Goal: Task Accomplishment & Management: Manage account settings

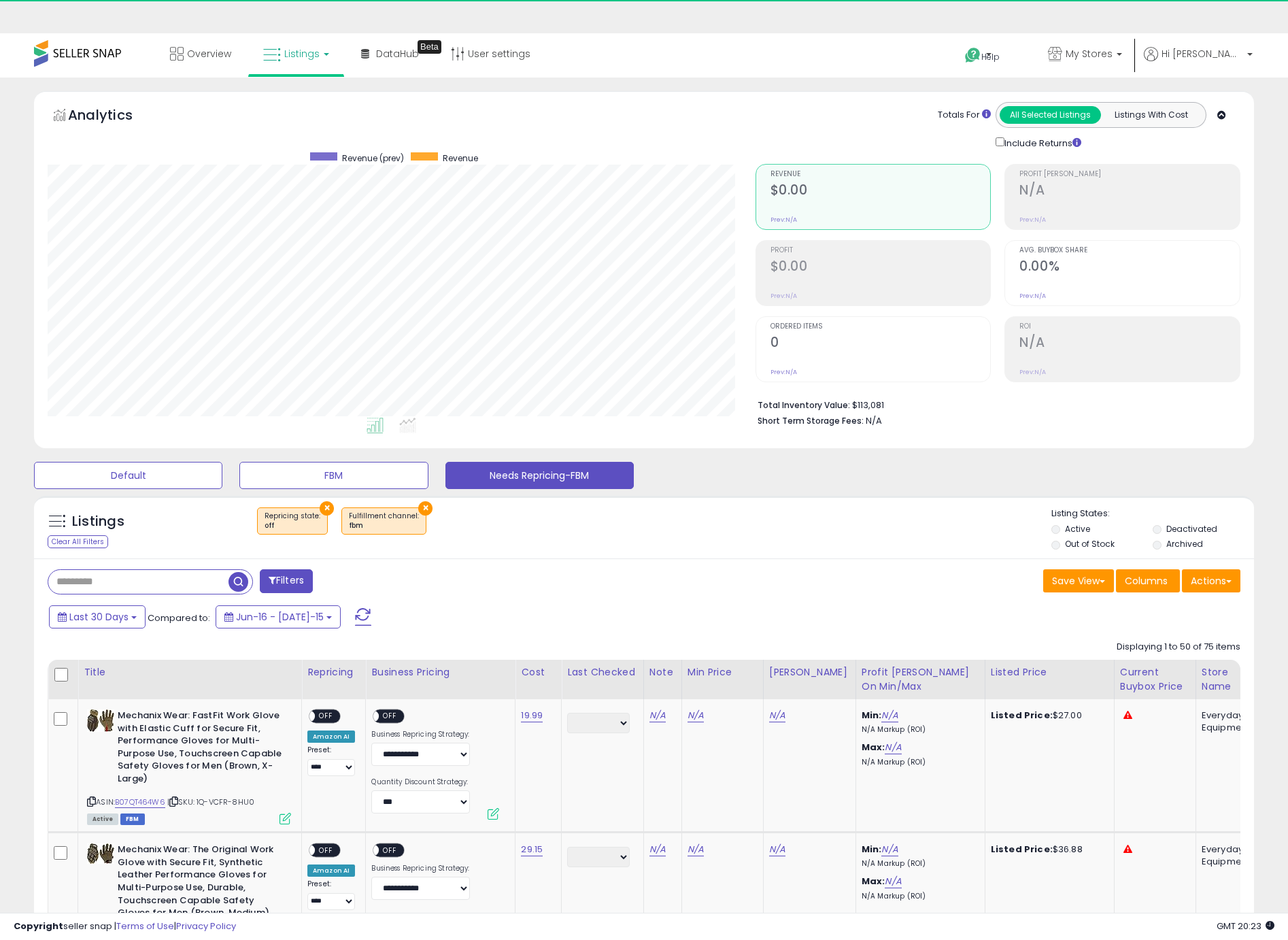
select select "**"
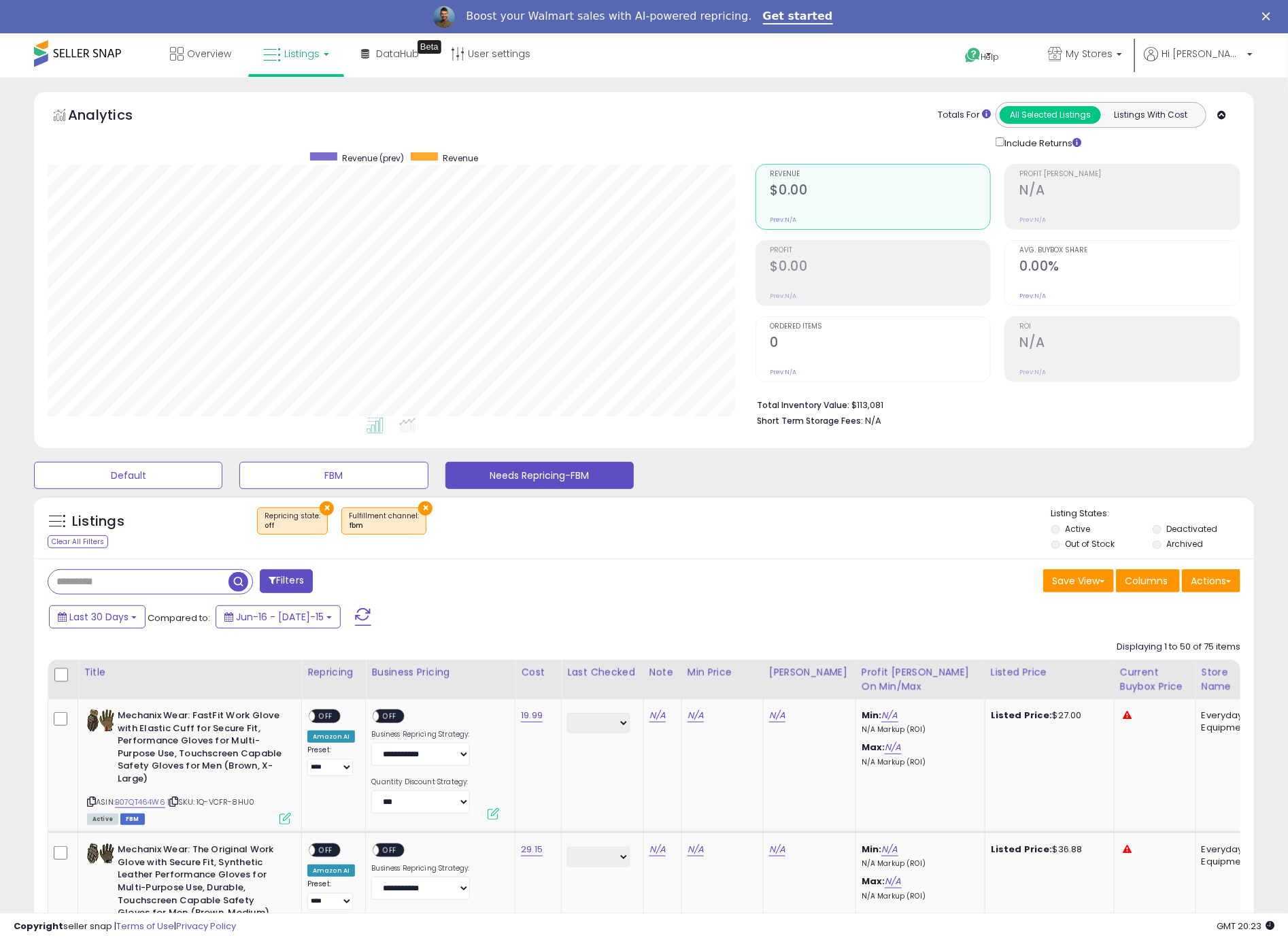
scroll to position [279, 708]
click at [517, 476] on button "Needs Repricing-FBM" at bounding box center [539, 475] width 188 height 28
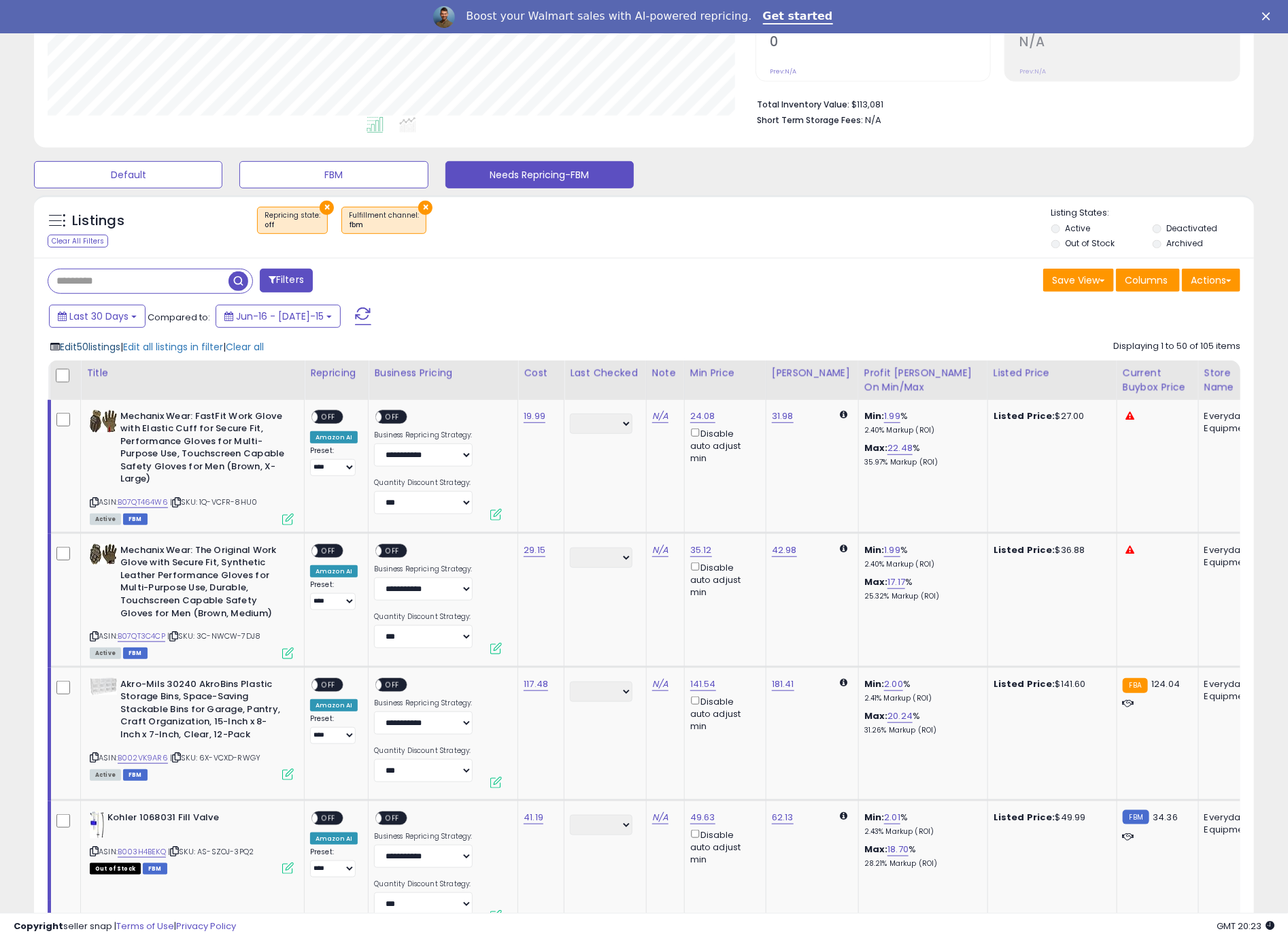
click at [77, 348] on span "Edit 50 listings" at bounding box center [90, 346] width 60 height 14
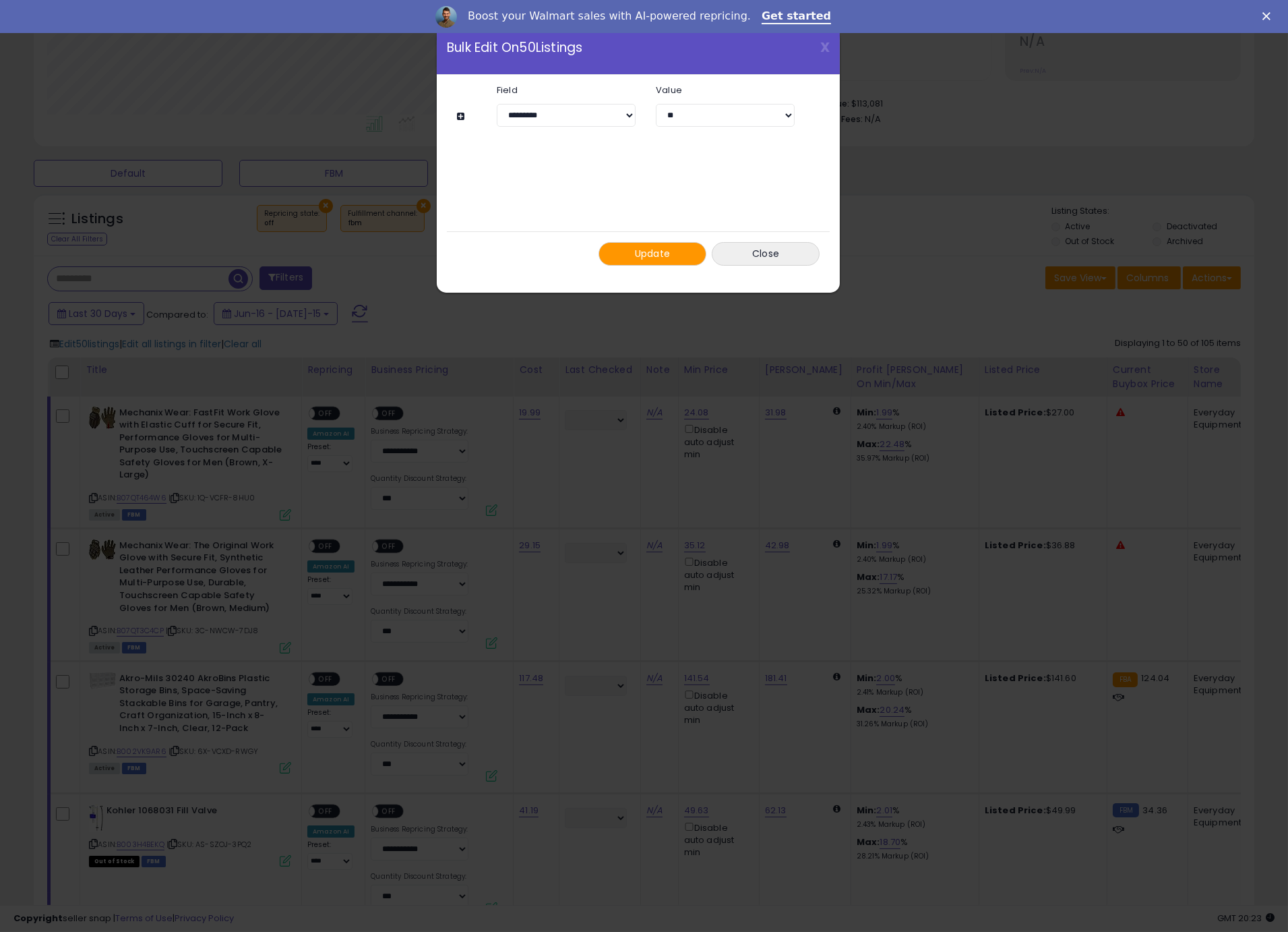
click at [461, 119] on button at bounding box center [463, 116] width 12 height 10
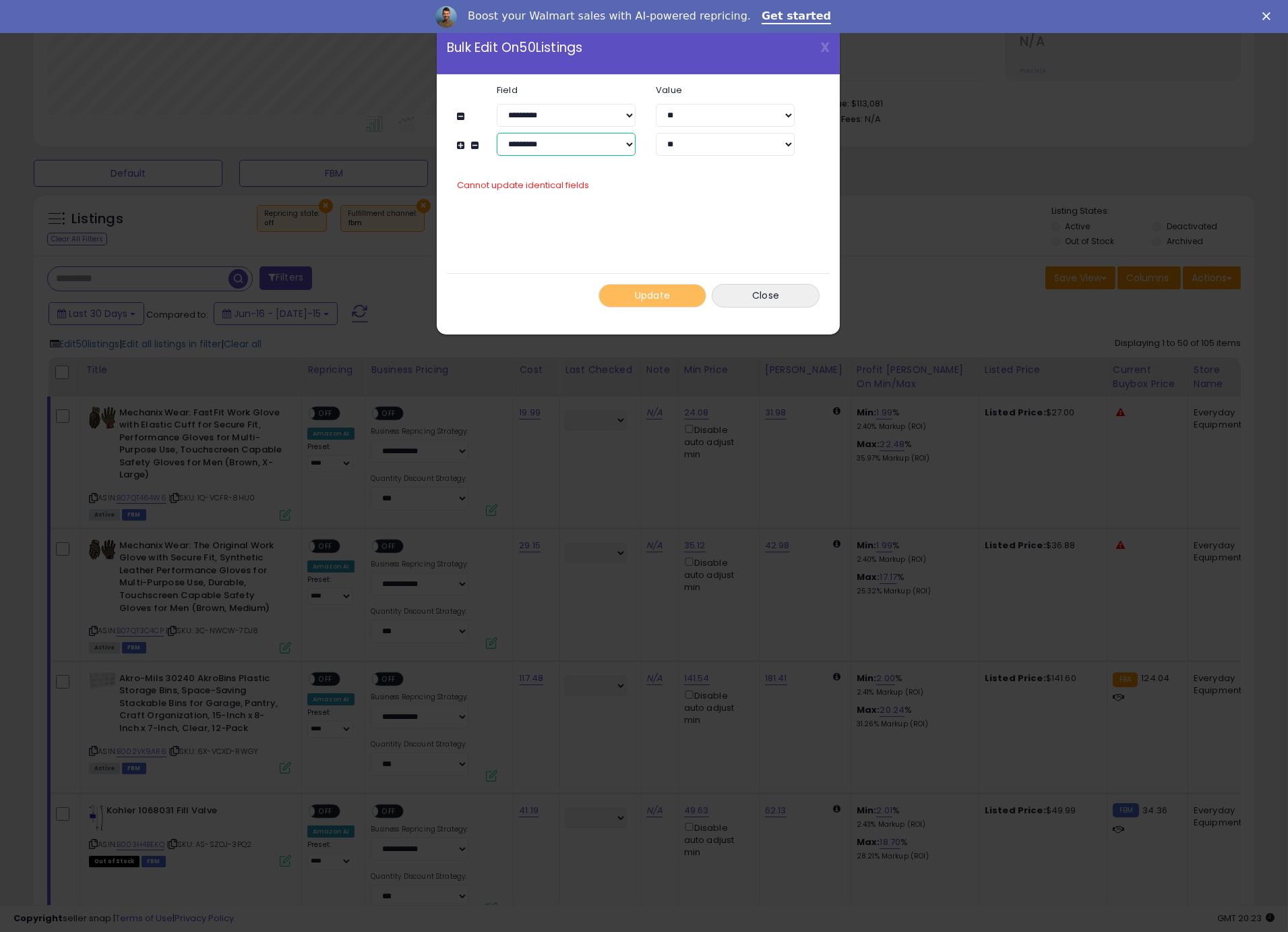
click at [540, 141] on select "**********" at bounding box center [566, 143] width 139 height 22
select select "**********"
click at [497, 133] on select "**********" at bounding box center [566, 143] width 139 height 22
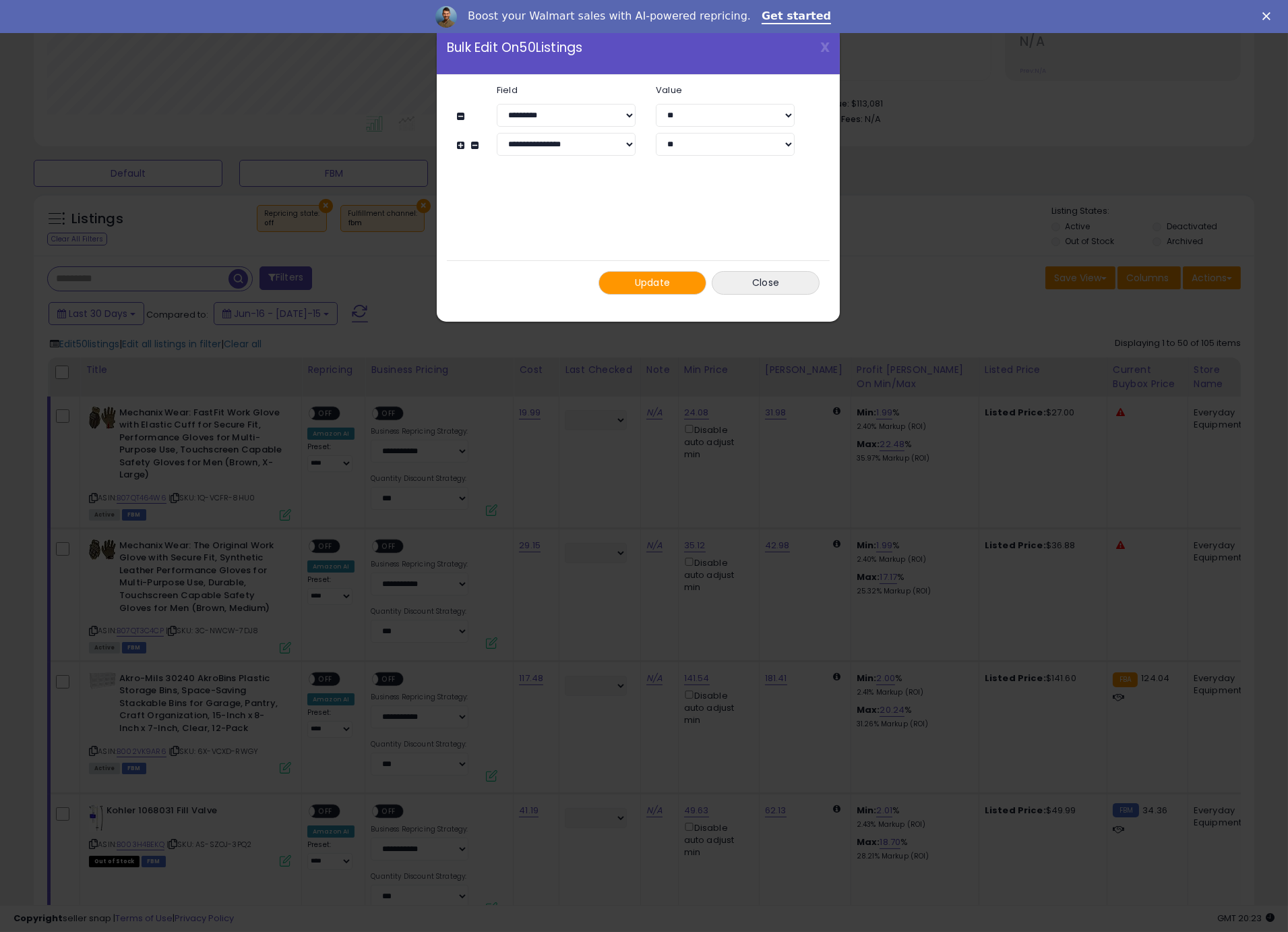
click at [646, 289] on span "Update" at bounding box center [653, 283] width 36 height 14
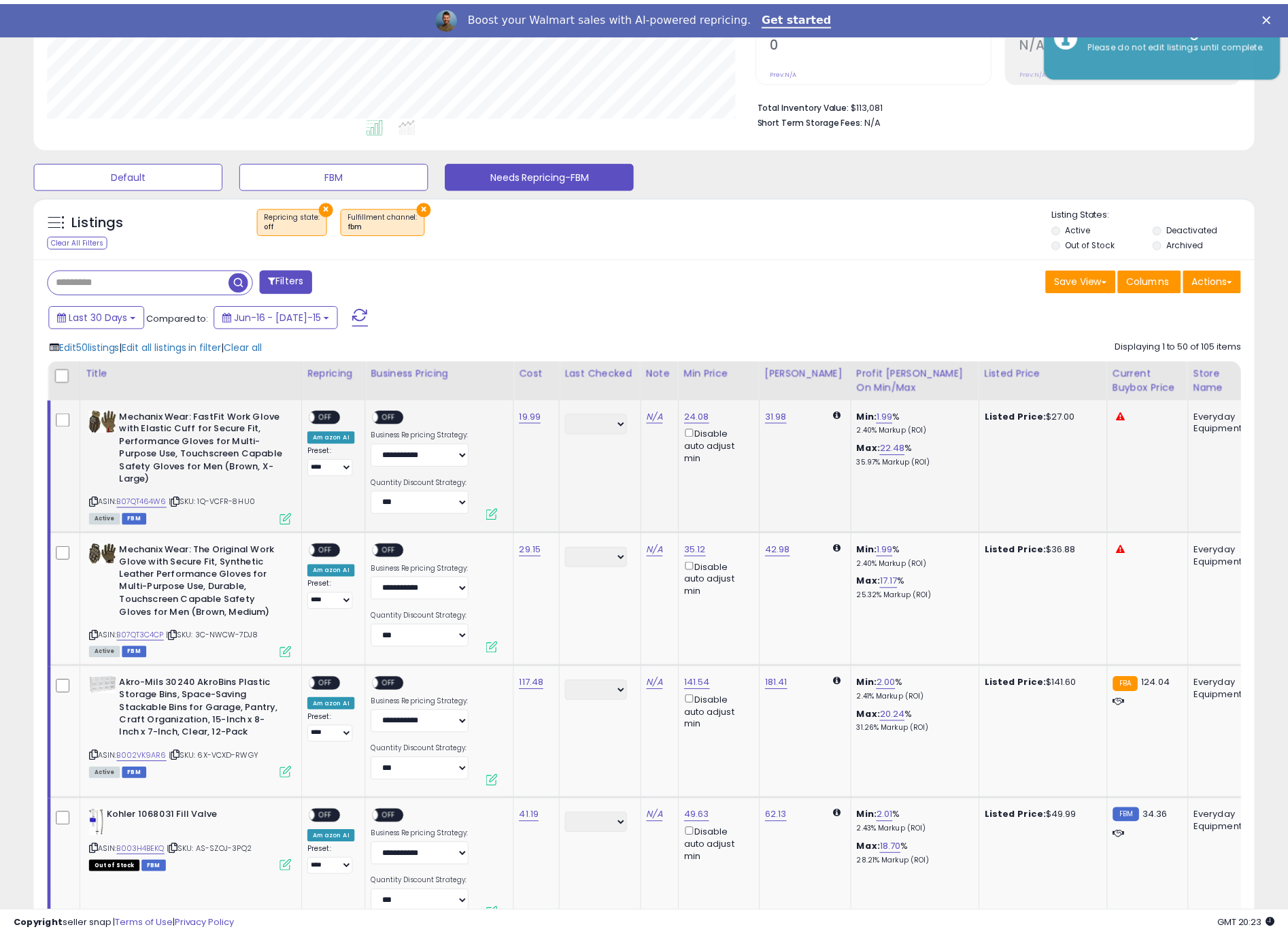
scroll to position [679596, 679454]
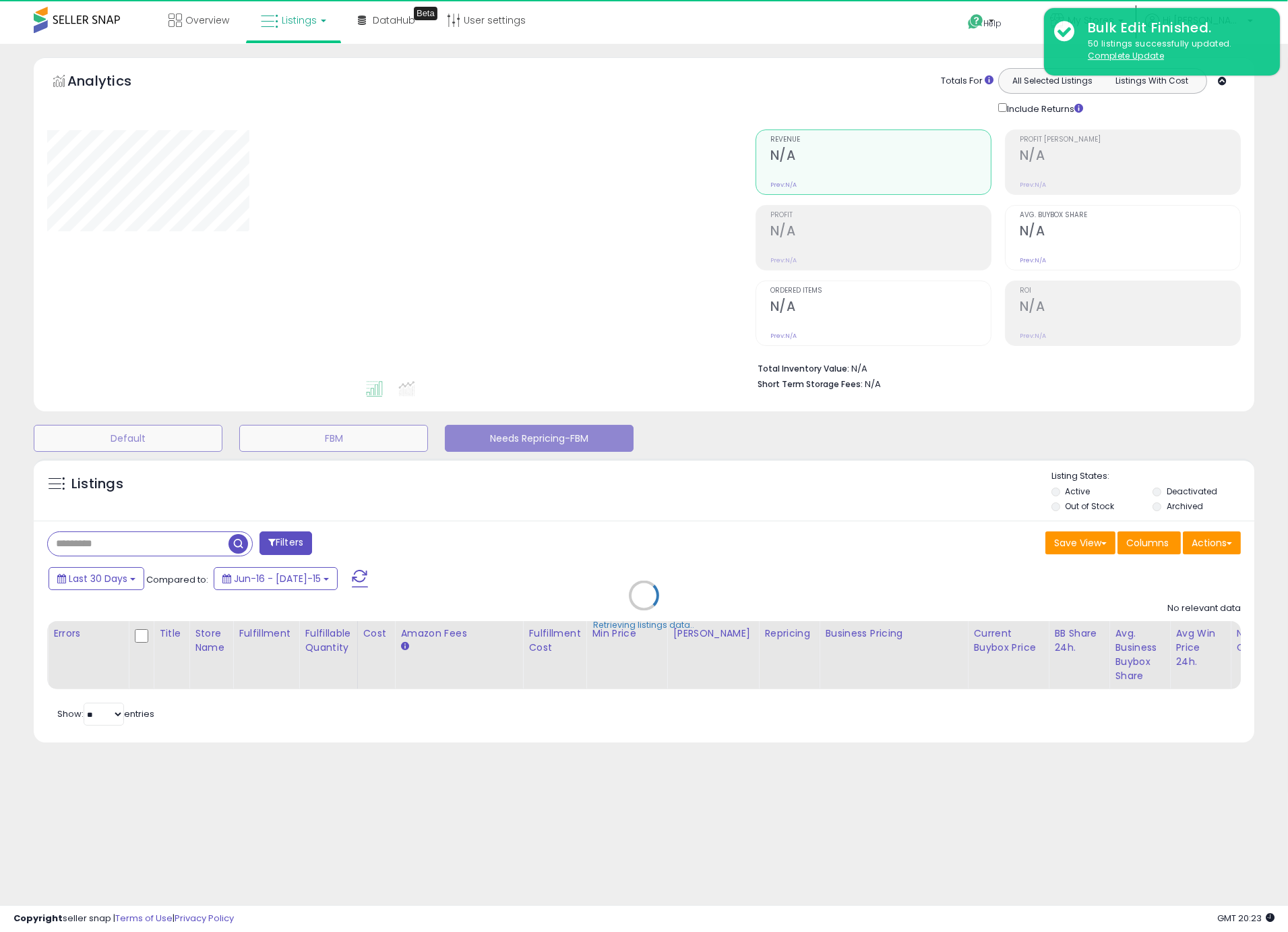
select select "**"
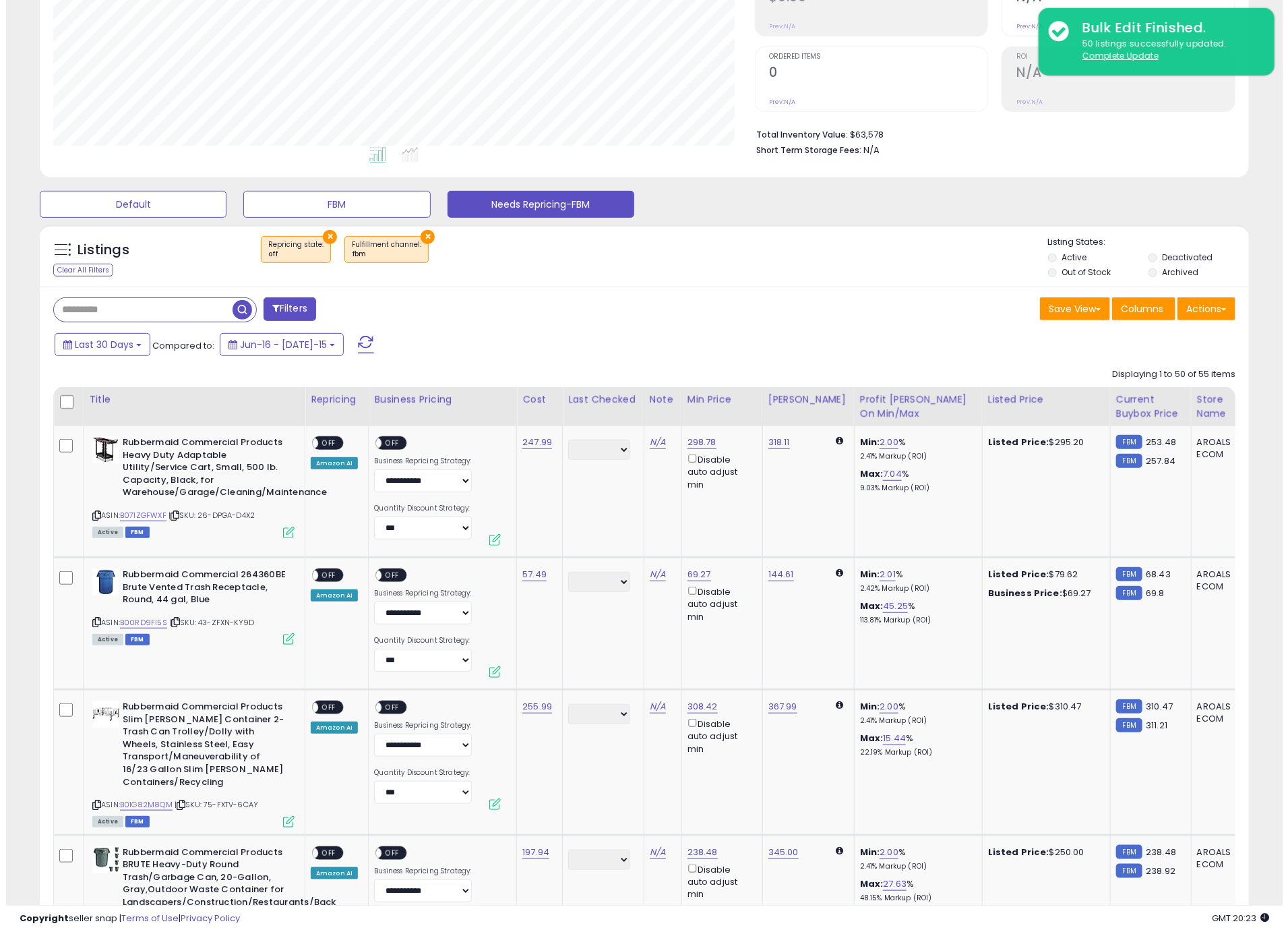
scroll to position [398, 0]
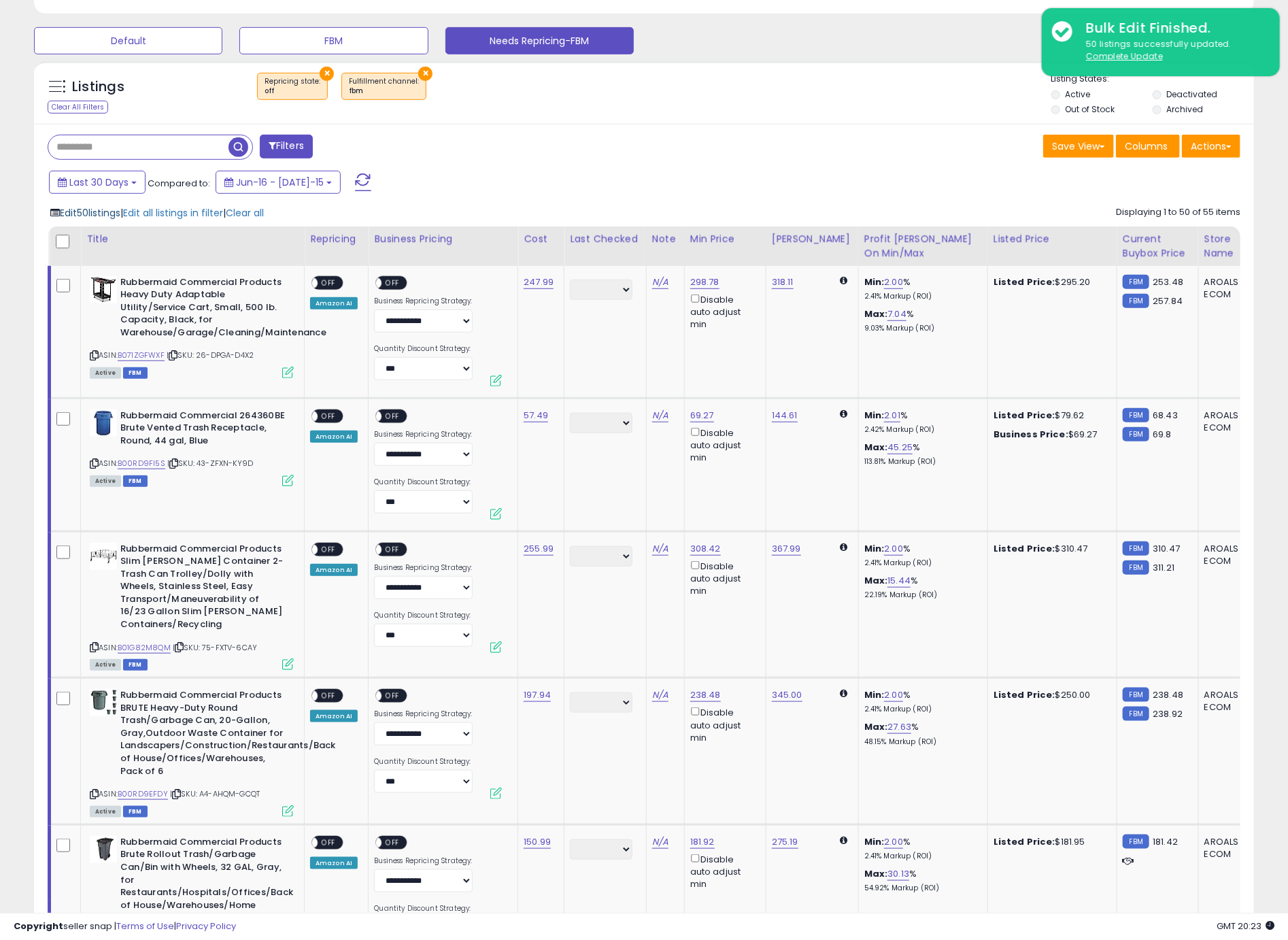
click at [92, 217] on span "Edit 50 listings" at bounding box center [90, 213] width 60 height 14
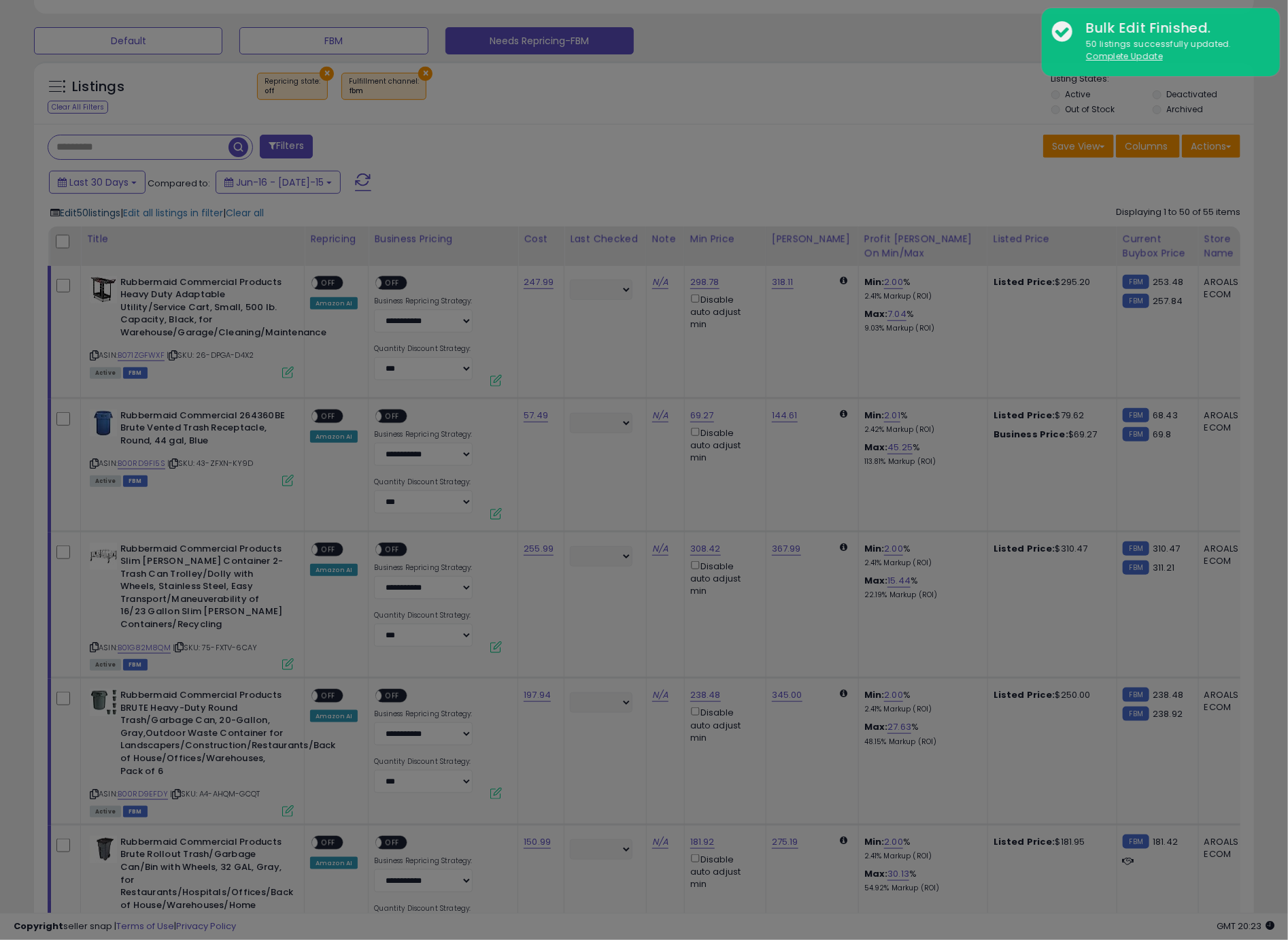
scroll to position [279, 714]
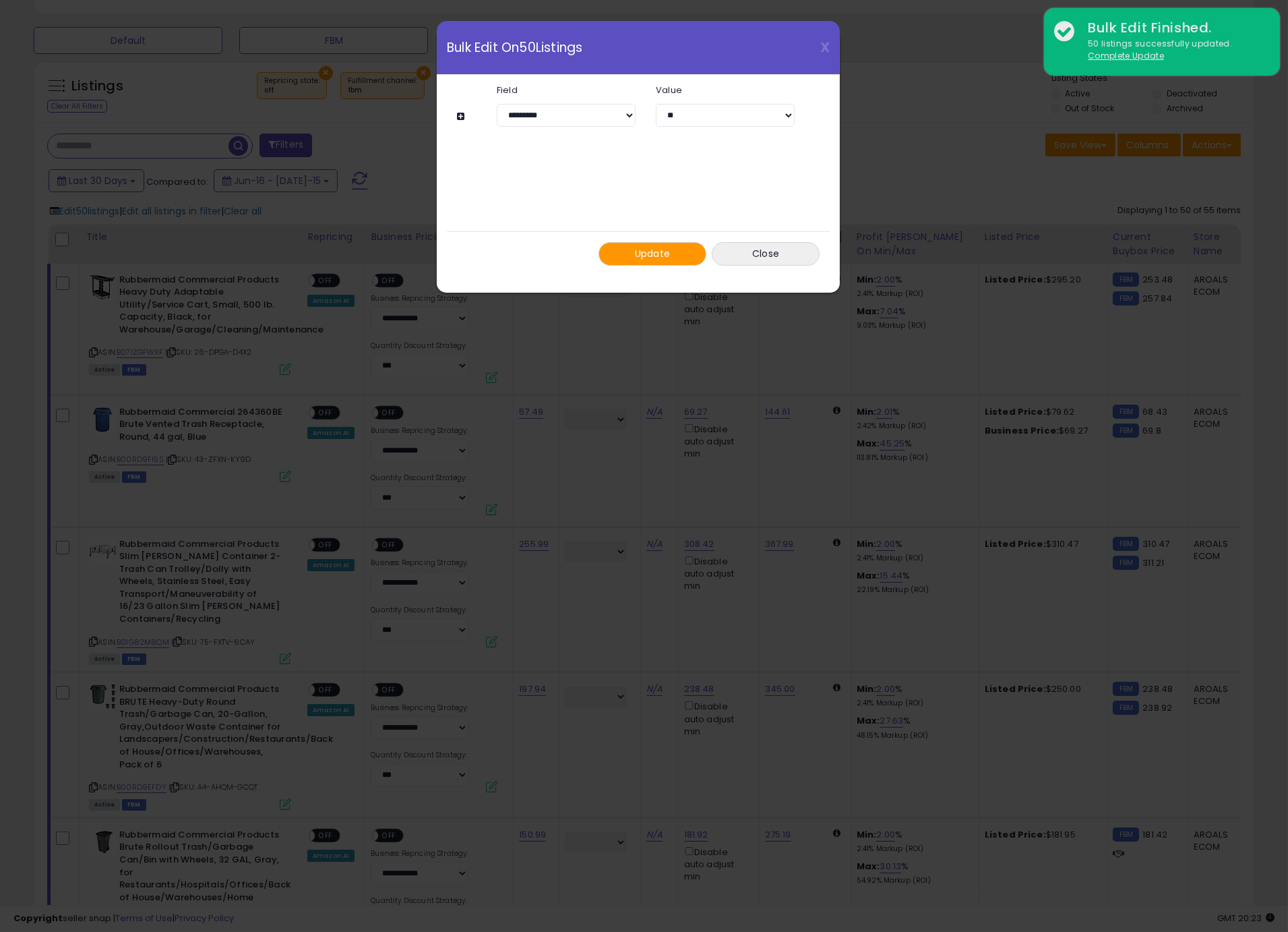
click at [461, 116] on button at bounding box center [463, 116] width 12 height 10
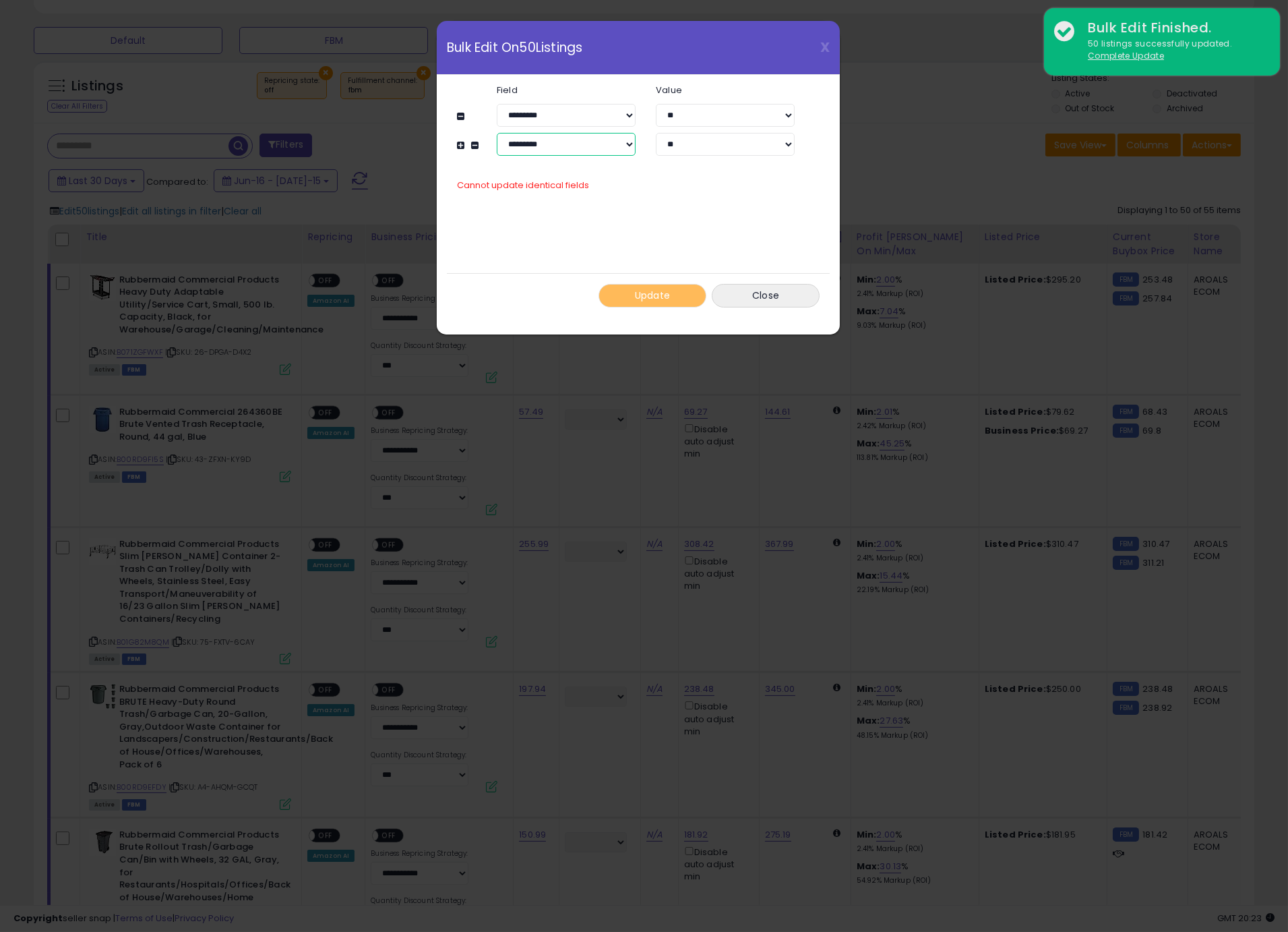
click at [542, 151] on select "**********" at bounding box center [566, 143] width 139 height 22
select select "**********"
click at [497, 133] on select "**********" at bounding box center [566, 143] width 139 height 22
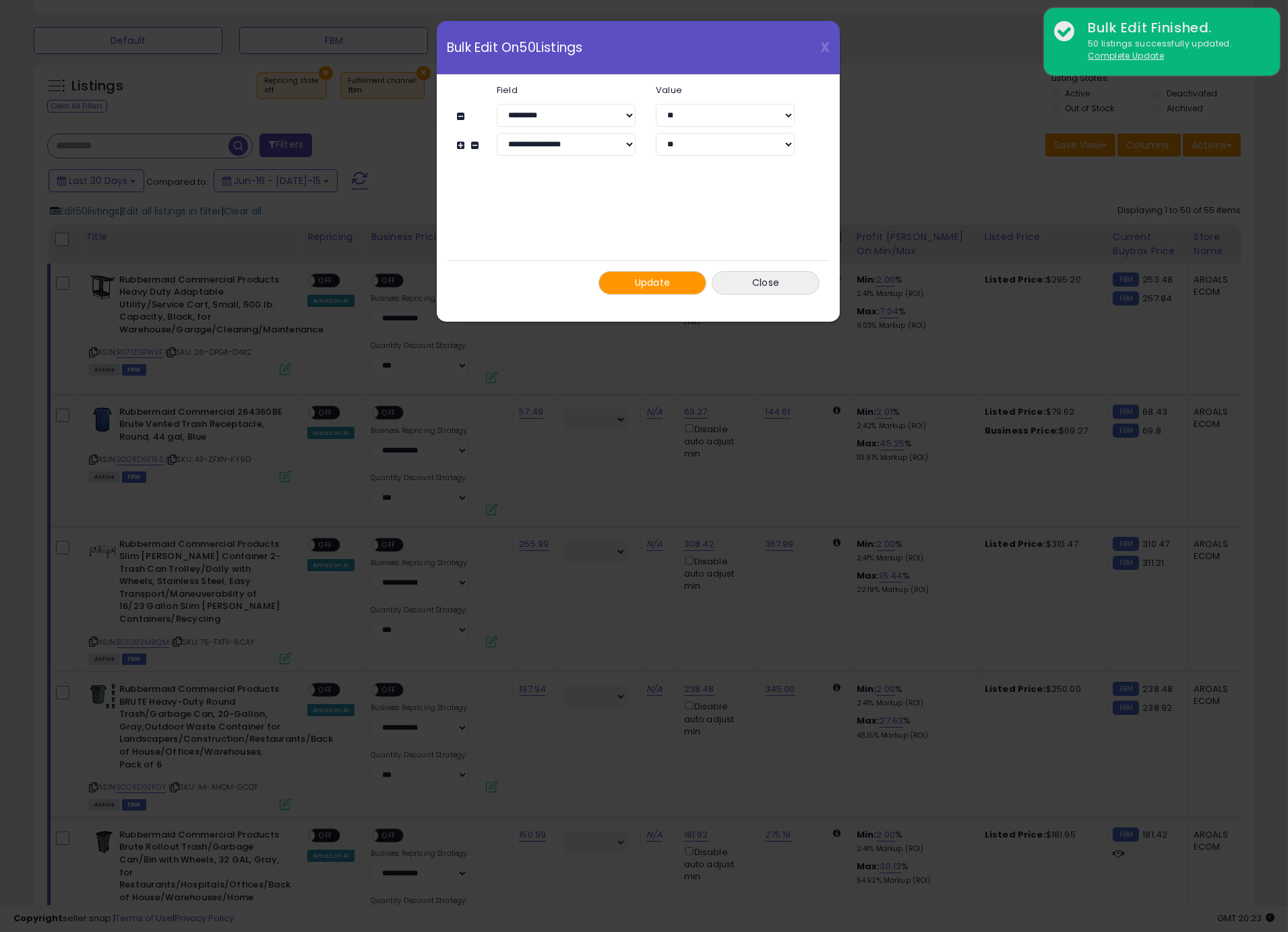
click at [622, 288] on button "Update" at bounding box center [652, 283] width 108 height 23
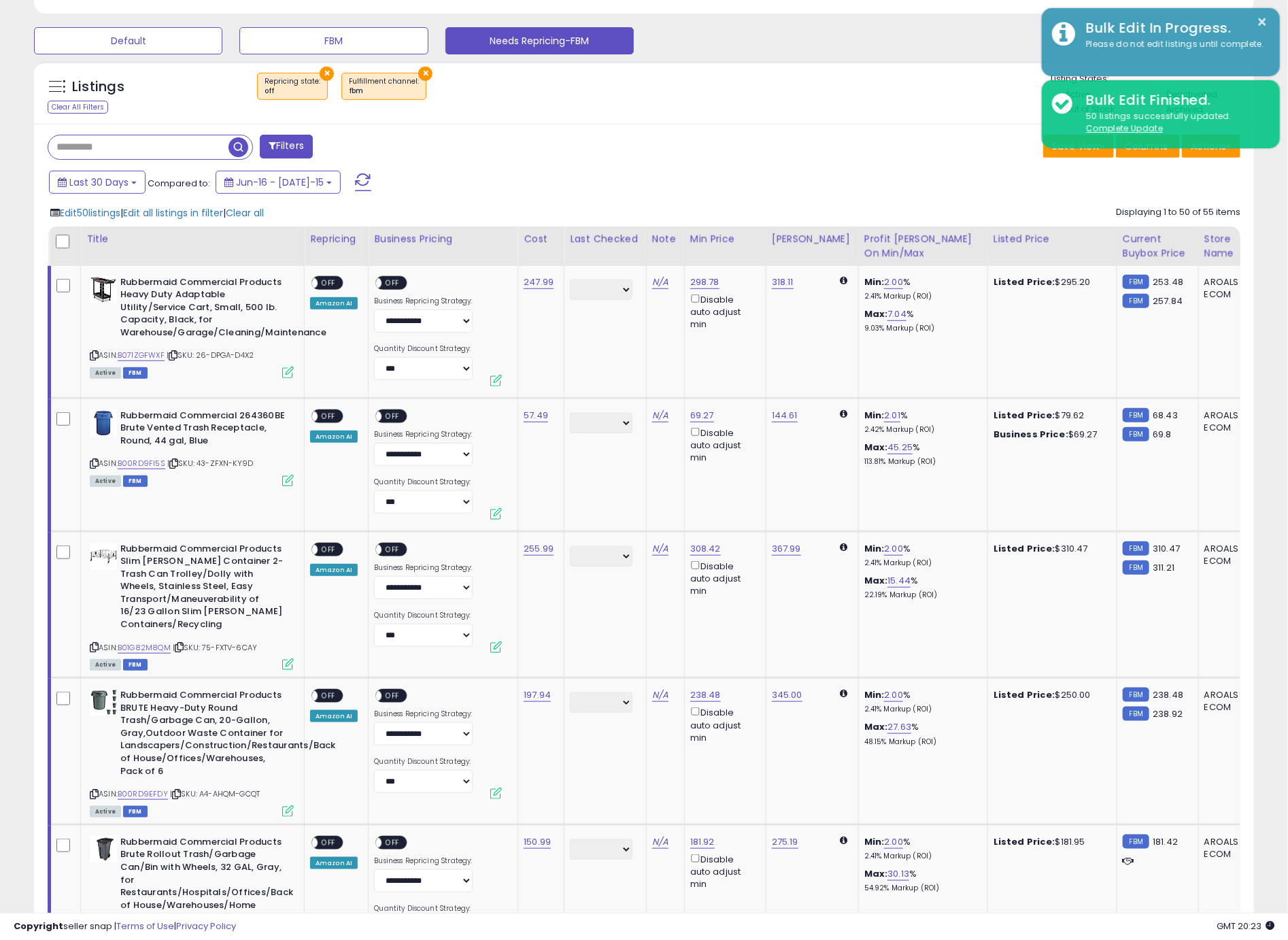
scroll to position [679596, 679454]
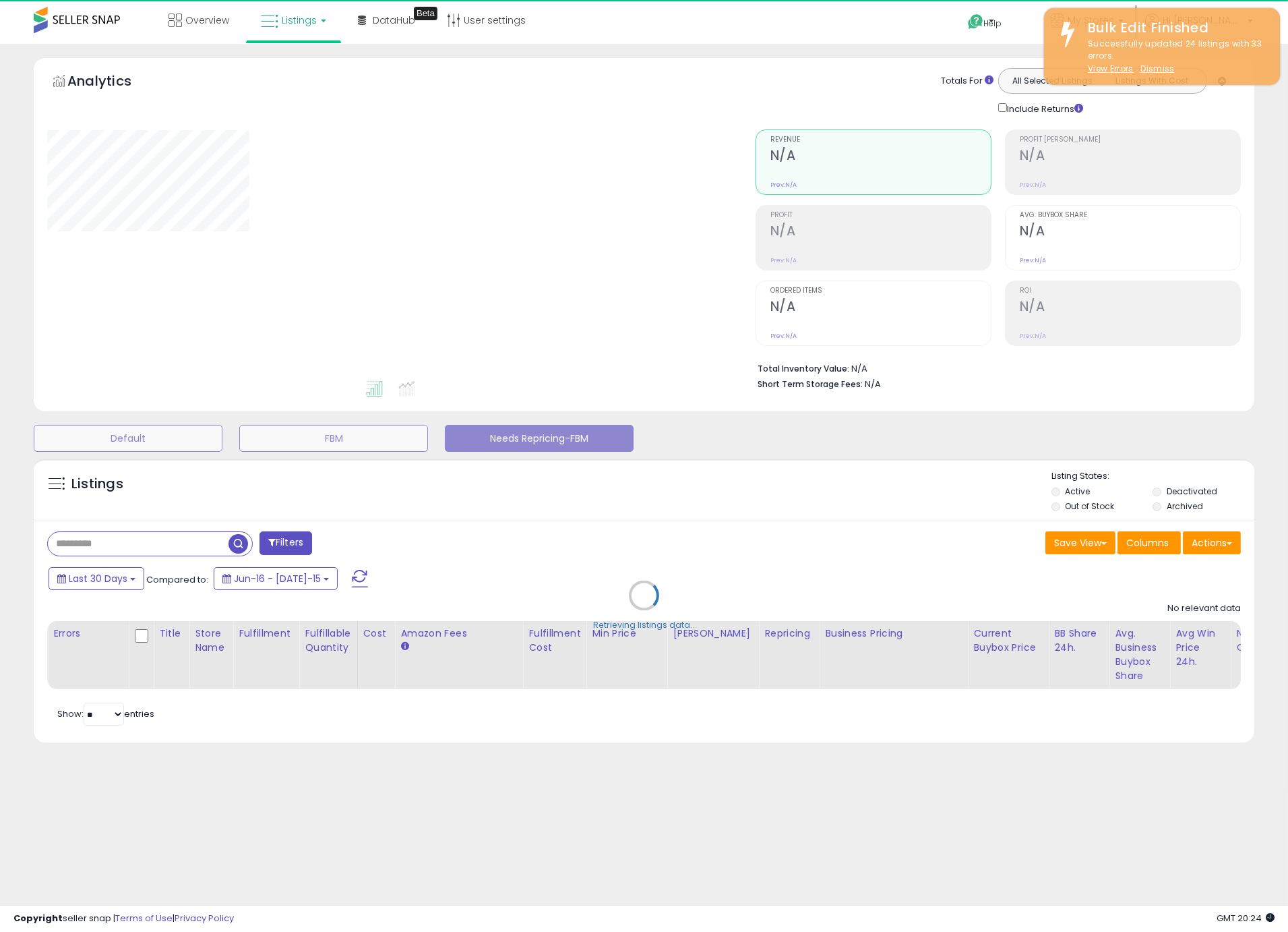
select select "**"
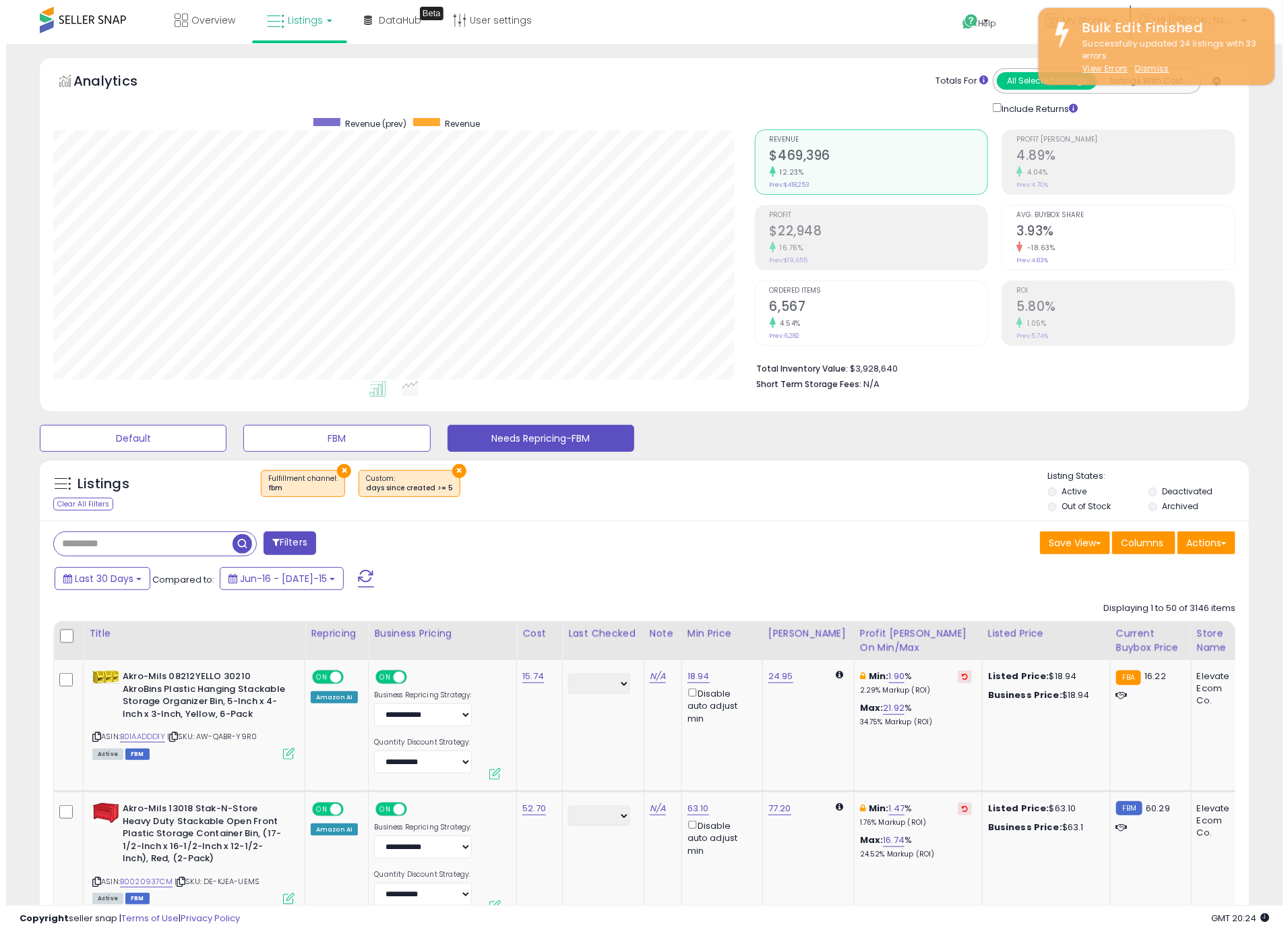
scroll to position [276, 702]
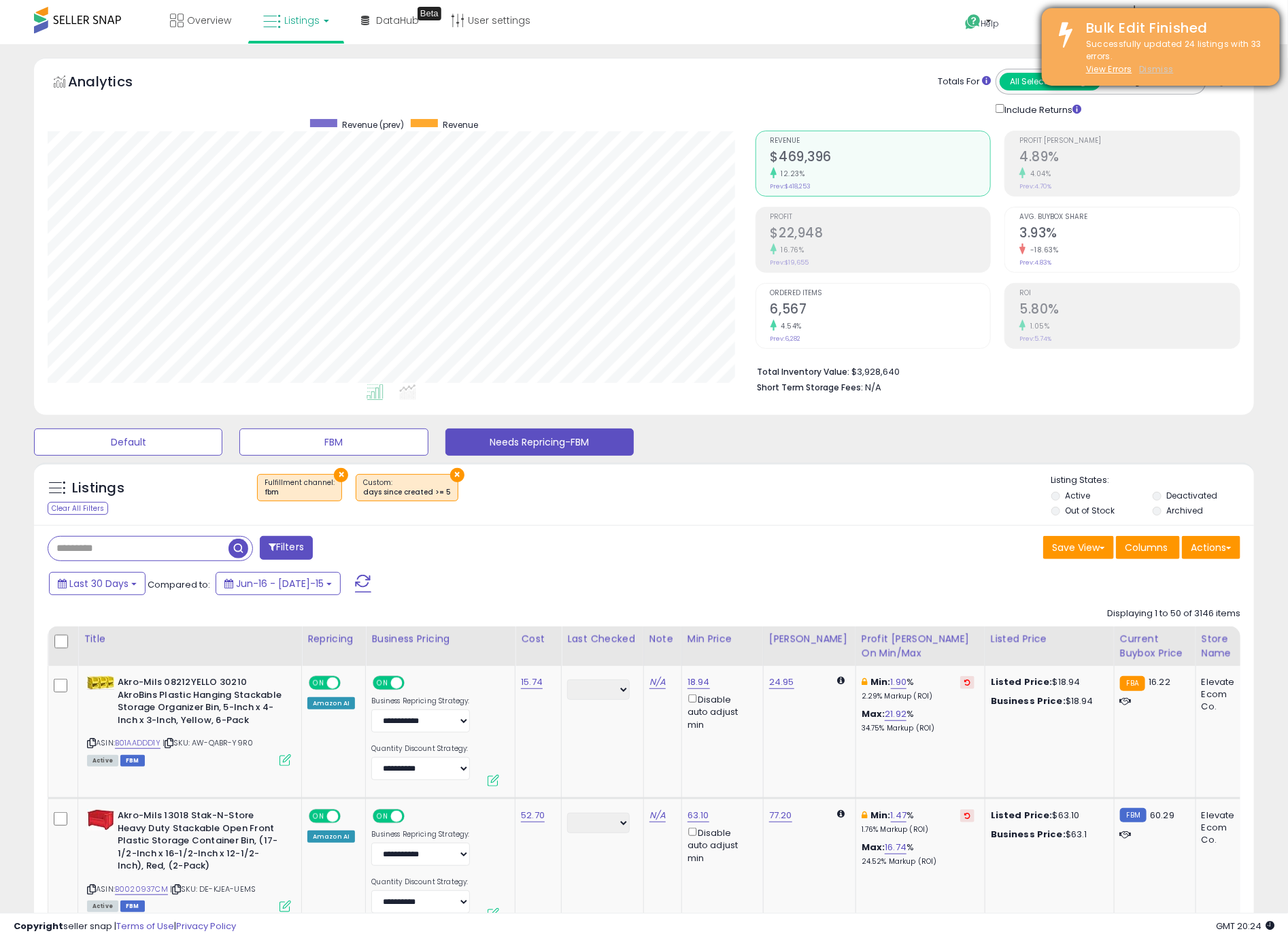
click at [1170, 72] on u "Dismiss" at bounding box center [1156, 69] width 34 height 12
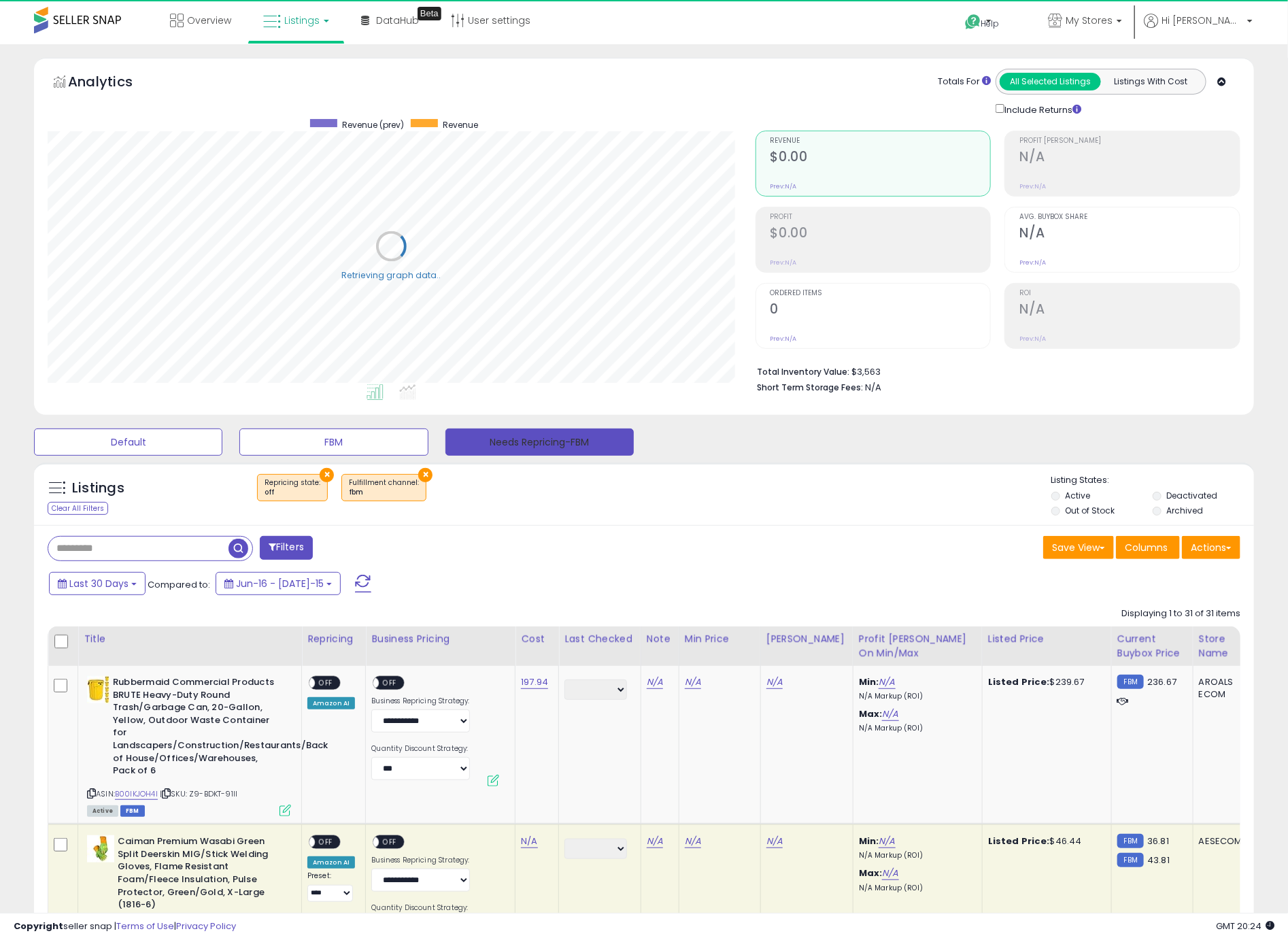
click at [527, 443] on button "Needs Repricing-FBM" at bounding box center [539, 442] width 188 height 28
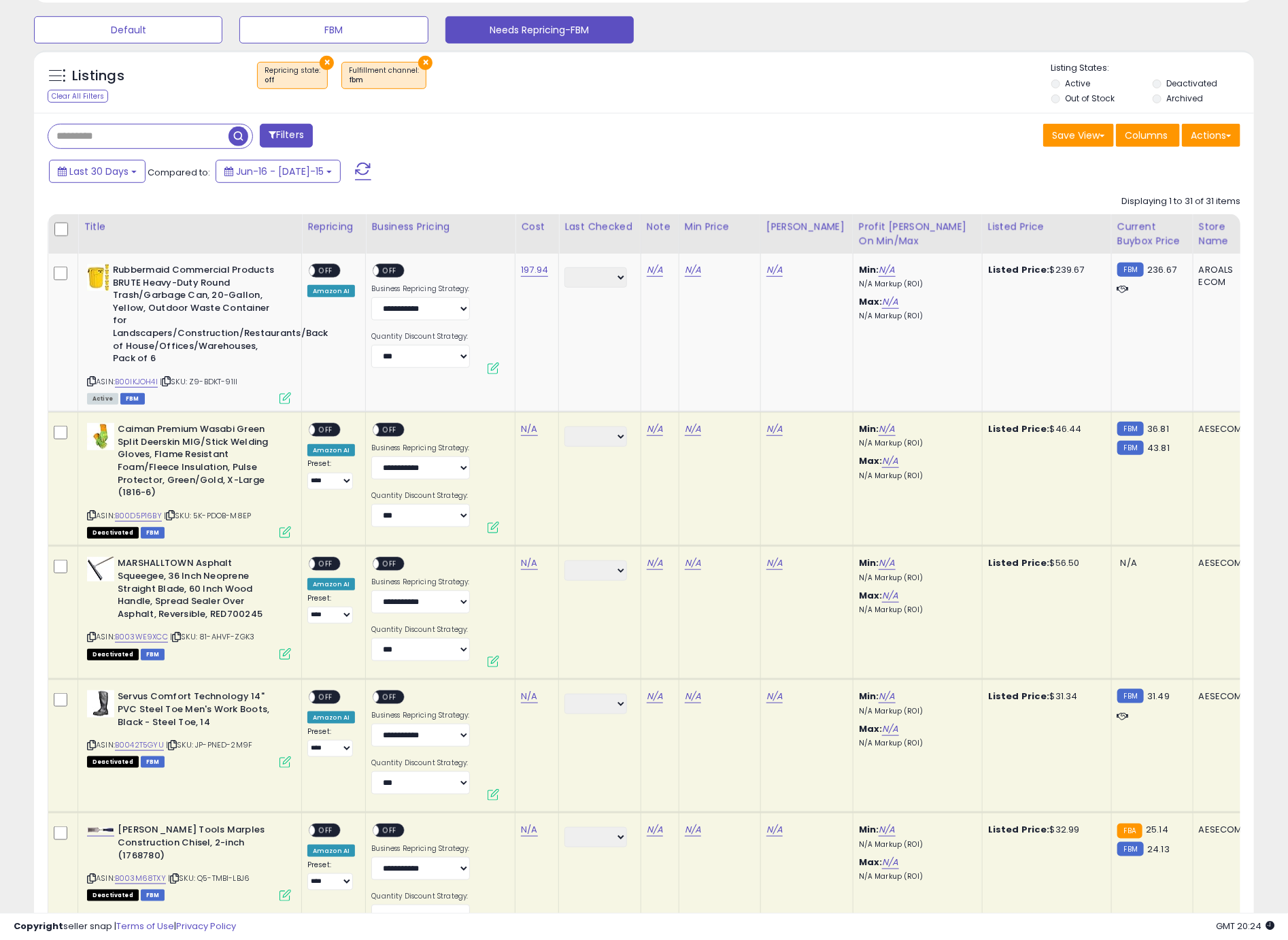
scroll to position [184, 0]
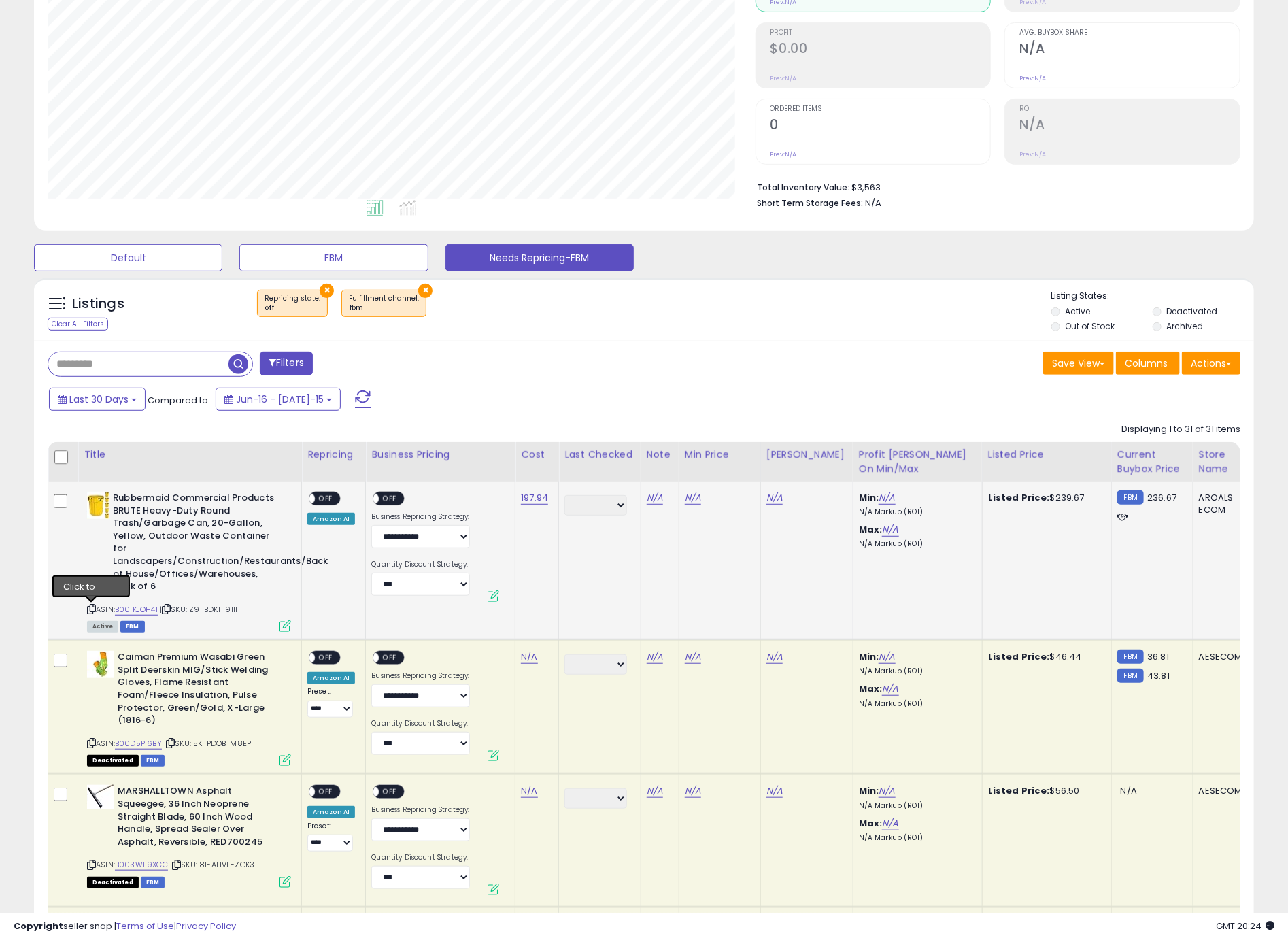
click at [91, 610] on icon at bounding box center [91, 609] width 9 height 8
click at [688, 499] on link "N/A" at bounding box center [693, 498] width 17 height 14
click at [688, 499] on div "N/A" at bounding box center [718, 497] width 65 height 12
type input "******"
click button "submit" at bounding box center [731, 450] width 23 height 21
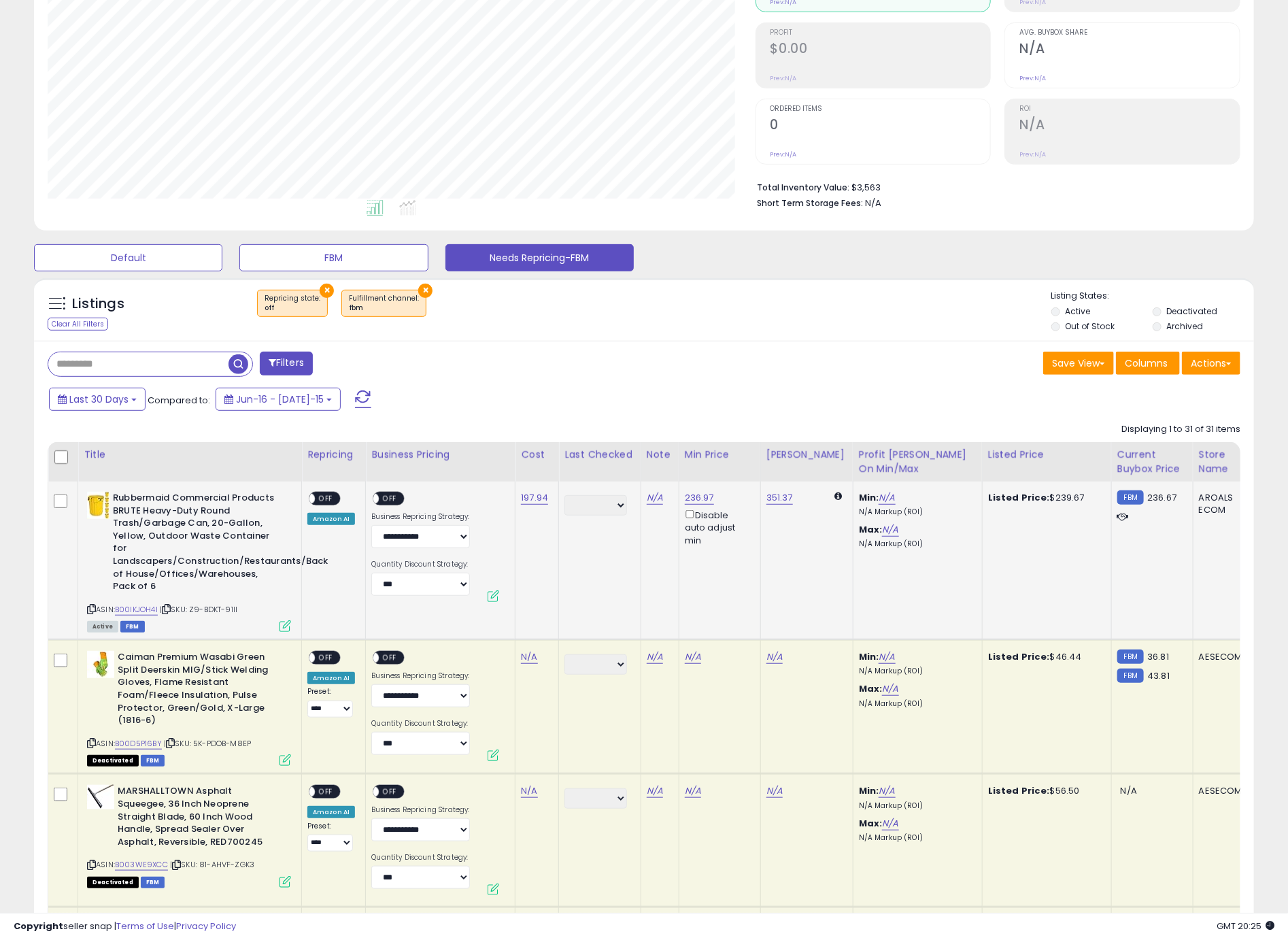
click at [319, 505] on div "ON OFF" at bounding box center [302, 499] width 32 height 12
click at [388, 501] on span "OFF" at bounding box center [390, 499] width 22 height 12
click at [329, 499] on span "OFF" at bounding box center [326, 499] width 22 height 12
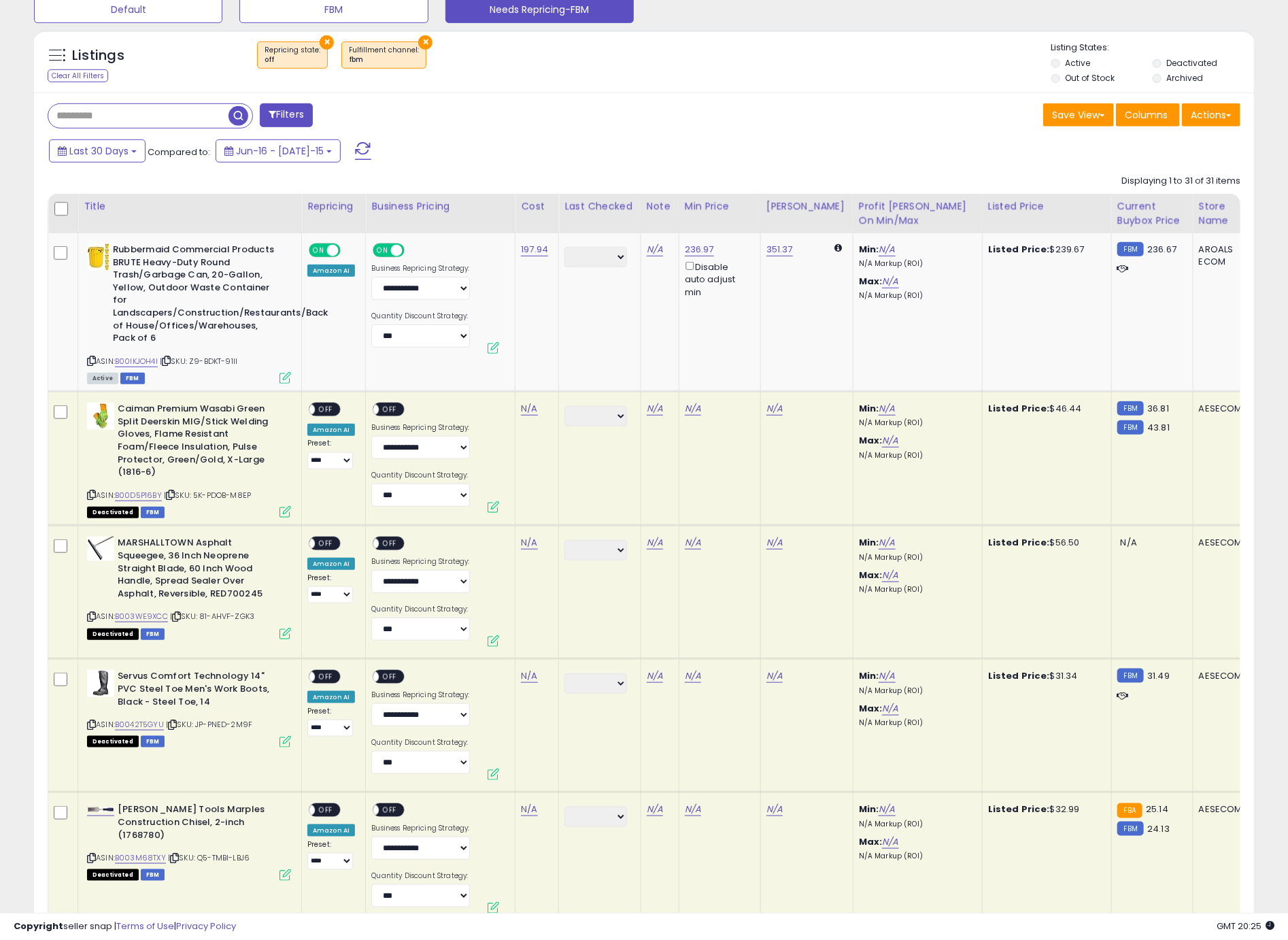
scroll to position [439, 0]
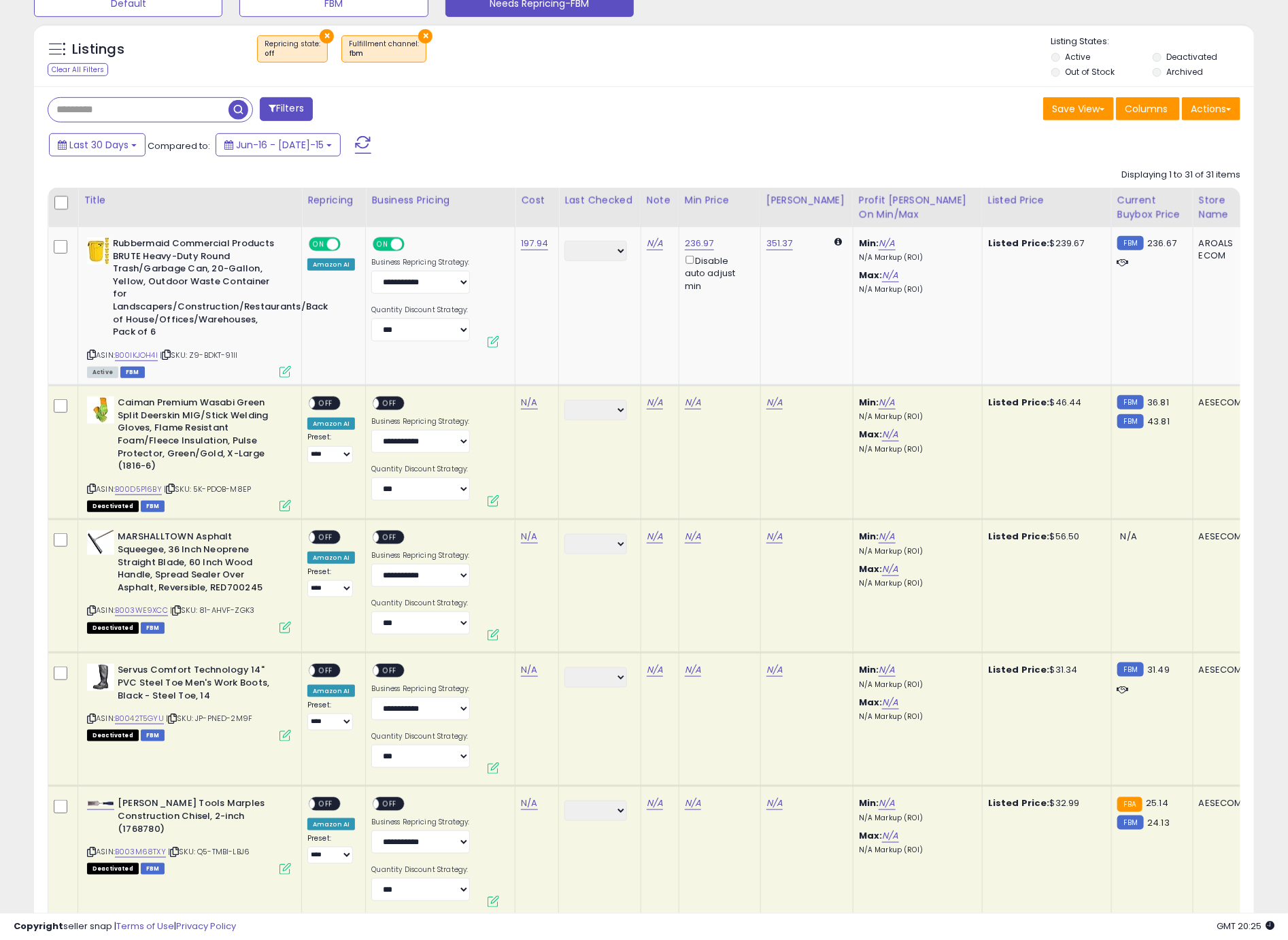
click at [91, 489] on icon at bounding box center [91, 488] width 9 height 8
click at [89, 488] on icon at bounding box center [91, 488] width 9 height 8
click at [92, 487] on icon at bounding box center [91, 488] width 9 height 8
click at [539, 402] on div "N/A" at bounding box center [535, 403] width 28 height 12
click at [531, 405] on link "N/A" at bounding box center [529, 403] width 17 height 14
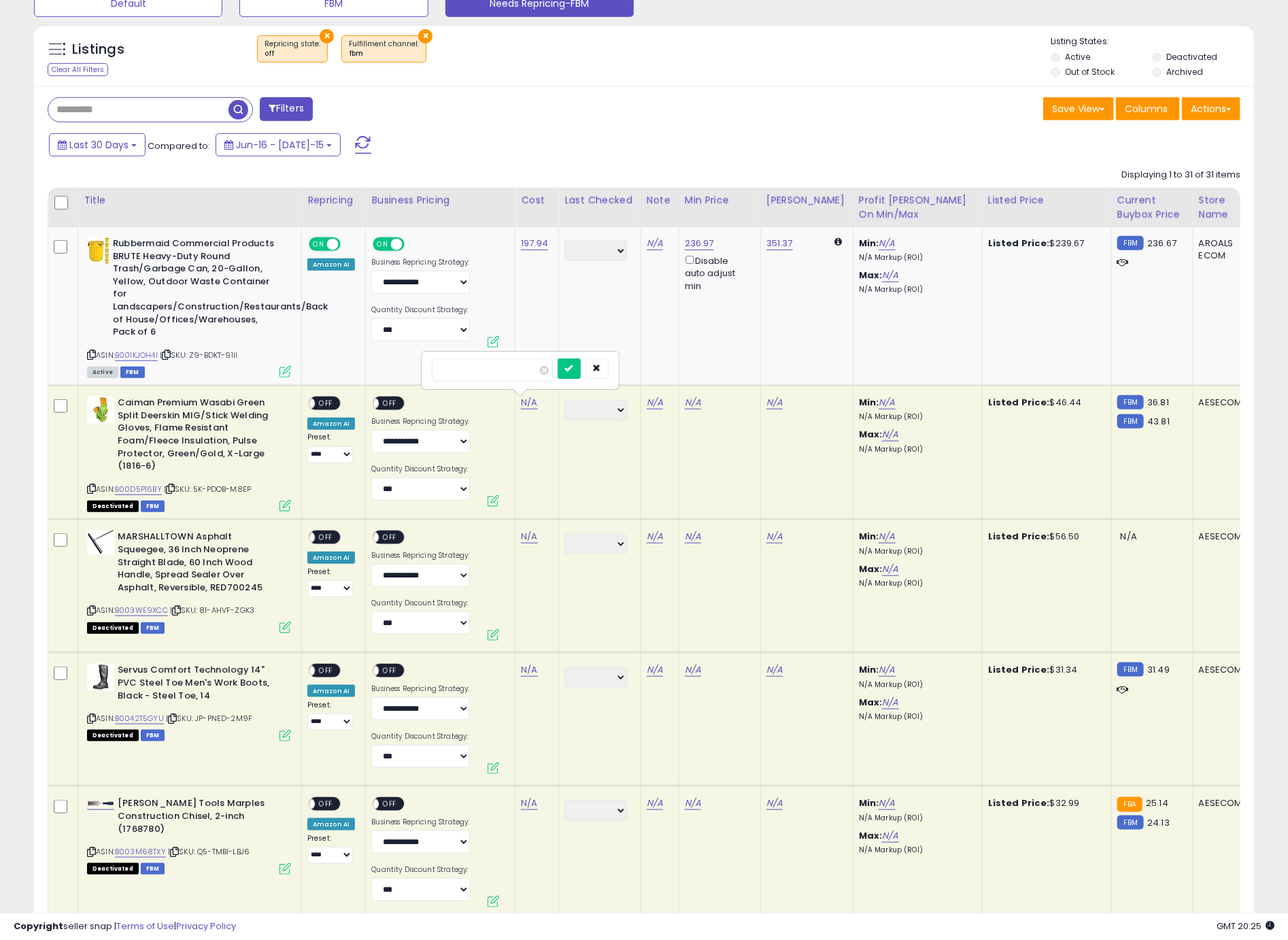
type input "*****"
click button "submit" at bounding box center [568, 368] width 23 height 21
click at [325, 406] on span "OFF" at bounding box center [326, 404] width 22 height 12
click at [375, 406] on span at bounding box center [374, 404] width 12 height 12
click at [89, 614] on icon at bounding box center [91, 610] width 9 height 8
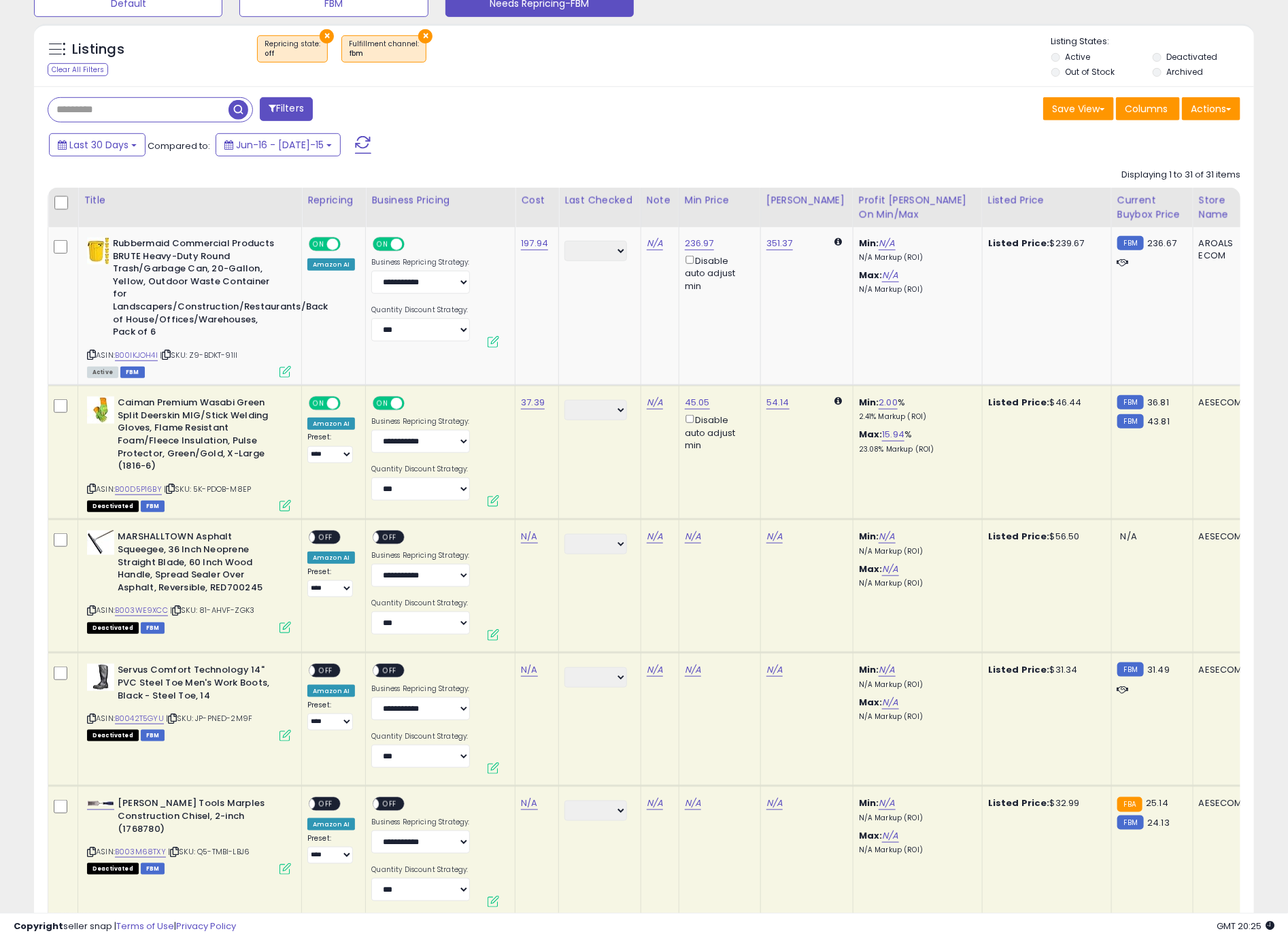
click at [91, 611] on icon at bounding box center [91, 610] width 9 height 8
click at [533, 539] on link "N/A" at bounding box center [529, 536] width 17 height 14
type input "*****"
click button "submit" at bounding box center [568, 501] width 23 height 21
click at [340, 542] on div "**********" at bounding box center [331, 564] width 47 height 67
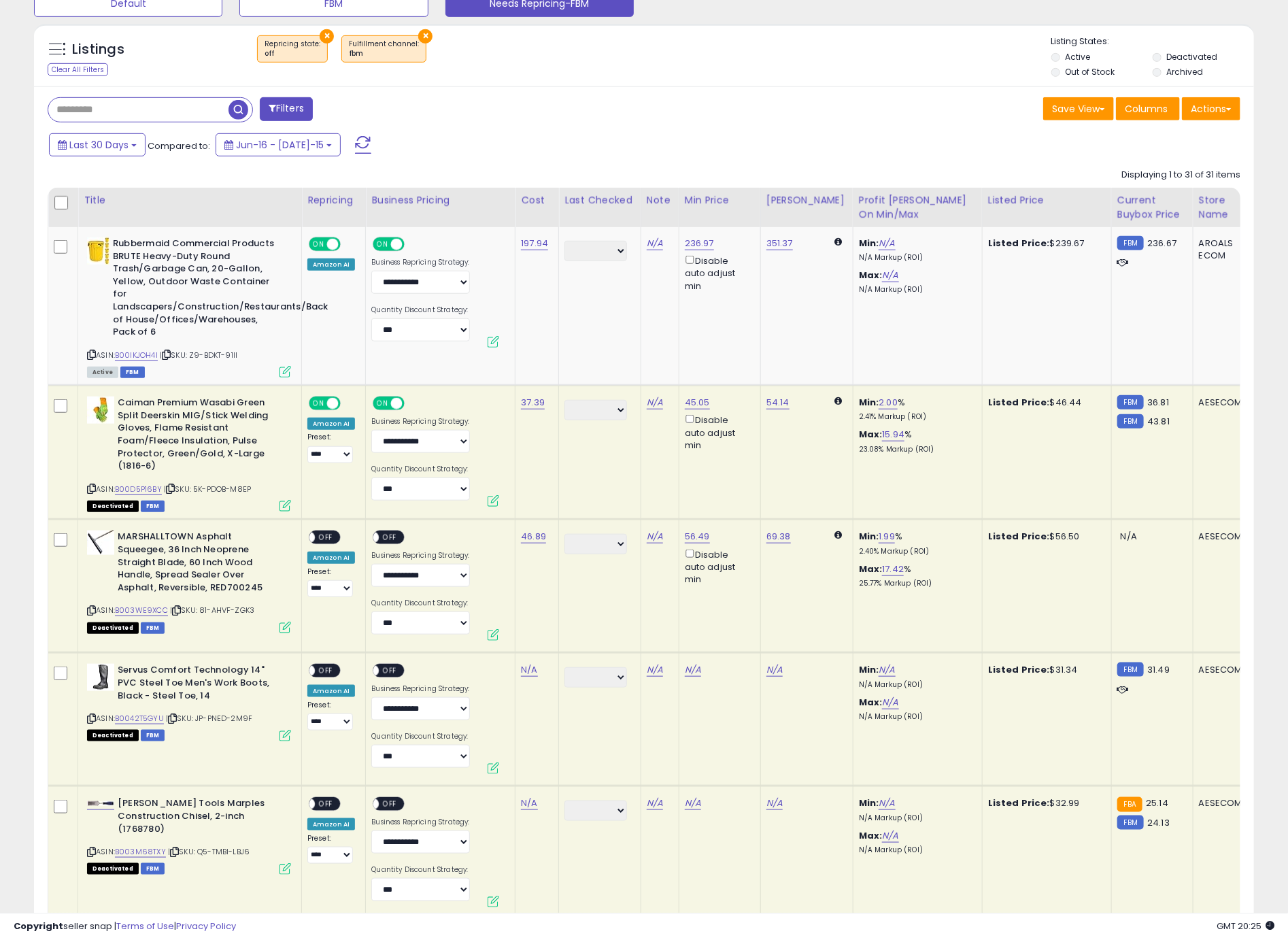
click at [333, 539] on span "OFF" at bounding box center [326, 537] width 22 height 12
click at [375, 541] on span at bounding box center [374, 537] width 12 height 12
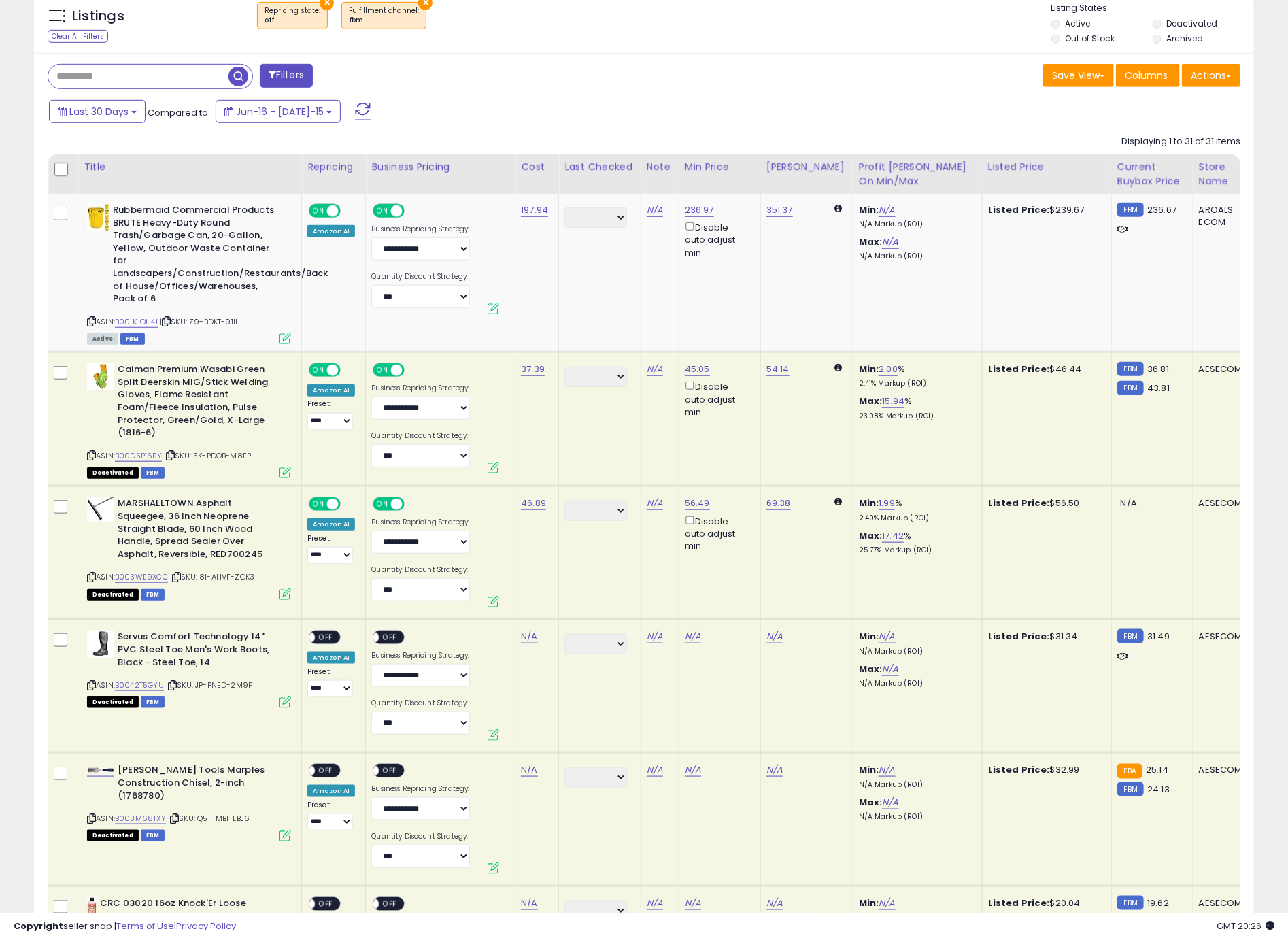
scroll to position [587, 0]
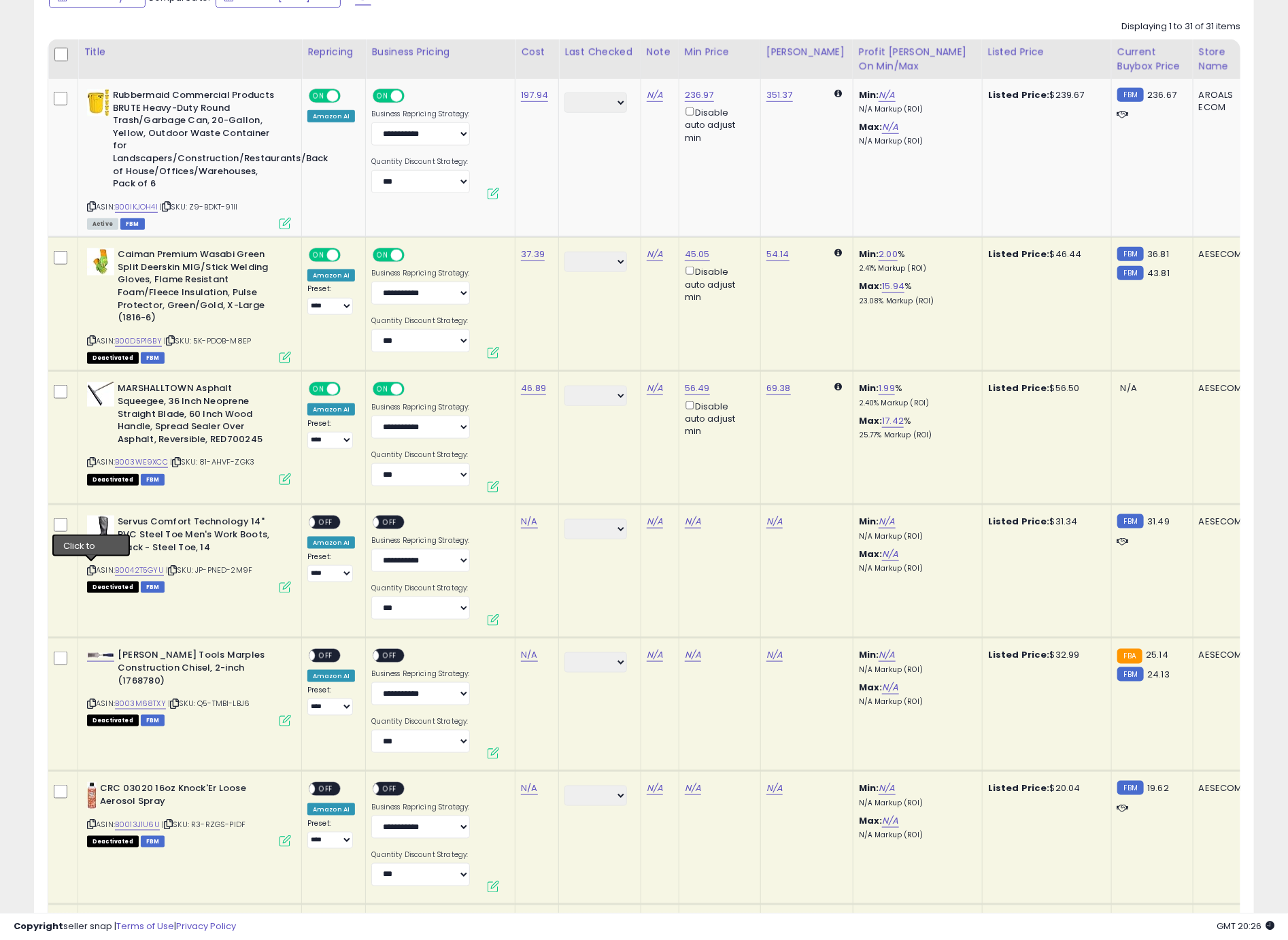
click at [94, 569] on icon at bounding box center [91, 570] width 9 height 8
click at [531, 522] on link "N/A" at bounding box center [529, 522] width 17 height 14
type input "*****"
click button "submit" at bounding box center [568, 486] width 23 height 21
click at [324, 523] on span "OFF" at bounding box center [326, 523] width 22 height 12
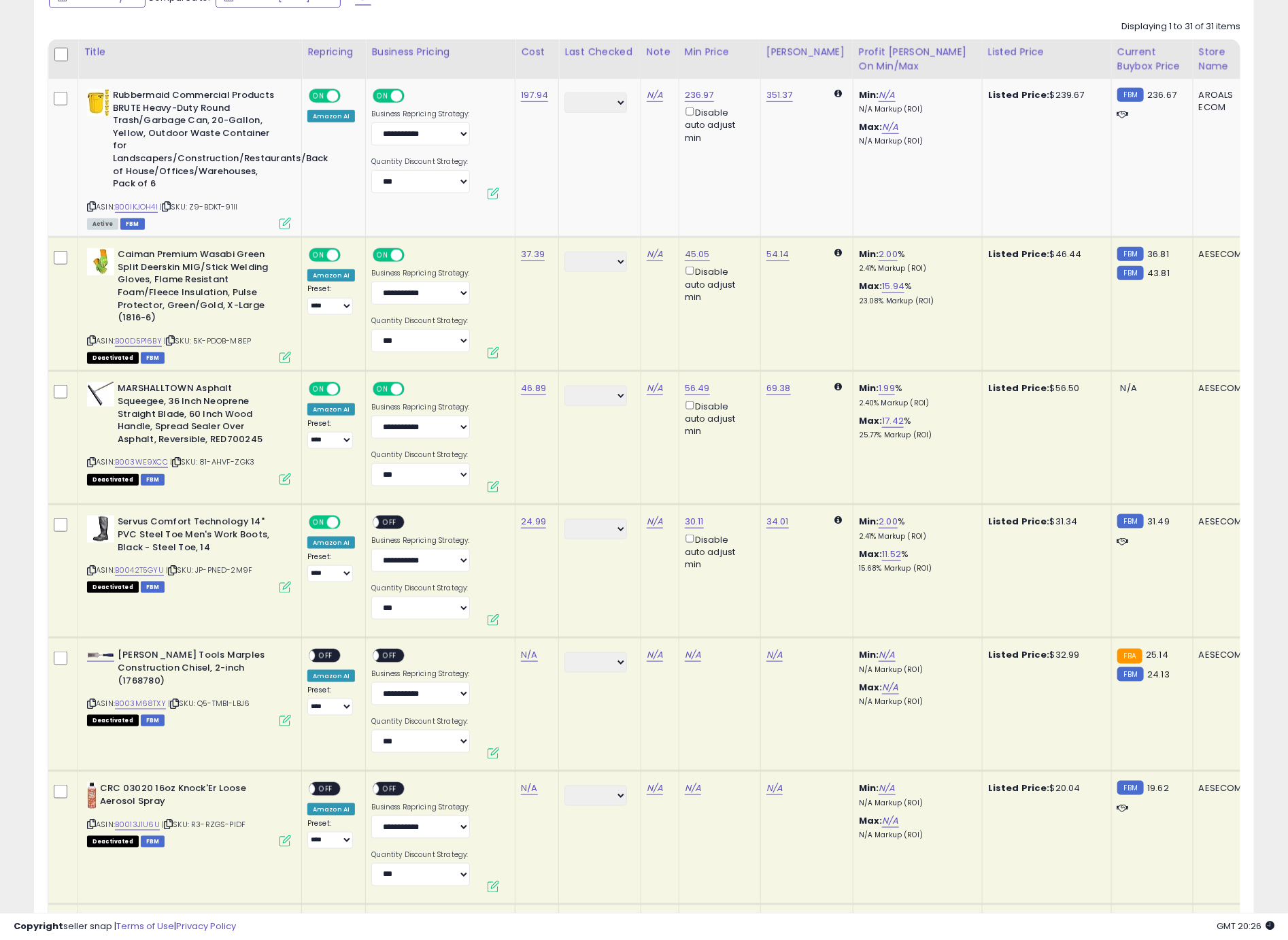
click at [379, 522] on span "OFF" at bounding box center [390, 523] width 22 height 12
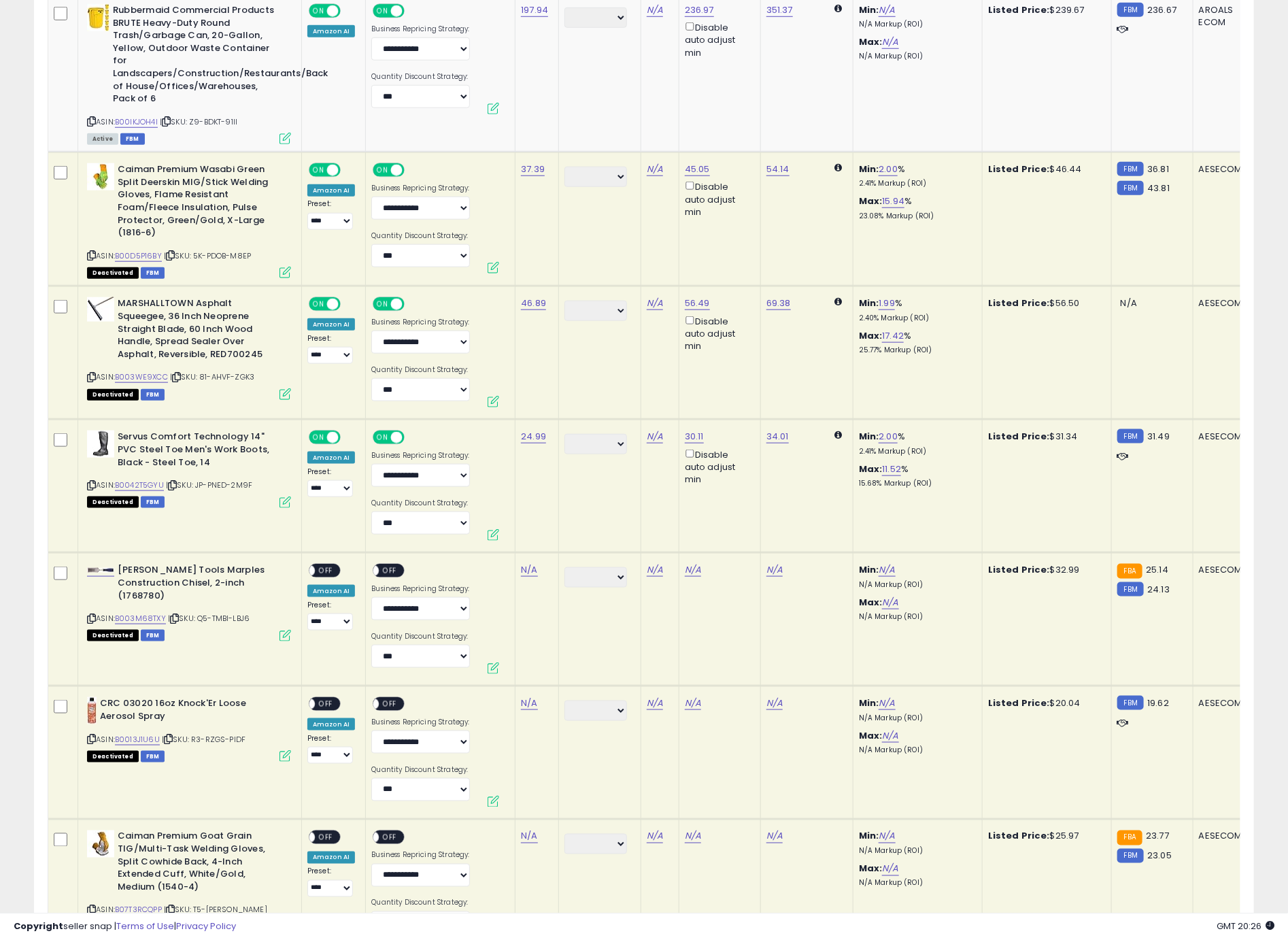
scroll to position [1055, 0]
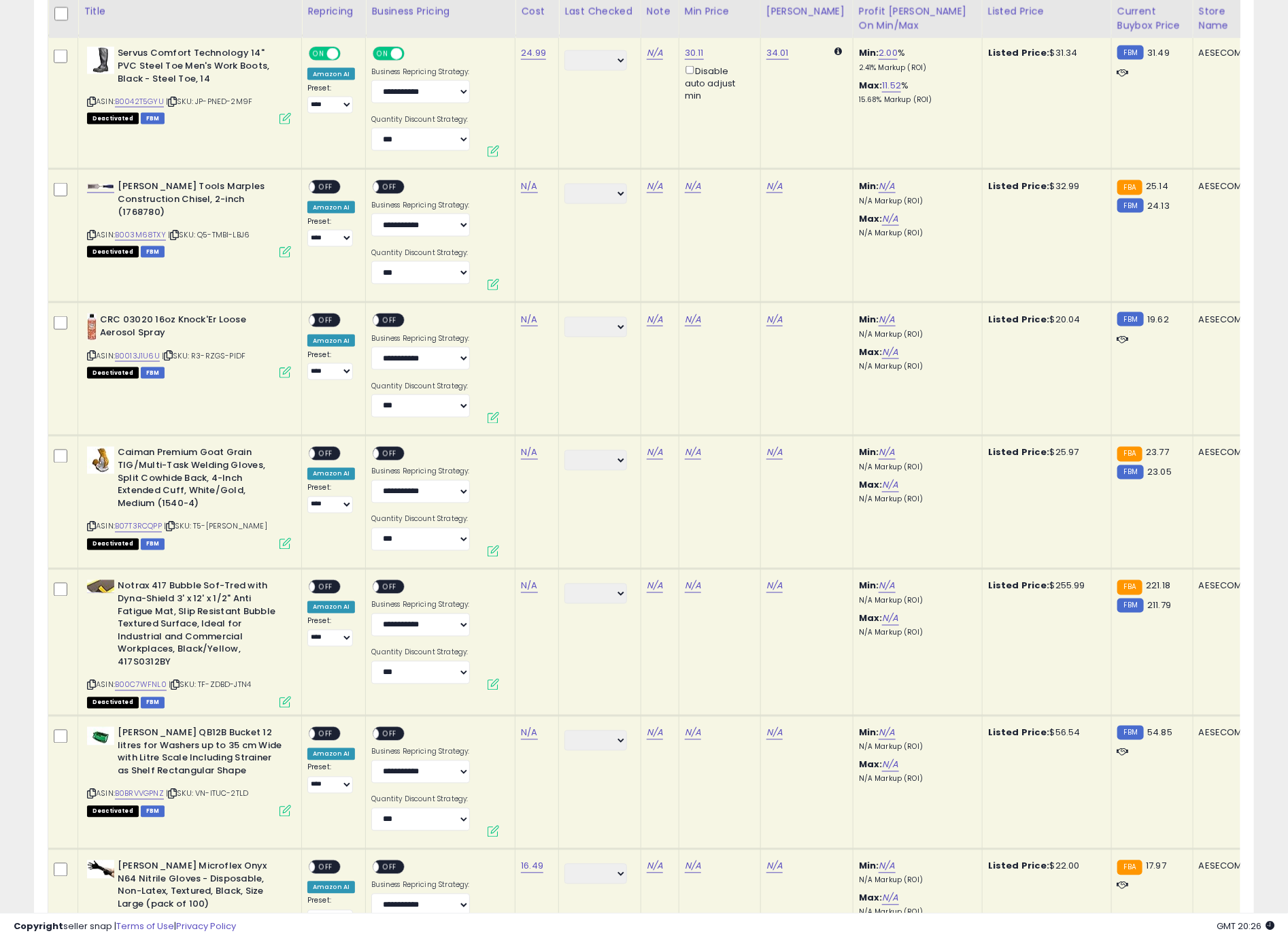
click at [93, 231] on icon at bounding box center [91, 235] width 9 height 8
click at [525, 187] on link "N/A" at bounding box center [529, 186] width 17 height 14
type input "*****"
click button "submit" at bounding box center [568, 150] width 23 height 21
click at [329, 185] on span "OFF" at bounding box center [326, 187] width 22 height 12
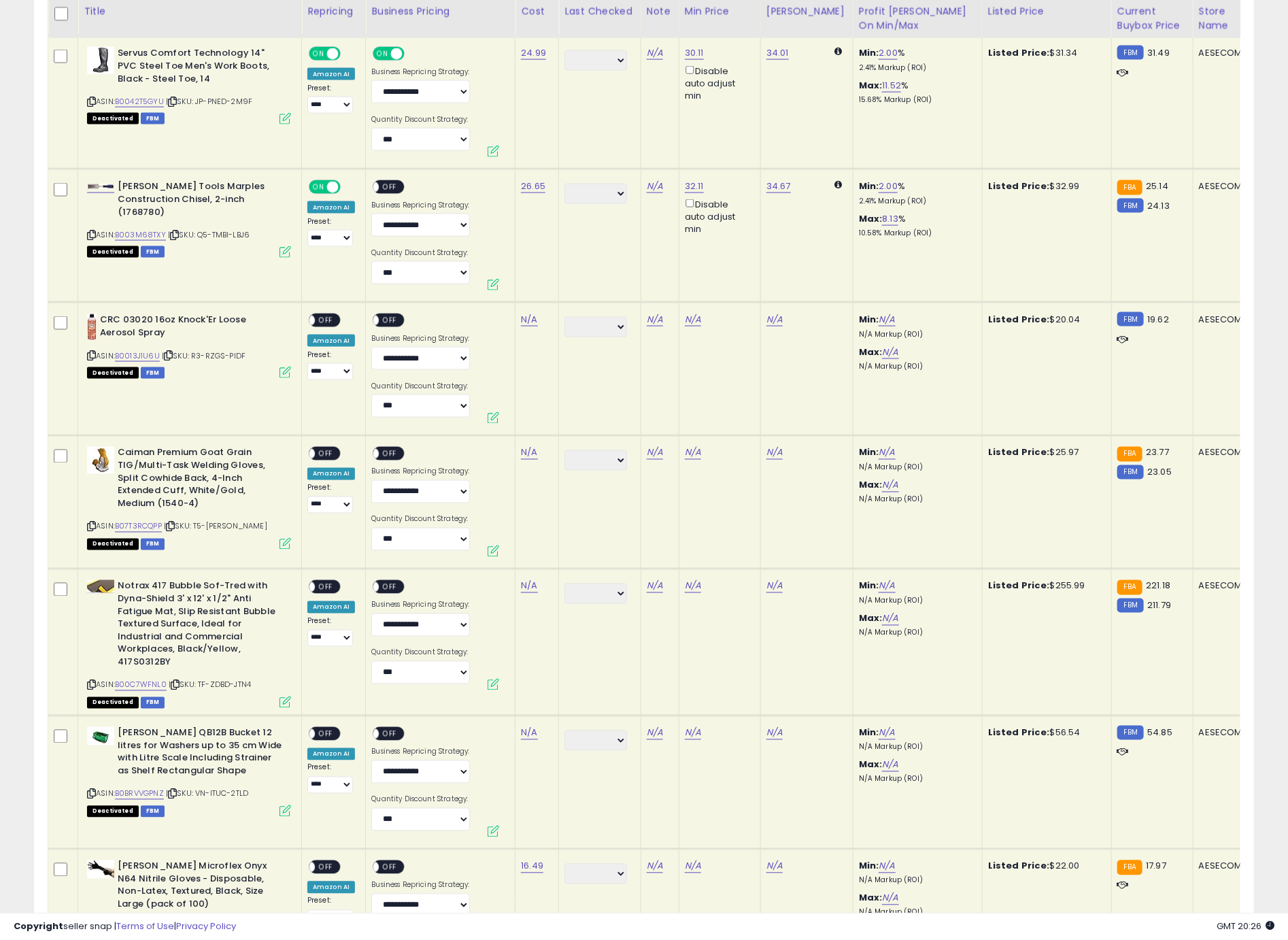
click at [384, 185] on span "OFF" at bounding box center [390, 187] width 22 height 12
click at [94, 354] on icon at bounding box center [91, 355] width 9 height 8
click at [522, 322] on link "N/A" at bounding box center [529, 320] width 17 height 14
type input "*****"
click button "submit" at bounding box center [568, 283] width 23 height 21
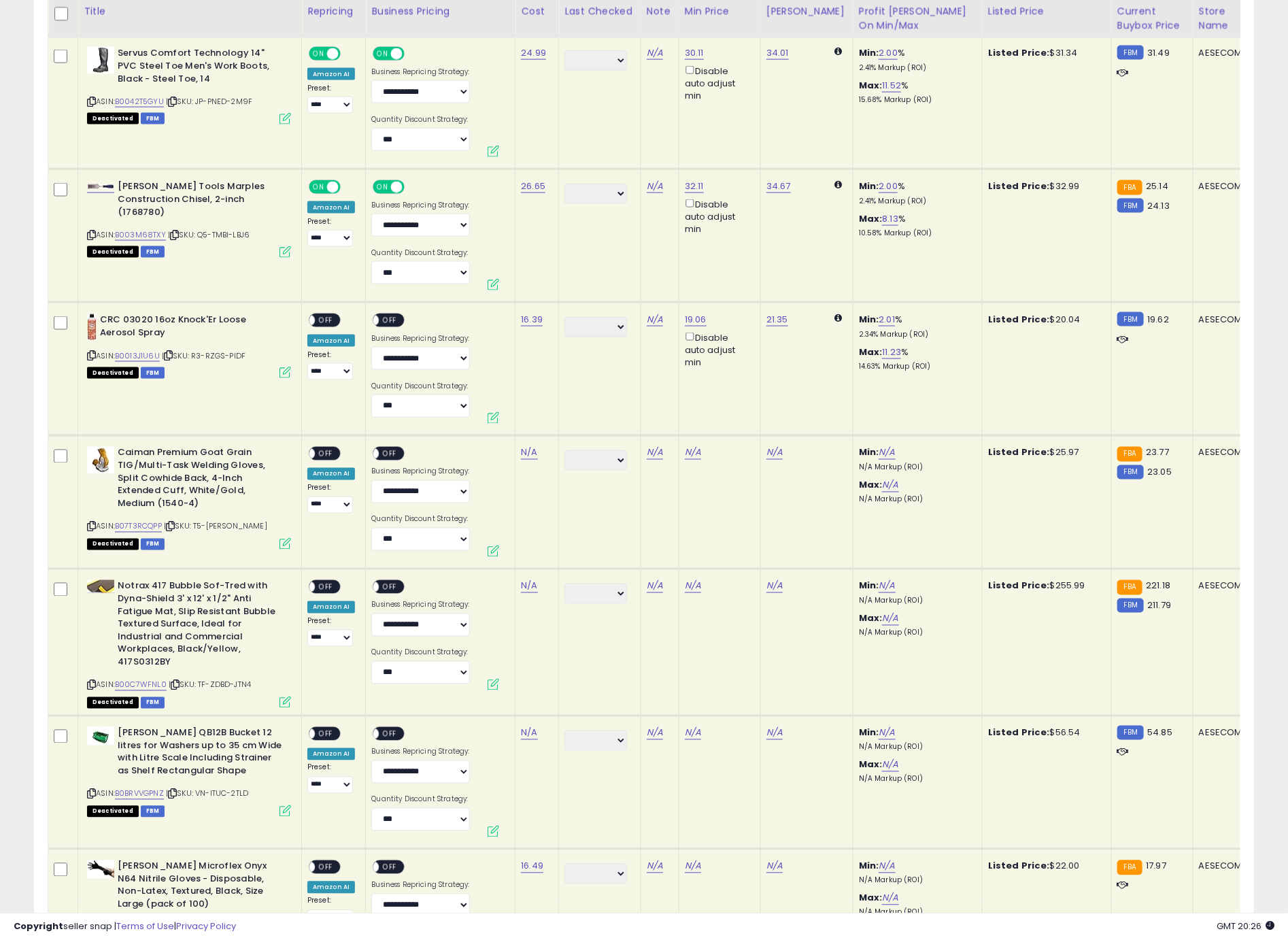
click at [329, 322] on span "OFF" at bounding box center [326, 321] width 22 height 12
click at [385, 322] on span "OFF" at bounding box center [390, 321] width 22 height 12
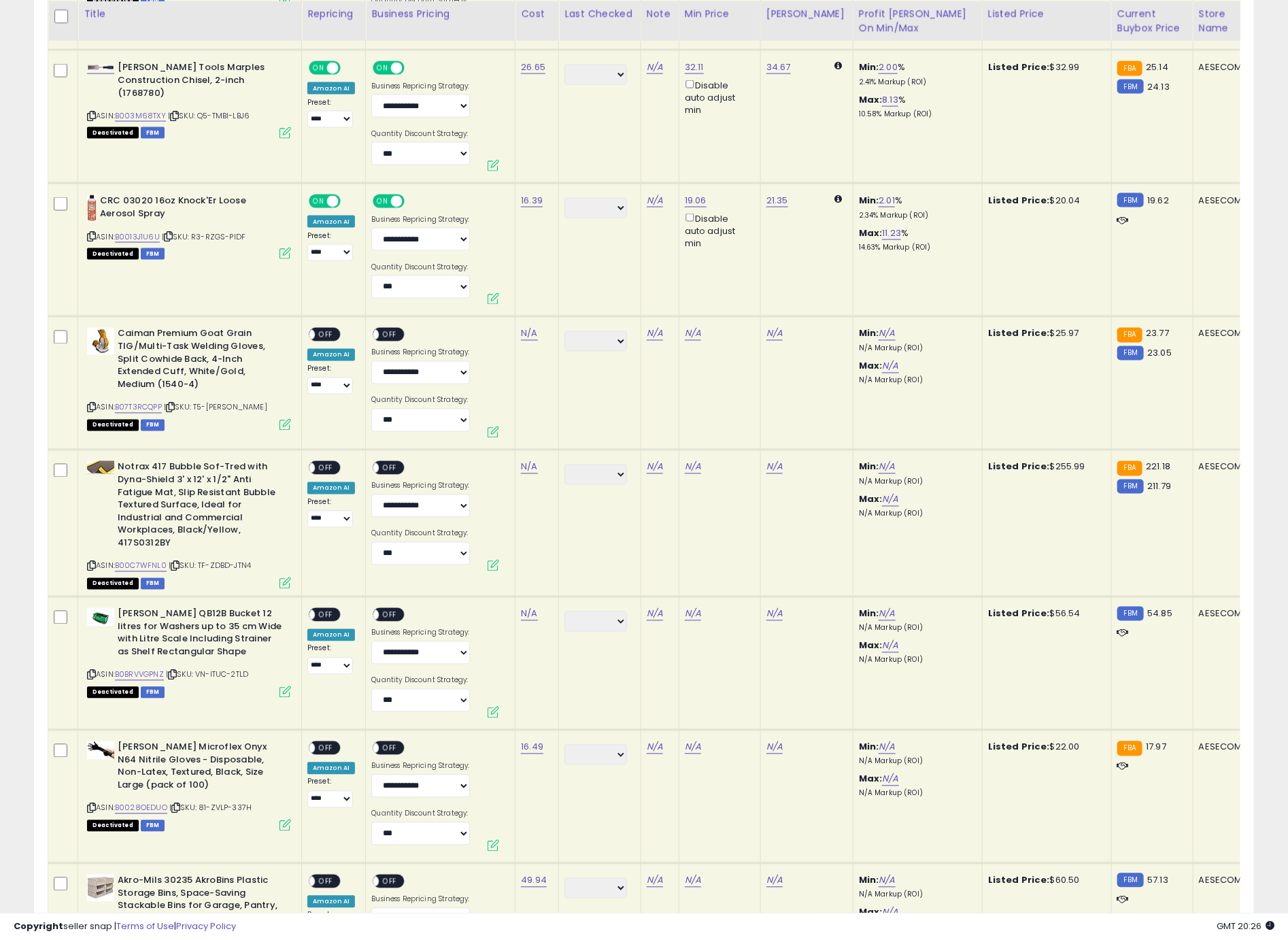
scroll to position [1177, 0]
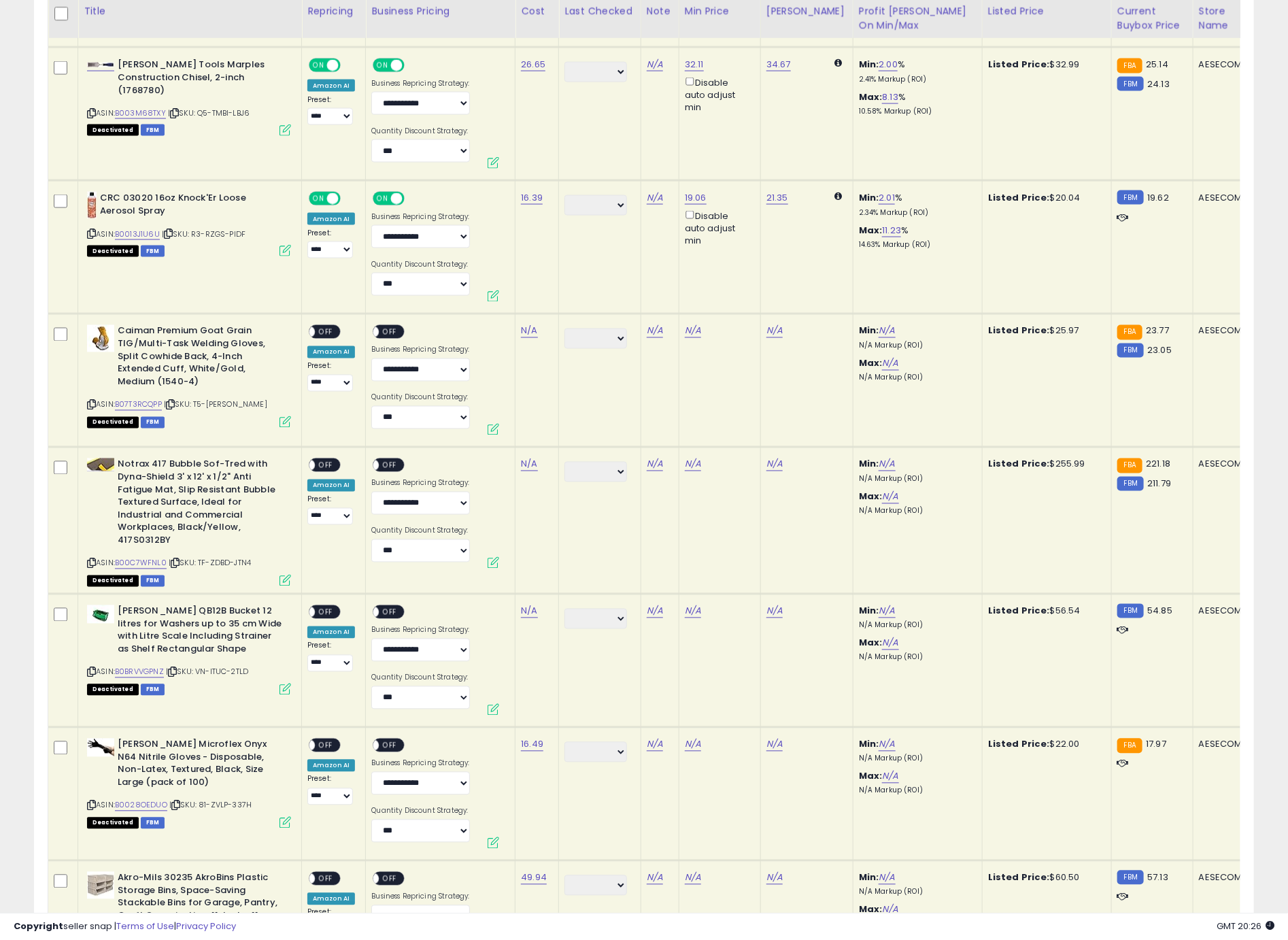
click at [93, 404] on icon at bounding box center [91, 406] width 9 height 8
click at [527, 331] on link "N/A" at bounding box center [529, 331] width 17 height 14
type input "*****"
click button "submit" at bounding box center [568, 294] width 23 height 21
click at [321, 336] on div "ON OFF" at bounding box center [325, 332] width 32 height 15
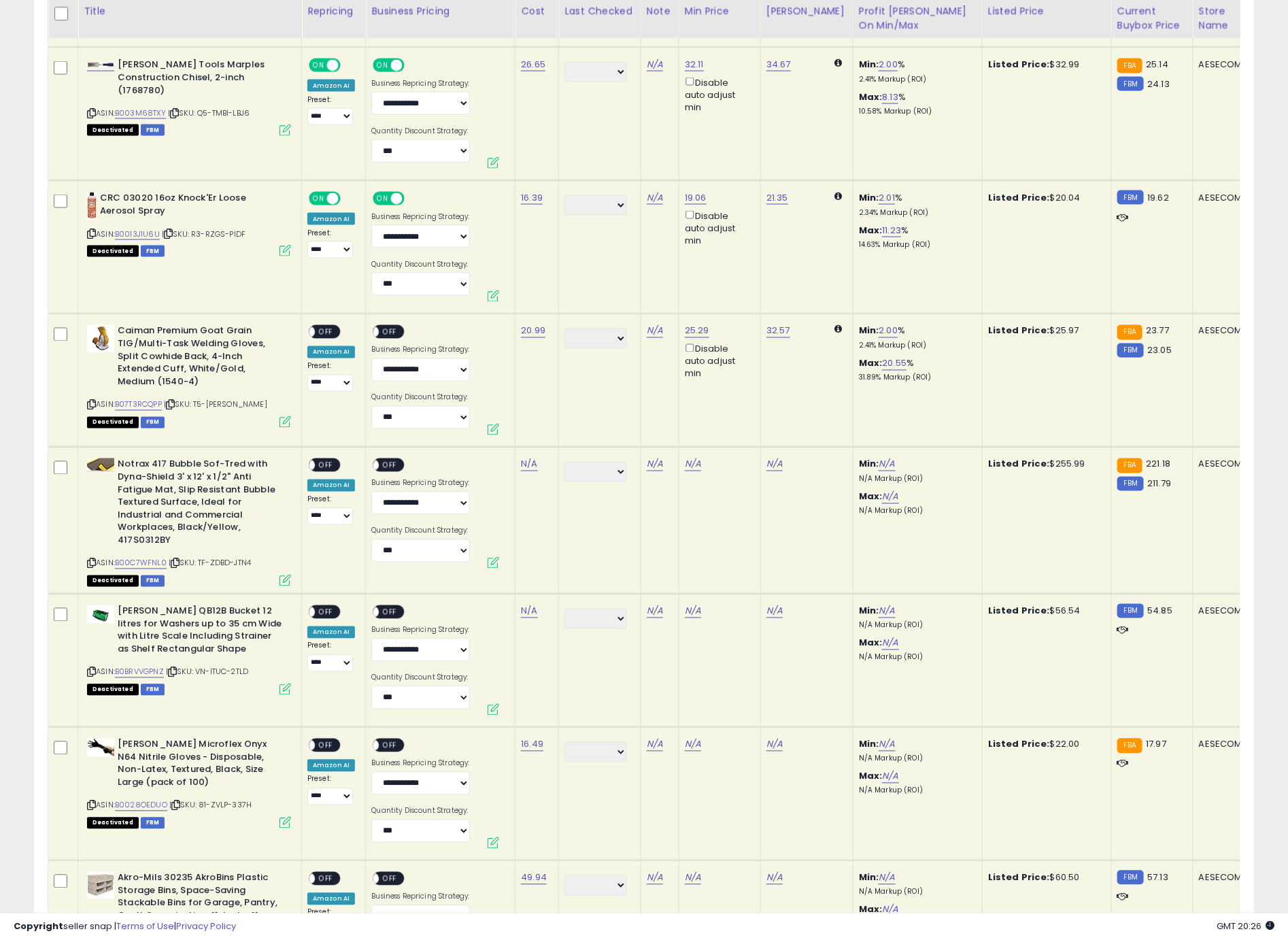
click at [324, 334] on span "OFF" at bounding box center [326, 333] width 22 height 12
click at [395, 331] on span "OFF" at bounding box center [390, 333] width 22 height 12
click at [395, 331] on span at bounding box center [397, 333] width 12 height 12
click at [395, 331] on span "OFF" at bounding box center [390, 333] width 22 height 12
click at [94, 562] on icon at bounding box center [91, 563] width 9 height 8
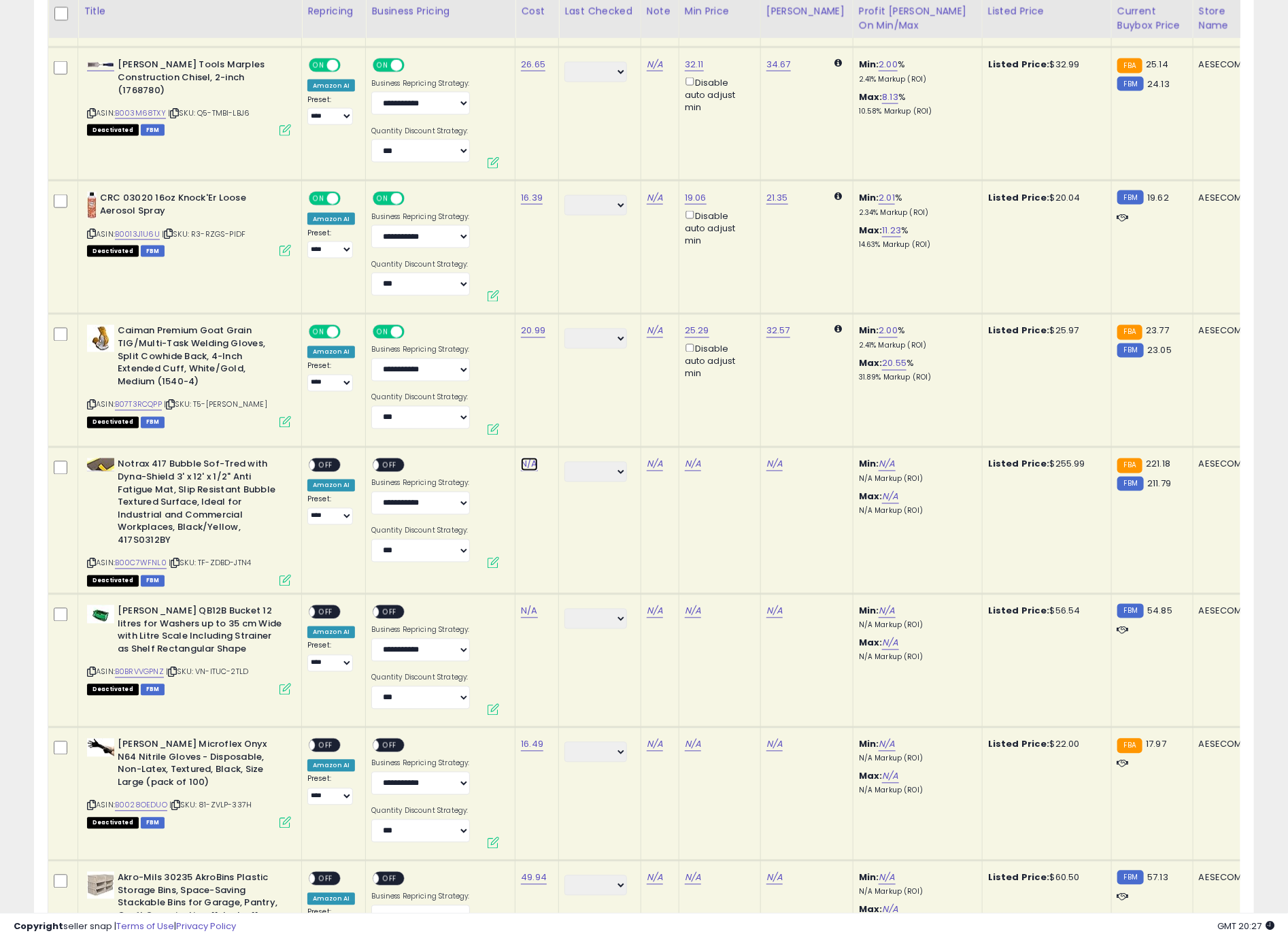
click at [534, 465] on link "N/A" at bounding box center [529, 465] width 17 height 14
type input "******"
click button "submit" at bounding box center [568, 426] width 23 height 21
click at [324, 465] on span "OFF" at bounding box center [326, 466] width 22 height 12
click at [377, 468] on div "ON OFF" at bounding box center [366, 466] width 32 height 12
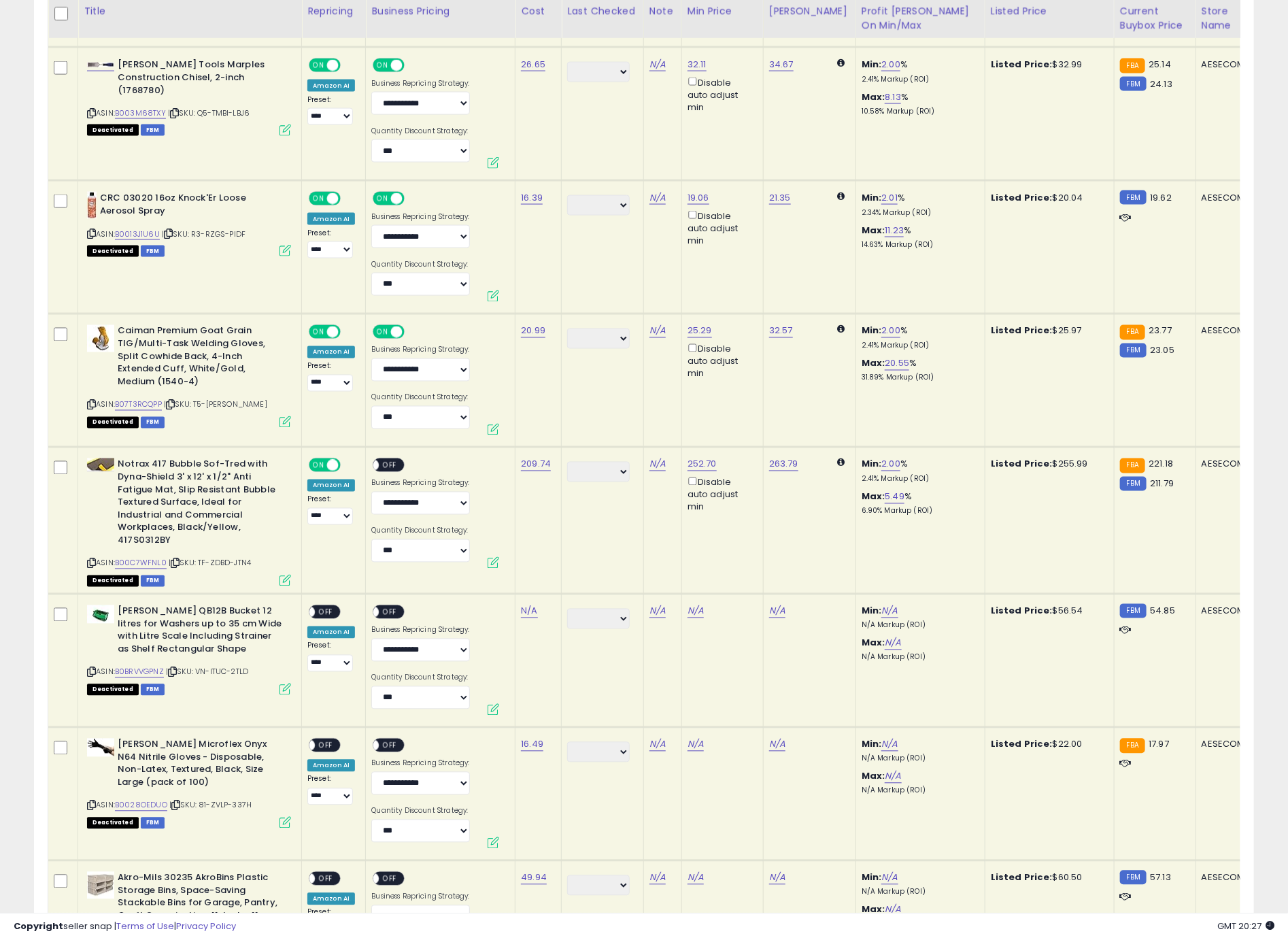
click at [404, 462] on div "ON OFF" at bounding box center [394, 467] width 45 height 17
click at [387, 465] on span "OFF" at bounding box center [390, 466] width 22 height 12
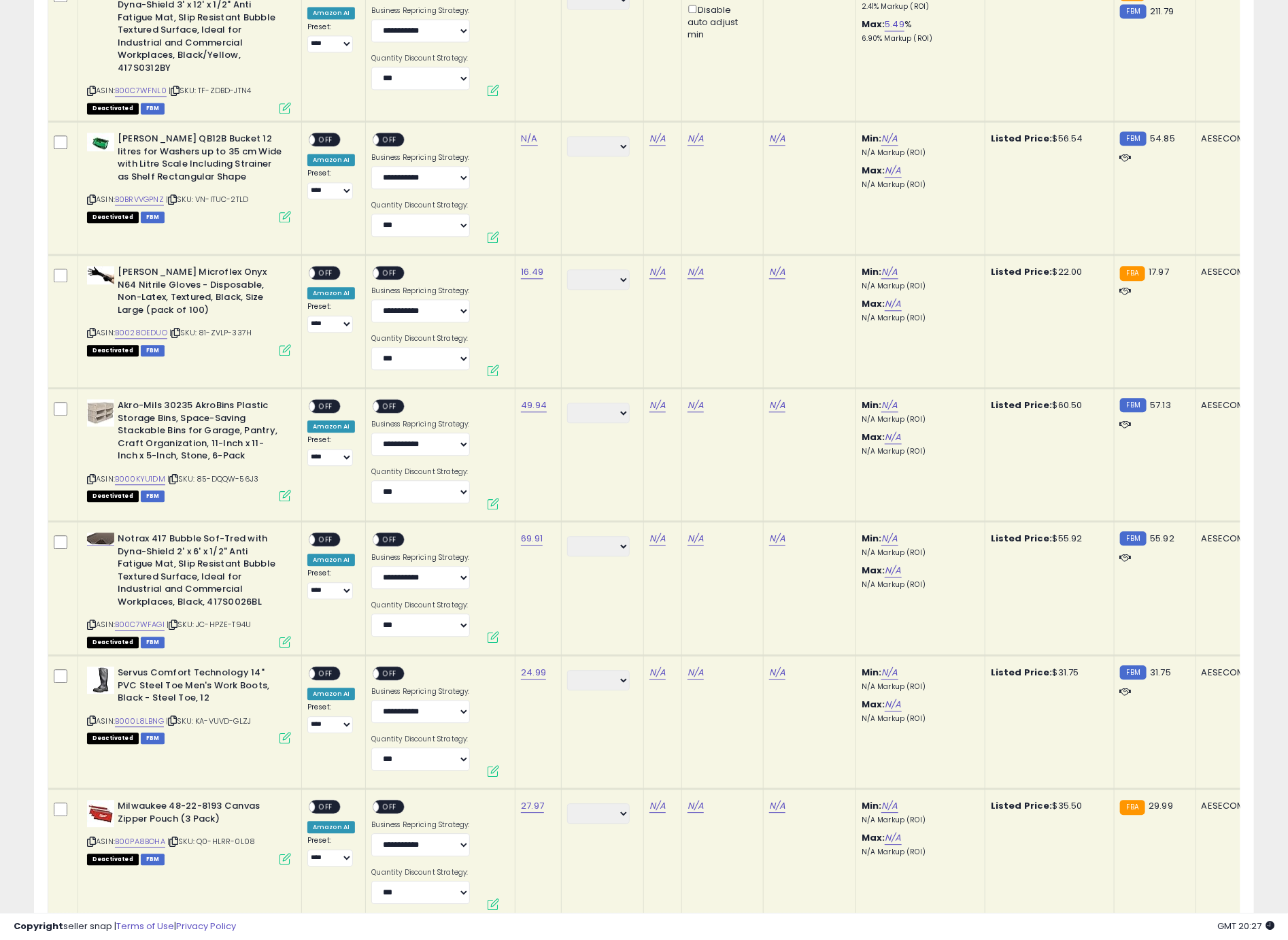
scroll to position [1530, 0]
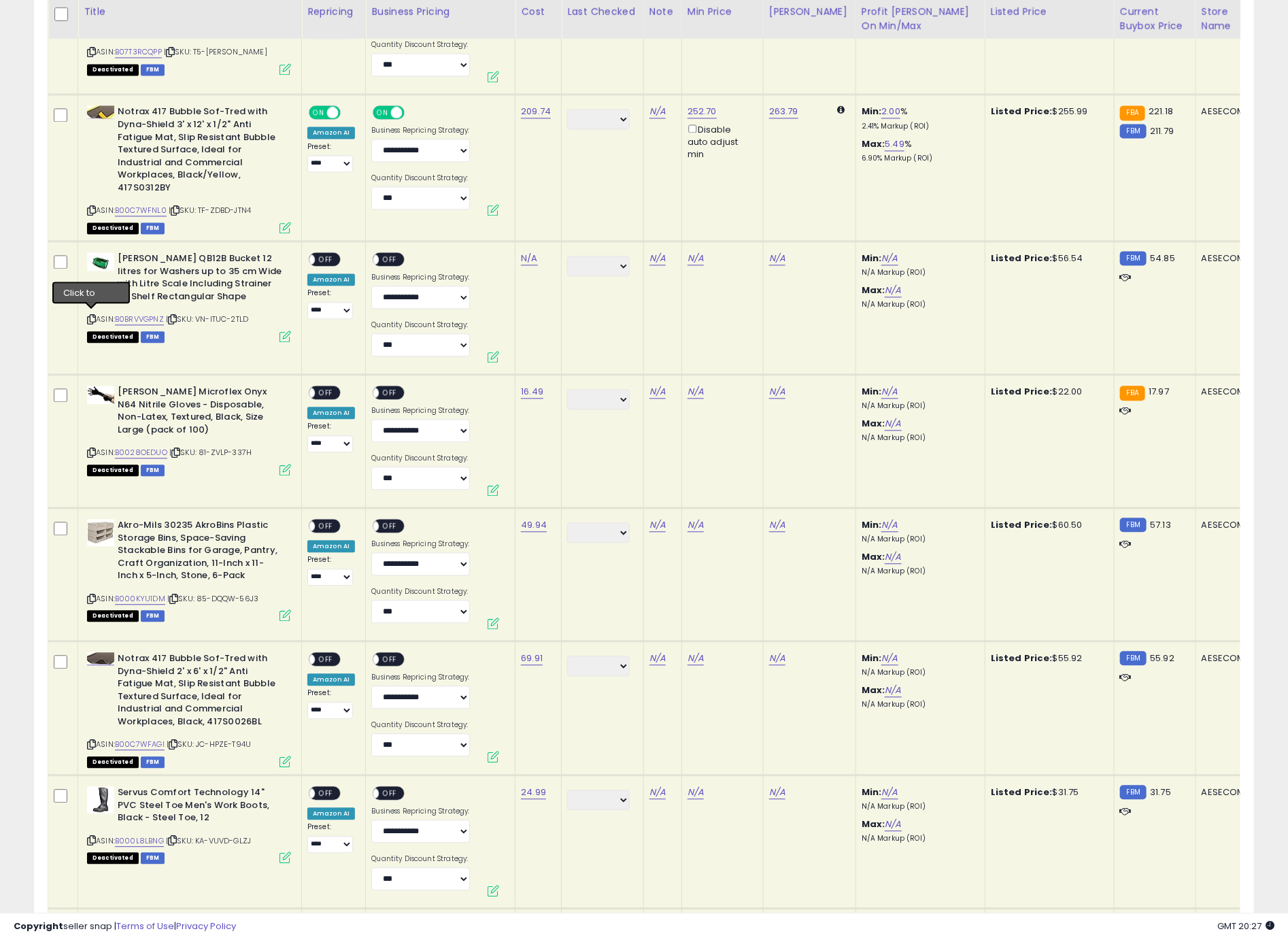
click at [94, 317] on icon at bounding box center [91, 319] width 9 height 8
click at [526, 260] on link "N/A" at bounding box center [529, 259] width 17 height 14
click at [527, 252] on link "N/A" at bounding box center [529, 259] width 17 height 14
type input "*****"
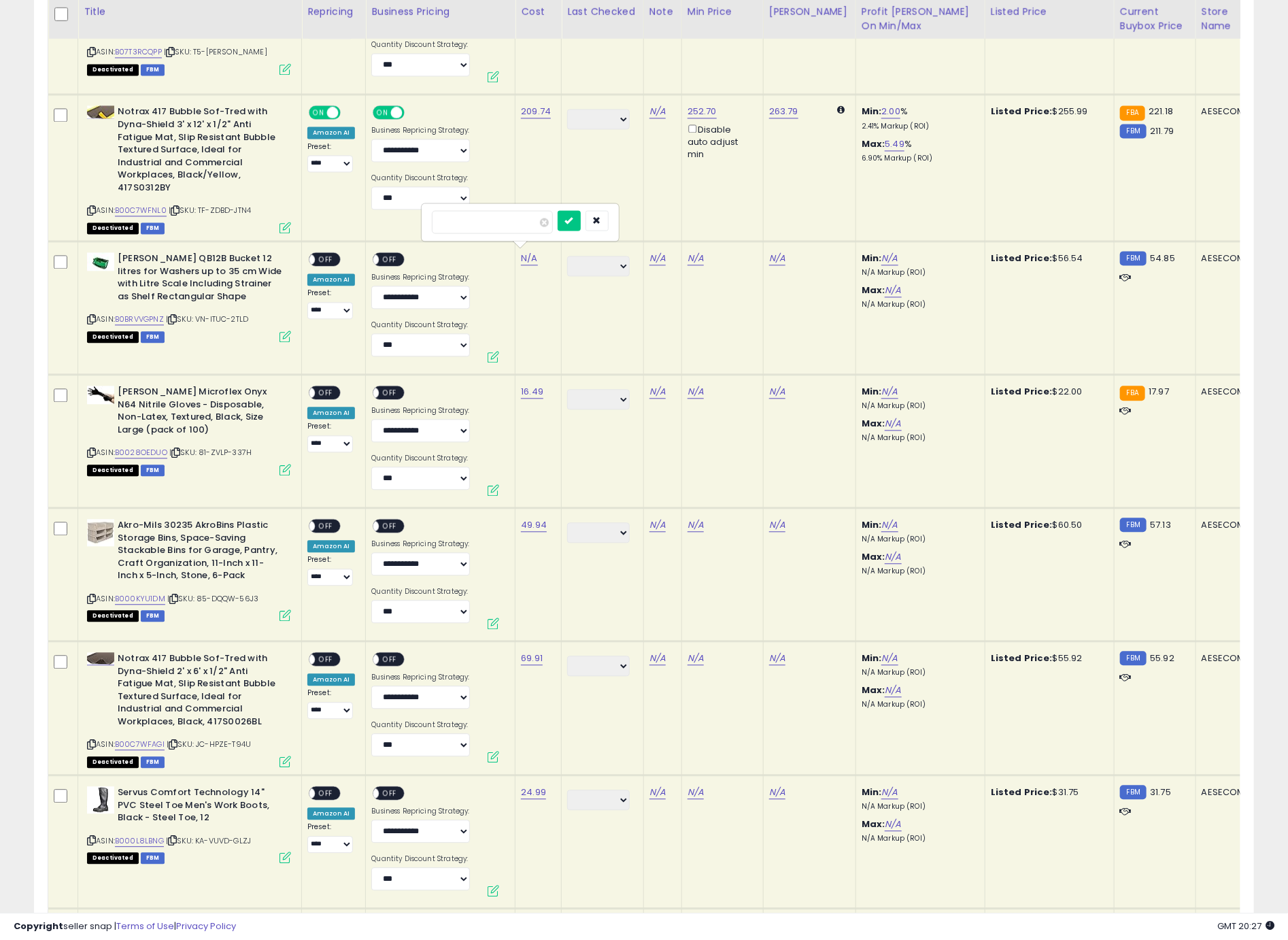
click button "submit" at bounding box center [568, 219] width 23 height 21
click at [322, 254] on span "OFF" at bounding box center [326, 260] width 22 height 12
click at [397, 257] on span "OFF" at bounding box center [390, 260] width 22 height 12
click at [92, 449] on icon at bounding box center [91, 453] width 9 height 8
click at [319, 388] on span "OFF" at bounding box center [326, 393] width 22 height 12
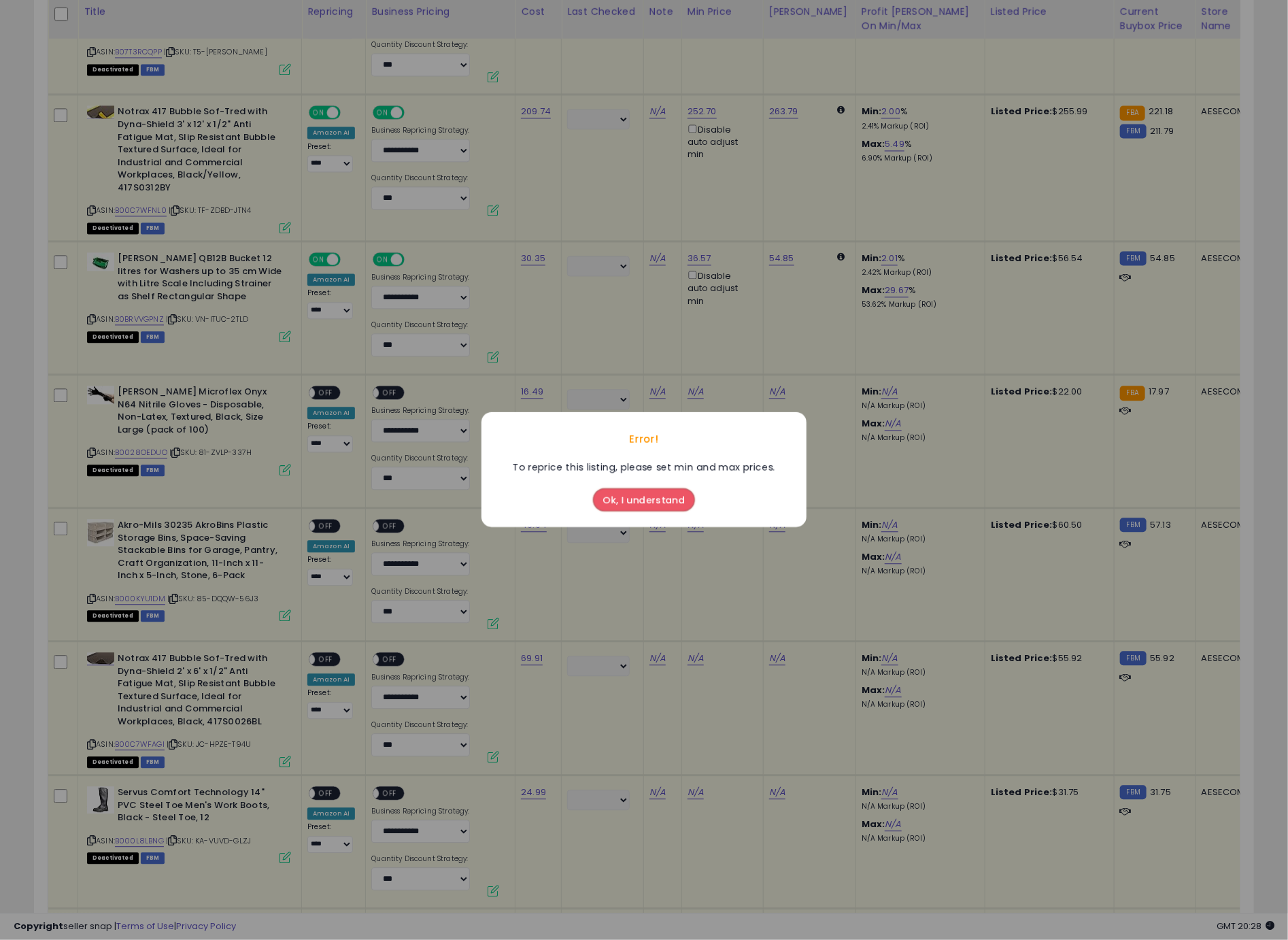
click at [609, 497] on button "Ok, I understand" at bounding box center [644, 500] width 102 height 23
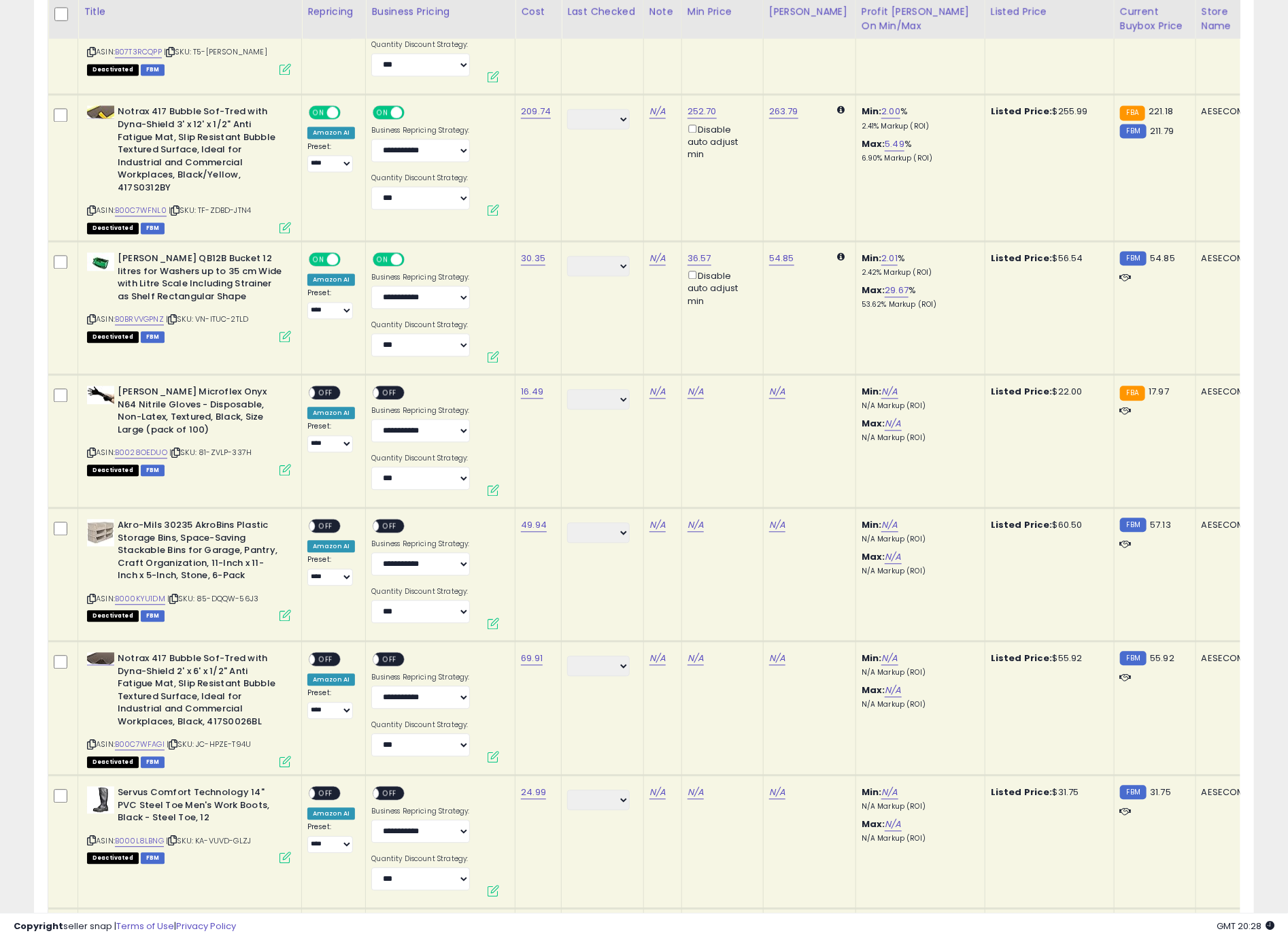
click at [93, 449] on icon at bounding box center [91, 453] width 9 height 8
click at [693, 392] on link "N/A" at bounding box center [695, 392] width 17 height 14
type input "**"
click button "submit" at bounding box center [733, 339] width 23 height 21
click at [881, 525] on link "N/A" at bounding box center [889, 525] width 17 height 14
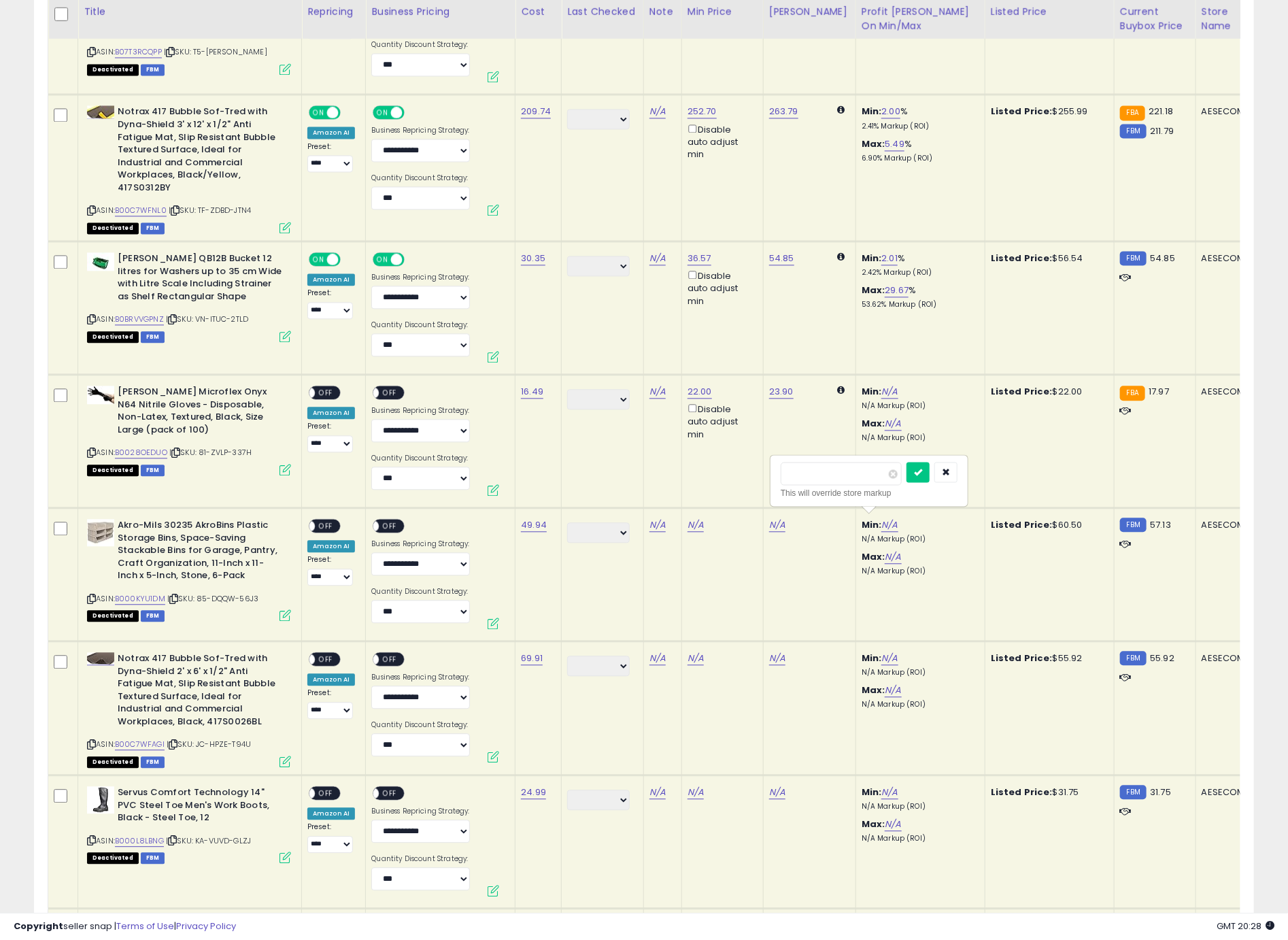
type input "*"
click button "submit" at bounding box center [918, 471] width 23 height 21
click at [881, 388] on link "N/A" at bounding box center [889, 392] width 17 height 14
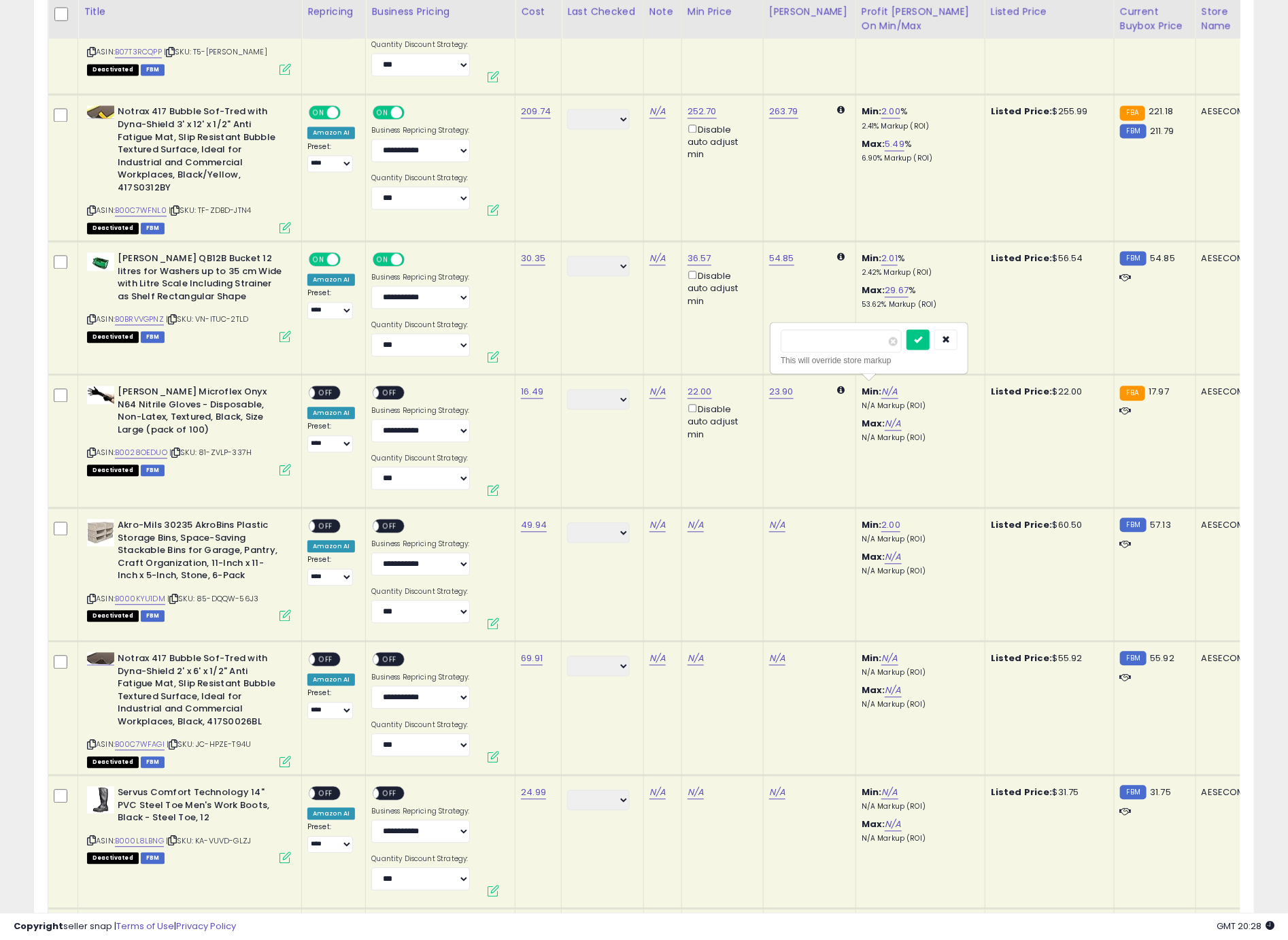
type input "*"
click button "submit" at bounding box center [918, 339] width 23 height 21
click at [752, 492] on td "22.00 Disable auto adjust min" at bounding box center [722, 441] width 82 height 133
click at [329, 527] on span "OFF" at bounding box center [326, 526] width 22 height 12
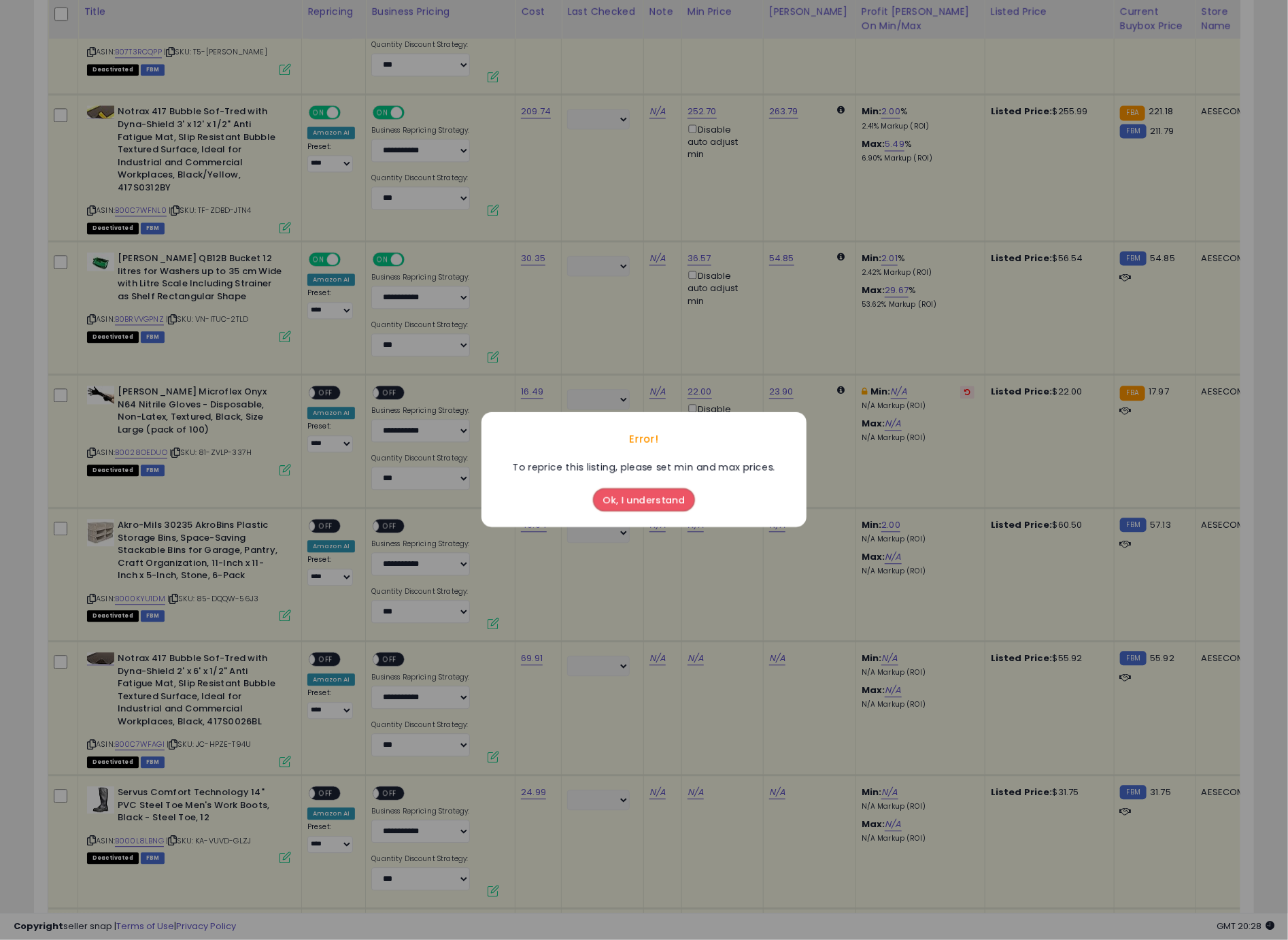
click at [331, 381] on div "Error! To reprice this listing, please set min and max prices. Ok, I understand" at bounding box center [644, 470] width 1288 height 940
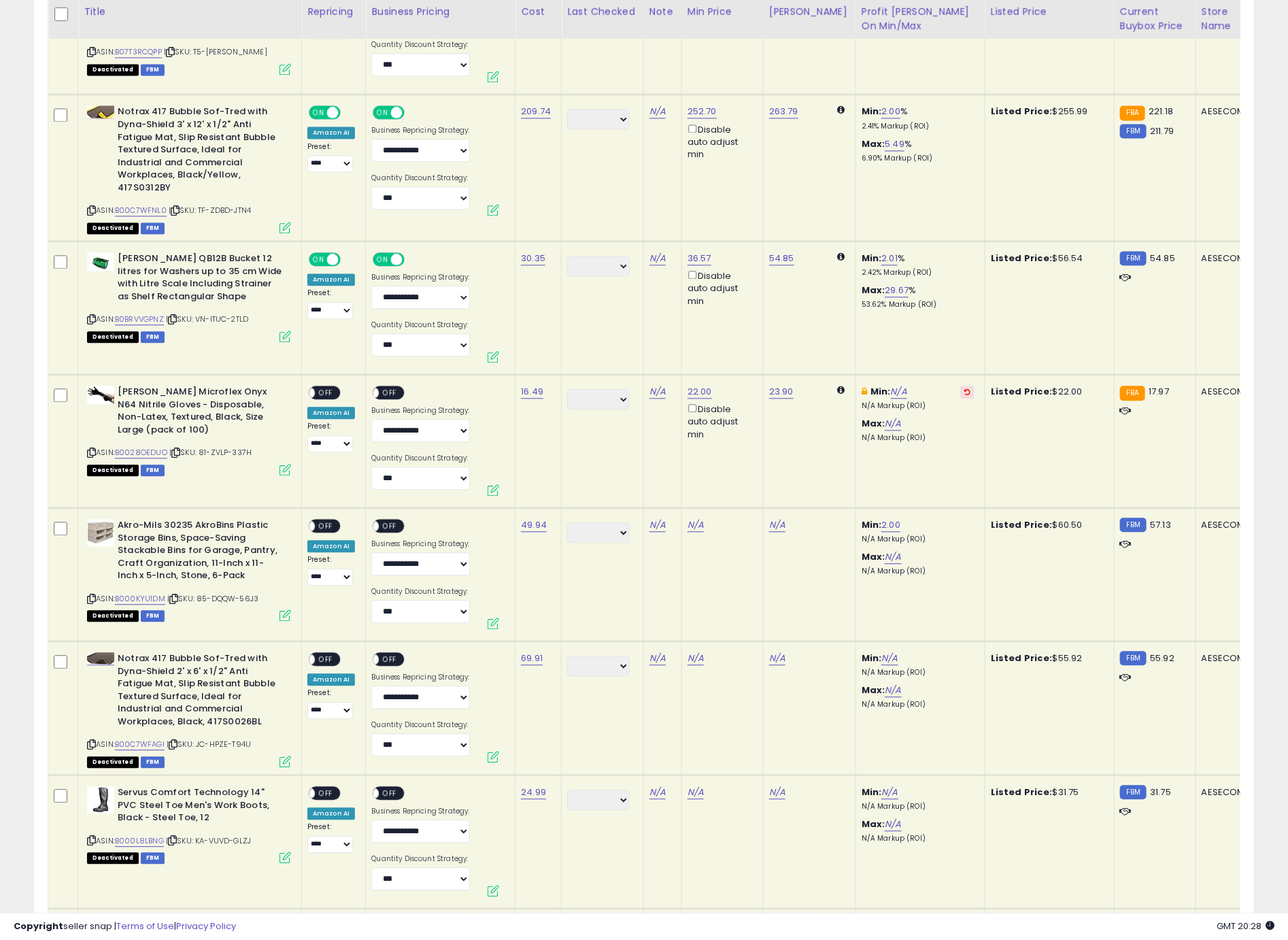
click at [331, 387] on span "OFF" at bounding box center [326, 393] width 22 height 12
click at [401, 386] on div "ON OFF" at bounding box center [389, 393] width 32 height 15
click at [390, 391] on span "OFF" at bounding box center [390, 393] width 22 height 12
click at [93, 595] on icon at bounding box center [91, 598] width 9 height 8
click at [692, 522] on link "N/A" at bounding box center [695, 525] width 17 height 14
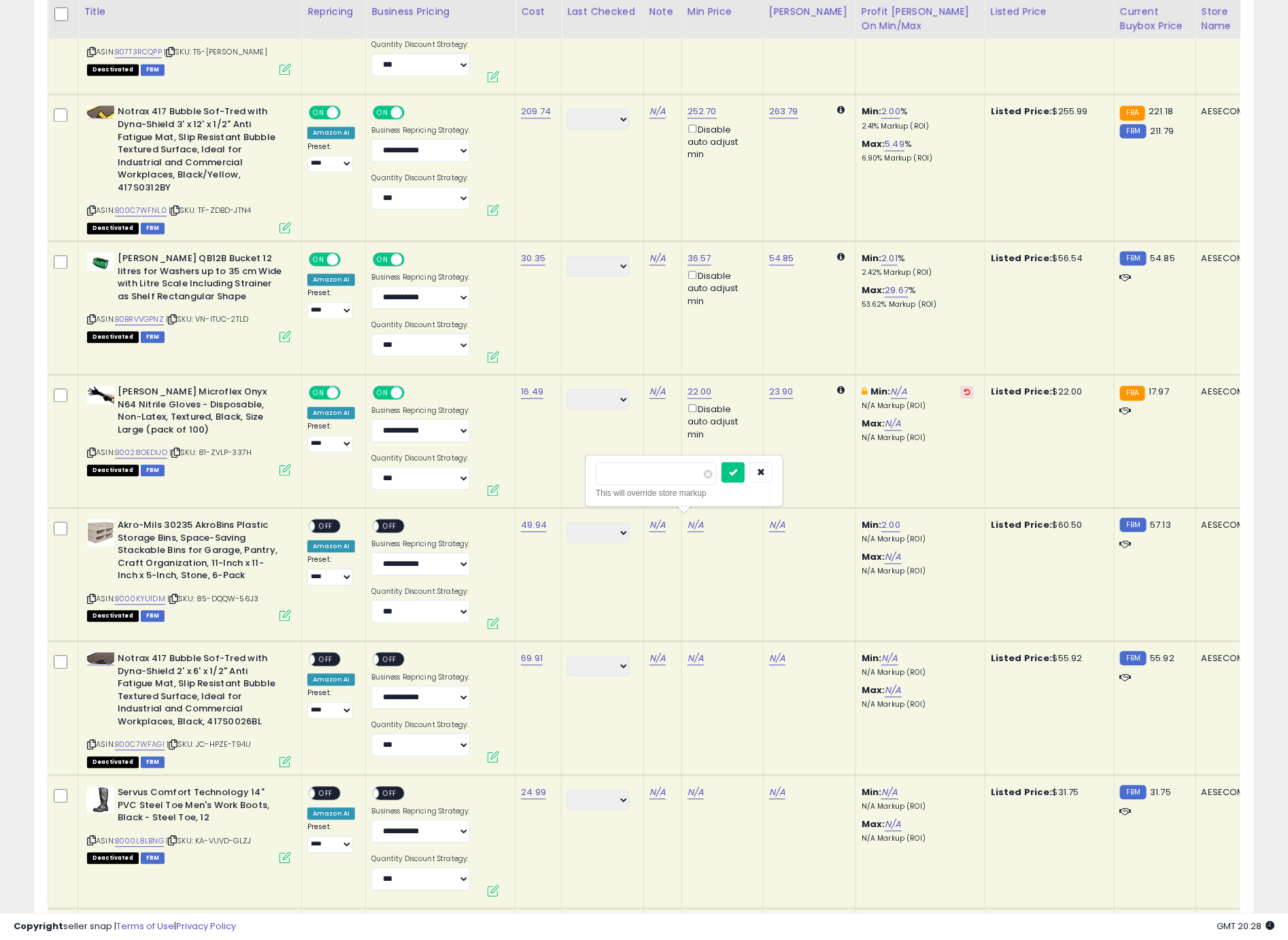
type input "****"
click button "submit" at bounding box center [733, 471] width 23 height 21
click at [338, 523] on div "ON OFF" at bounding box center [325, 526] width 32 height 15
click at [393, 520] on span "OFF" at bounding box center [390, 526] width 22 height 12
click at [324, 520] on span "OFF" at bounding box center [326, 526] width 22 height 12
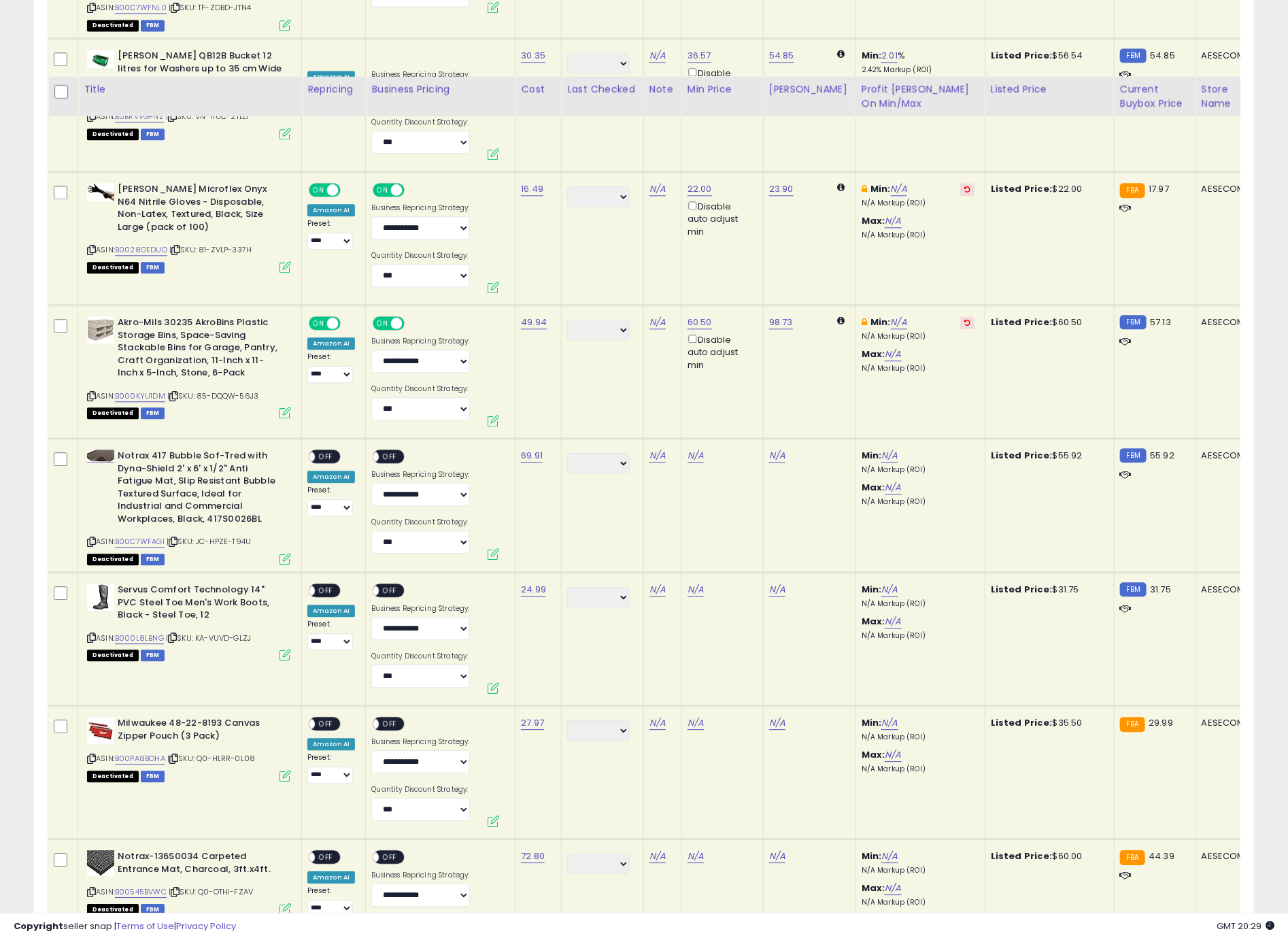
scroll to position [1813, 0]
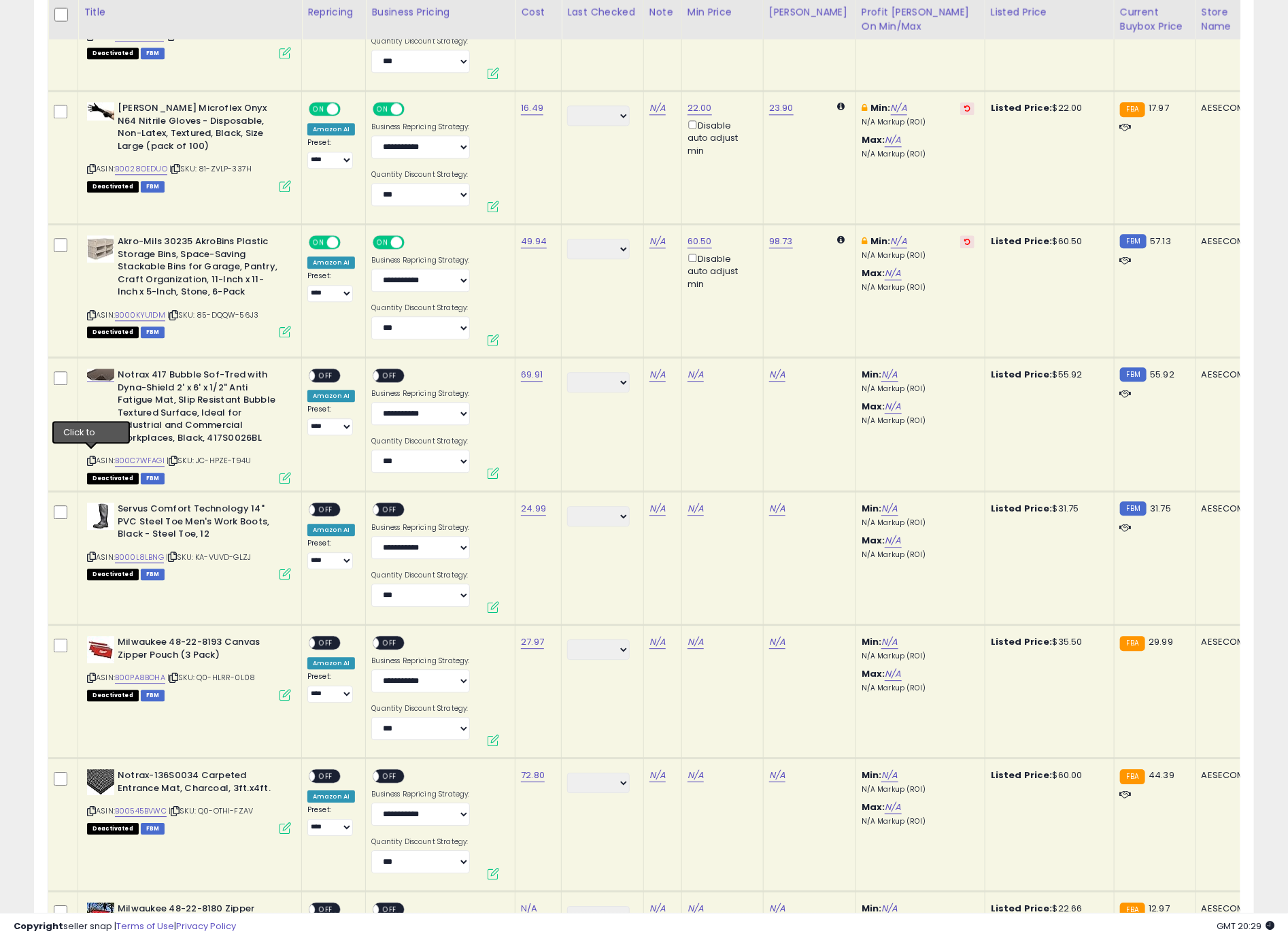
click at [93, 457] on icon at bounding box center [91, 461] width 9 height 8
click at [693, 371] on link "N/A" at bounding box center [695, 375] width 17 height 14
type input "*****"
click button "submit" at bounding box center [733, 321] width 23 height 21
click at [337, 368] on div "ON OFF" at bounding box center [325, 375] width 32 height 15
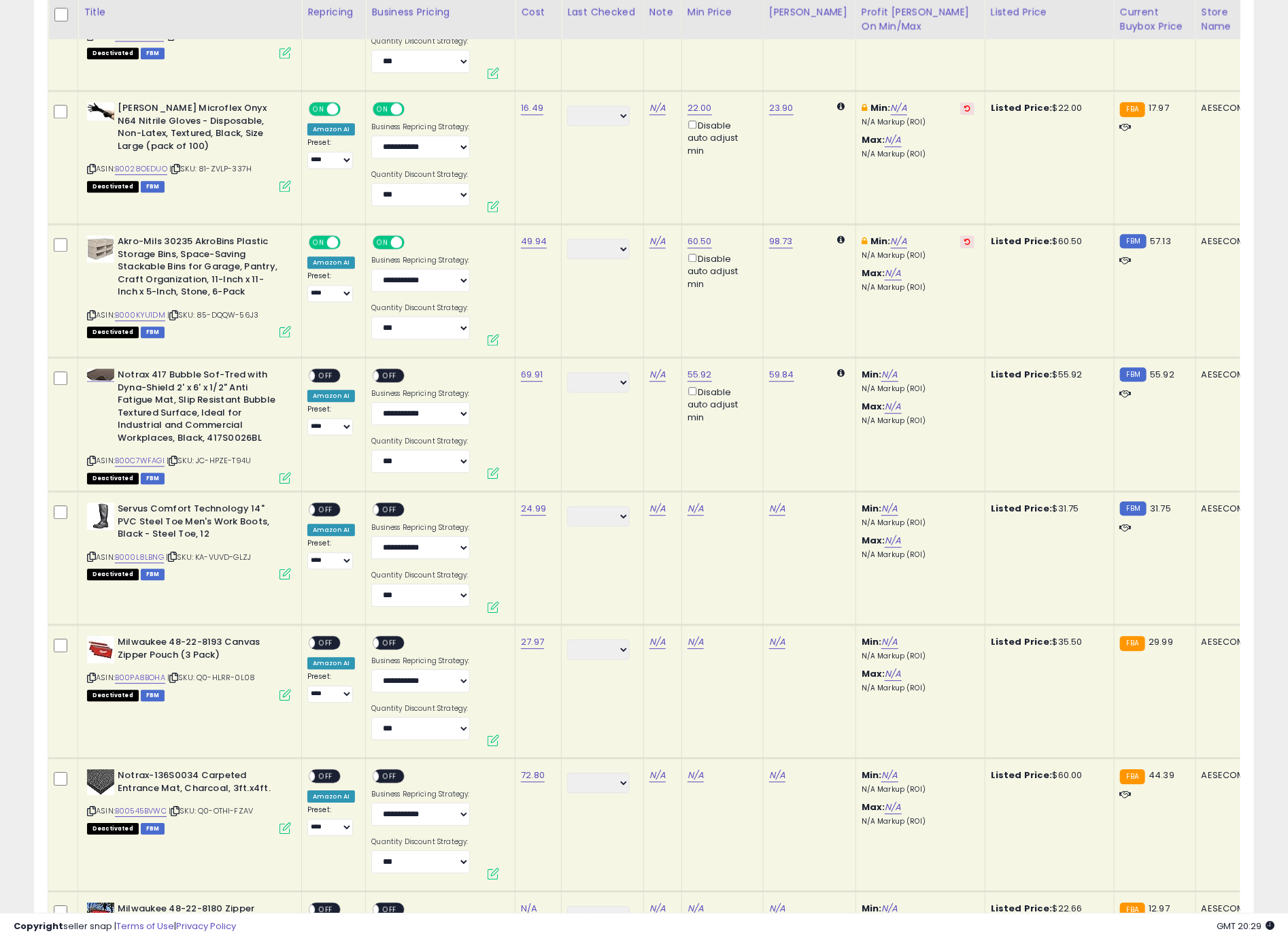
click at [334, 370] on span "OFF" at bounding box center [326, 376] width 22 height 12
click at [407, 371] on div "ON OFF" at bounding box center [394, 376] width 45 height 17
click at [395, 370] on span "OFF" at bounding box center [390, 376] width 22 height 12
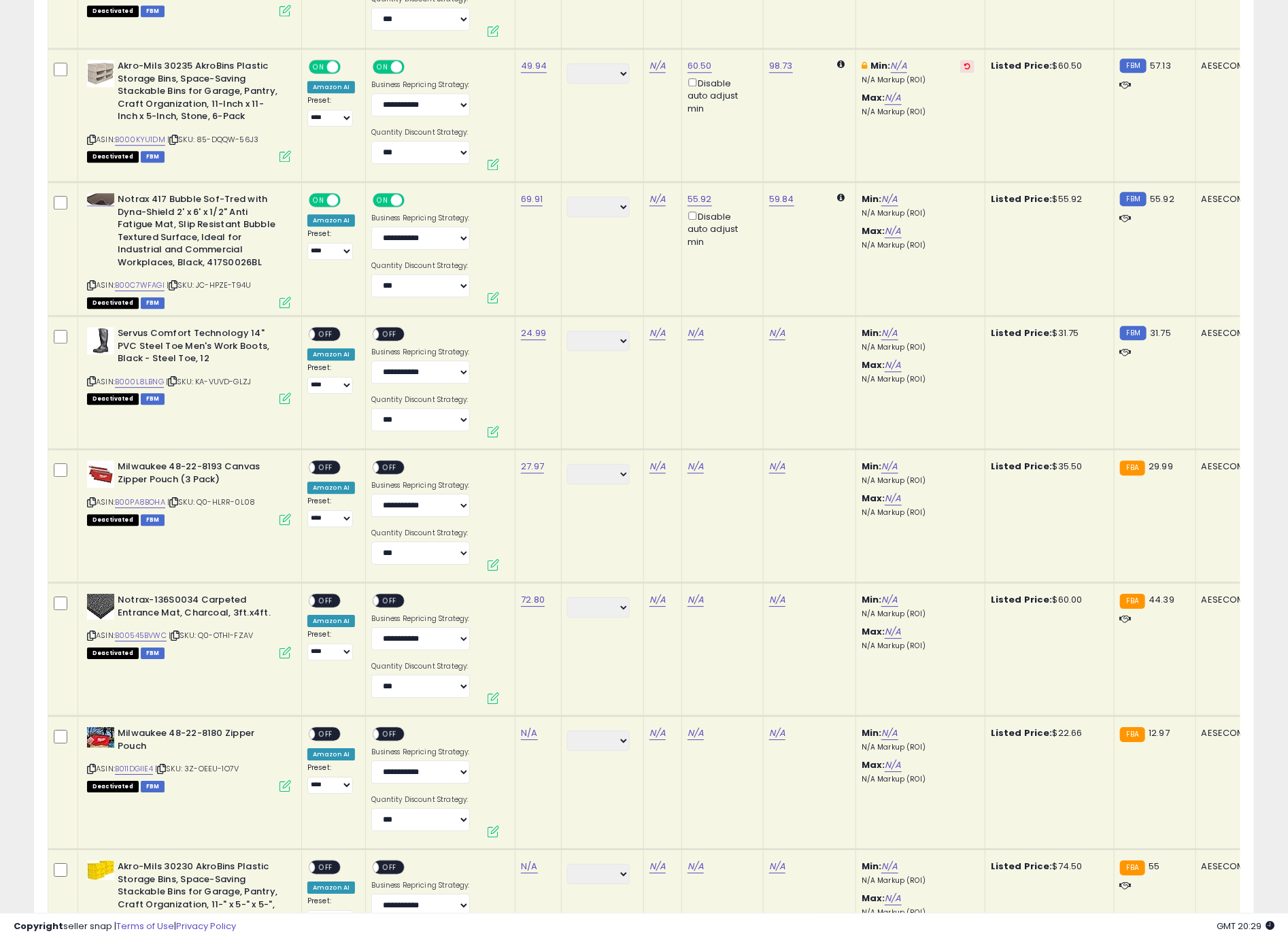
scroll to position [1993, 0]
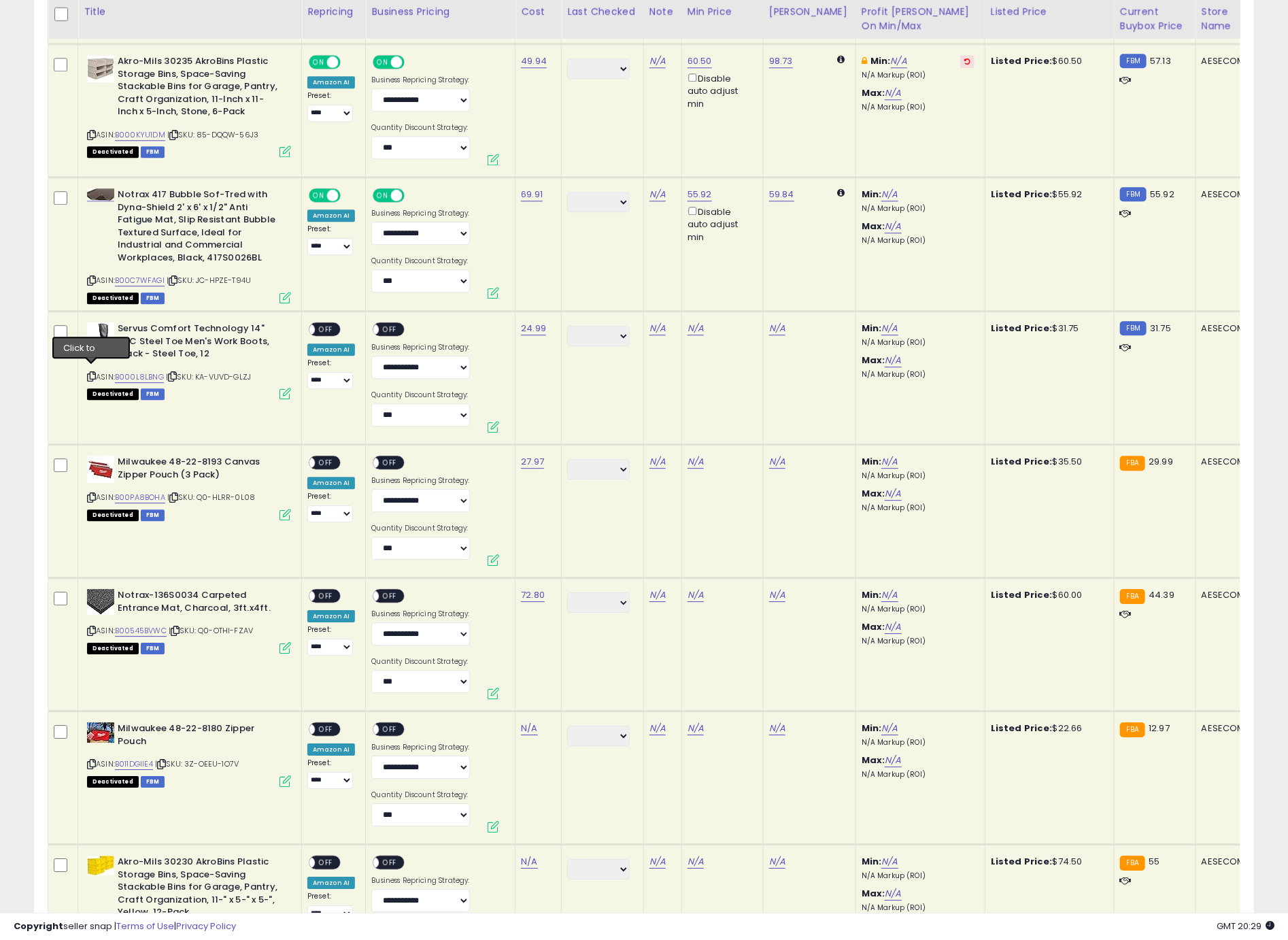
click at [94, 373] on icon at bounding box center [91, 377] width 9 height 8
click at [691, 327] on link "N/A" at bounding box center [695, 329] width 17 height 14
type input "*****"
click button "submit" at bounding box center [733, 275] width 23 height 21
click at [326, 327] on span "OFF" at bounding box center [326, 330] width 22 height 12
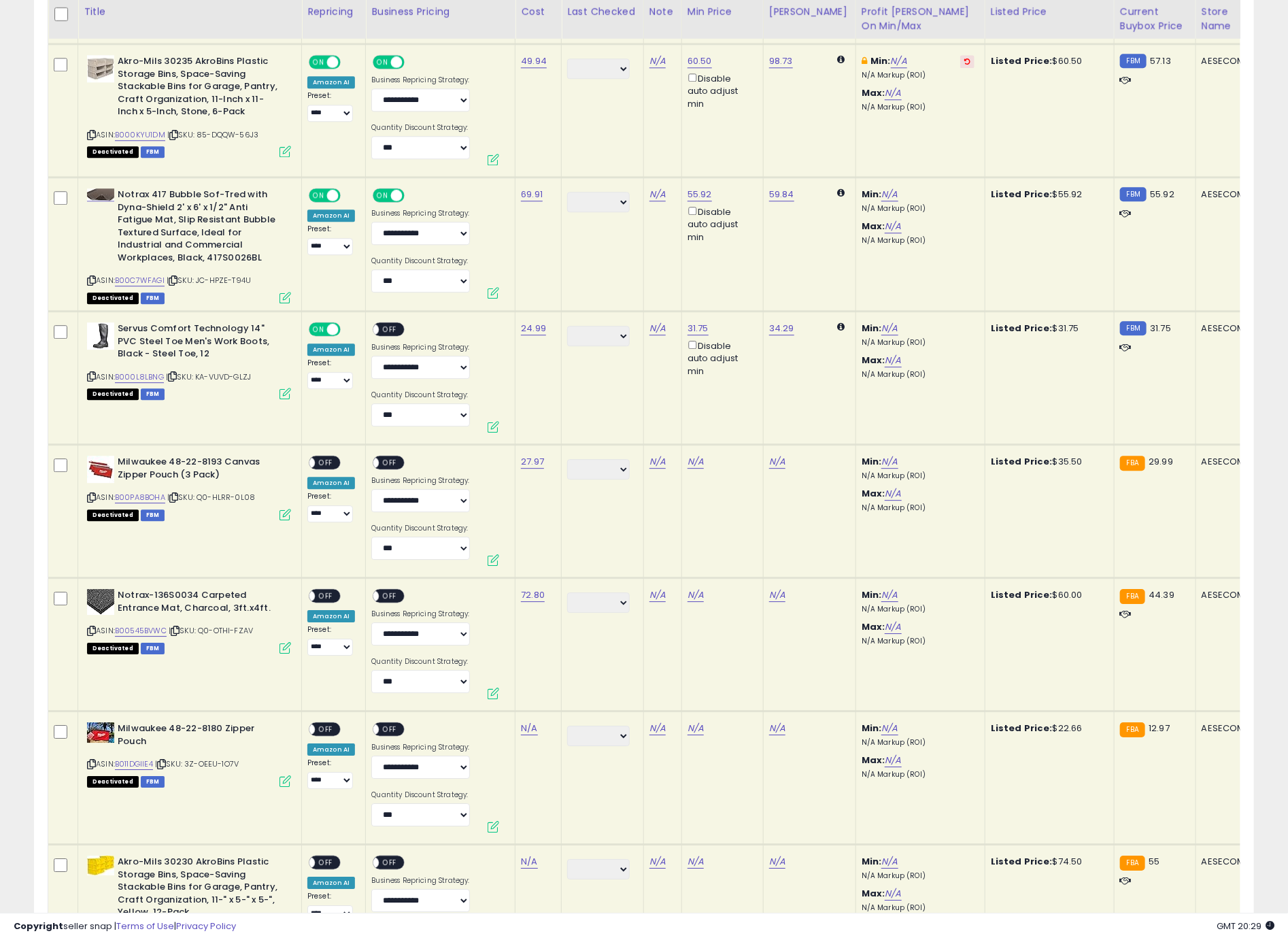
click at [386, 329] on div "ON OFF" at bounding box center [389, 329] width 32 height 15
click at [392, 324] on span "OFF" at bounding box center [390, 330] width 22 height 12
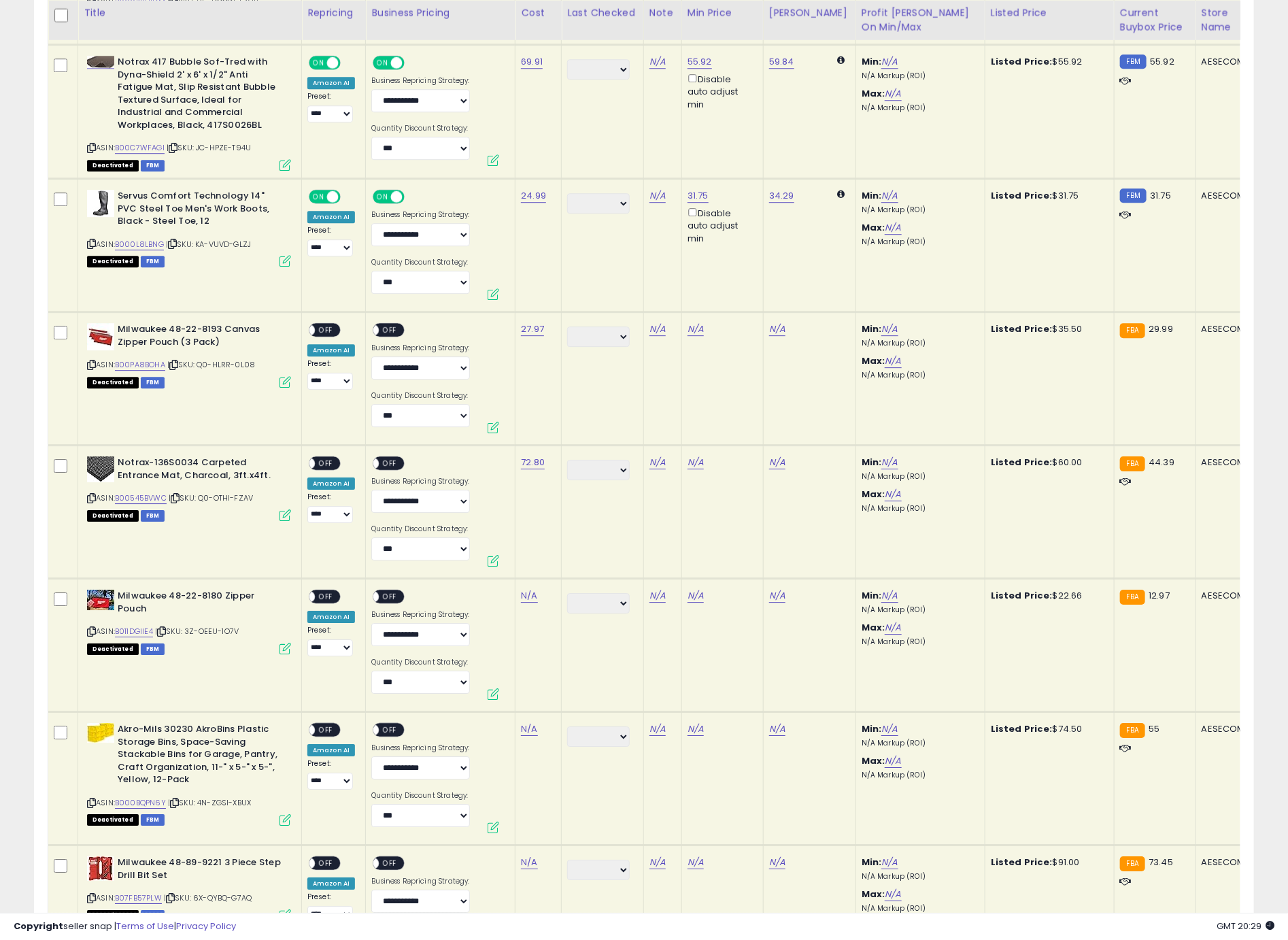
scroll to position [2127, 0]
click at [92, 360] on icon at bounding box center [91, 364] width 9 height 8
click at [693, 322] on link "N/A" at bounding box center [695, 329] width 17 height 14
type input "****"
click button "submit" at bounding box center [733, 274] width 23 height 21
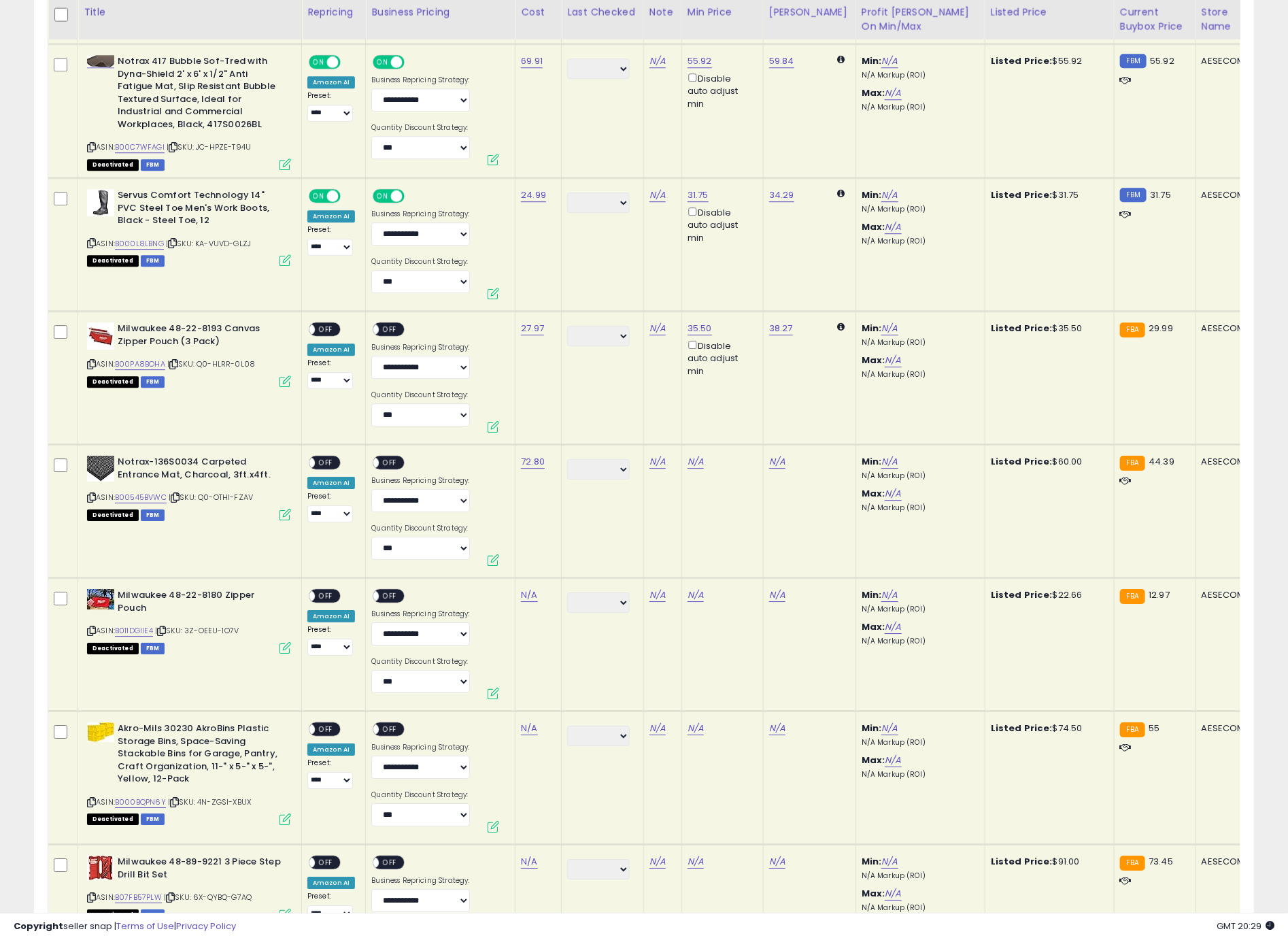
click at [317, 324] on span "OFF" at bounding box center [326, 330] width 22 height 12
click at [384, 324] on span "OFF" at bounding box center [390, 330] width 22 height 12
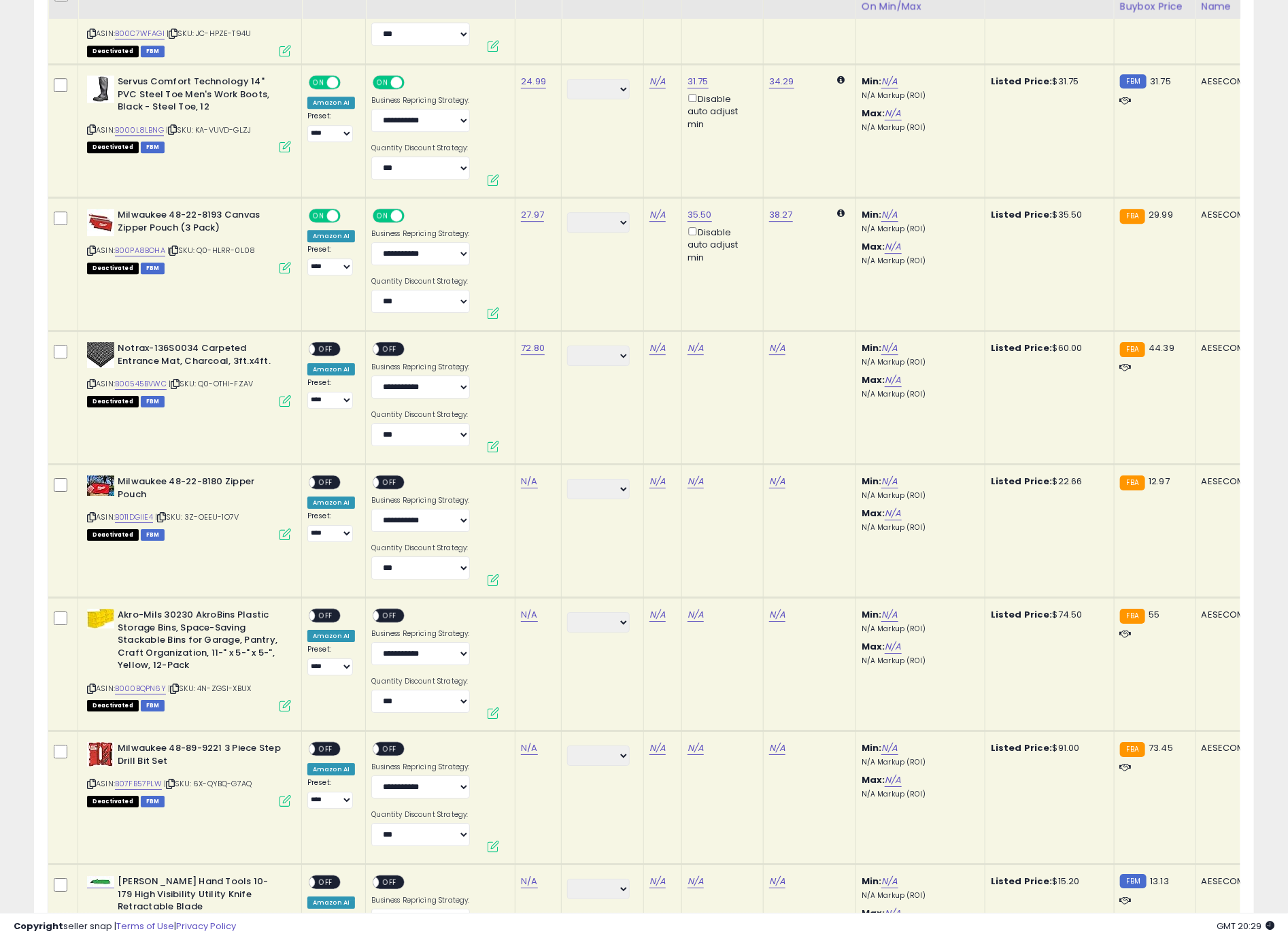
scroll to position [2251, 0]
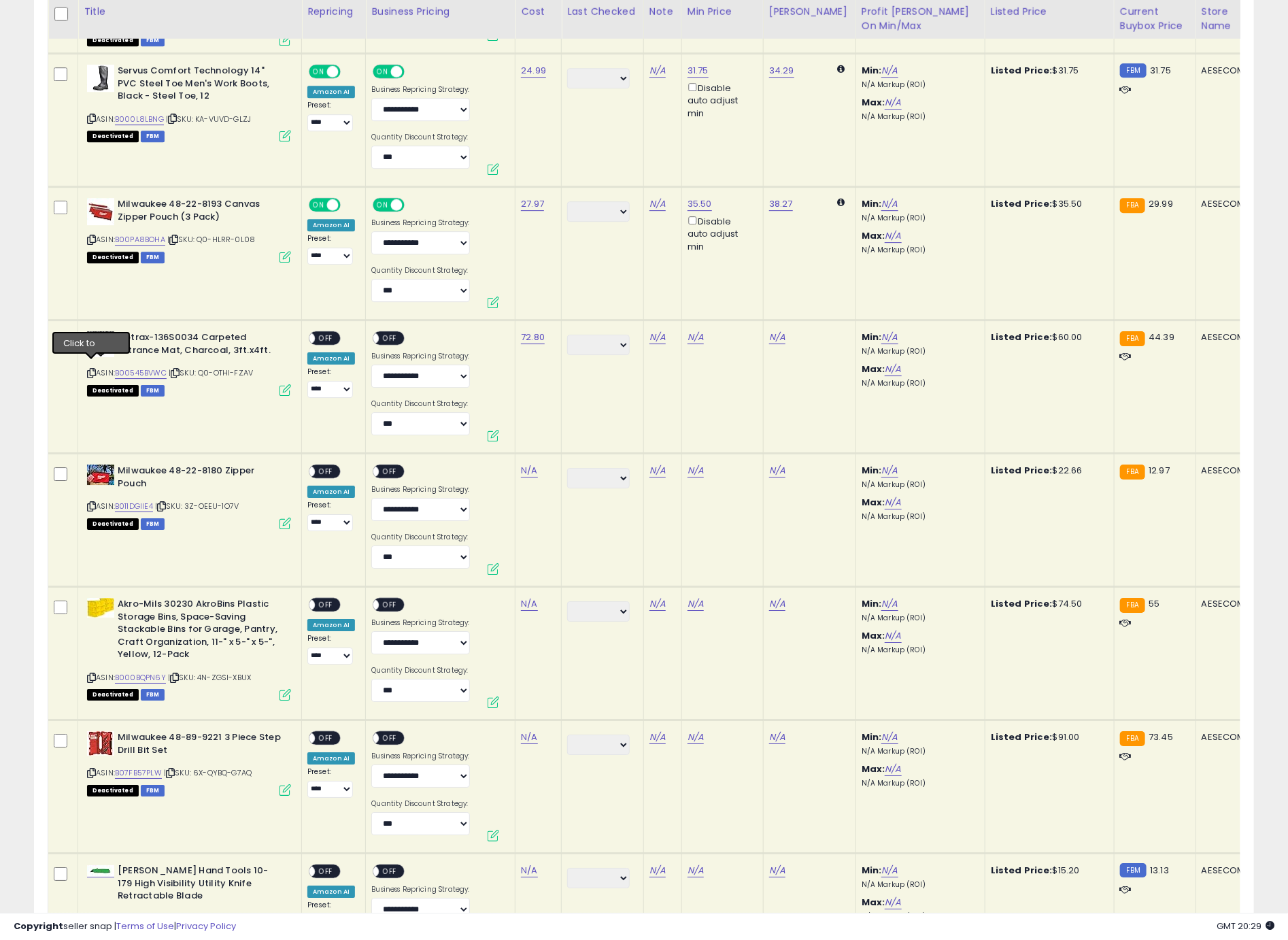
click at [94, 369] on icon at bounding box center [91, 373] width 9 height 8
click at [691, 334] on link "N/A" at bounding box center [695, 338] width 17 height 14
click at [691, 334] on div "N/A This will override store markup" at bounding box center [720, 337] width 65 height 12
type input "*"
click button "submit" at bounding box center [733, 282] width 23 height 21
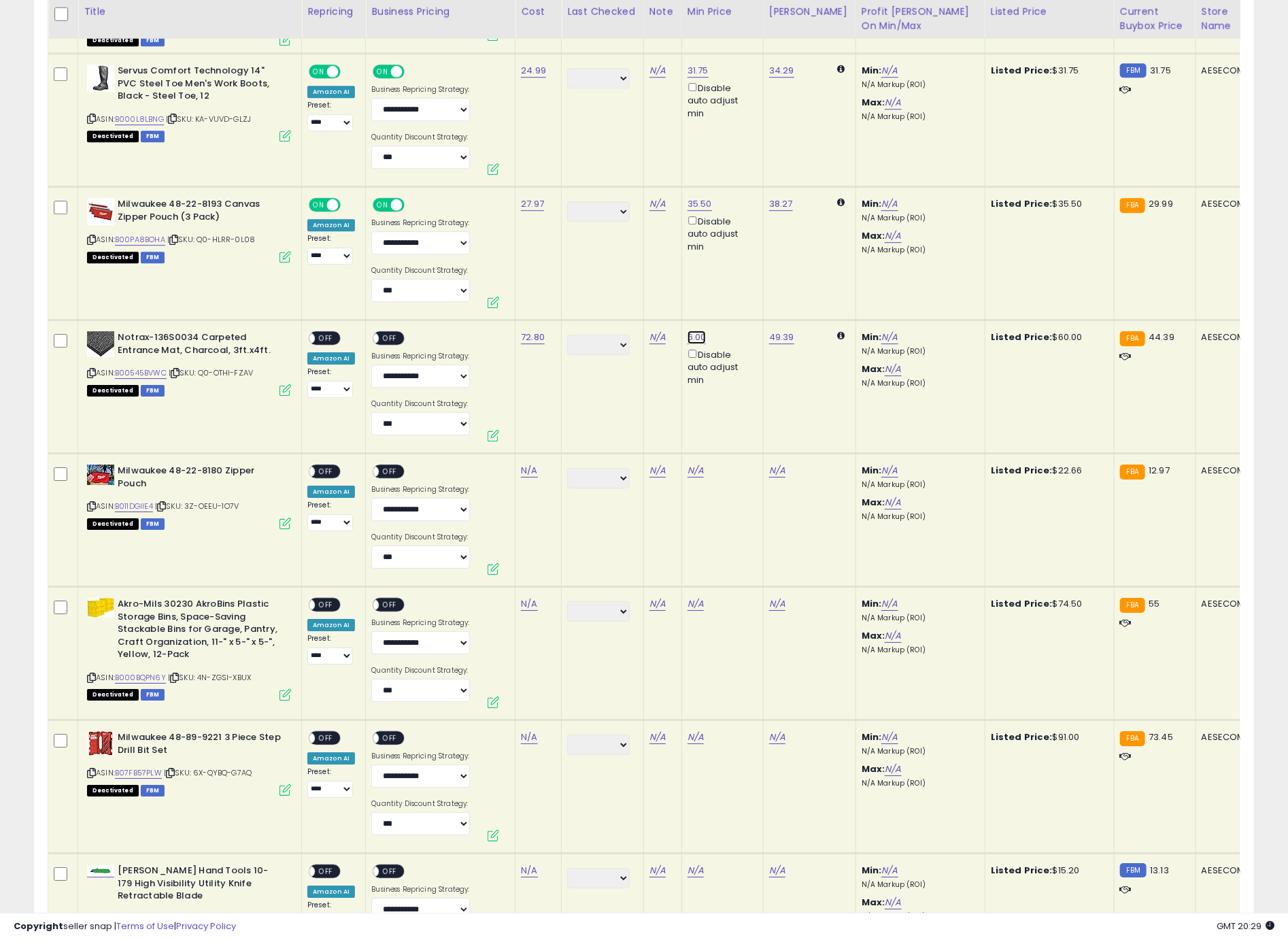
type input "*"
type input "**"
click at [723, 272] on button "submit" at bounding box center [734, 282] width 23 height 21
click at [774, 278] on button "button" at bounding box center [762, 282] width 23 height 21
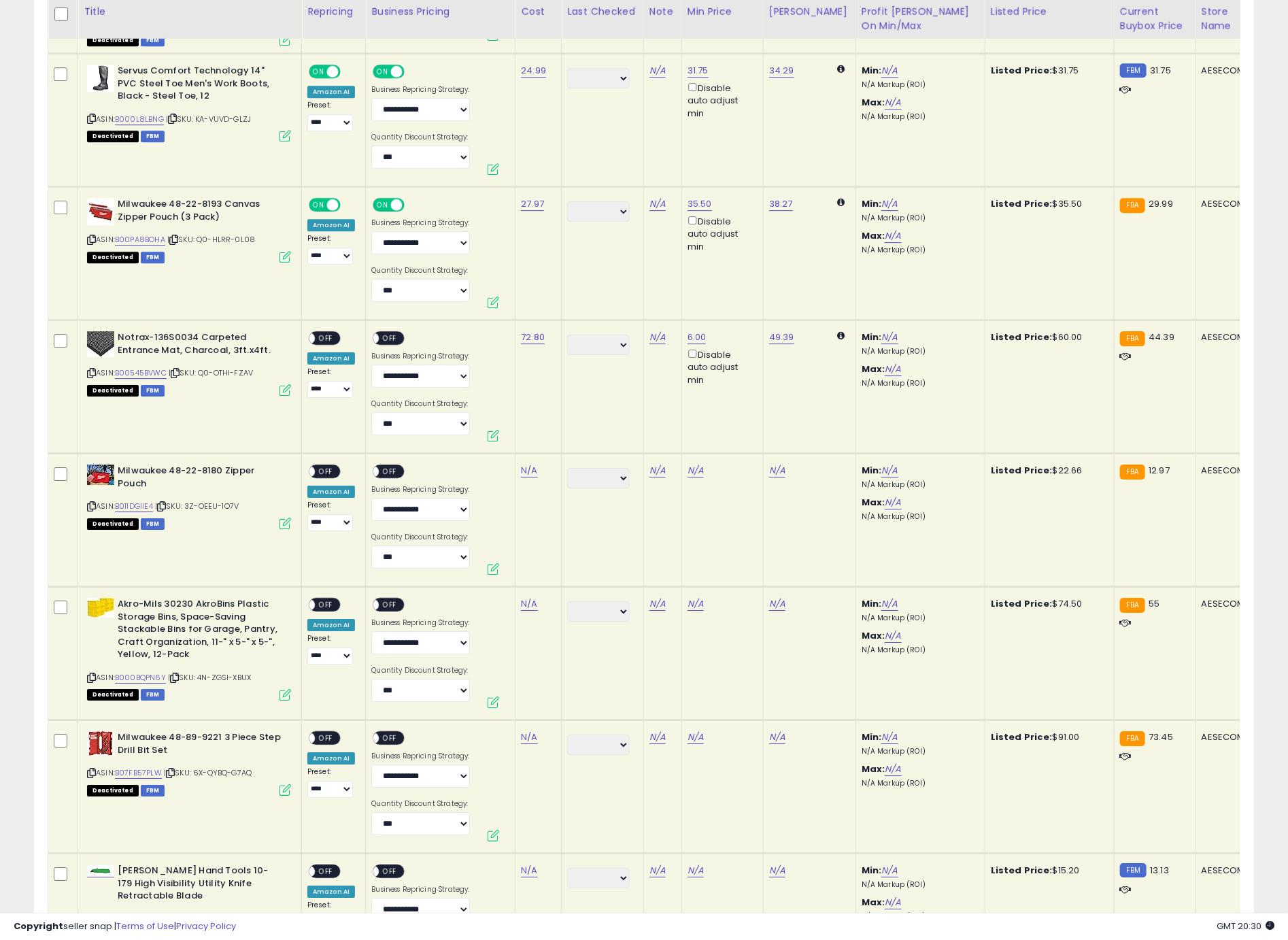
click at [782, 322] on td "49.39" at bounding box center [809, 386] width 93 height 133
type input "*"
type input "**"
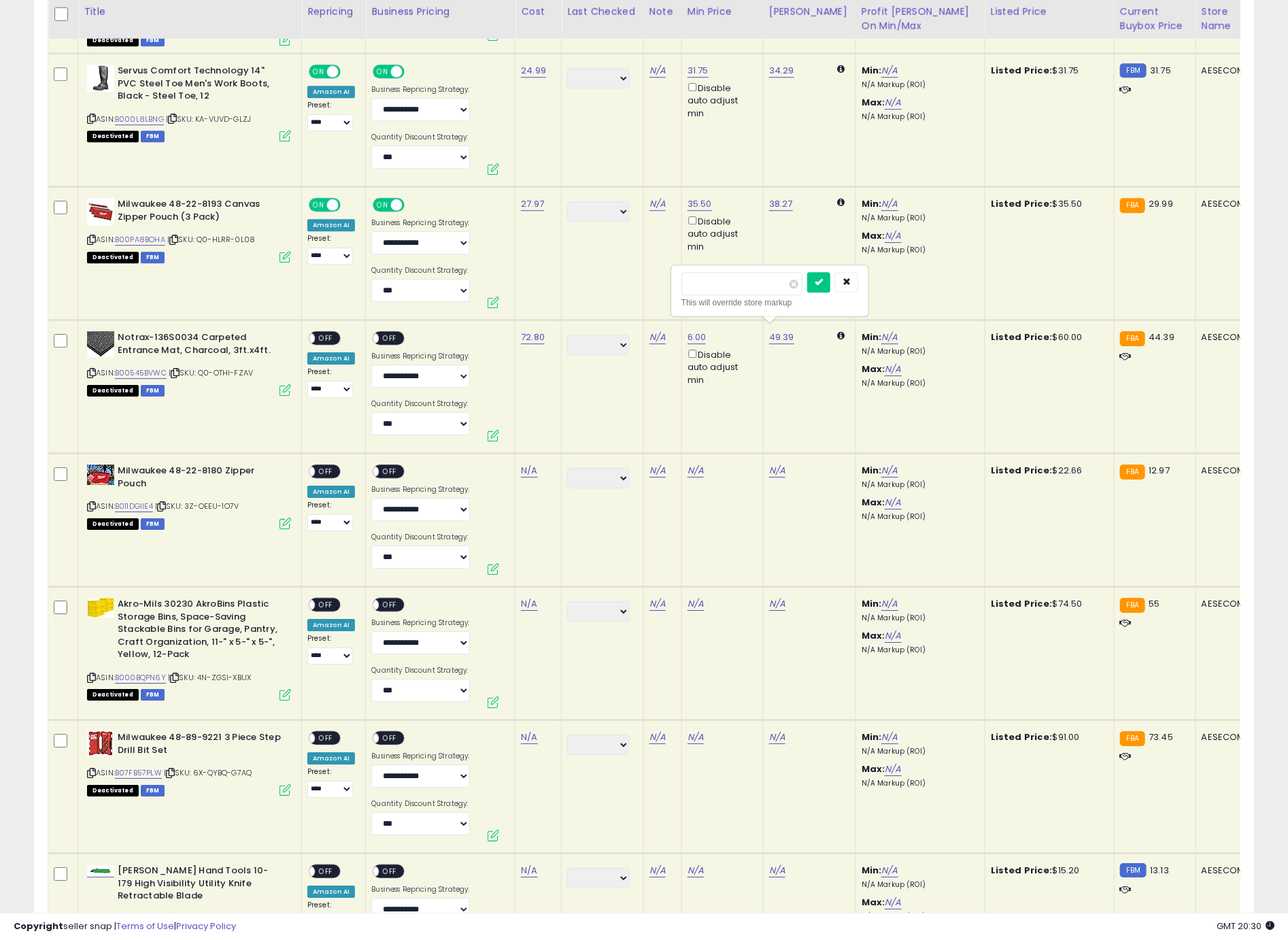
click button "submit" at bounding box center [818, 282] width 23 height 21
click at [668, 282] on input "****" at bounding box center [657, 282] width 121 height 23
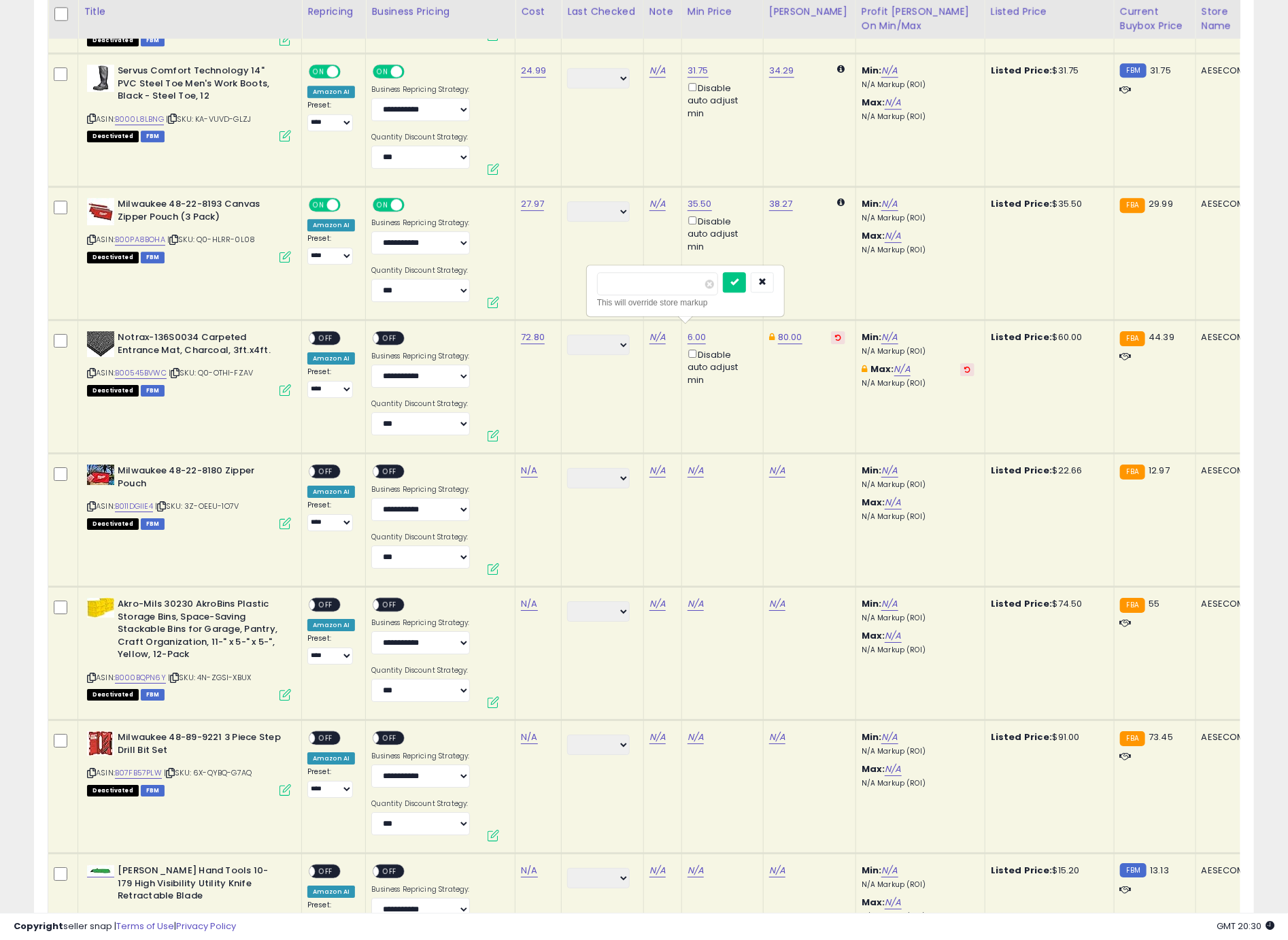
type input "**"
click button "submit" at bounding box center [734, 282] width 23 height 21
click at [335, 334] on span "OFF" at bounding box center [326, 339] width 22 height 12
click at [387, 335] on span "OFF" at bounding box center [390, 339] width 22 height 12
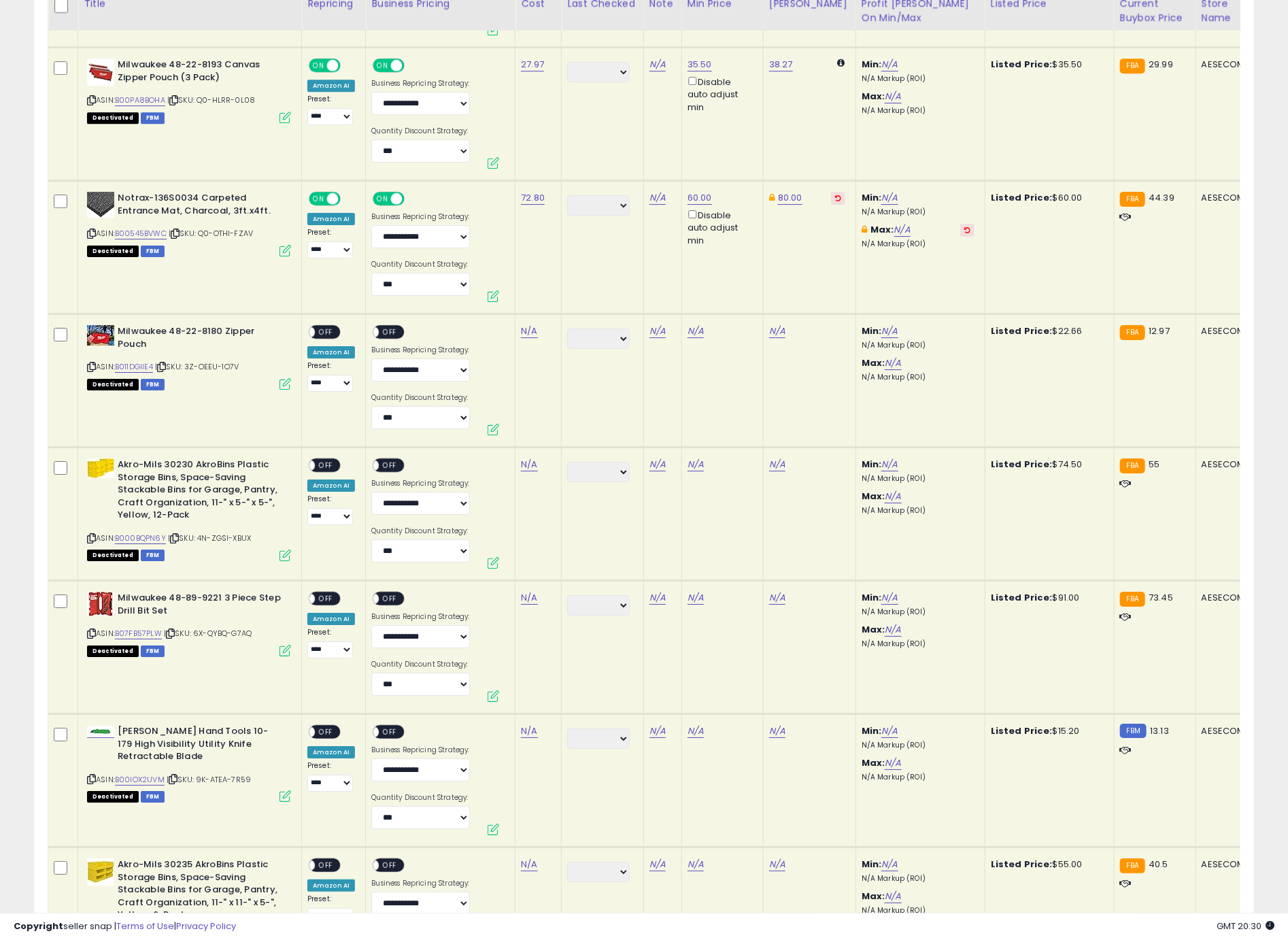
scroll to position [2395, 0]
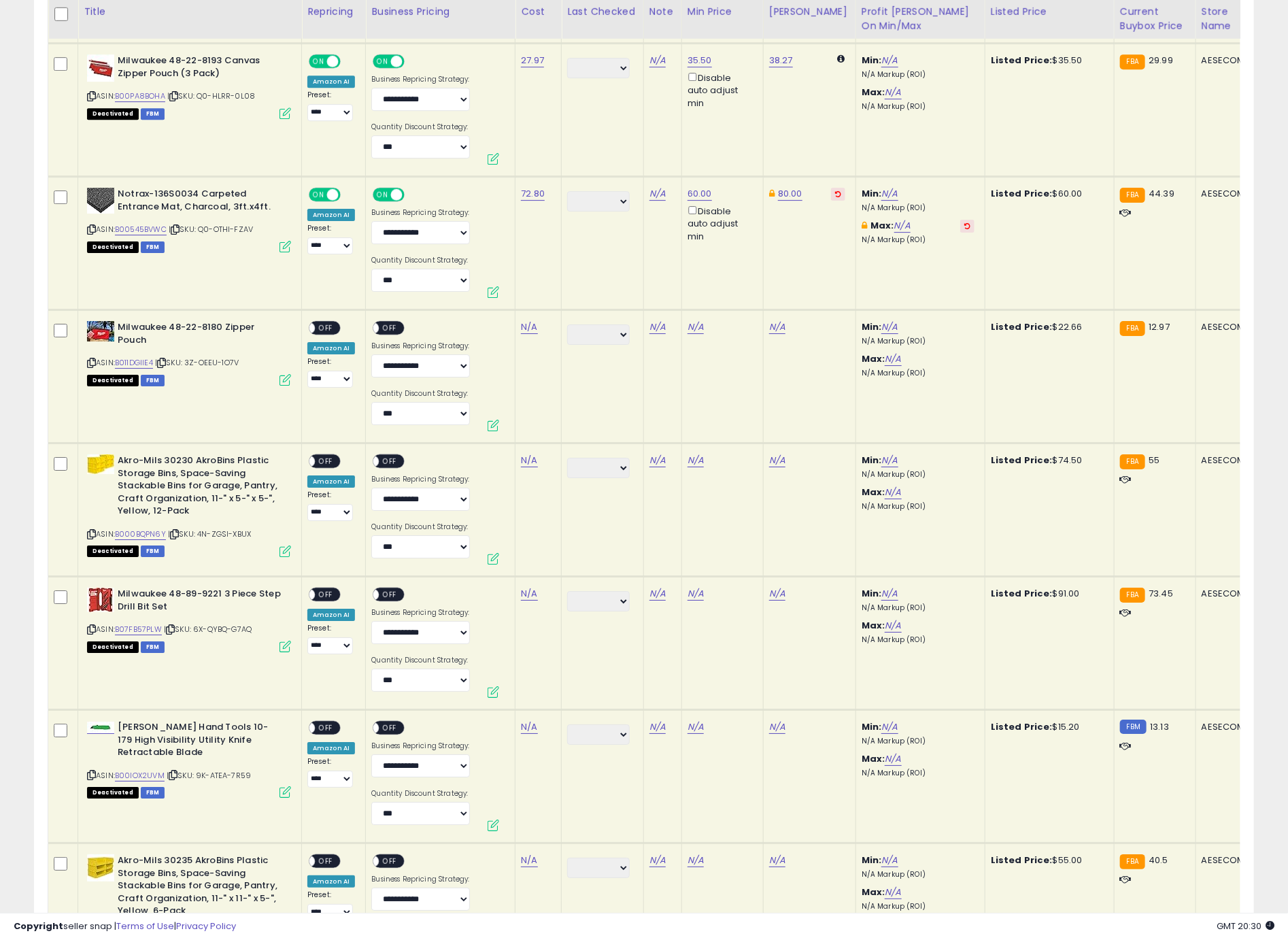
click at [91, 359] on icon at bounding box center [91, 363] width 9 height 8
click at [92, 359] on icon at bounding box center [91, 363] width 9 height 8
click at [532, 320] on link "N/A" at bounding box center [529, 327] width 17 height 14
type input "*****"
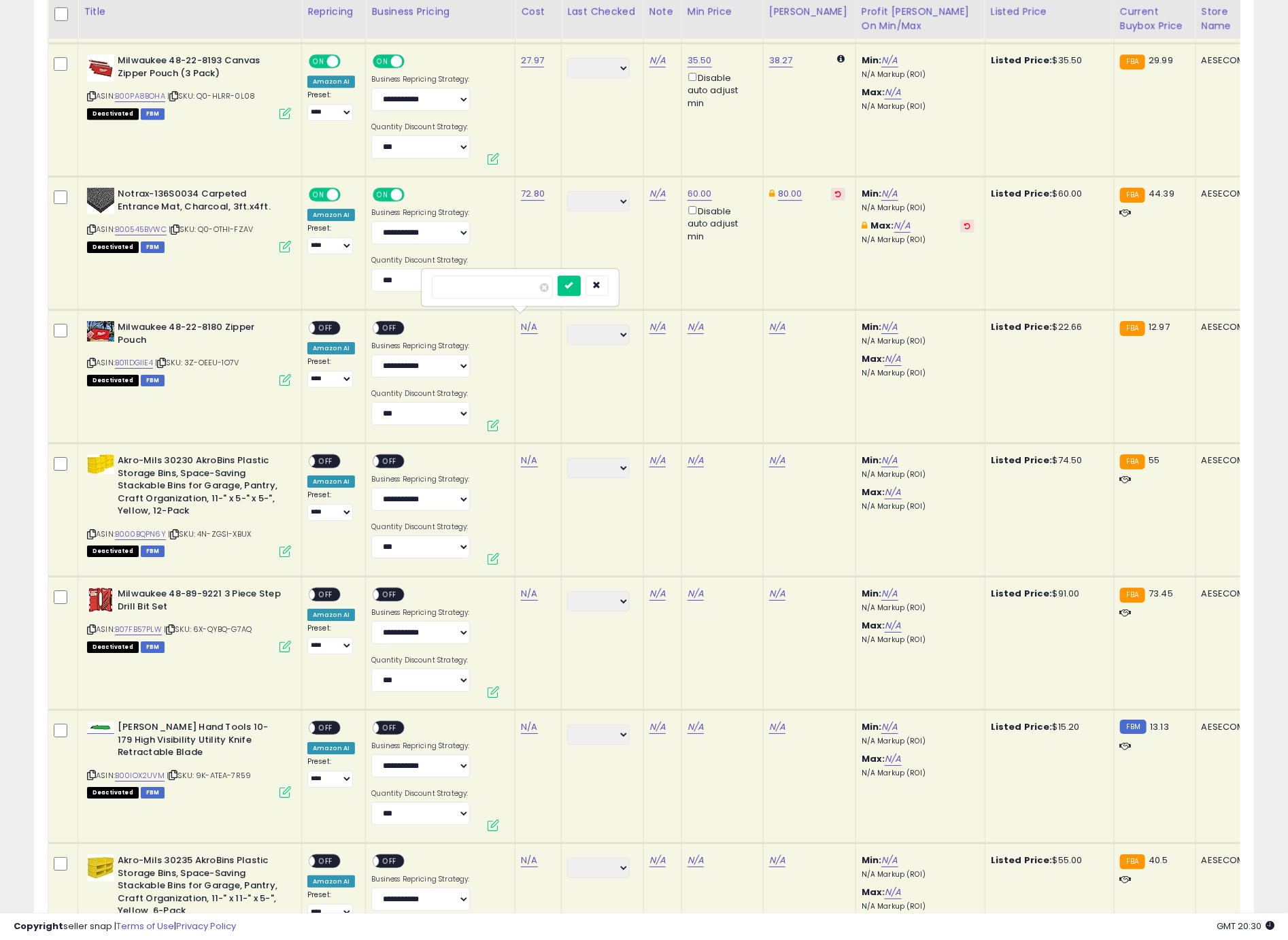
click button "submit" at bounding box center [568, 285] width 23 height 21
click at [323, 323] on span "OFF" at bounding box center [326, 328] width 22 height 12
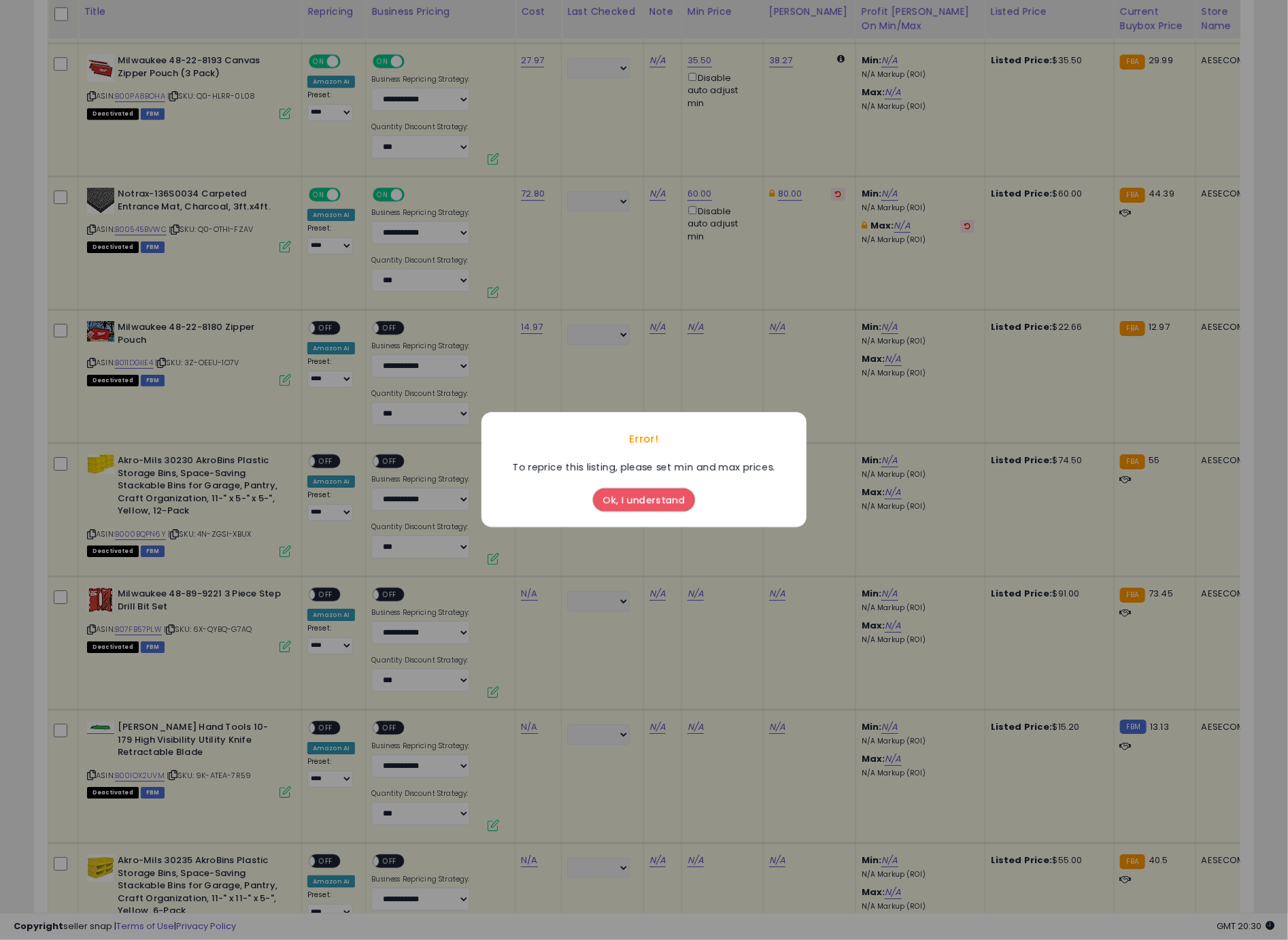
click at [632, 502] on button "Ok, I understand" at bounding box center [644, 500] width 102 height 23
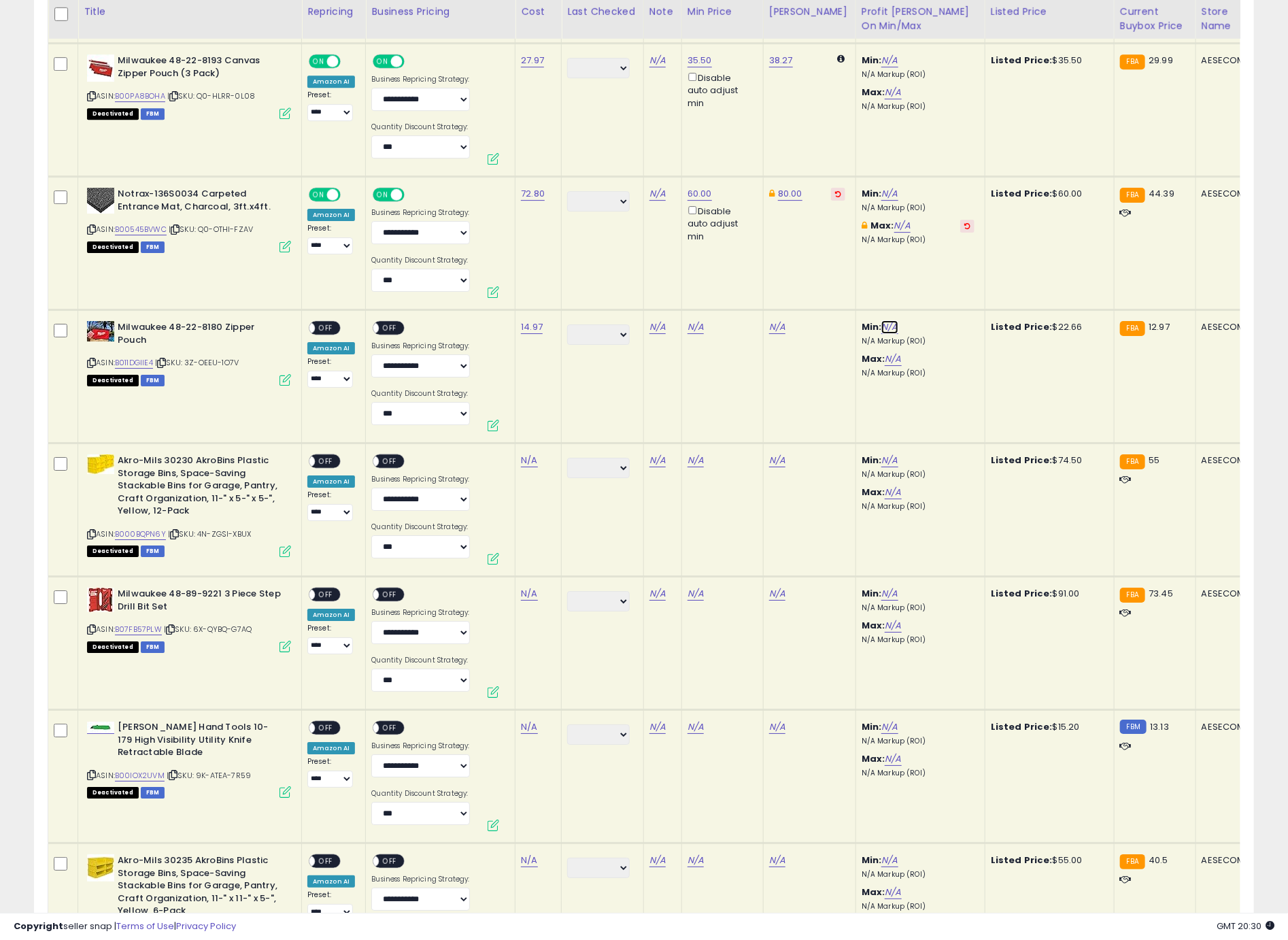
click at [881, 320] on link "N/A" at bounding box center [889, 327] width 17 height 14
type input "*"
click button "submit" at bounding box center [918, 272] width 23 height 21
click at [691, 320] on link "N/A" at bounding box center [695, 327] width 17 height 14
type input "*****"
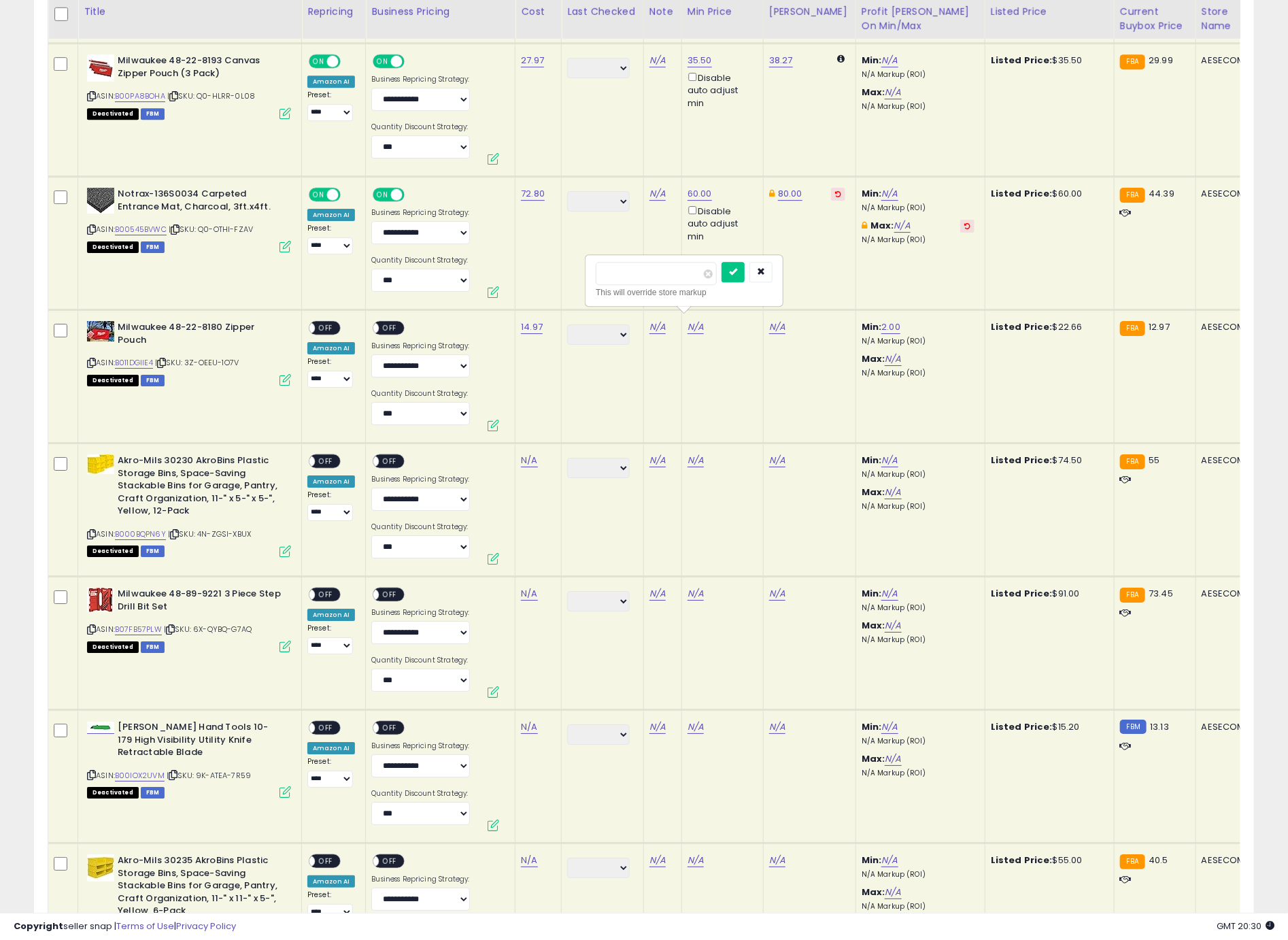
click button "submit" at bounding box center [733, 272] width 23 height 21
click at [332, 322] on span "OFF" at bounding box center [326, 328] width 22 height 12
click at [375, 322] on span at bounding box center [374, 328] width 12 height 12
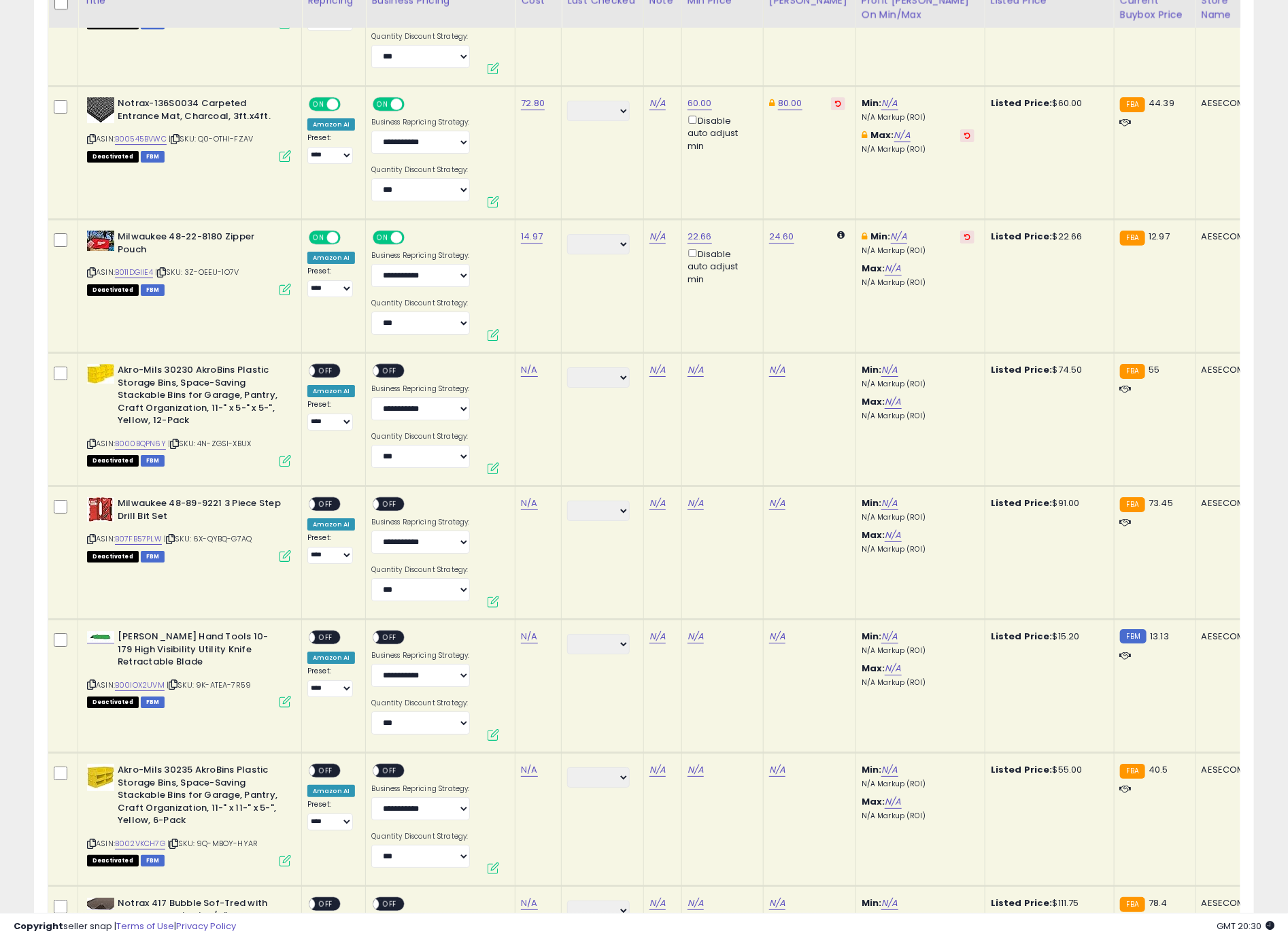
scroll to position [2496, 0]
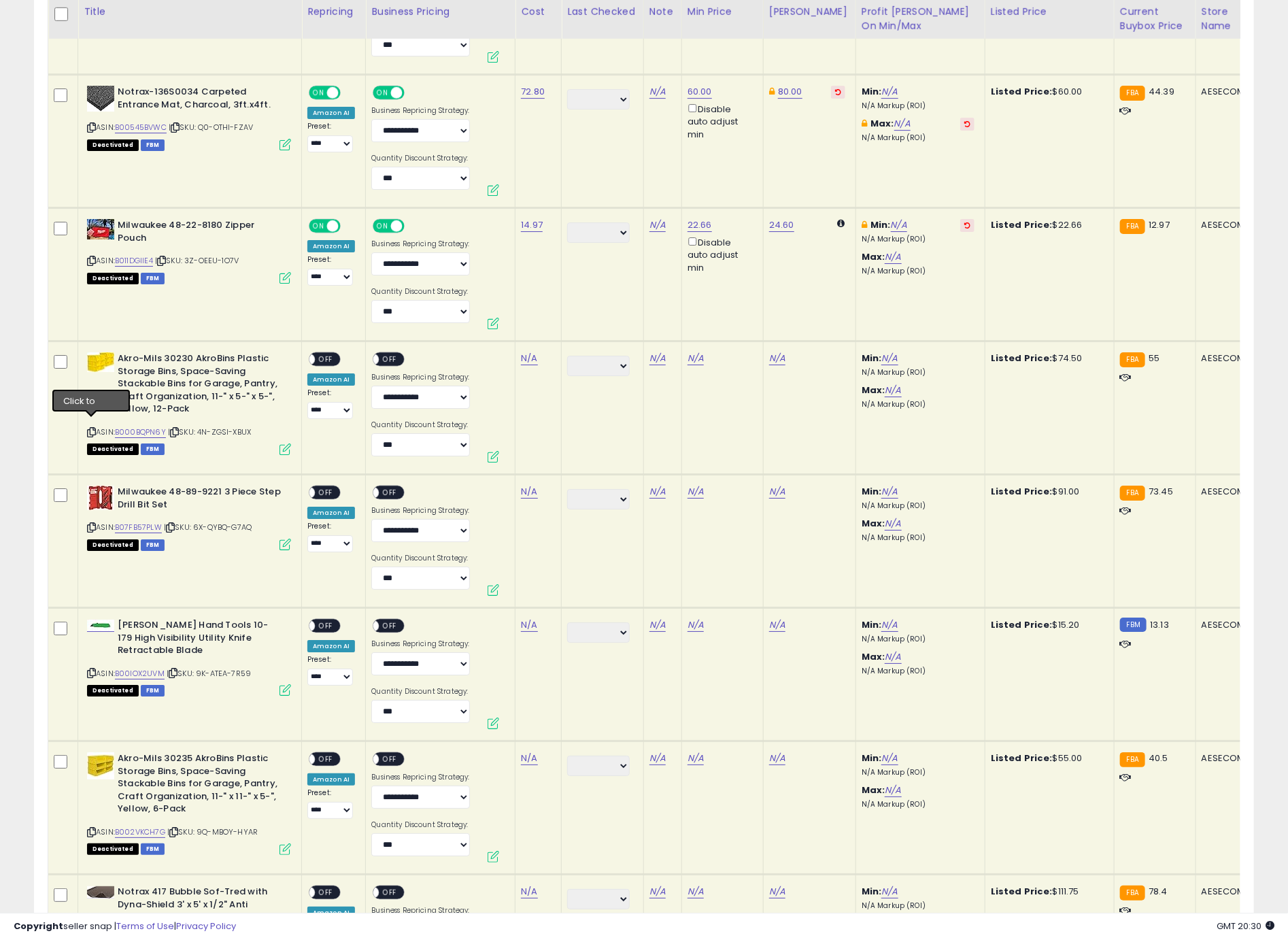
click at [93, 428] on icon at bounding box center [91, 432] width 9 height 8
click at [528, 354] on link "N/A" at bounding box center [529, 358] width 17 height 14
type input "****"
click button "submit" at bounding box center [568, 316] width 23 height 21
click at [698, 351] on link "N/A" at bounding box center [695, 358] width 17 height 14
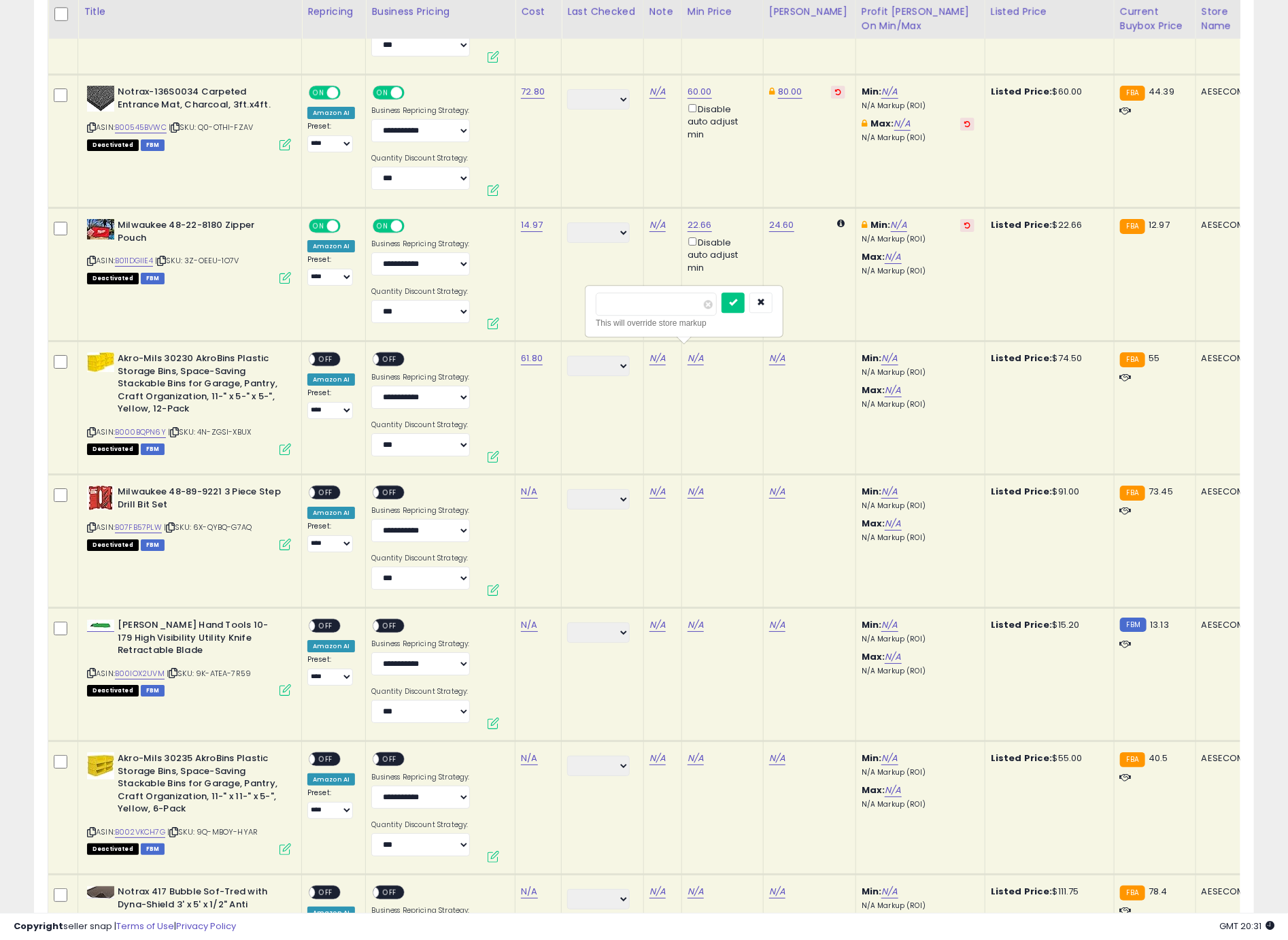
type input "****"
click button "submit" at bounding box center [733, 302] width 23 height 21
click at [330, 353] on span "OFF" at bounding box center [326, 359] width 22 height 12
click at [397, 353] on span "OFF" at bounding box center [390, 359] width 22 height 12
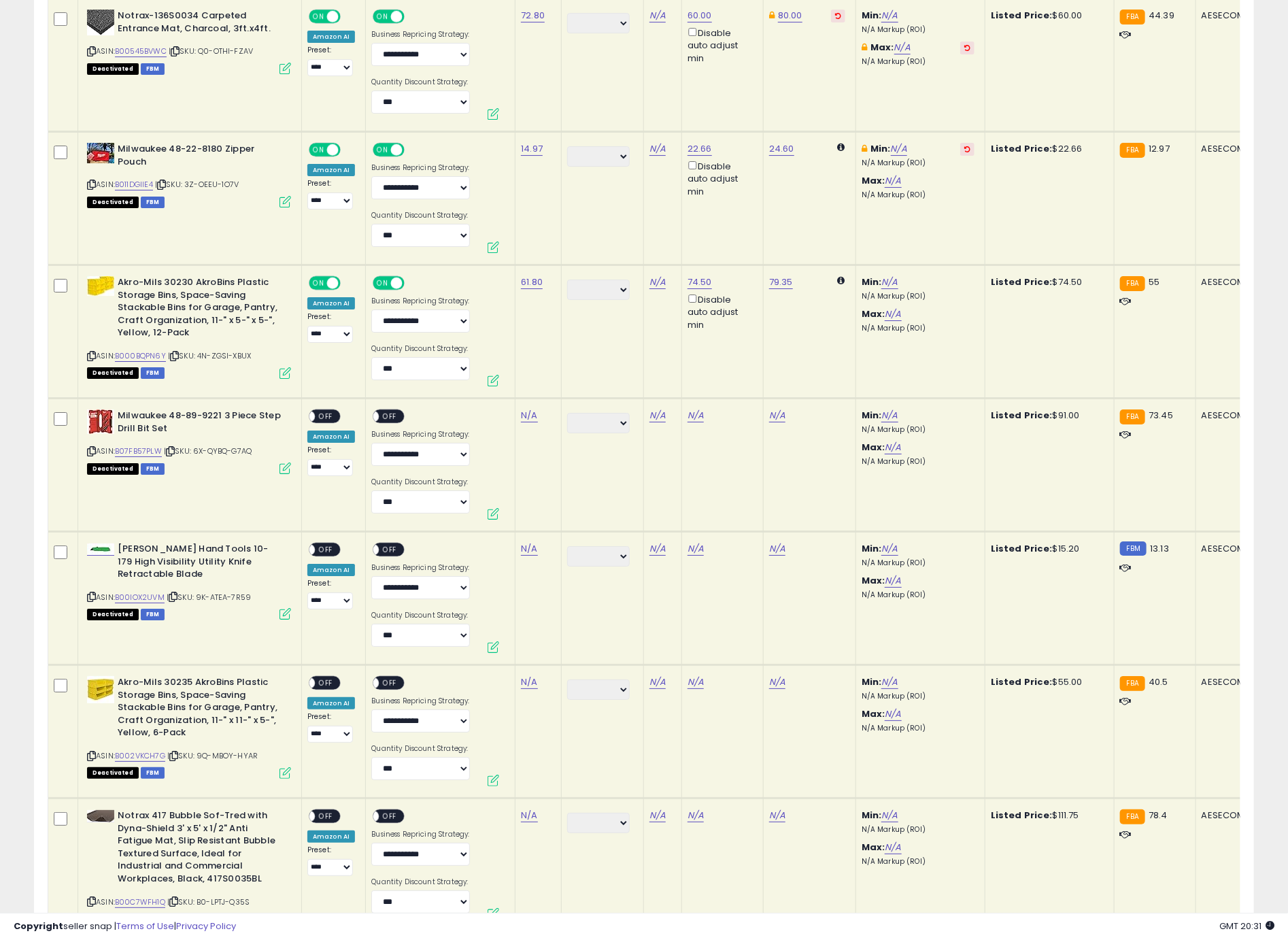
scroll to position [2588, 0]
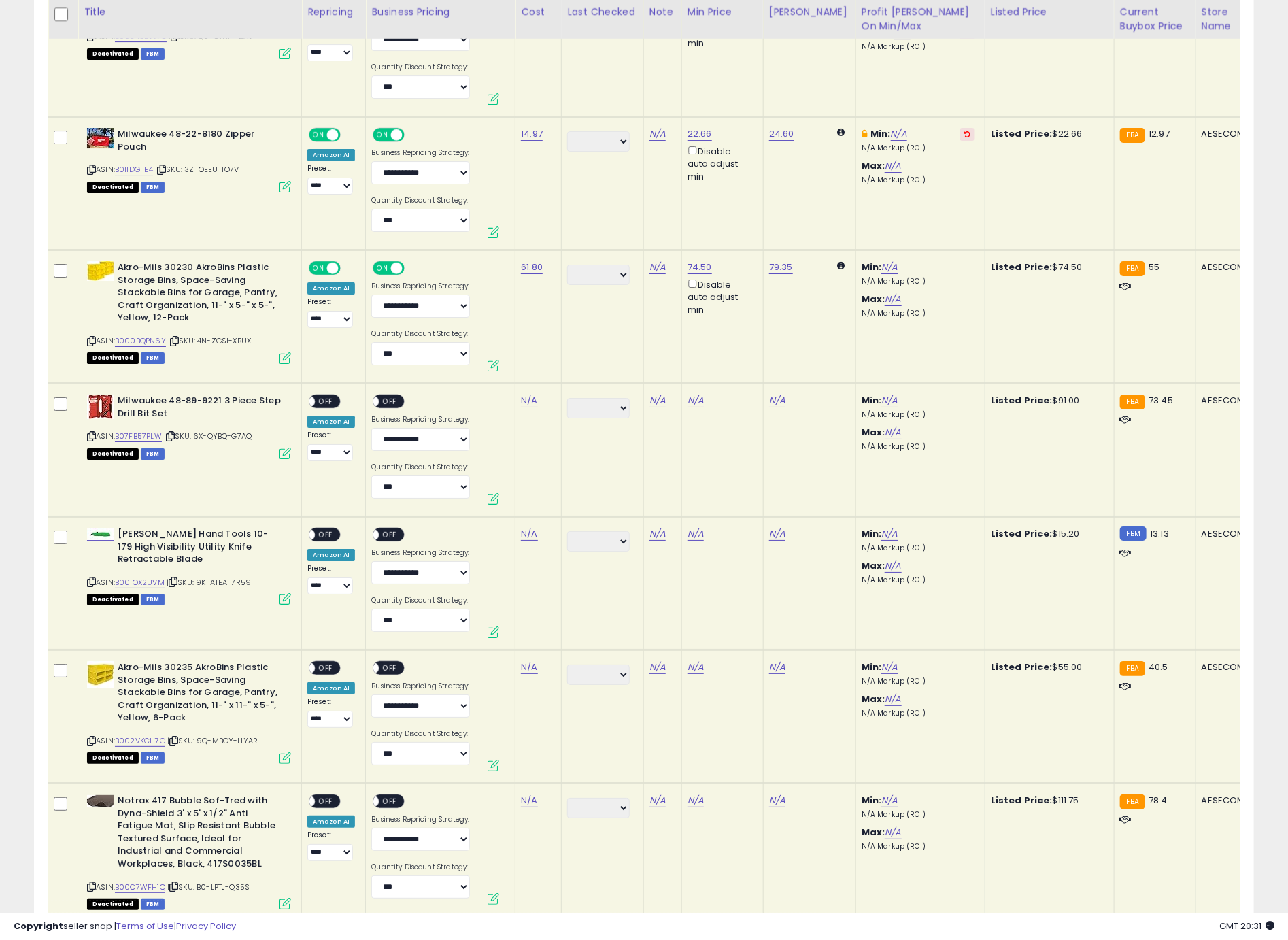
click at [92, 432] on icon at bounding box center [91, 436] width 9 height 8
click at [531, 394] on link "N/A" at bounding box center [529, 401] width 17 height 14
type input "*****"
click button "submit" at bounding box center [568, 357] width 23 height 21
click at [336, 395] on div "ON OFF" at bounding box center [325, 402] width 32 height 15
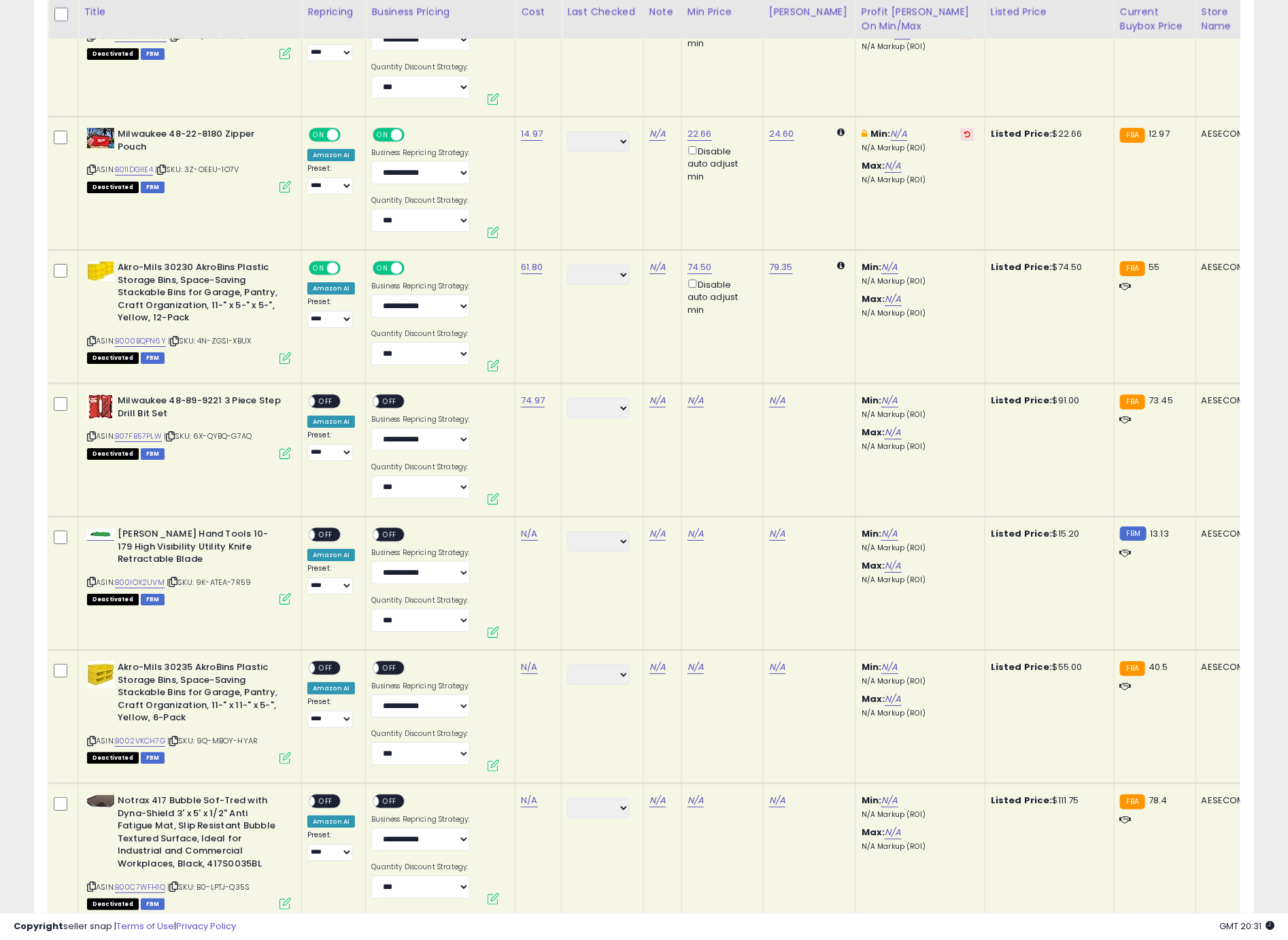
click at [335, 396] on span "OFF" at bounding box center [326, 402] width 22 height 12
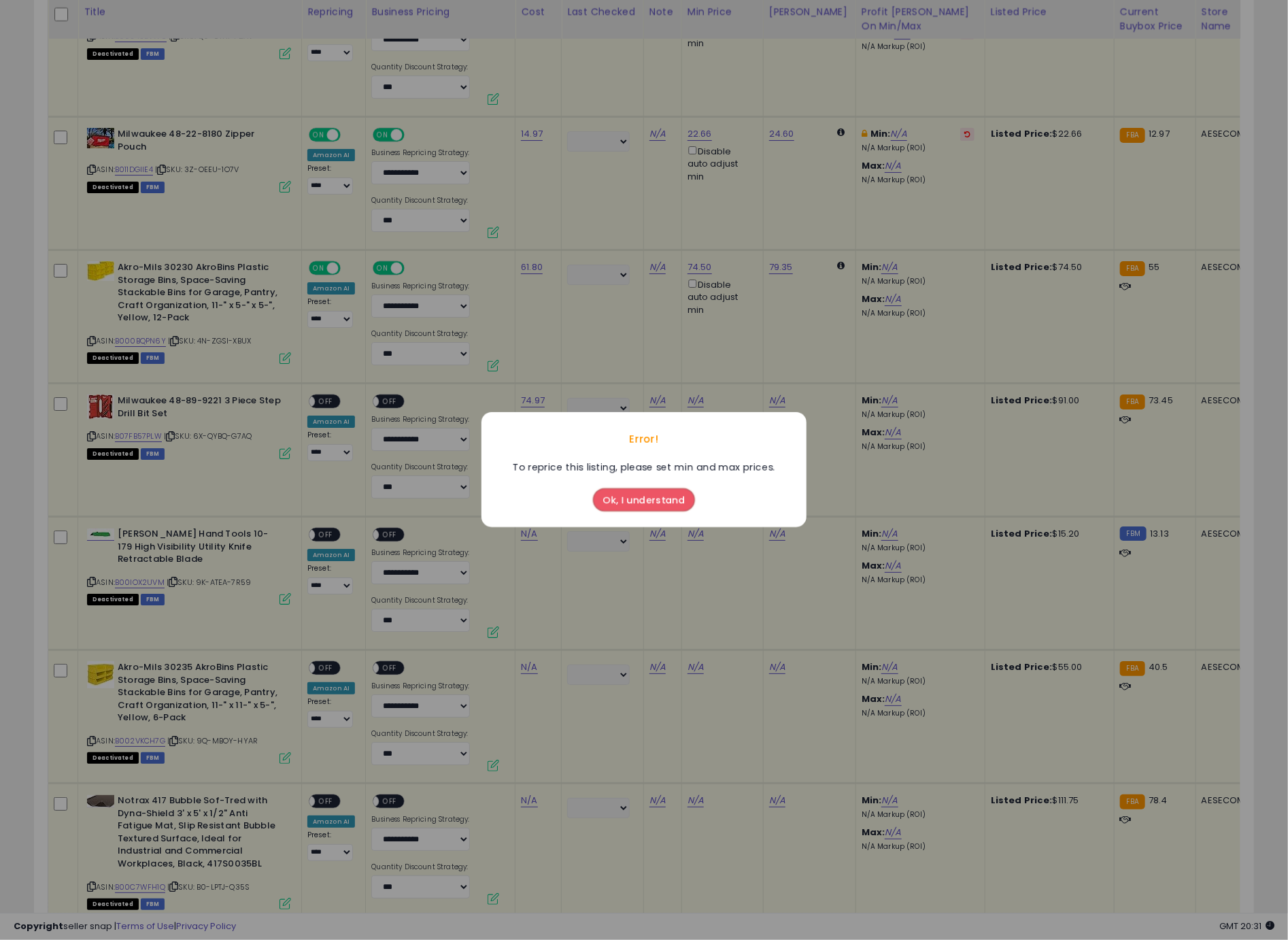
click at [615, 502] on button "Ok, I understand" at bounding box center [644, 500] width 102 height 23
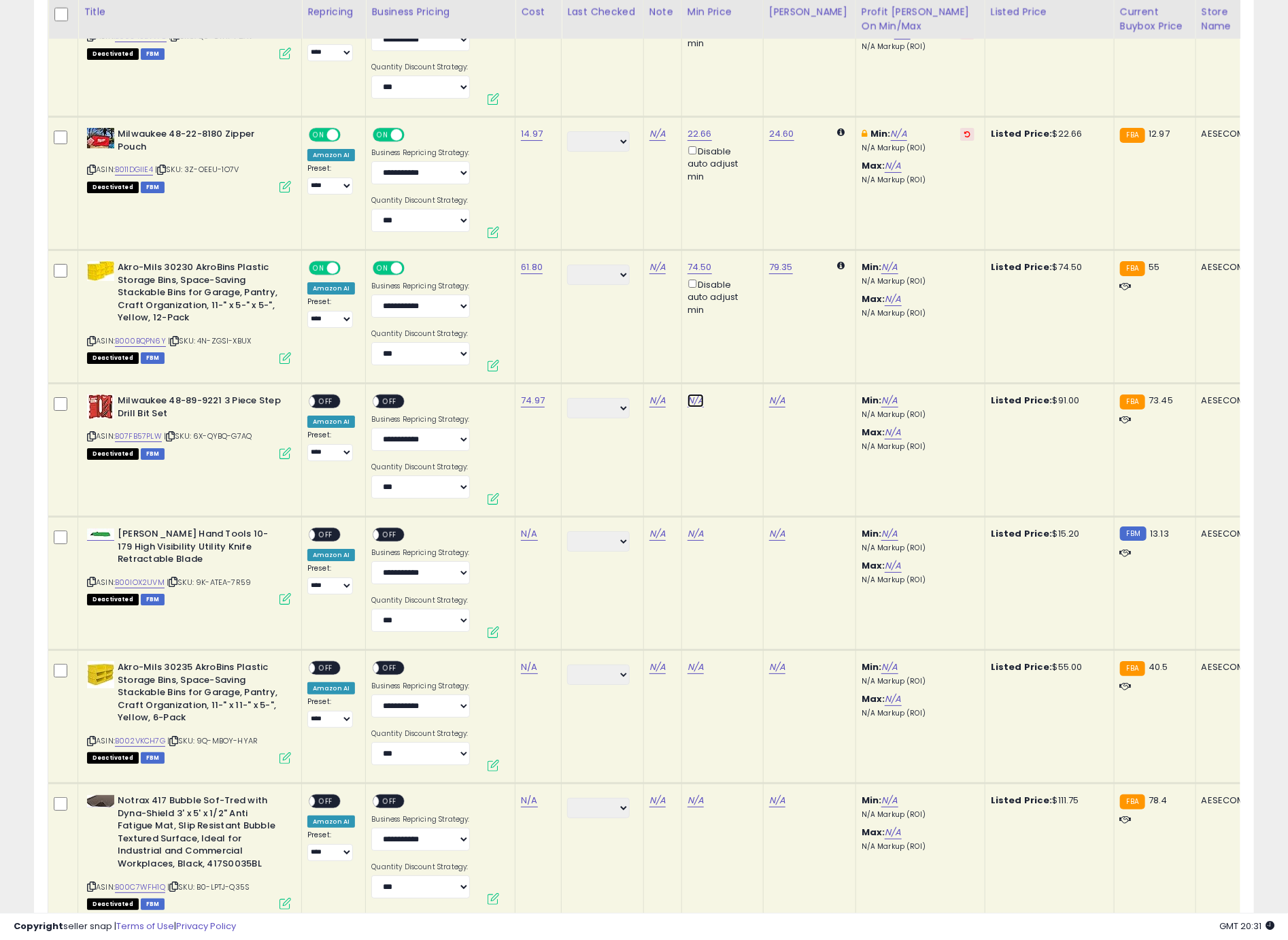
click at [690, 394] on link "N/A" at bounding box center [695, 401] width 17 height 14
type input "**"
click button "submit" at bounding box center [733, 344] width 23 height 21
click at [328, 396] on span "OFF" at bounding box center [326, 402] width 22 height 12
click at [411, 397] on div "ON OFF" at bounding box center [394, 403] width 45 height 17
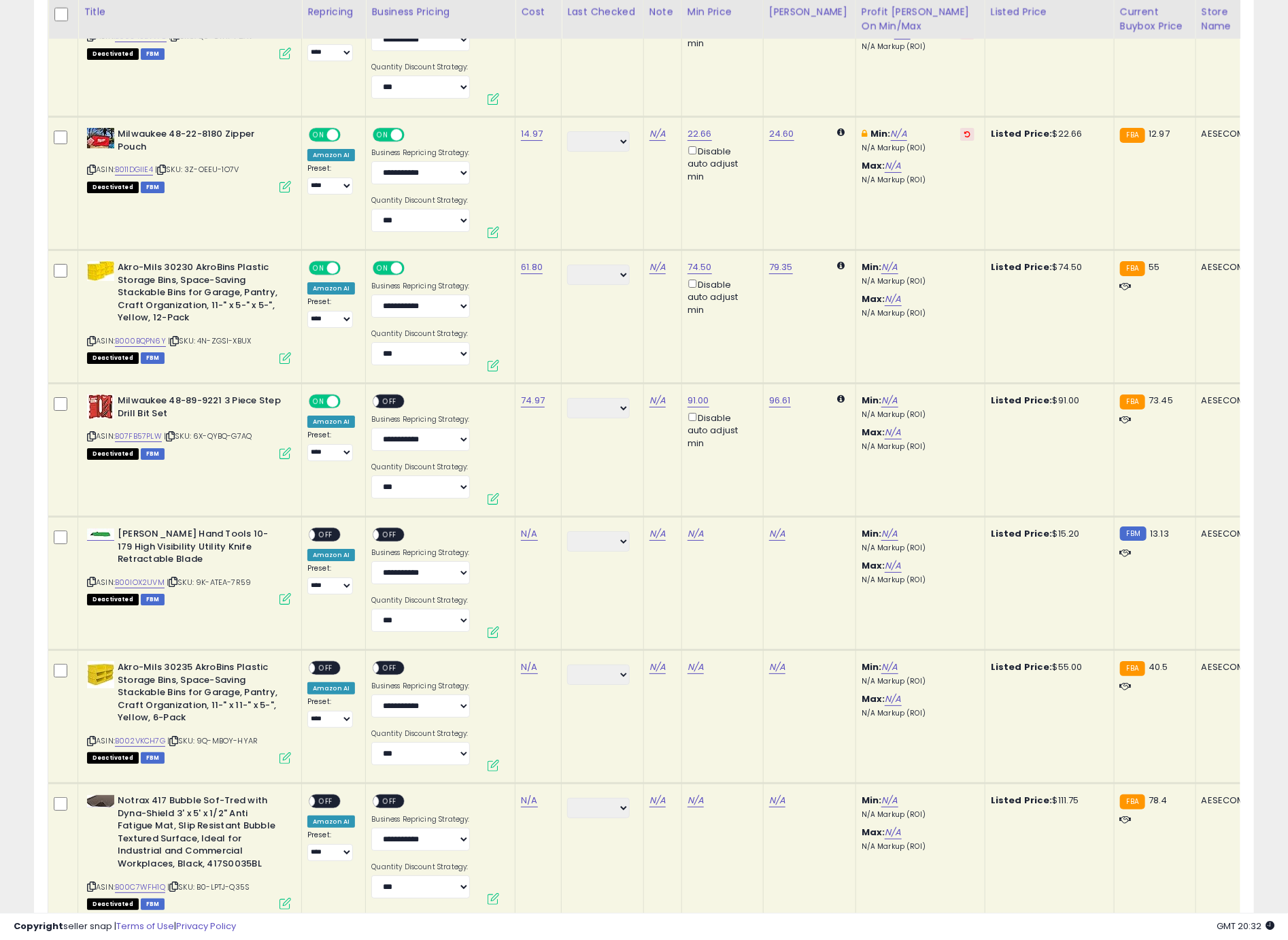
click at [398, 396] on span "OFF" at bounding box center [390, 402] width 22 height 12
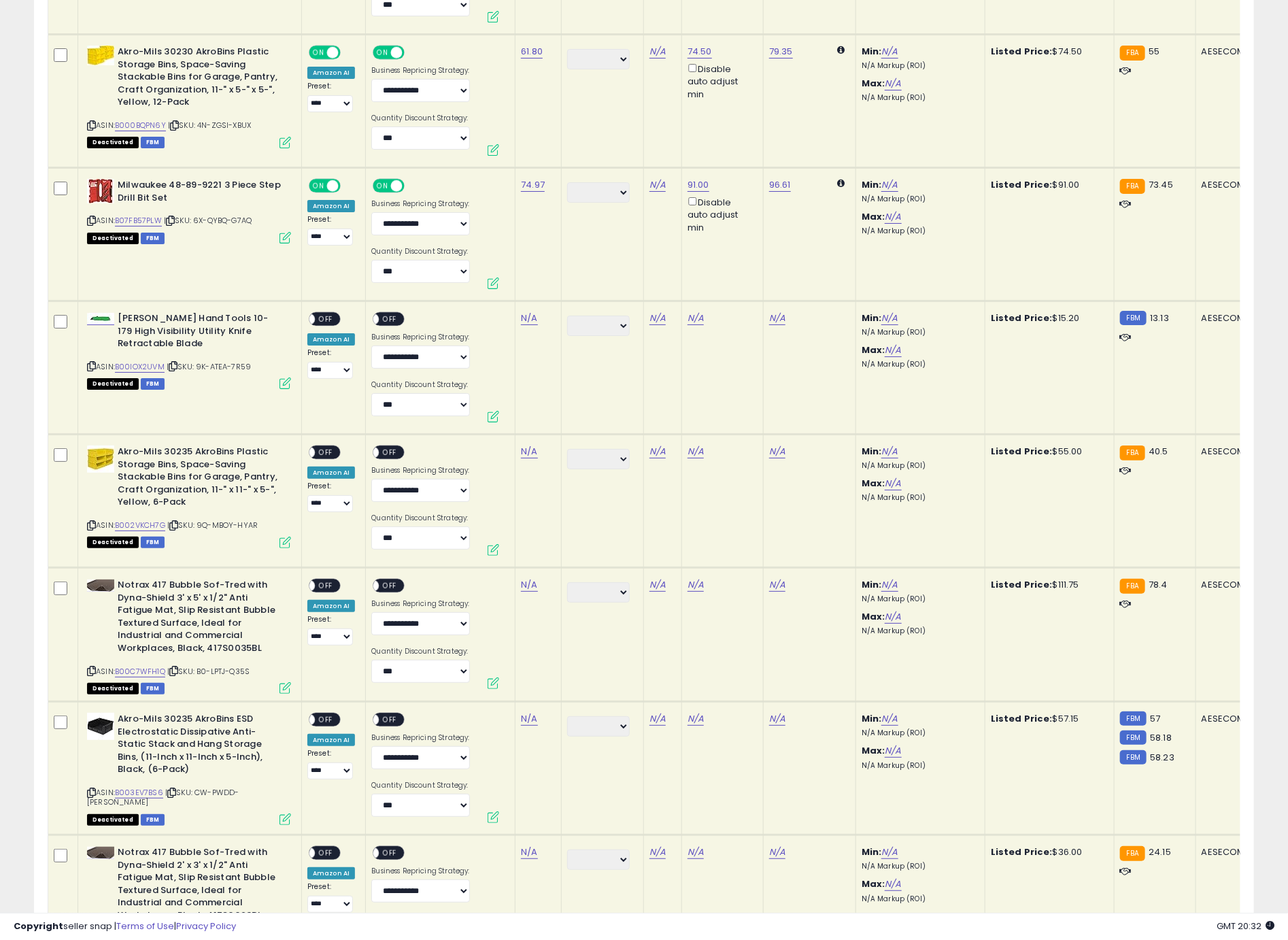
scroll to position [2843, 0]
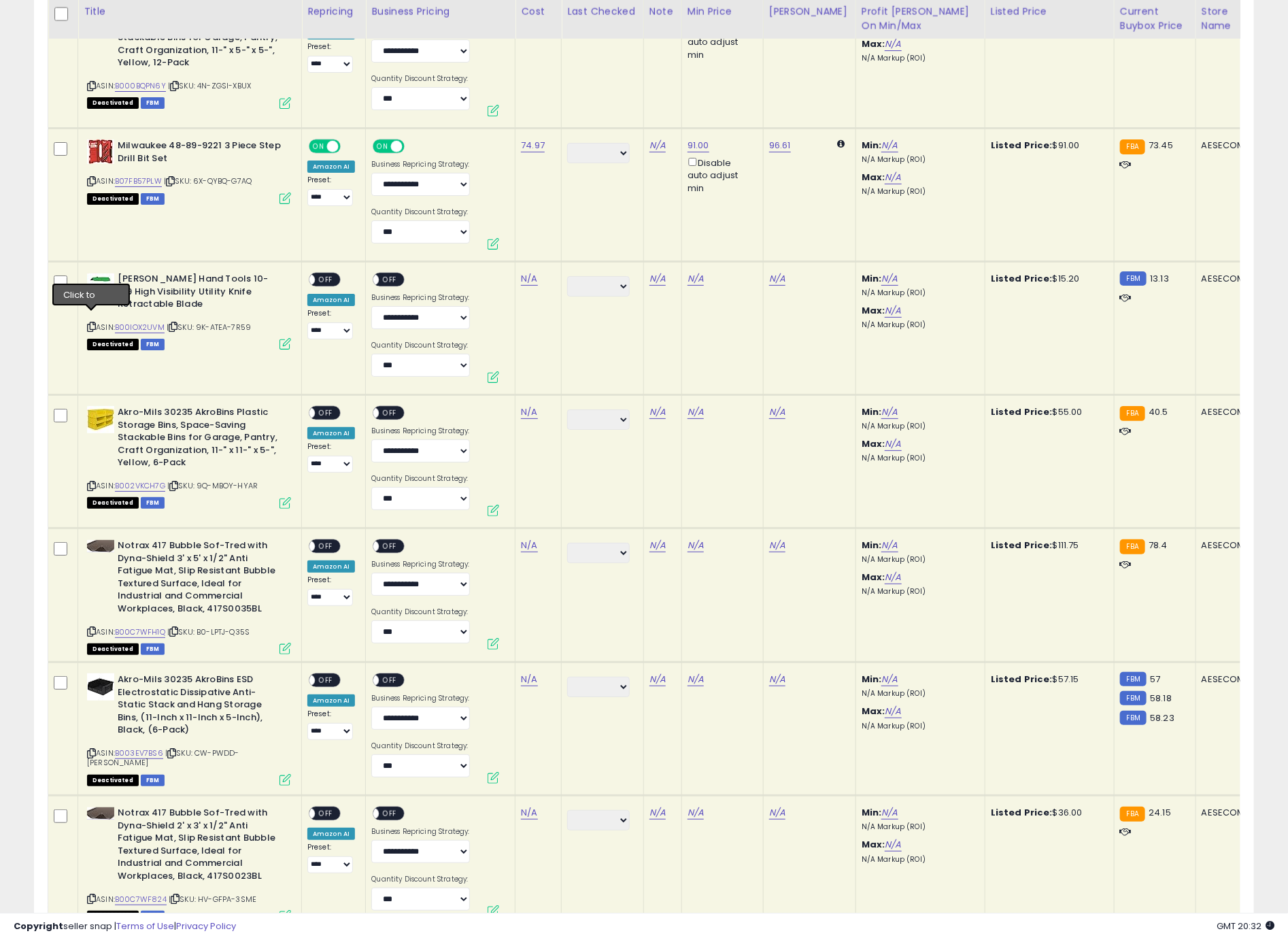
click at [95, 323] on icon at bounding box center [91, 327] width 9 height 8
click at [531, 272] on link "N/A" at bounding box center [529, 279] width 17 height 14
type input "*****"
click button "submit" at bounding box center [568, 235] width 23 height 21
click at [693, 276] on link "N/A" at bounding box center [695, 279] width 17 height 14
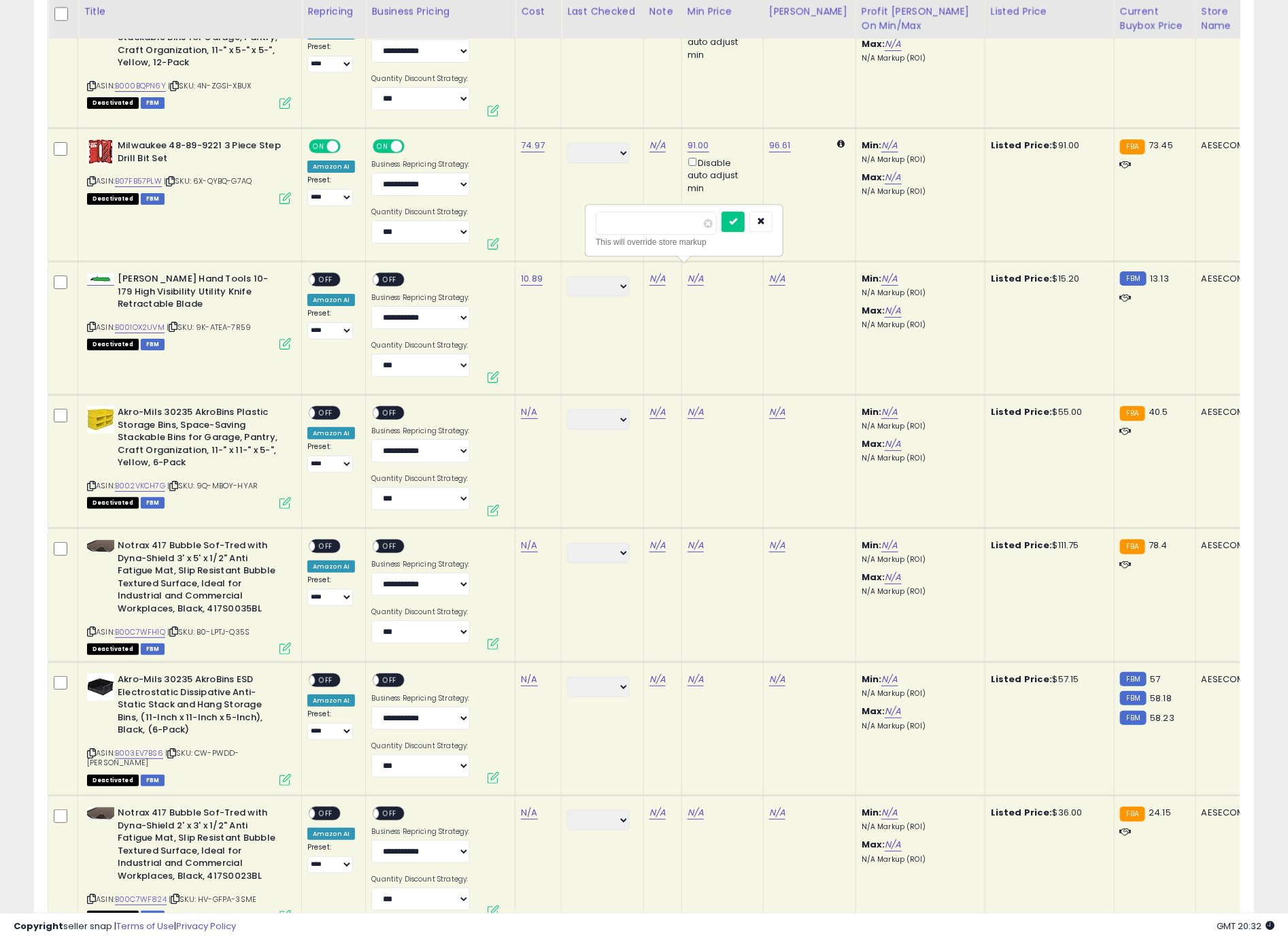
type input "****"
click button "submit" at bounding box center [733, 221] width 23 height 21
click at [319, 274] on div "ON OFF" at bounding box center [302, 280] width 32 height 12
click at [387, 274] on span "OFF" at bounding box center [390, 280] width 22 height 12
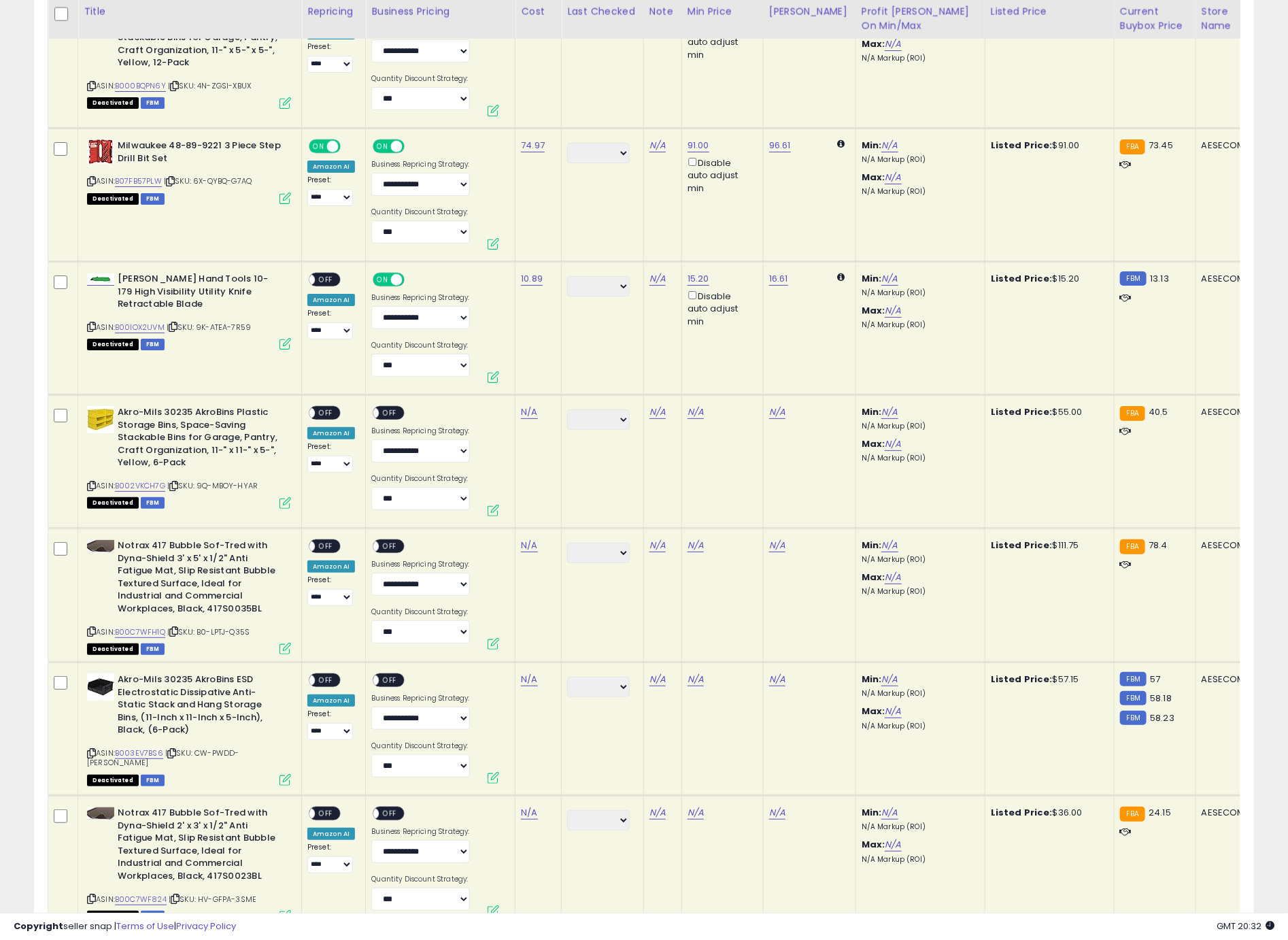
click at [873, 277] on div "Min: N/A N/A Markup (ROI)" at bounding box center [918, 285] width 113 height 26
click at [881, 272] on link "N/A" at bounding box center [889, 279] width 17 height 14
type input "*"
click button "submit" at bounding box center [918, 221] width 23 height 21
click at [329, 274] on span "OFF" at bounding box center [326, 280] width 22 height 12
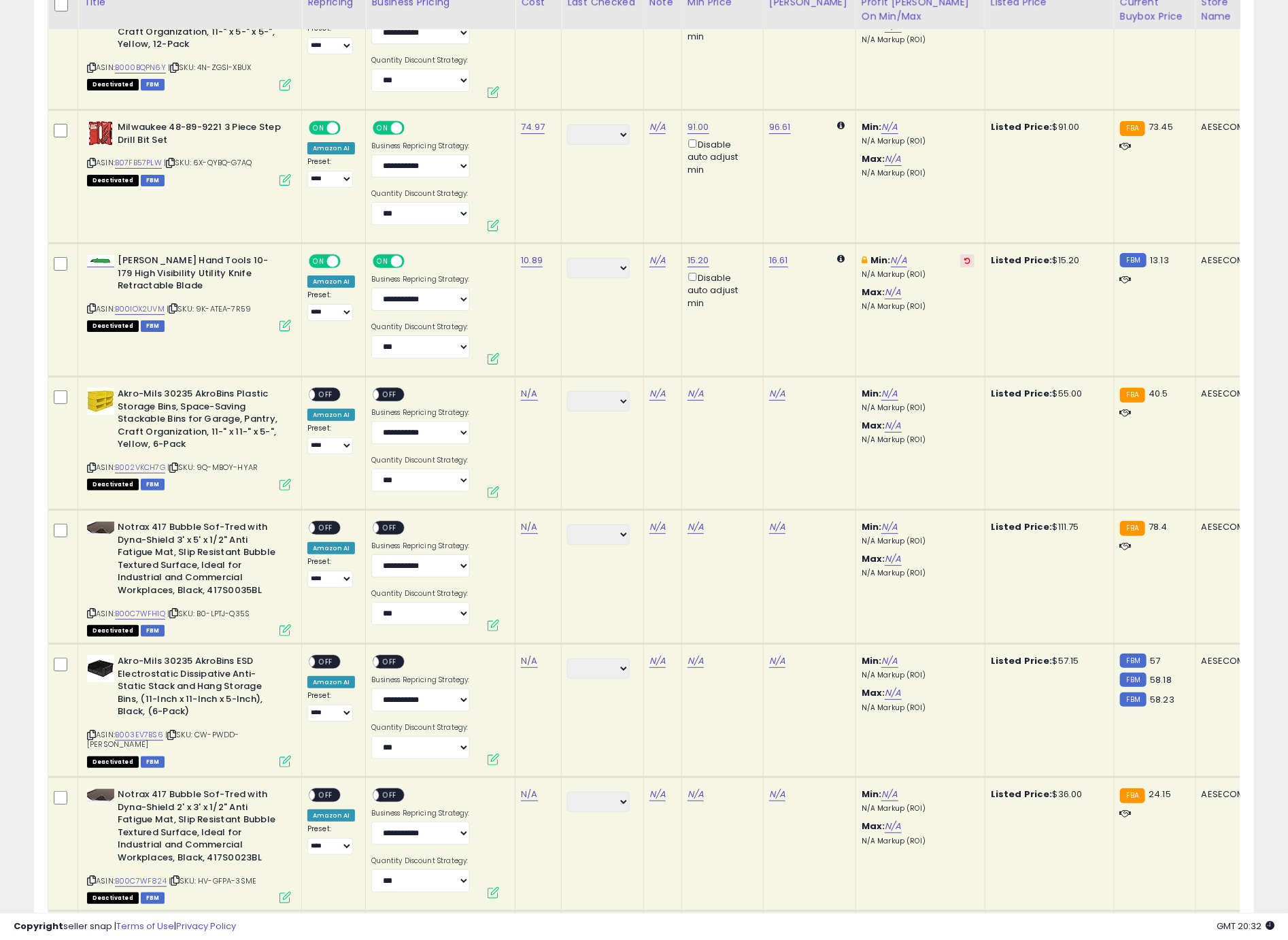
scroll to position [2956, 0]
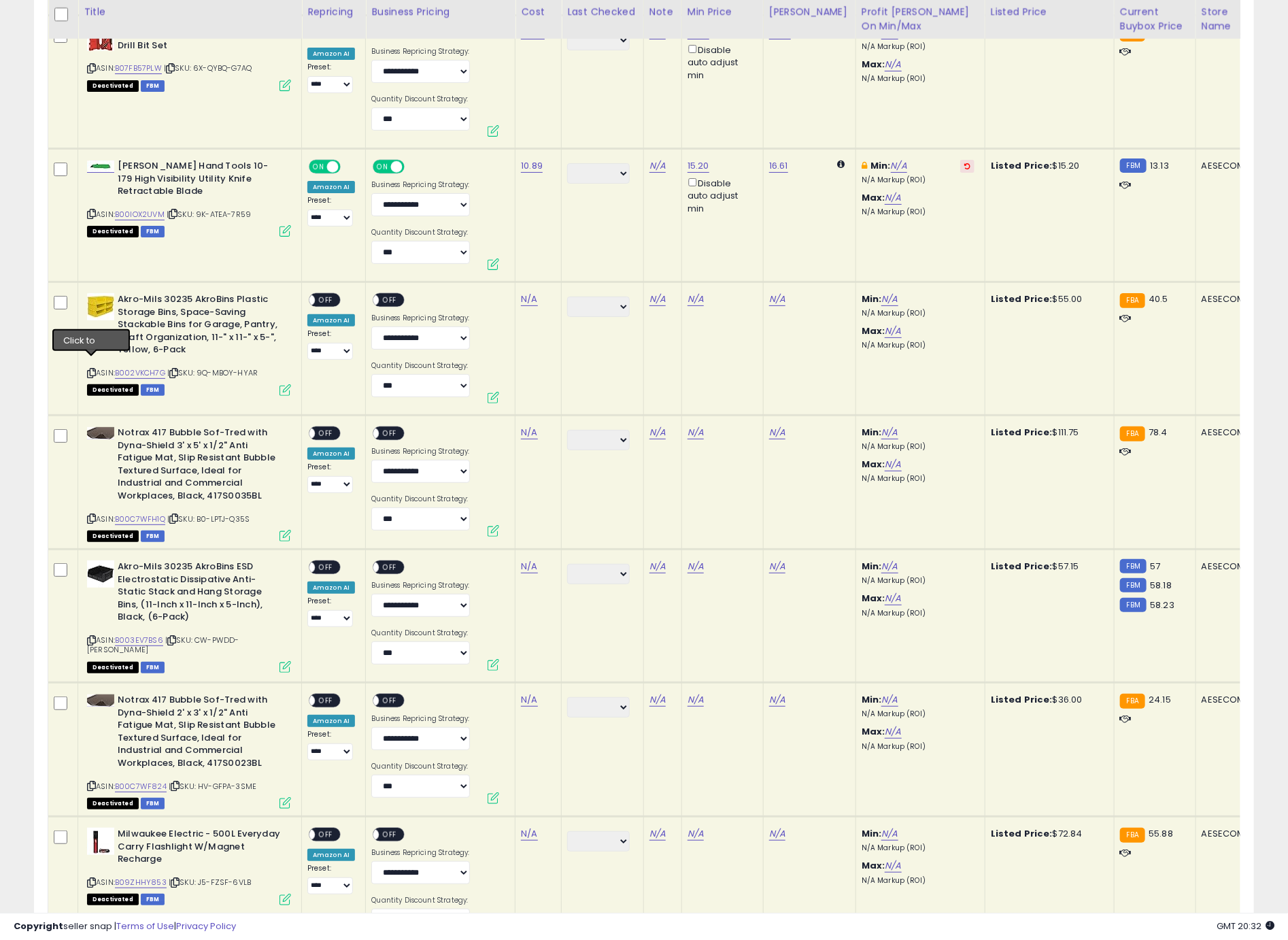
click at [92, 369] on icon at bounding box center [91, 373] width 9 height 8
click at [524, 292] on link "N/A" at bounding box center [529, 299] width 17 height 14
type input "***"
click button "submit" at bounding box center [568, 255] width 23 height 21
click at [694, 293] on link "N/A" at bounding box center [695, 299] width 17 height 14
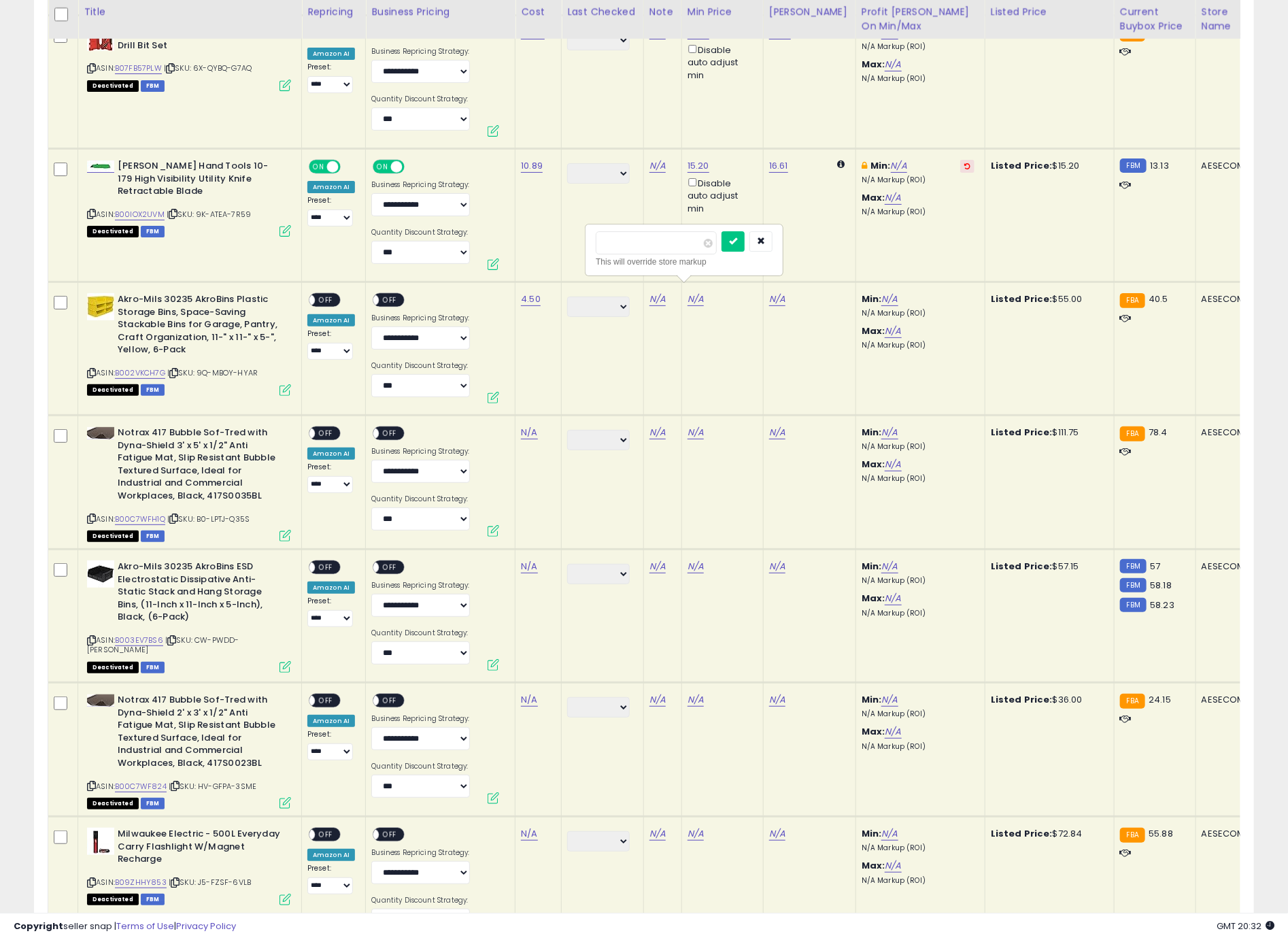
type input "**"
click button "submit" at bounding box center [733, 241] width 23 height 21
click at [322, 294] on span "OFF" at bounding box center [326, 300] width 22 height 12
click at [397, 294] on span "OFF" at bounding box center [390, 300] width 22 height 12
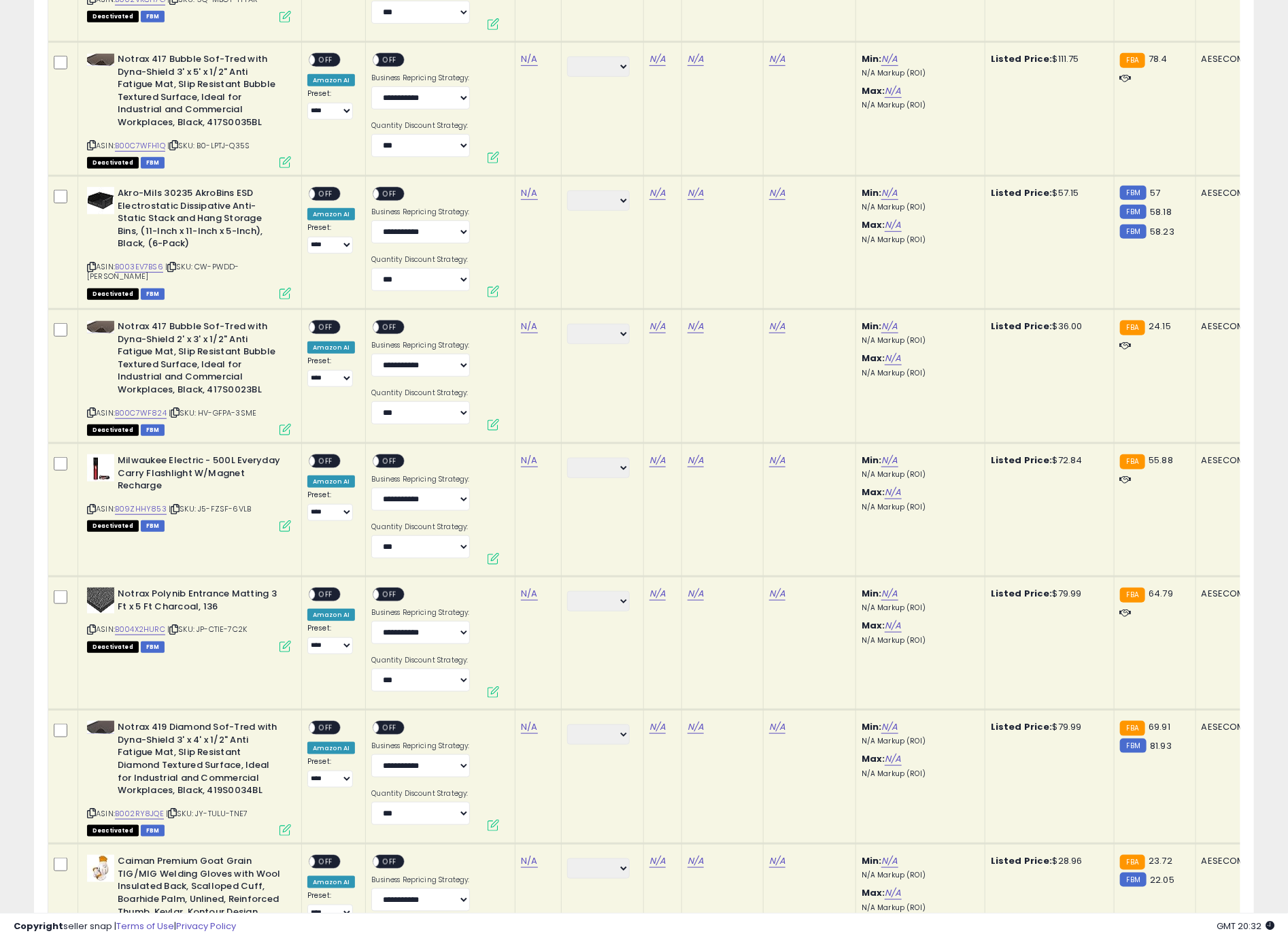
scroll to position [3006, 0]
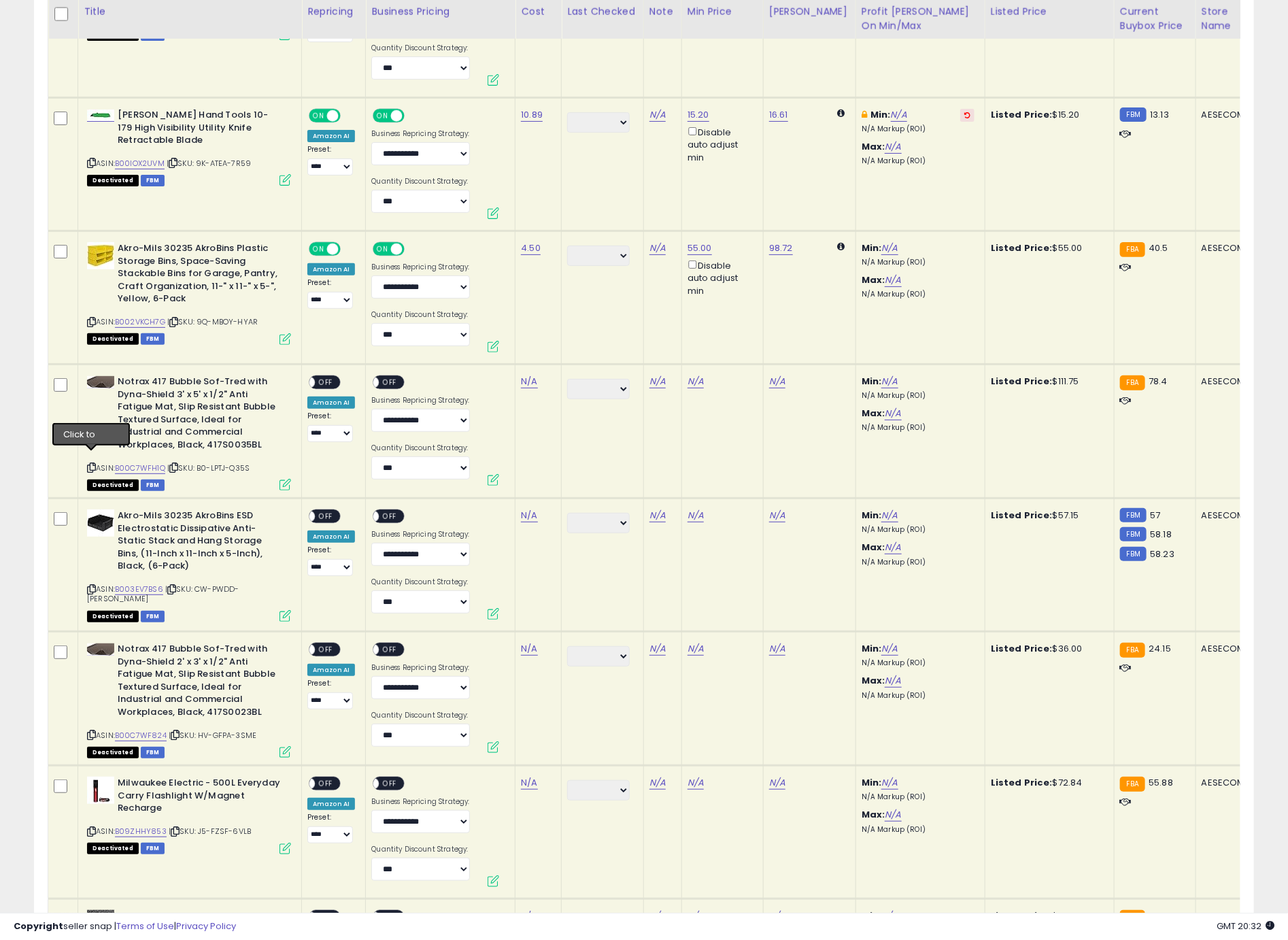
click at [91, 464] on icon at bounding box center [91, 468] width 9 height 8
click at [525, 375] on link "N/A" at bounding box center [529, 382] width 17 height 14
type input "*****"
click button "submit" at bounding box center [568, 337] width 23 height 21
click at [694, 375] on link "N/A" at bounding box center [695, 382] width 17 height 14
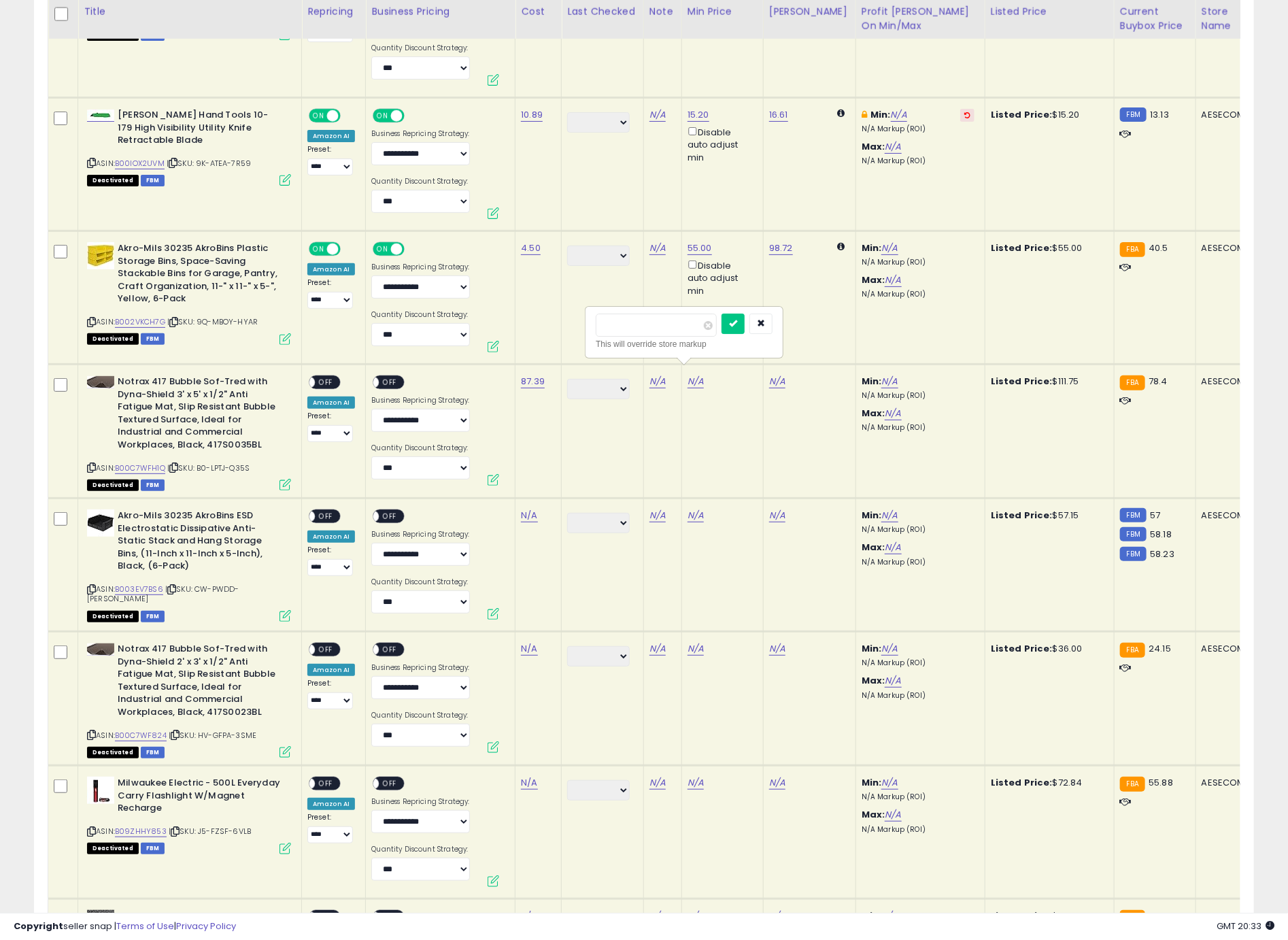
type input "******"
click button "submit" at bounding box center [733, 323] width 23 height 21
click at [329, 377] on span "OFF" at bounding box center [326, 383] width 22 height 12
click at [375, 377] on span at bounding box center [374, 383] width 12 height 12
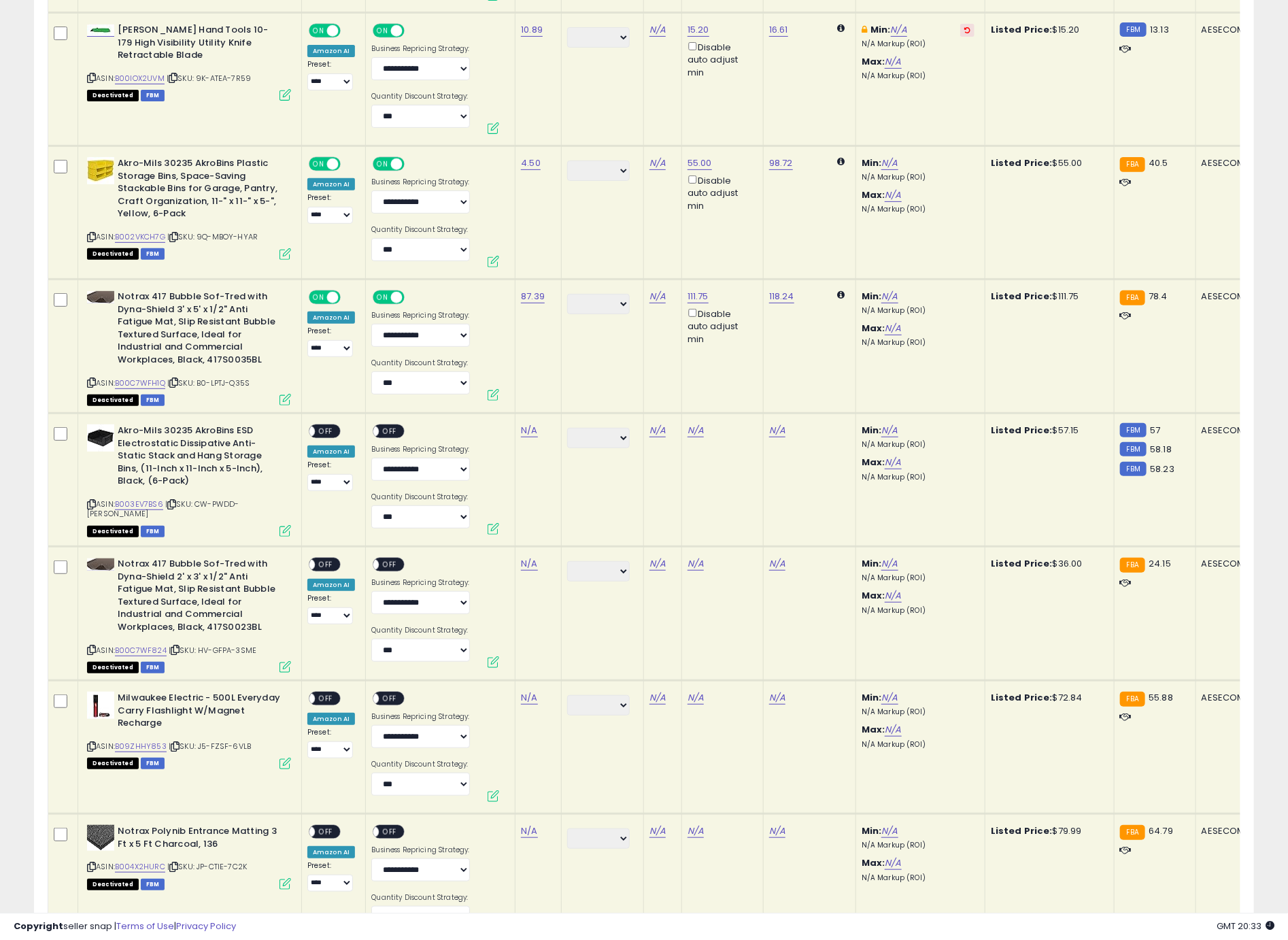
scroll to position [3131, 0]
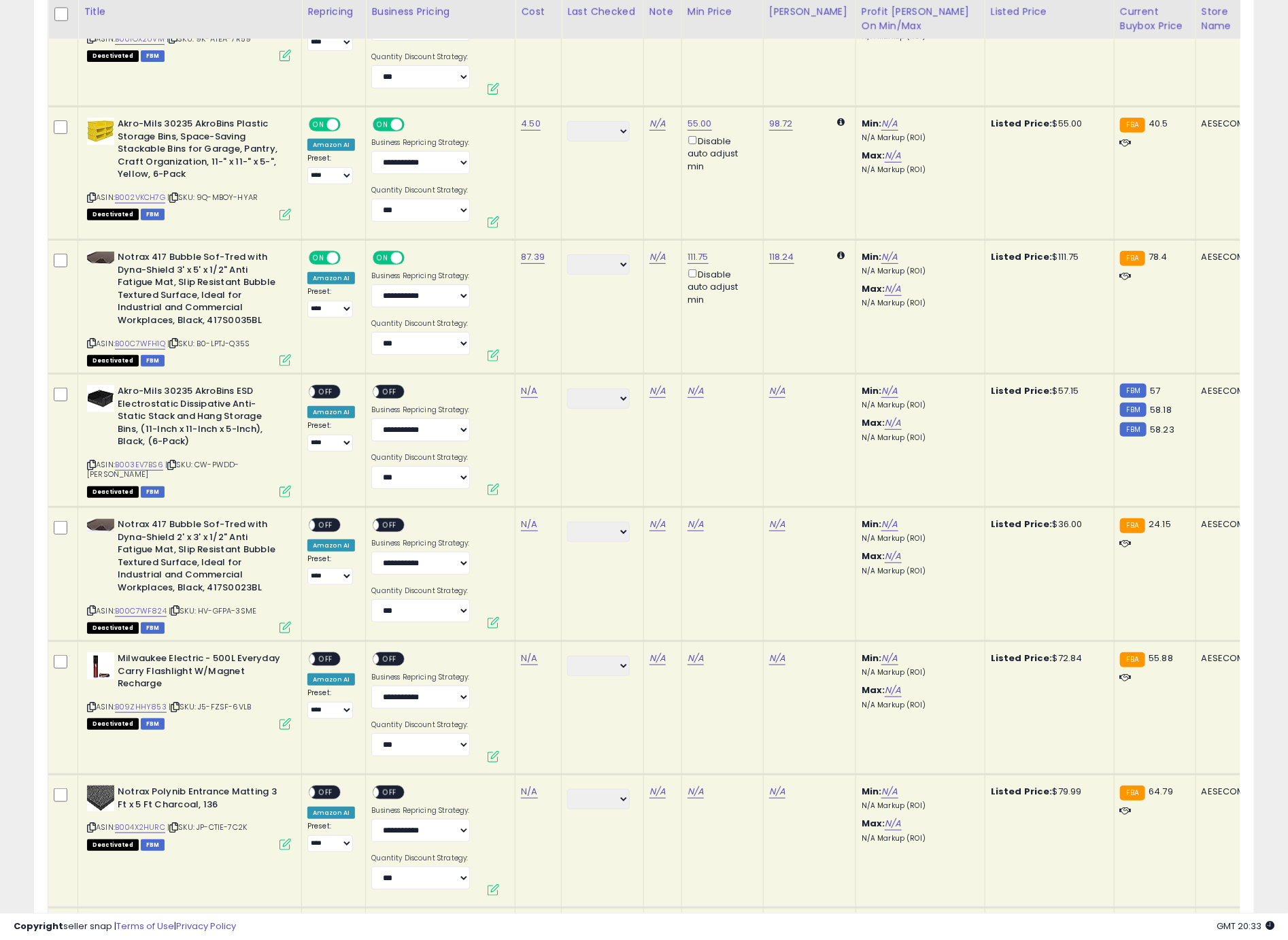
click at [92, 461] on icon at bounding box center [91, 465] width 9 height 8
click at [525, 384] on link "N/A" at bounding box center [529, 391] width 17 height 14
type input "****"
click button "submit" at bounding box center [568, 345] width 23 height 21
click at [695, 384] on link "N/A" at bounding box center [695, 391] width 17 height 14
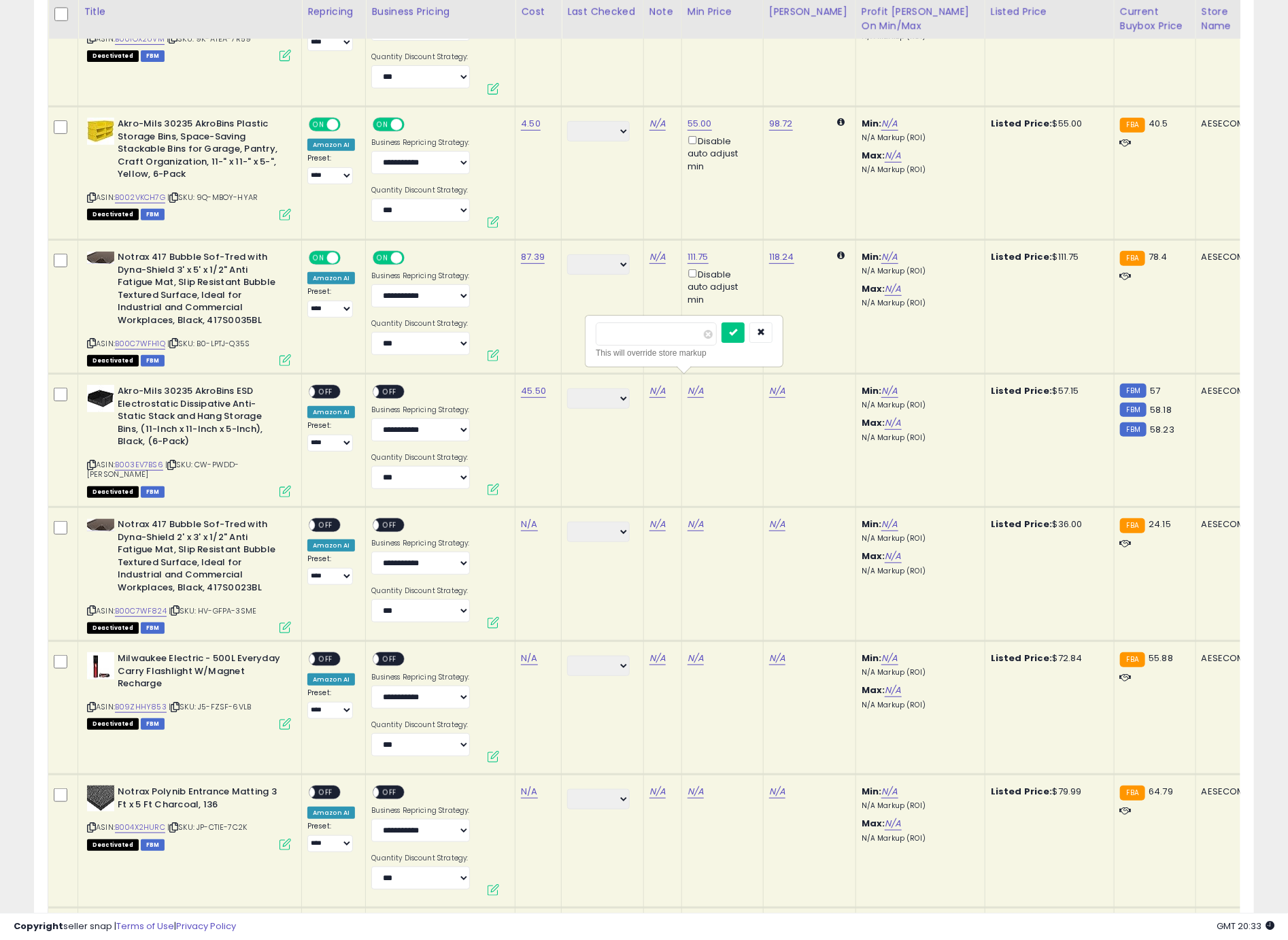
type input "*****"
click button "submit" at bounding box center [733, 332] width 23 height 21
click at [323, 386] on span "OFF" at bounding box center [326, 392] width 22 height 12
click at [387, 386] on span "OFF" at bounding box center [390, 392] width 22 height 12
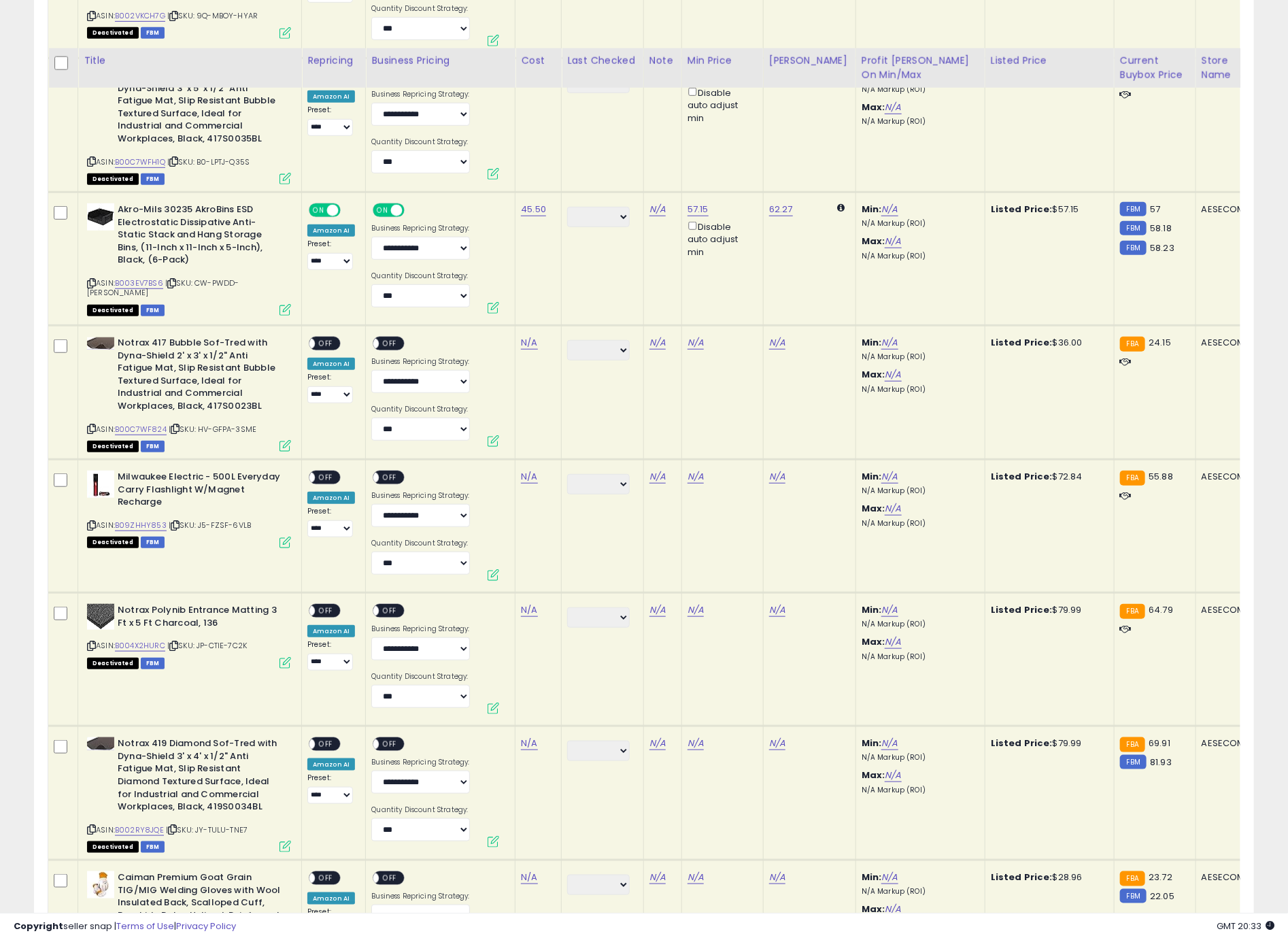
scroll to position [3361, 0]
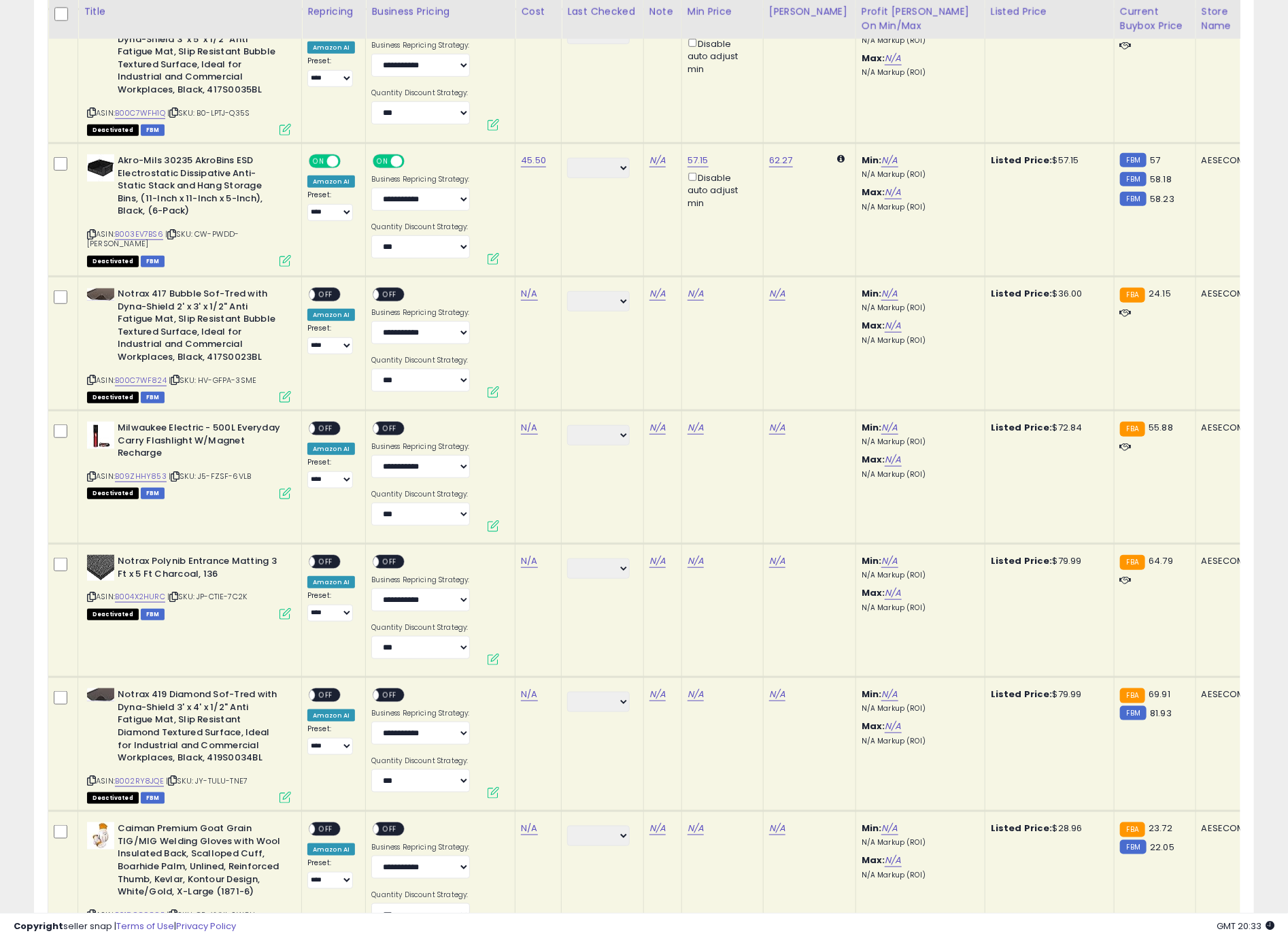
click at [92, 376] on div "ASIN: B00C7WF824 | SKU: HV-GFPA-3SME Deactivated FBM" at bounding box center [188, 344] width 204 height 113
click at [92, 376] on icon at bounding box center [91, 380] width 9 height 8
click at [530, 286] on link "N/A" at bounding box center [529, 293] width 17 height 14
type input "*****"
click button "submit" at bounding box center [568, 248] width 23 height 21
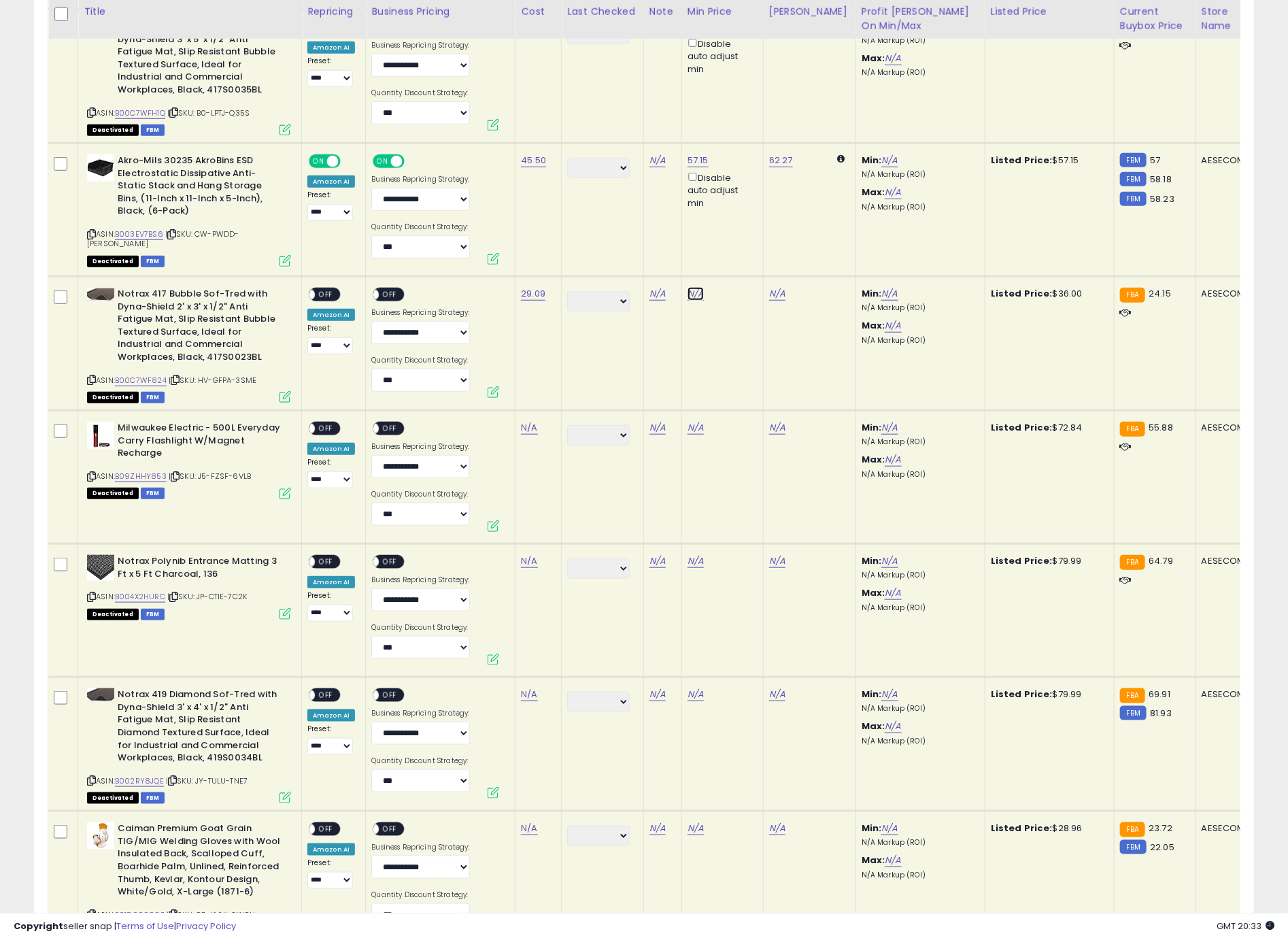
click at [693, 286] on link "N/A" at bounding box center [695, 293] width 17 height 14
type input "**"
click button "submit" at bounding box center [733, 234] width 23 height 21
click at [336, 287] on div "ON OFF" at bounding box center [325, 294] width 32 height 15
click at [330, 289] on span "OFF" at bounding box center [326, 295] width 22 height 12
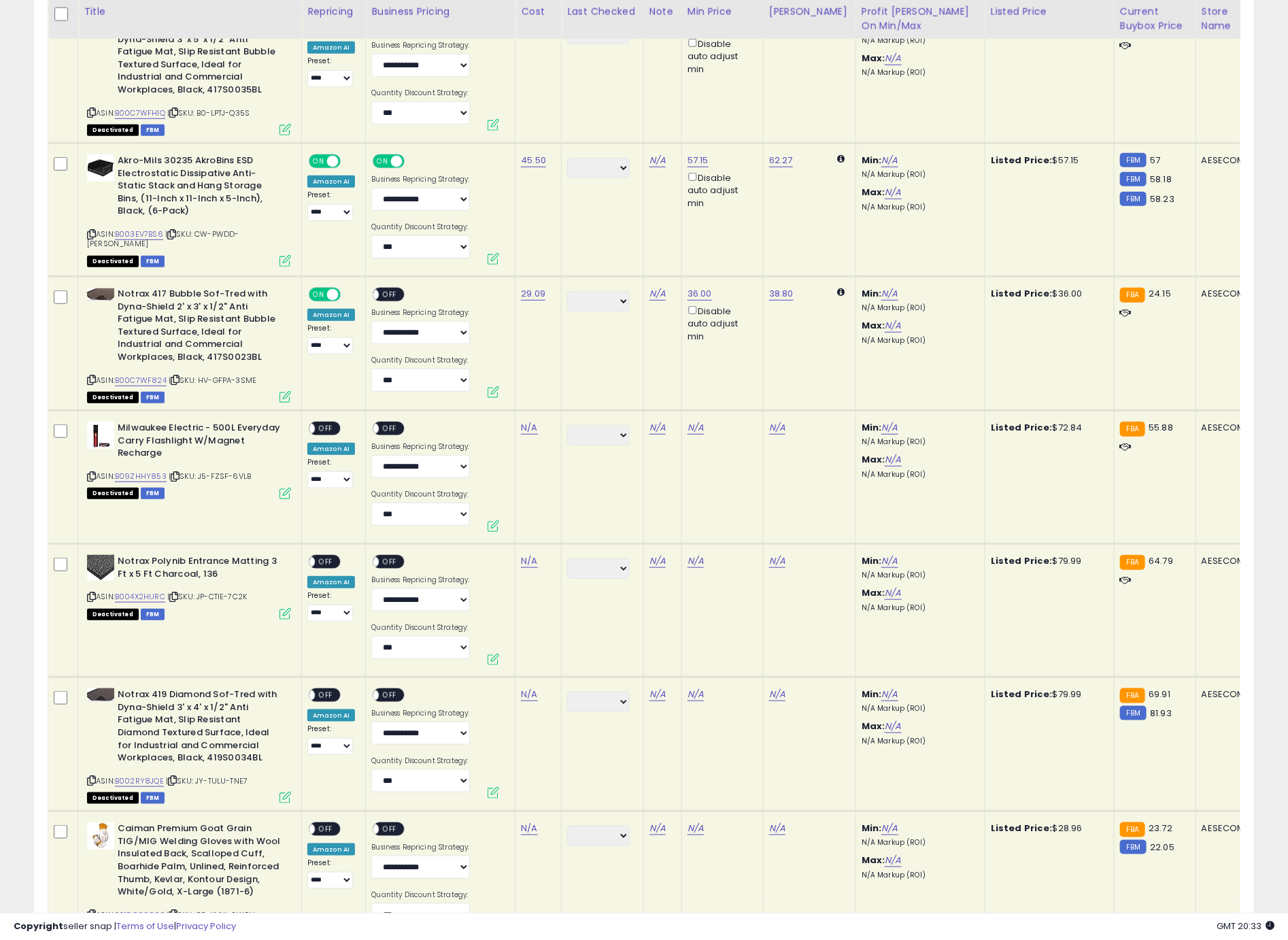
click at [397, 289] on span "OFF" at bounding box center [390, 295] width 22 height 12
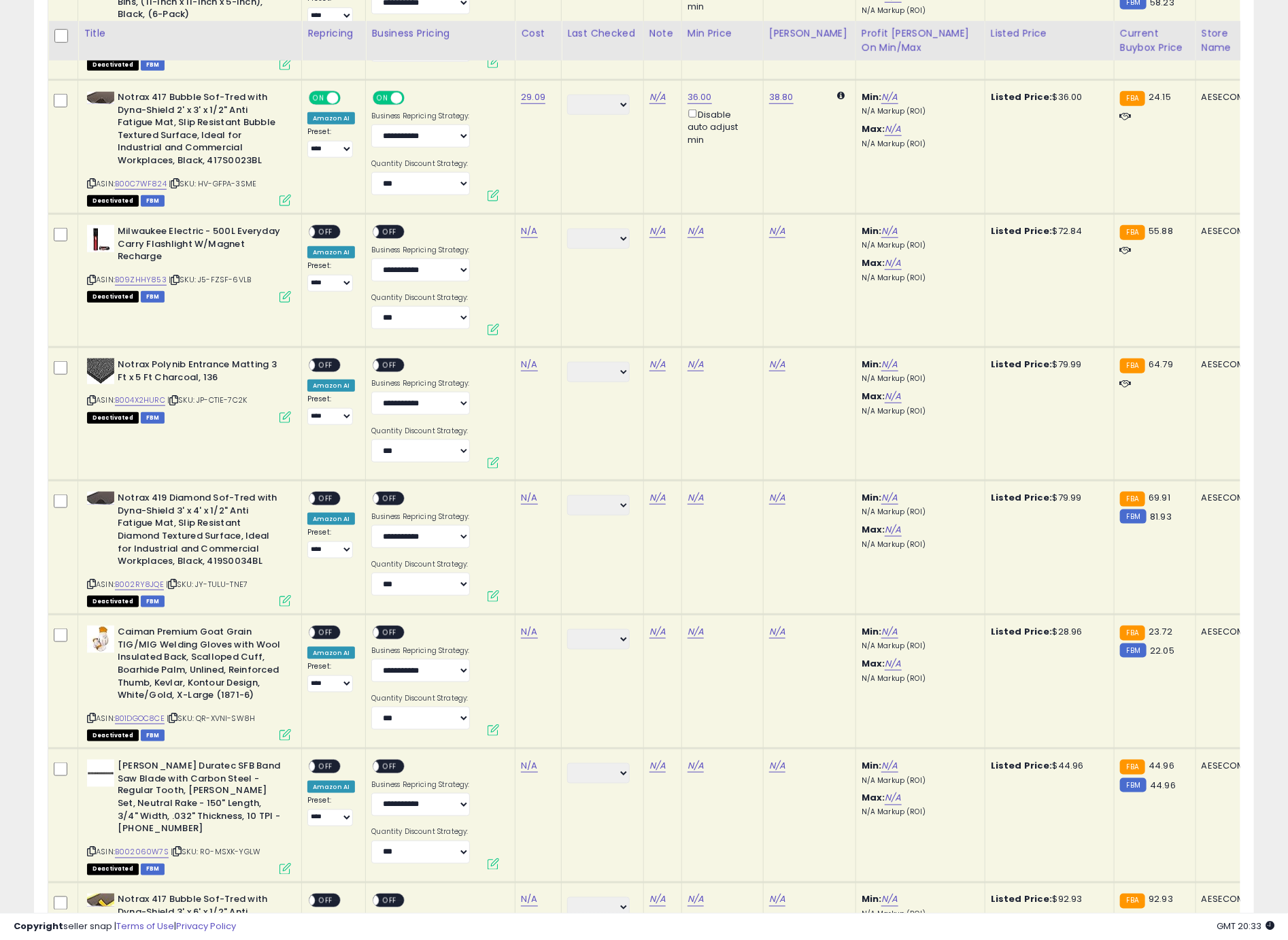
scroll to position [3587, 0]
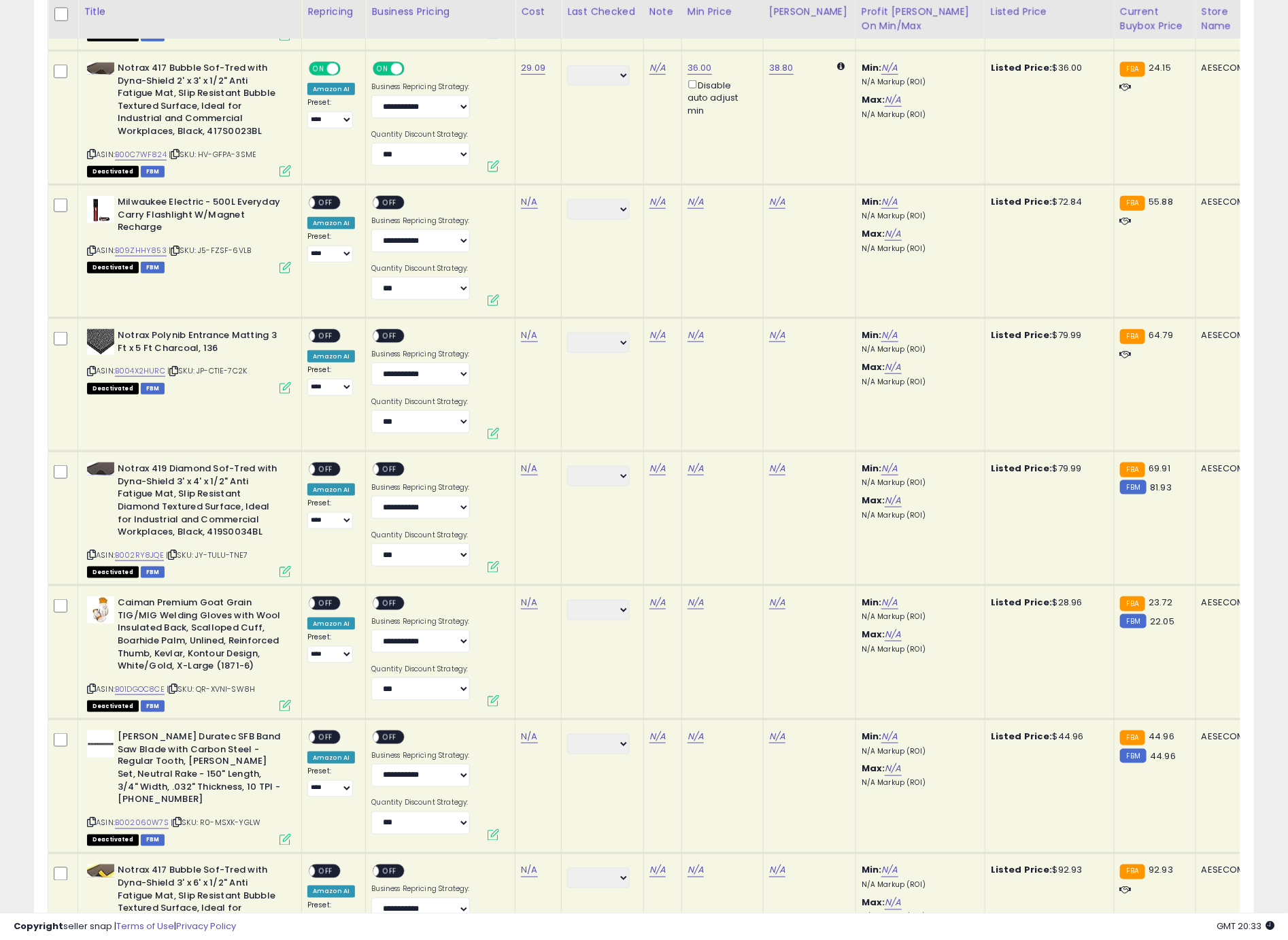
click at [91, 247] on icon at bounding box center [91, 251] width 9 height 8
click at [531, 195] on link "N/A" at bounding box center [529, 202] width 17 height 14
type input "*****"
click button "submit" at bounding box center [568, 157] width 23 height 21
click at [675, 192] on td "N/A" at bounding box center [662, 251] width 38 height 133
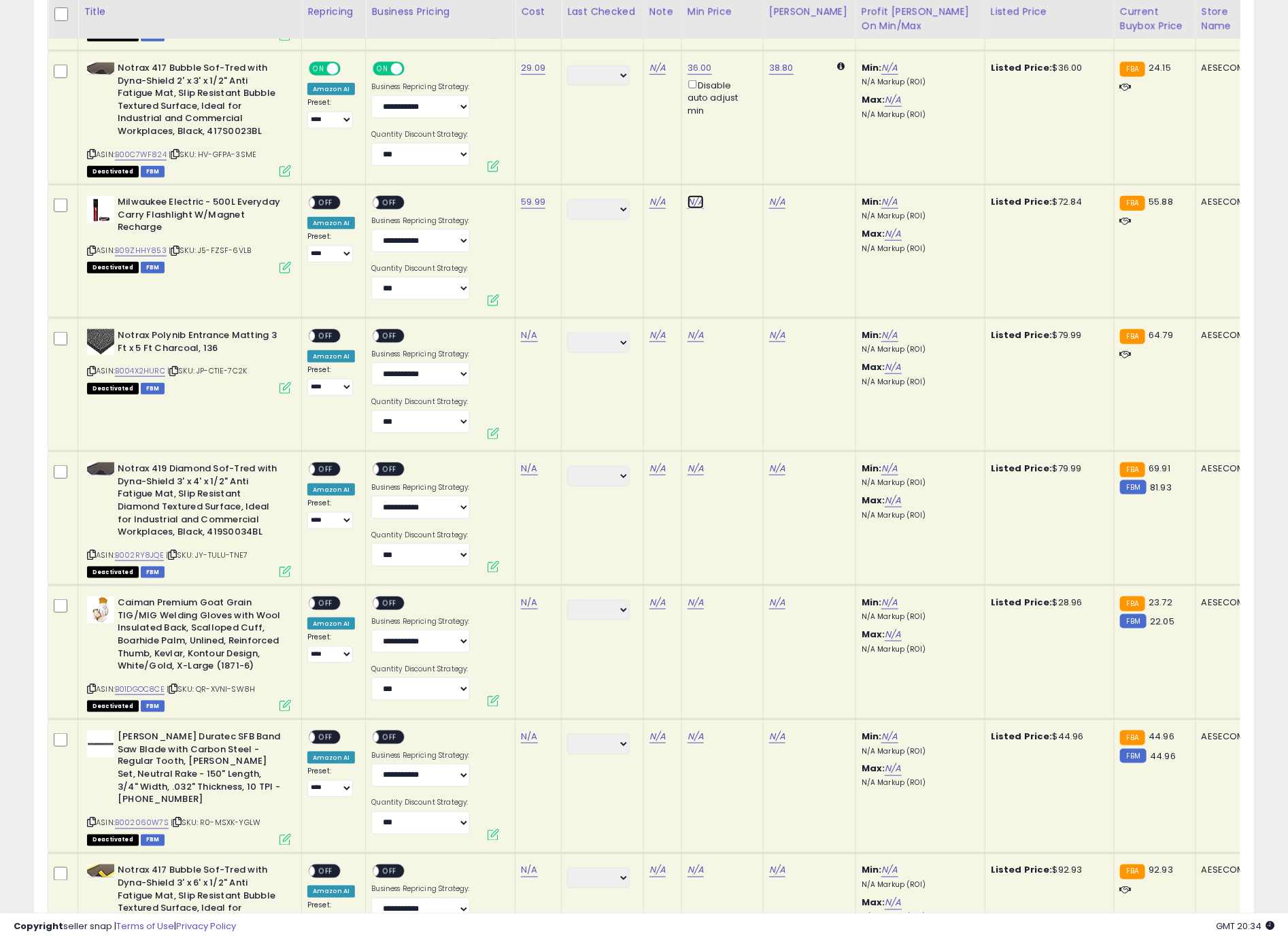
click at [687, 195] on link "N/A" at bounding box center [695, 202] width 17 height 14
type input "*****"
click button "submit" at bounding box center [733, 143] width 23 height 21
click at [322, 197] on span "OFF" at bounding box center [326, 203] width 22 height 12
click at [385, 197] on span "OFF" at bounding box center [390, 203] width 22 height 12
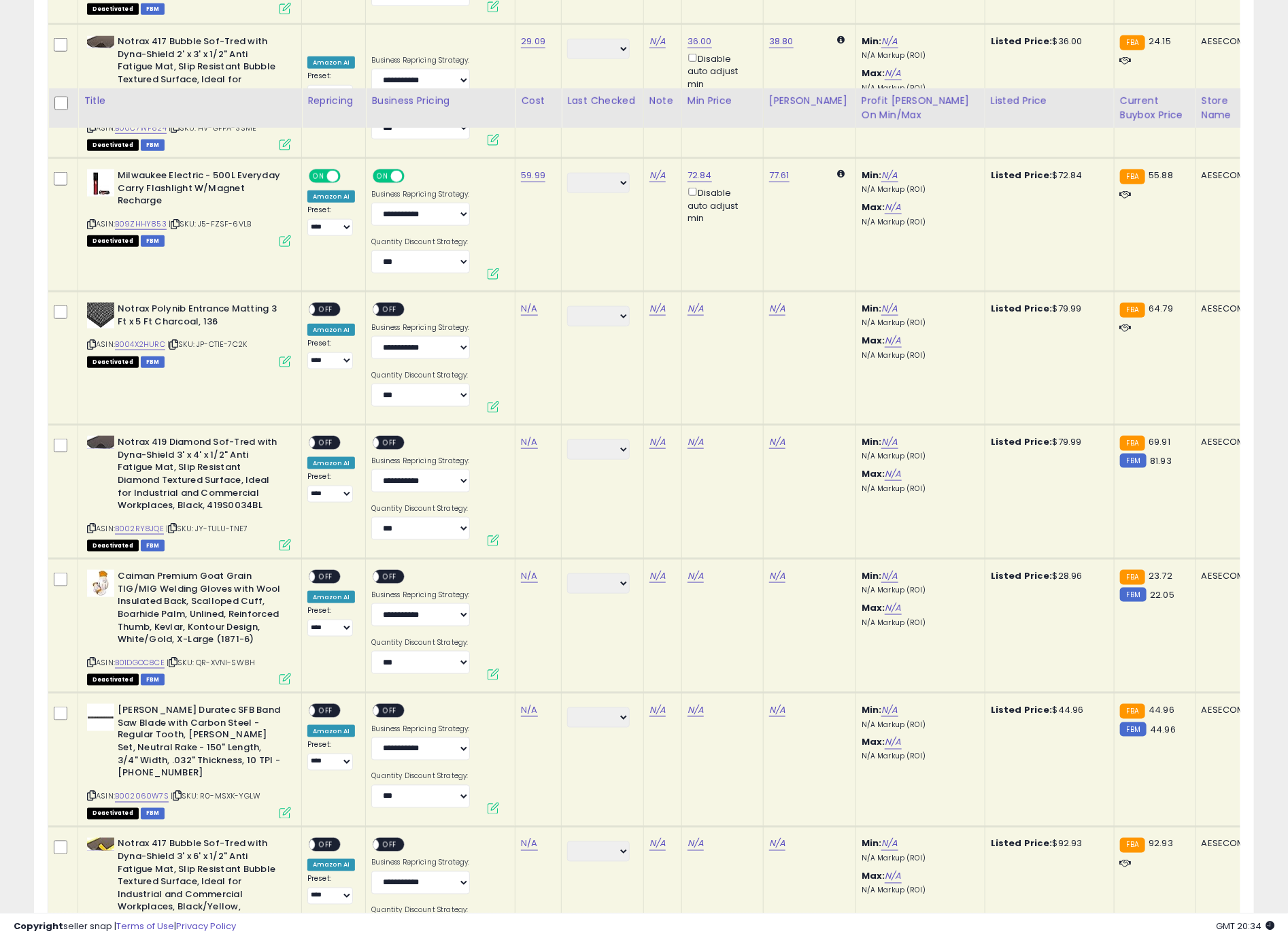
scroll to position [3573, 0]
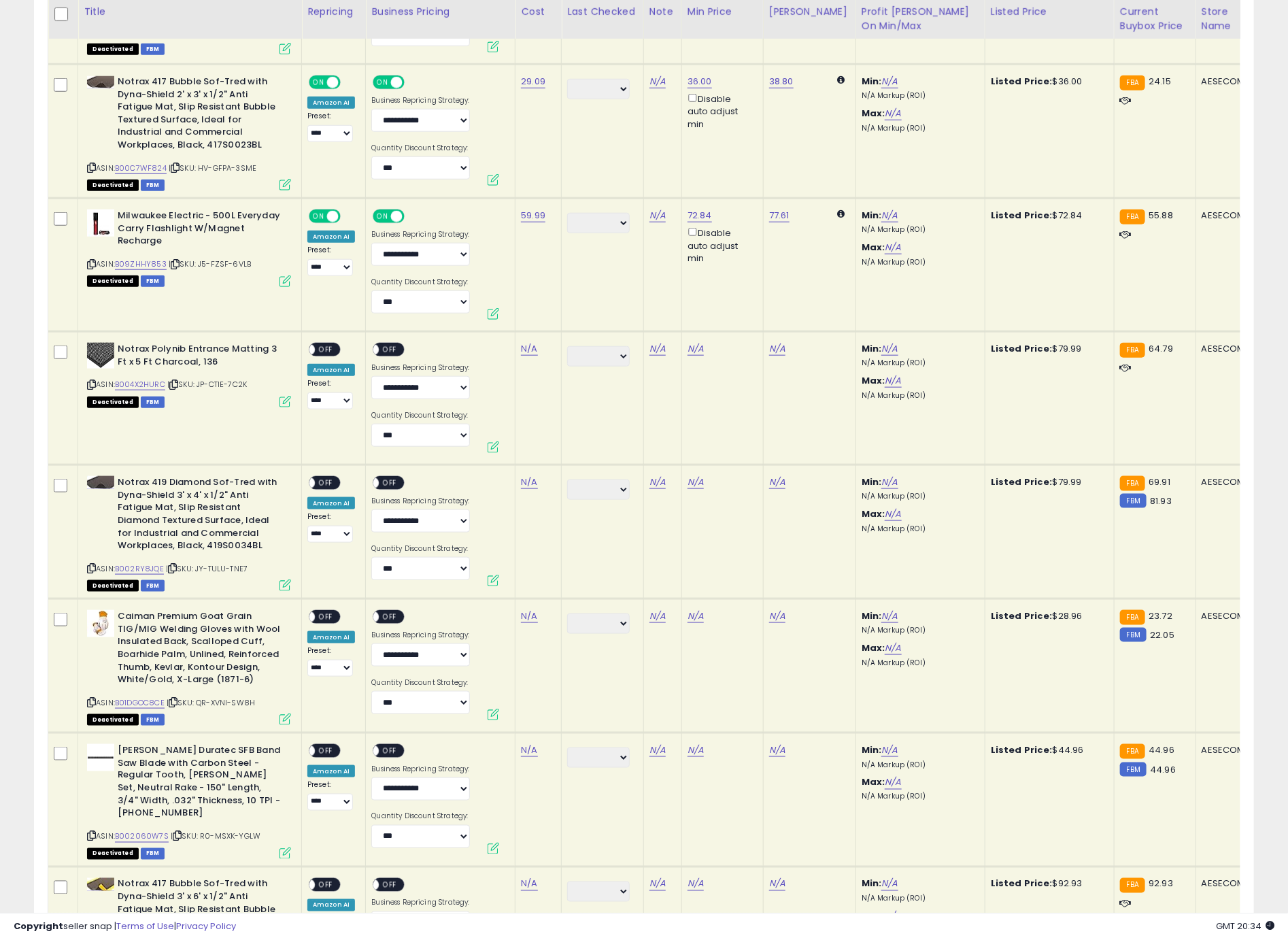
click at [93, 381] on icon at bounding box center [91, 385] width 9 height 8
click at [525, 342] on link "N/A" at bounding box center [529, 348] width 17 height 14
type input "*****"
click button "submit" at bounding box center [568, 302] width 23 height 21
click at [609, 362] on td "******* ****** ******* ********* ******** ****** ******** ******" at bounding box center [604, 398] width 83 height 133
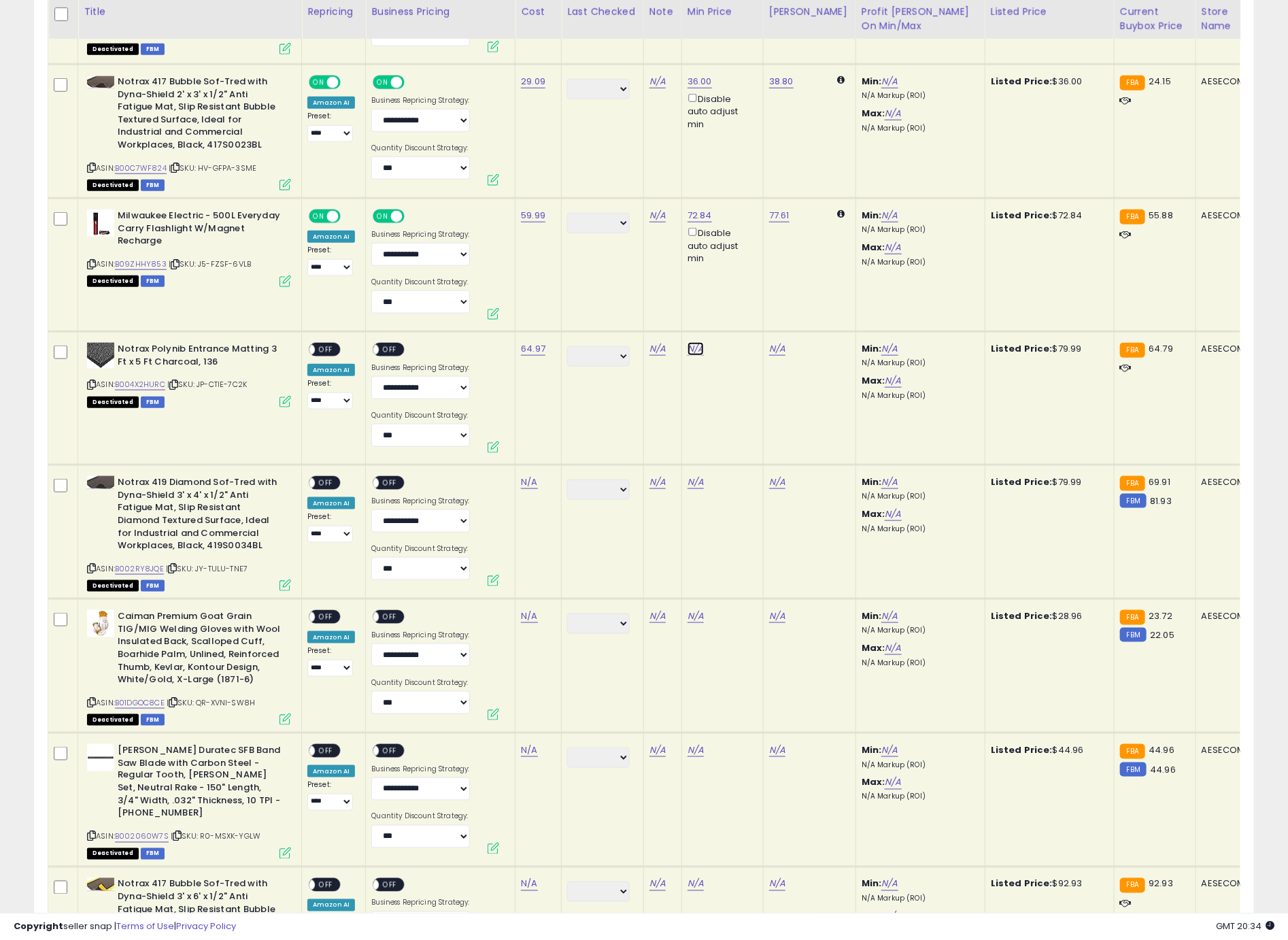
click at [687, 342] on link "N/A" at bounding box center [695, 348] width 17 height 14
type input "*****"
click button "submit" at bounding box center [733, 288] width 23 height 21
click at [324, 346] on div "**********" at bounding box center [331, 376] width 47 height 67
click at [324, 345] on span "OFF" at bounding box center [326, 350] width 22 height 12
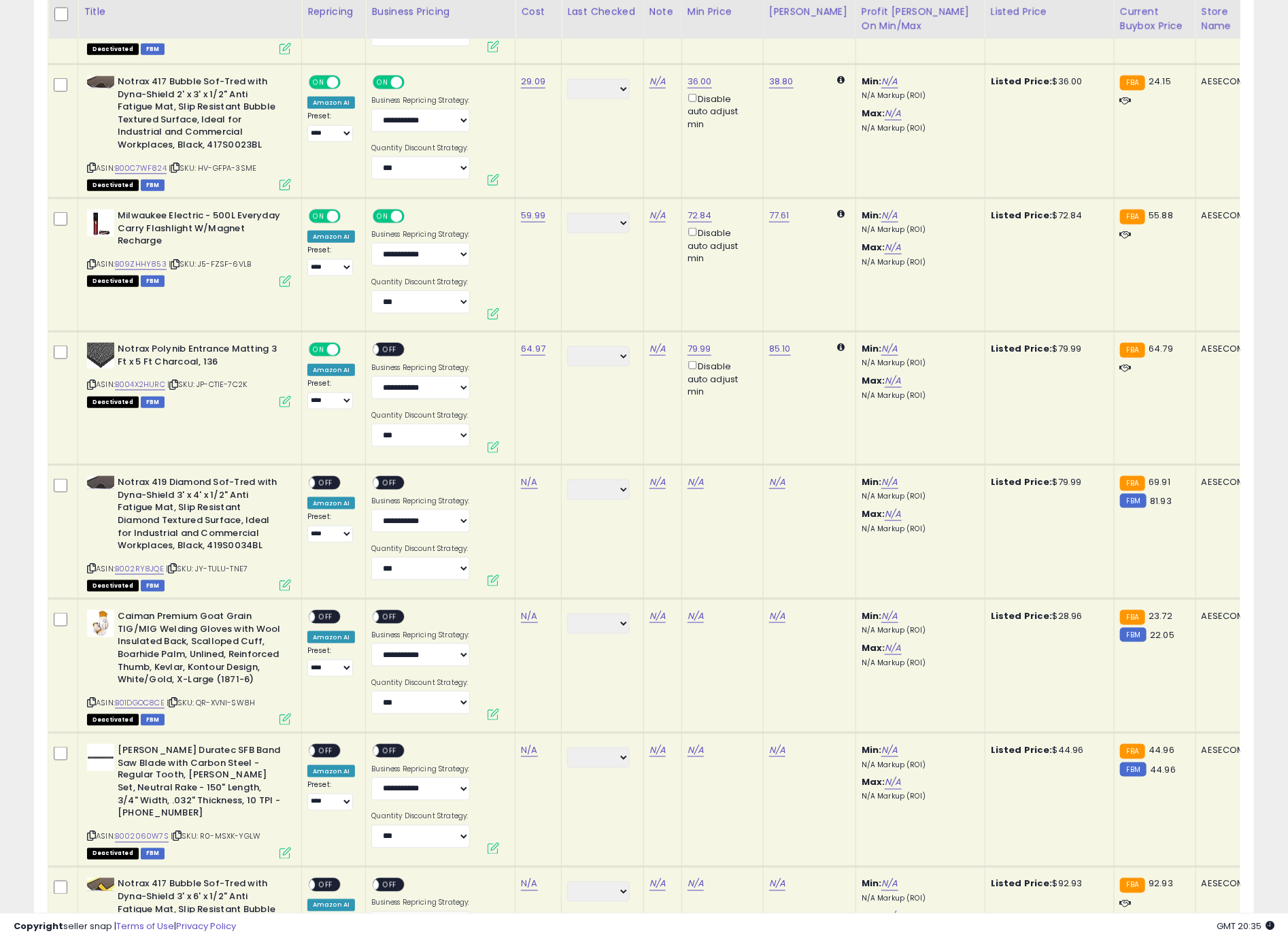
click at [404, 343] on div "ON OFF" at bounding box center [394, 350] width 45 height 17
click at [390, 345] on span "OFF" at bounding box center [390, 350] width 22 height 12
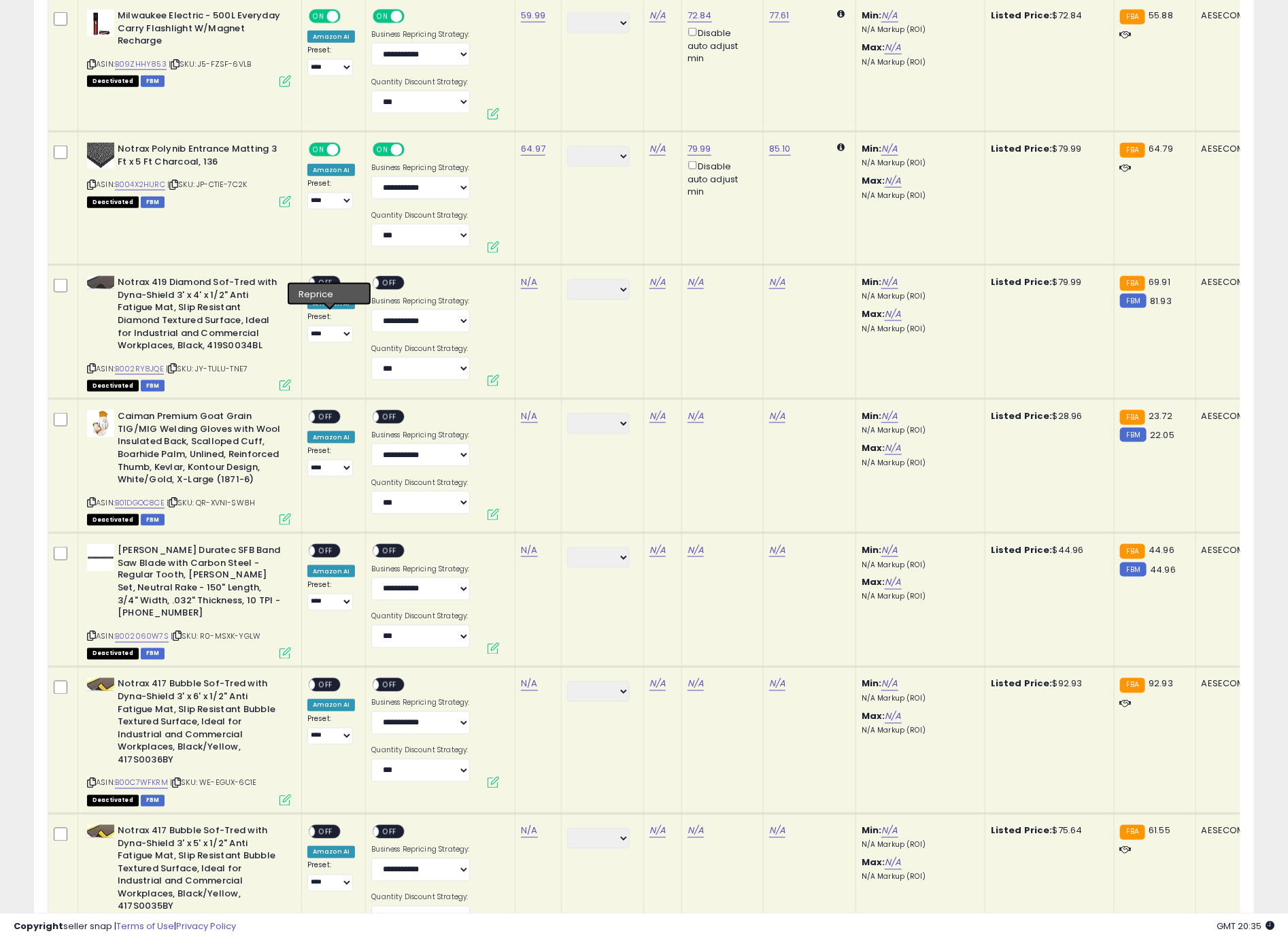
scroll to position [3864, 0]
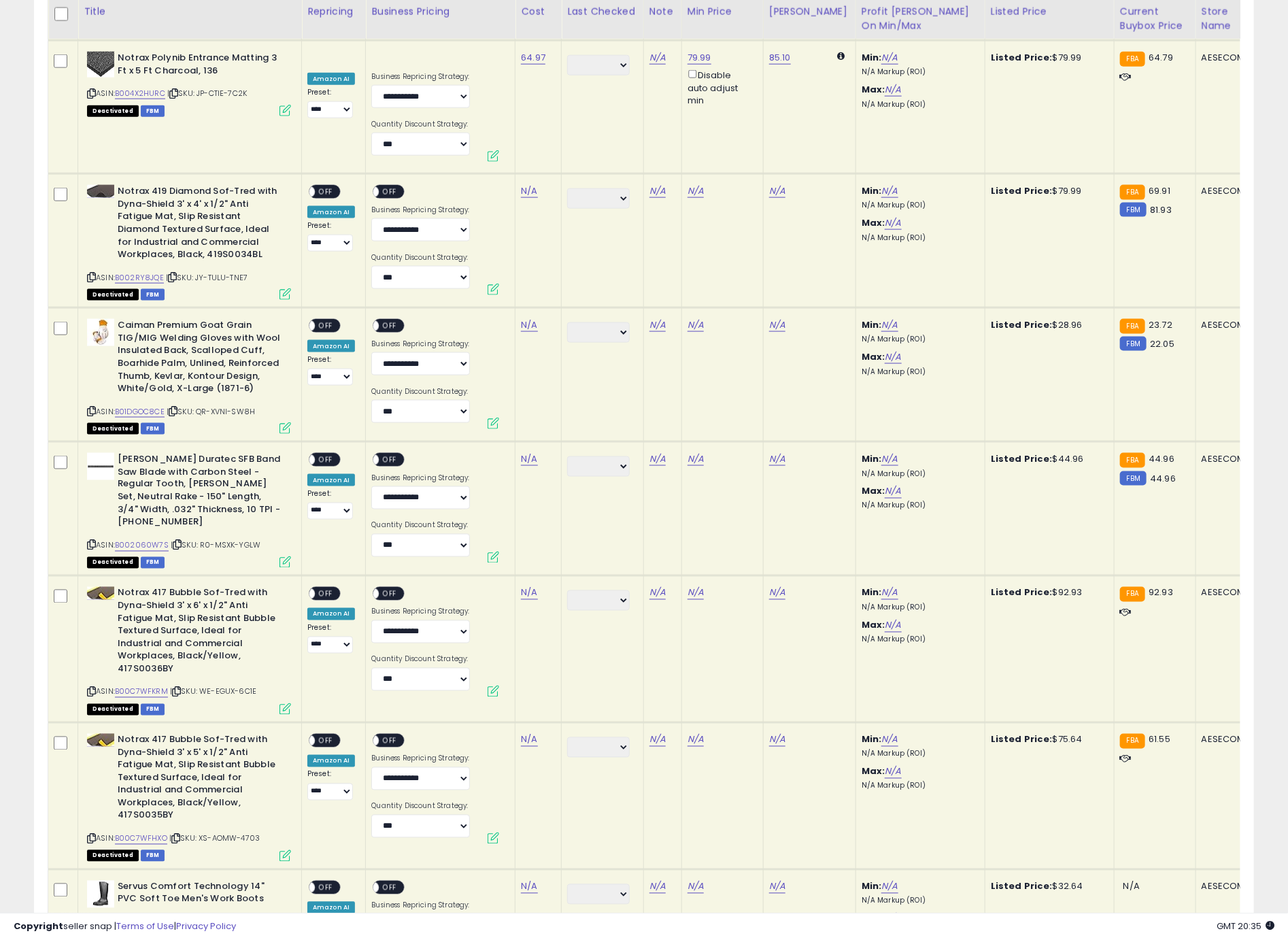
click at [96, 267] on div "ASIN: B002RY8JQE | SKU: JY-TULU-TNE7 Deactivated FBM" at bounding box center [188, 241] width 204 height 113
click at [94, 274] on icon at bounding box center [91, 278] width 9 height 8
click at [525, 184] on link "N/A" at bounding box center [529, 191] width 17 height 14
type input "*****"
click button "submit" at bounding box center [568, 144] width 23 height 21
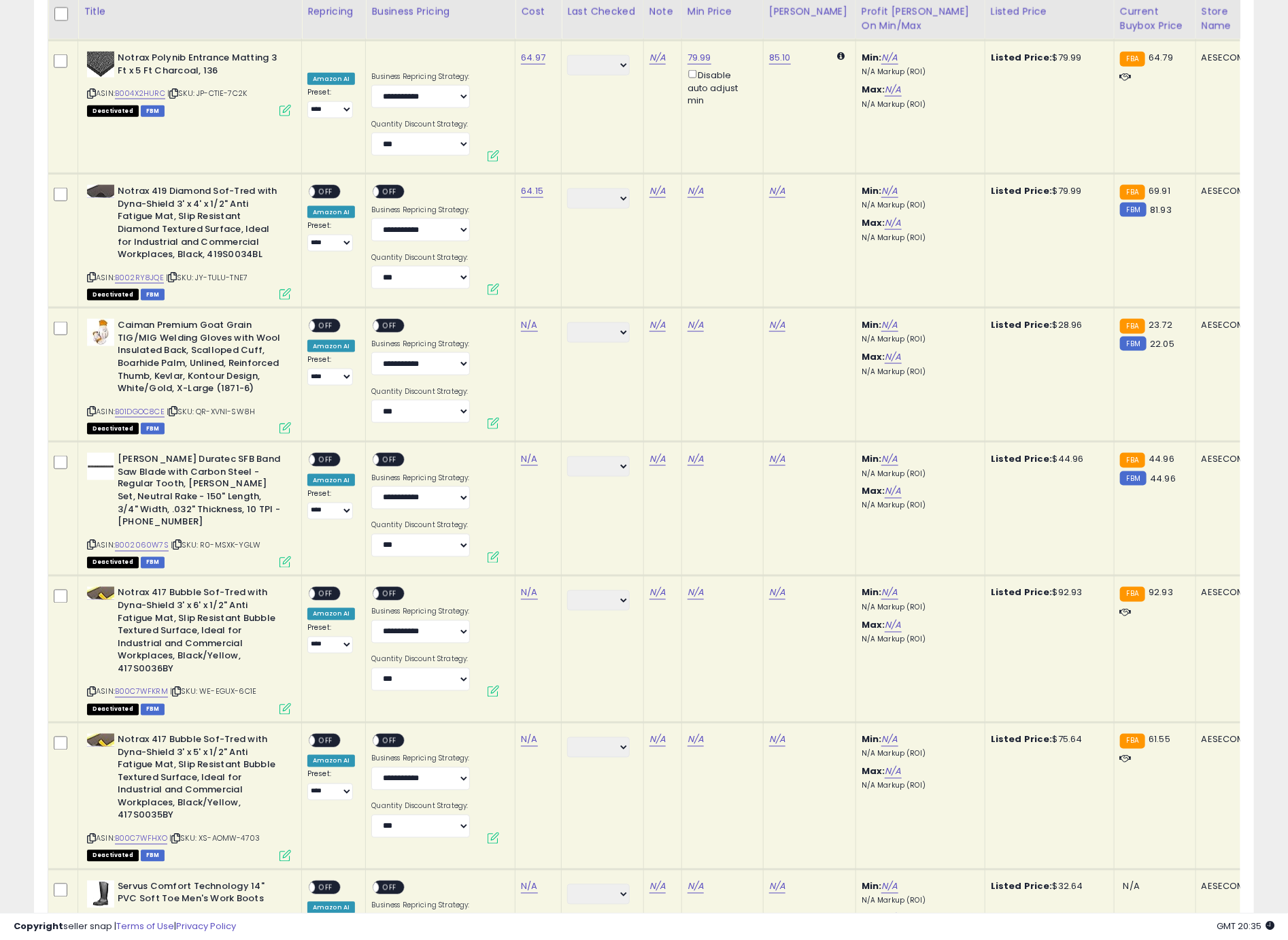
click at [322, 186] on span "OFF" at bounding box center [326, 192] width 22 height 12
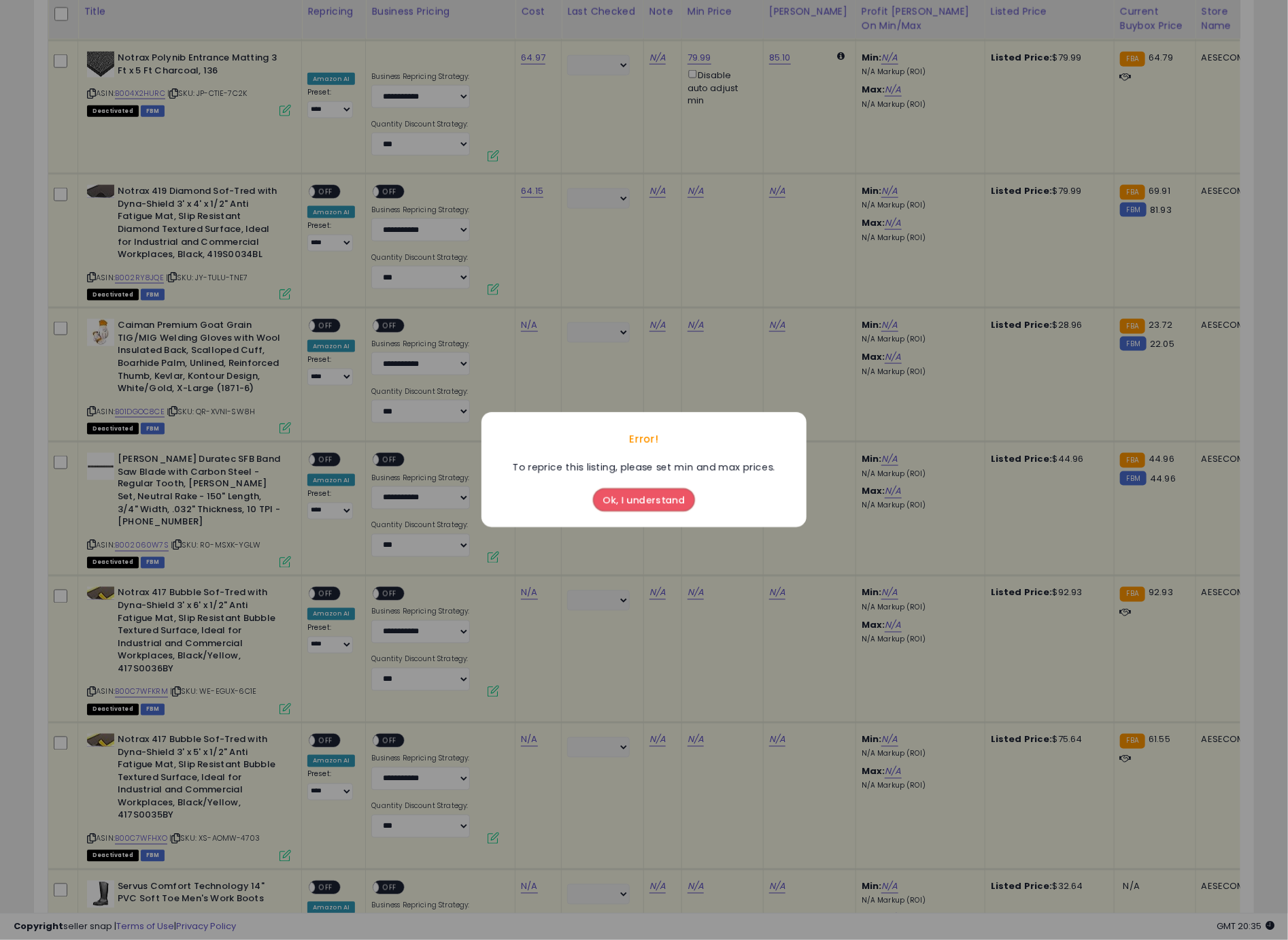
click at [612, 509] on button "Ok, I understand" at bounding box center [644, 500] width 102 height 23
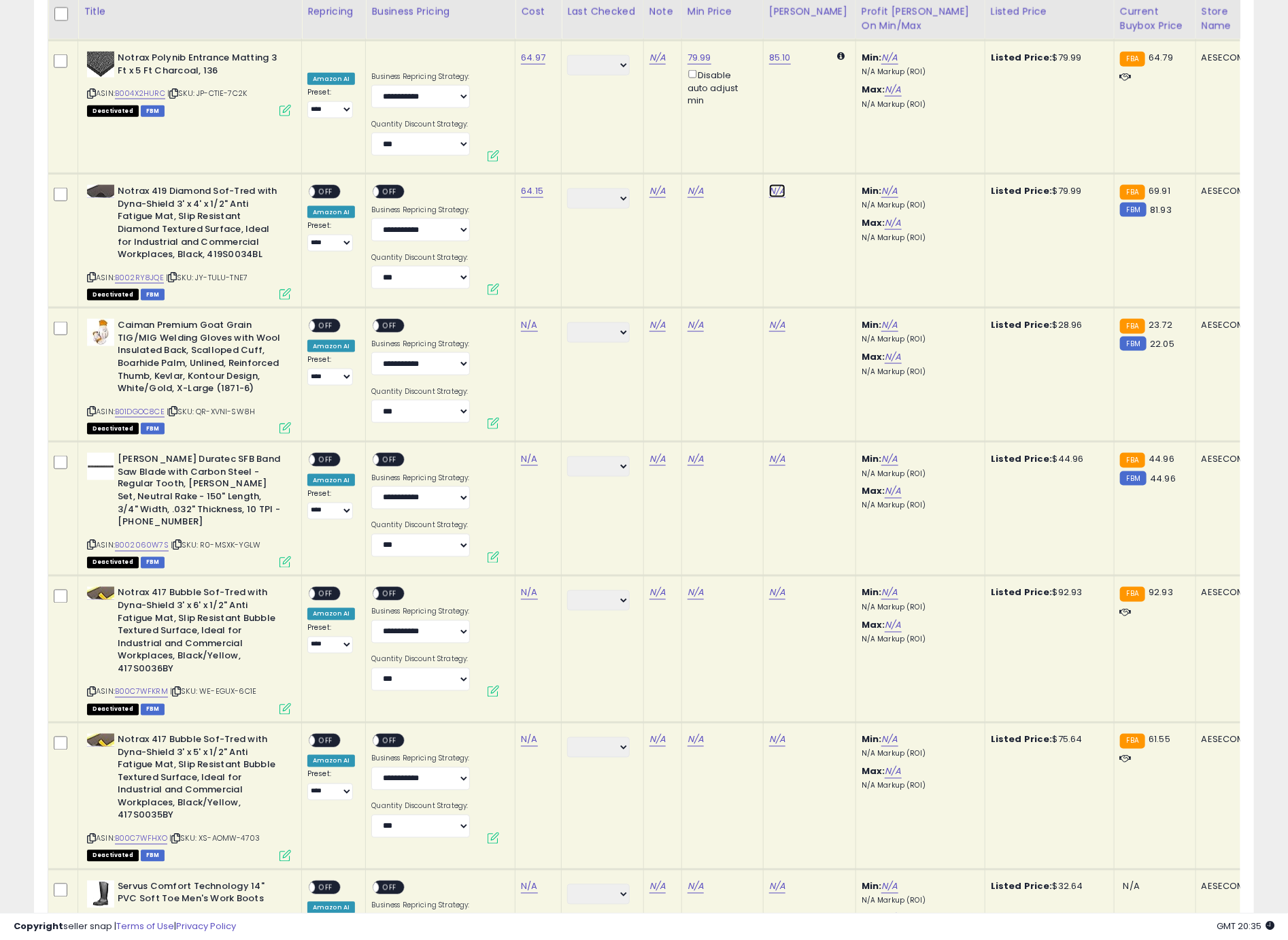
click at [781, 184] on link "N/A" at bounding box center [777, 191] width 17 height 14
type input "*****"
click button "submit" at bounding box center [814, 130] width 23 height 21
click at [305, 191] on td "**********" at bounding box center [334, 241] width 64 height 134
click at [315, 186] on div "ON OFF" at bounding box center [325, 192] width 32 height 15
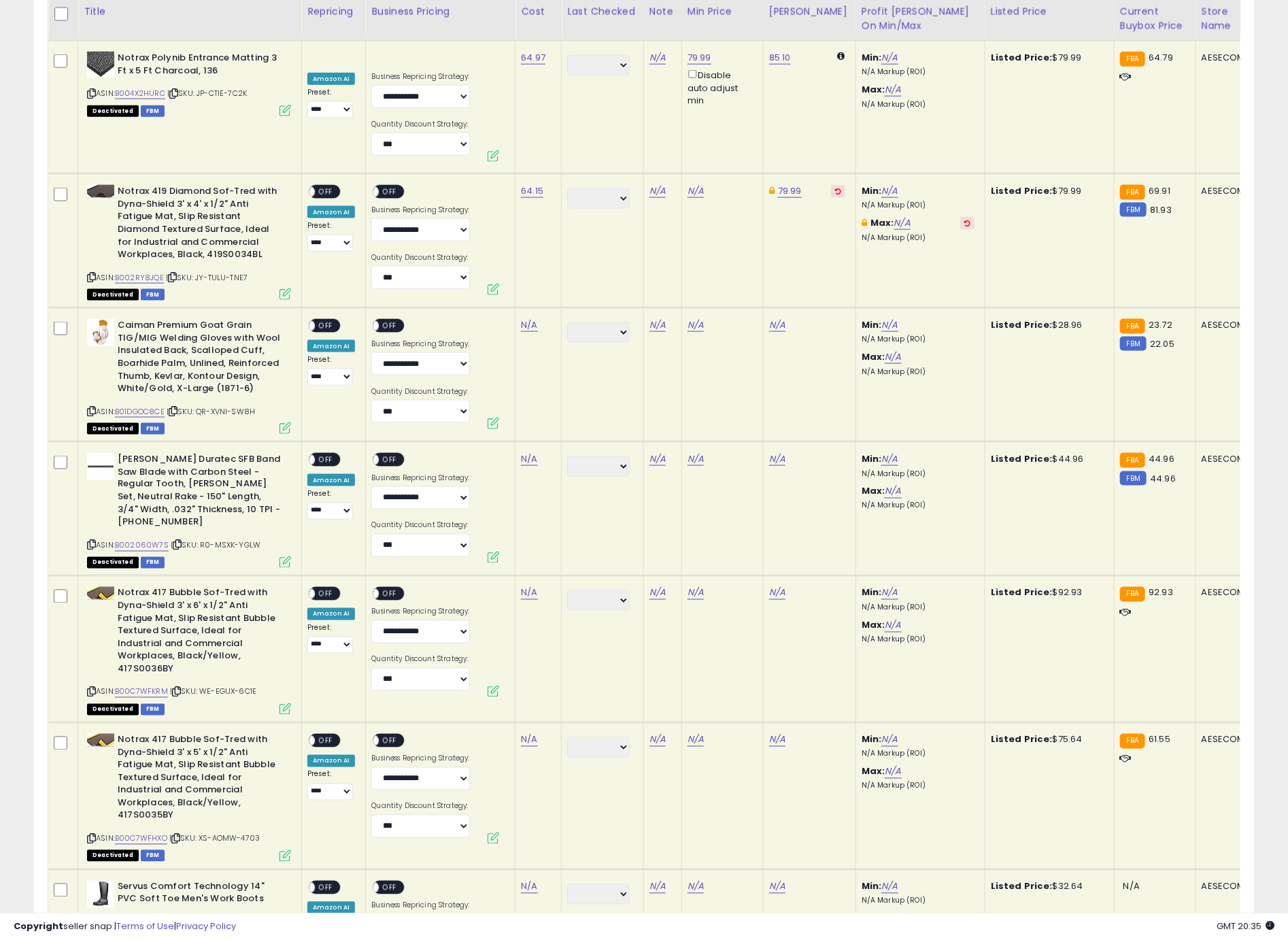
click at [338, 185] on div "ON OFF" at bounding box center [325, 192] width 32 height 15
click at [391, 186] on span "OFF" at bounding box center [390, 192] width 22 height 12
click at [324, 186] on span "OFF" at bounding box center [326, 192] width 22 height 12
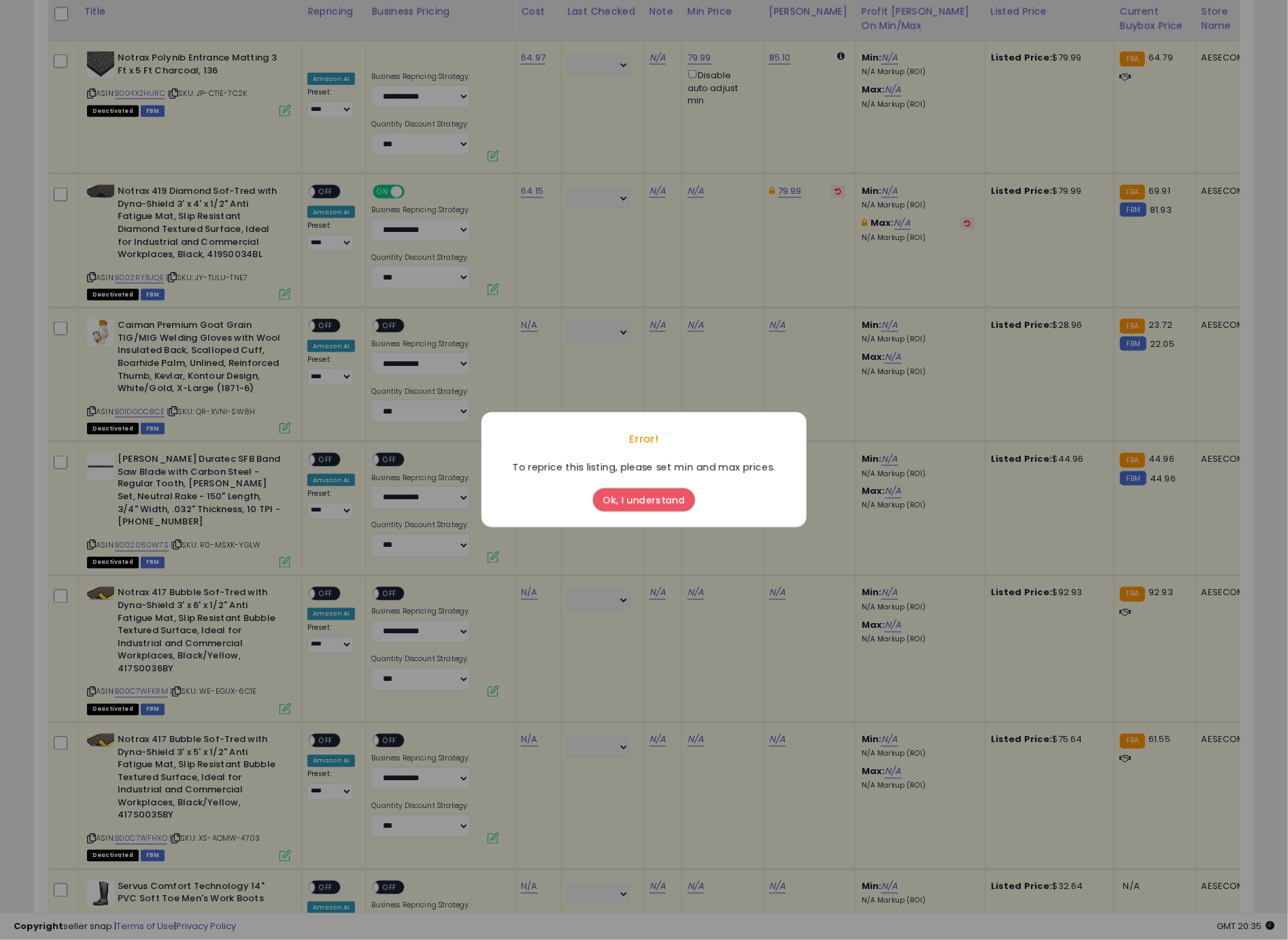
click at [639, 506] on button "Ok, I understand" at bounding box center [644, 500] width 102 height 23
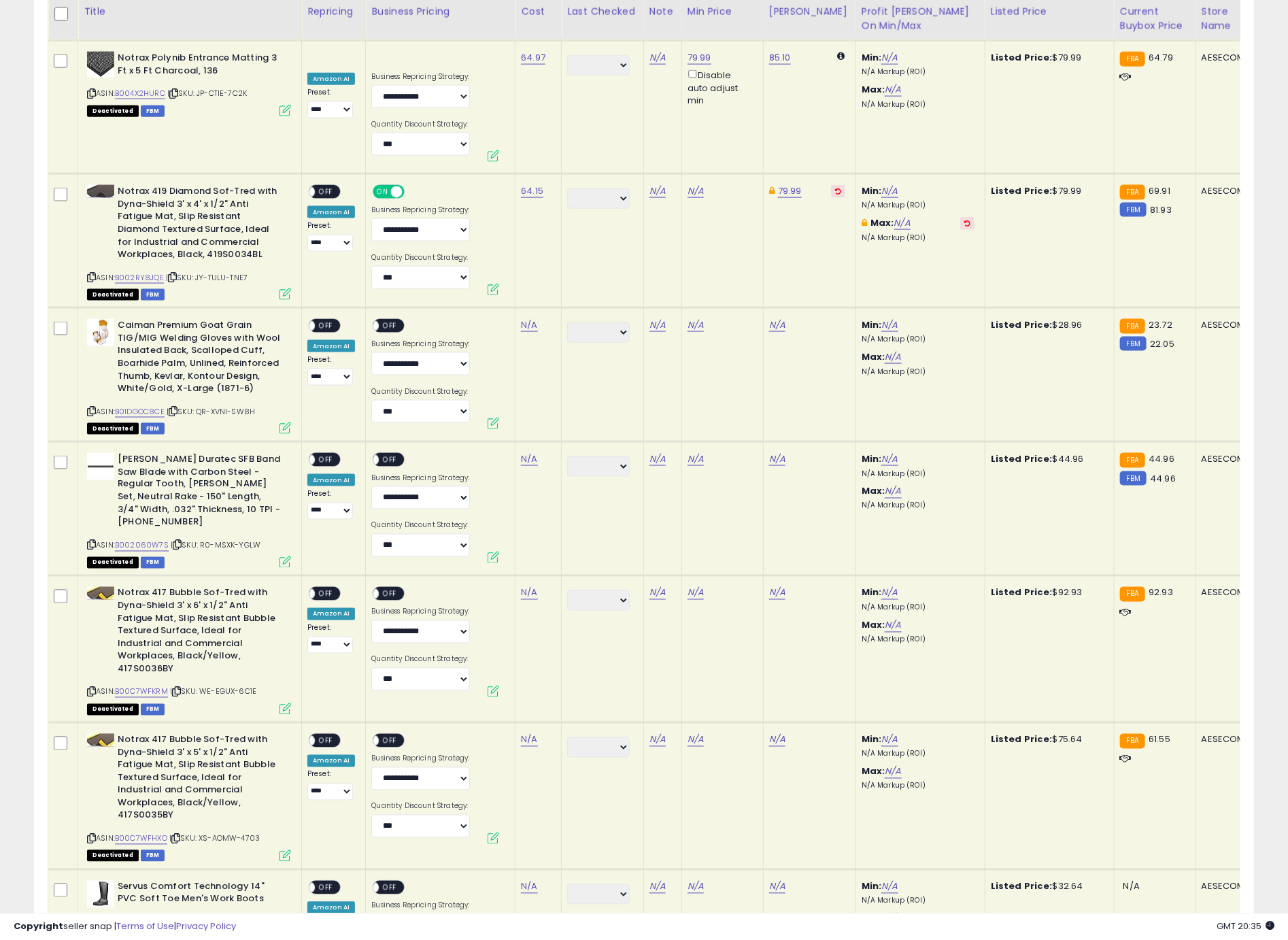
click at [703, 185] on div "N/A" at bounding box center [720, 191] width 65 height 12
click at [694, 184] on link "N/A" at bounding box center [695, 191] width 17 height 14
type input "*****"
click button "submit" at bounding box center [733, 130] width 23 height 21
click at [320, 186] on span "OFF" at bounding box center [326, 192] width 22 height 12
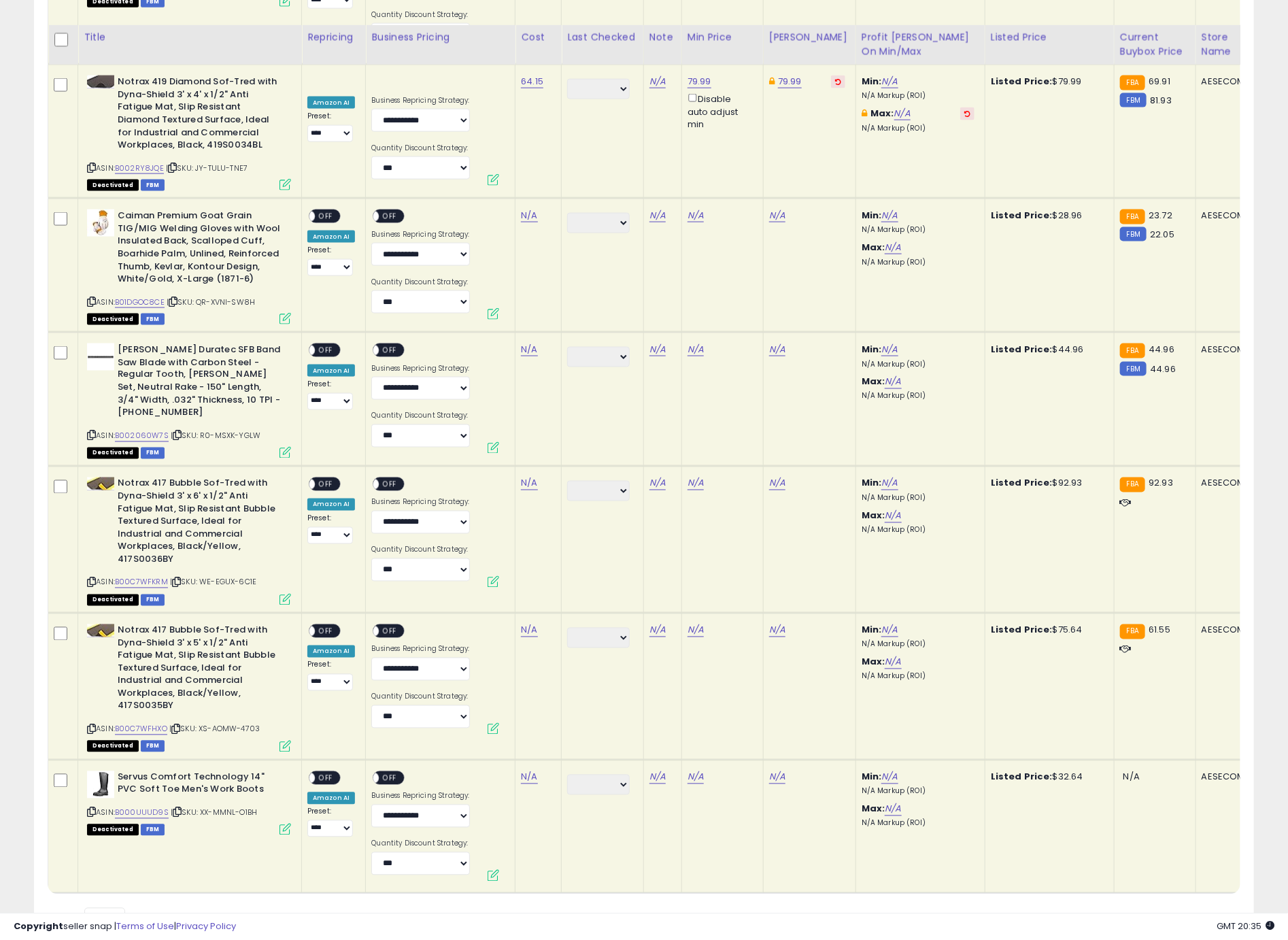
scroll to position [4000, 0]
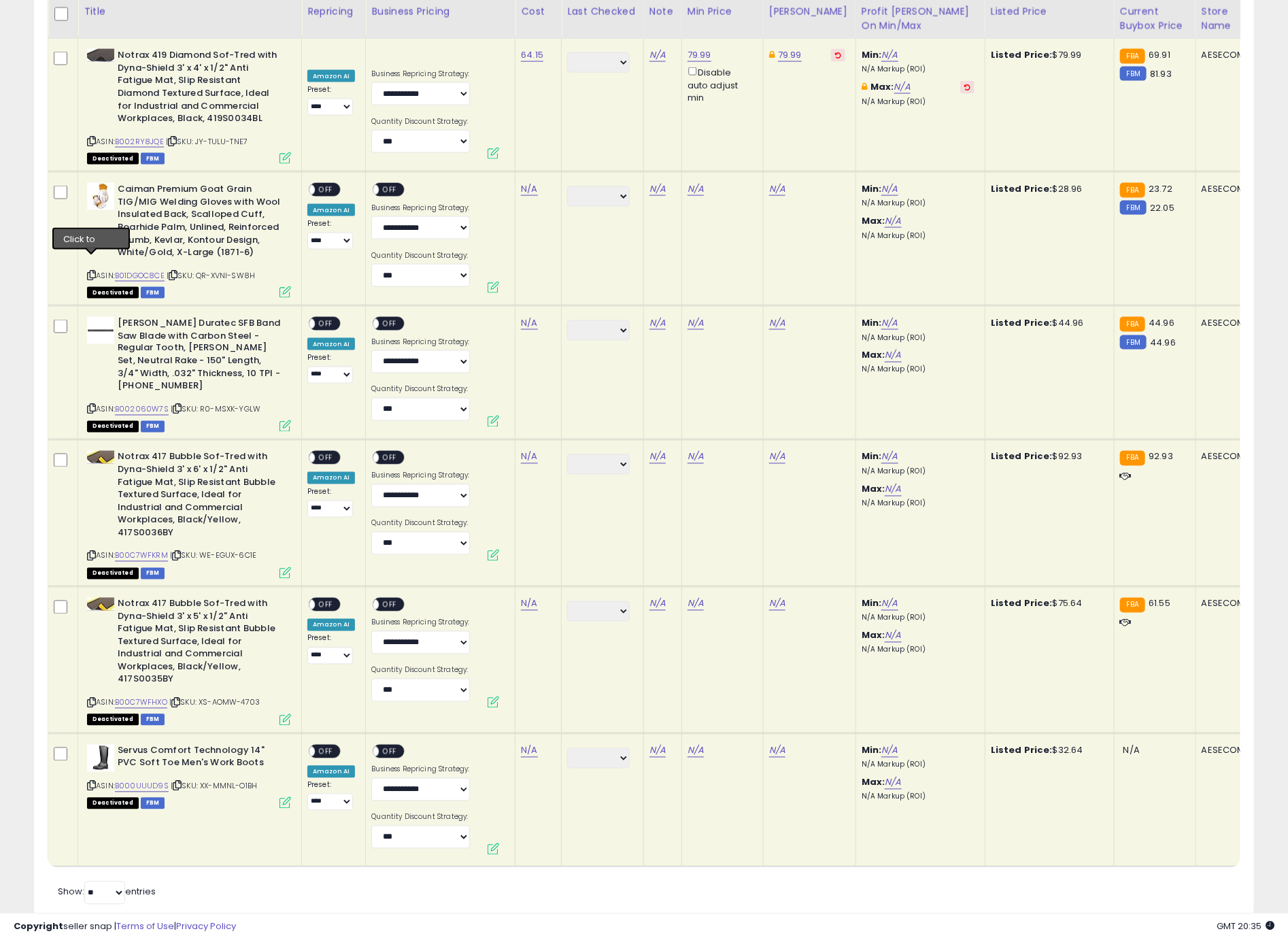
click at [94, 272] on icon at bounding box center [91, 276] width 9 height 8
click at [526, 182] on link "N/A" at bounding box center [529, 189] width 17 height 14
type input "*****"
click button "submit" at bounding box center [568, 141] width 23 height 21
click at [698, 182] on link "N/A" at bounding box center [695, 189] width 17 height 14
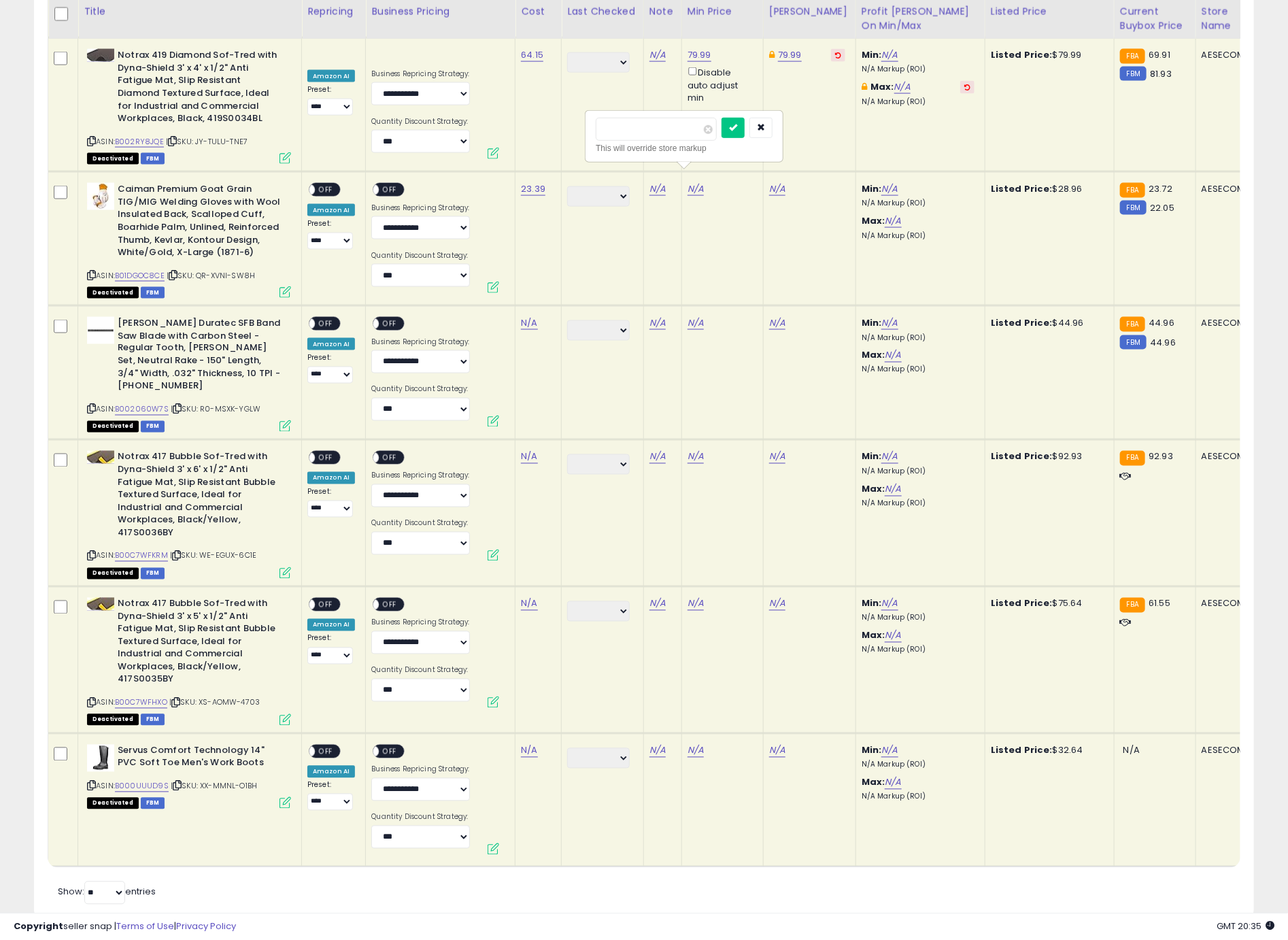
type input "*****"
click button "submit" at bounding box center [733, 127] width 23 height 21
click at [329, 184] on span "OFF" at bounding box center [326, 190] width 22 height 12
click at [379, 184] on span "OFF" at bounding box center [390, 190] width 22 height 12
click at [89, 406] on icon at bounding box center [91, 409] width 9 height 8
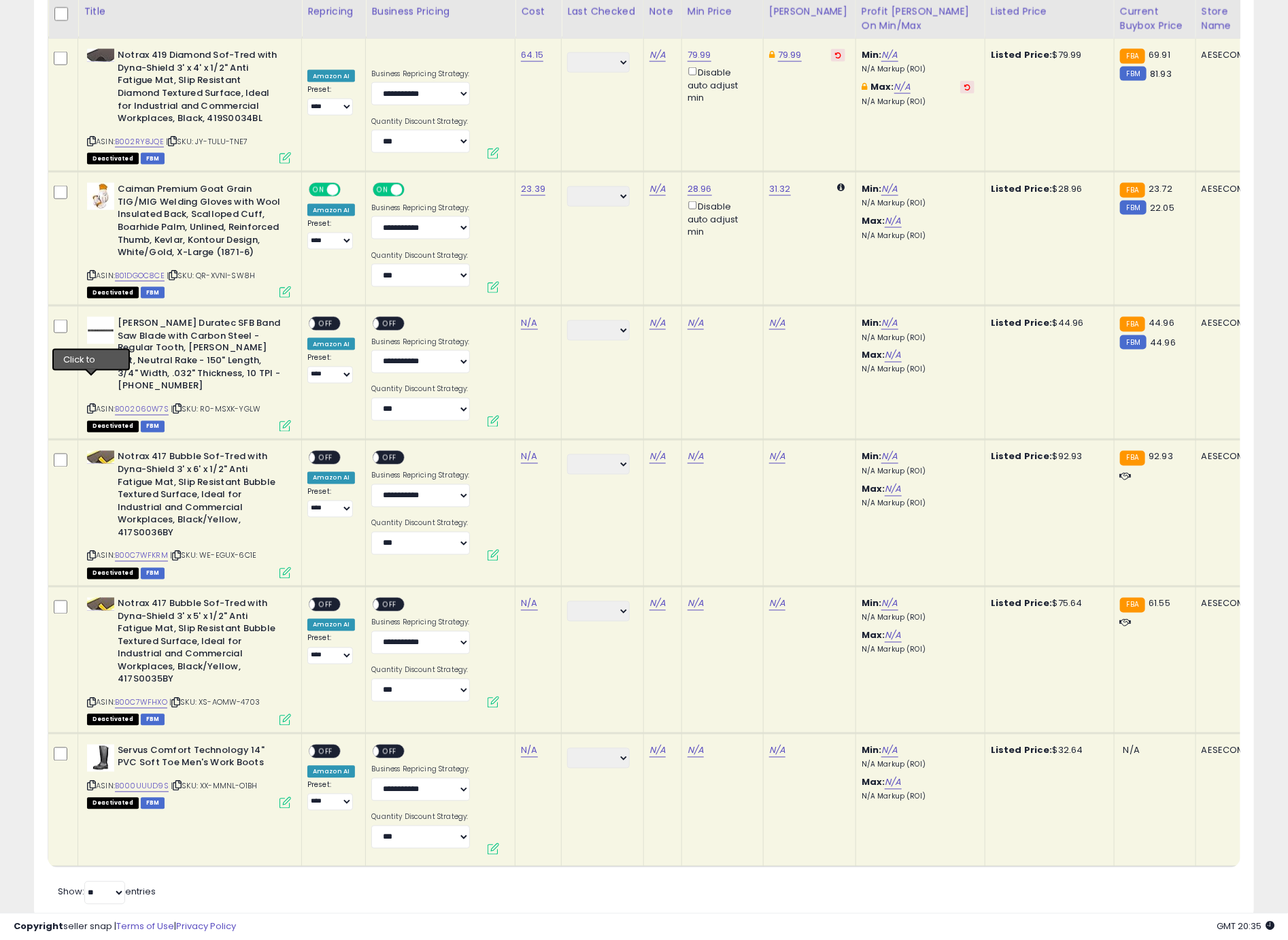
click at [91, 406] on icon at bounding box center [91, 409] width 9 height 8
click at [525, 316] on link "N/A" at bounding box center [529, 323] width 17 height 14
type input "*****"
click button "submit" at bounding box center [568, 275] width 23 height 21
click at [696, 316] on link "N/A" at bounding box center [695, 323] width 17 height 14
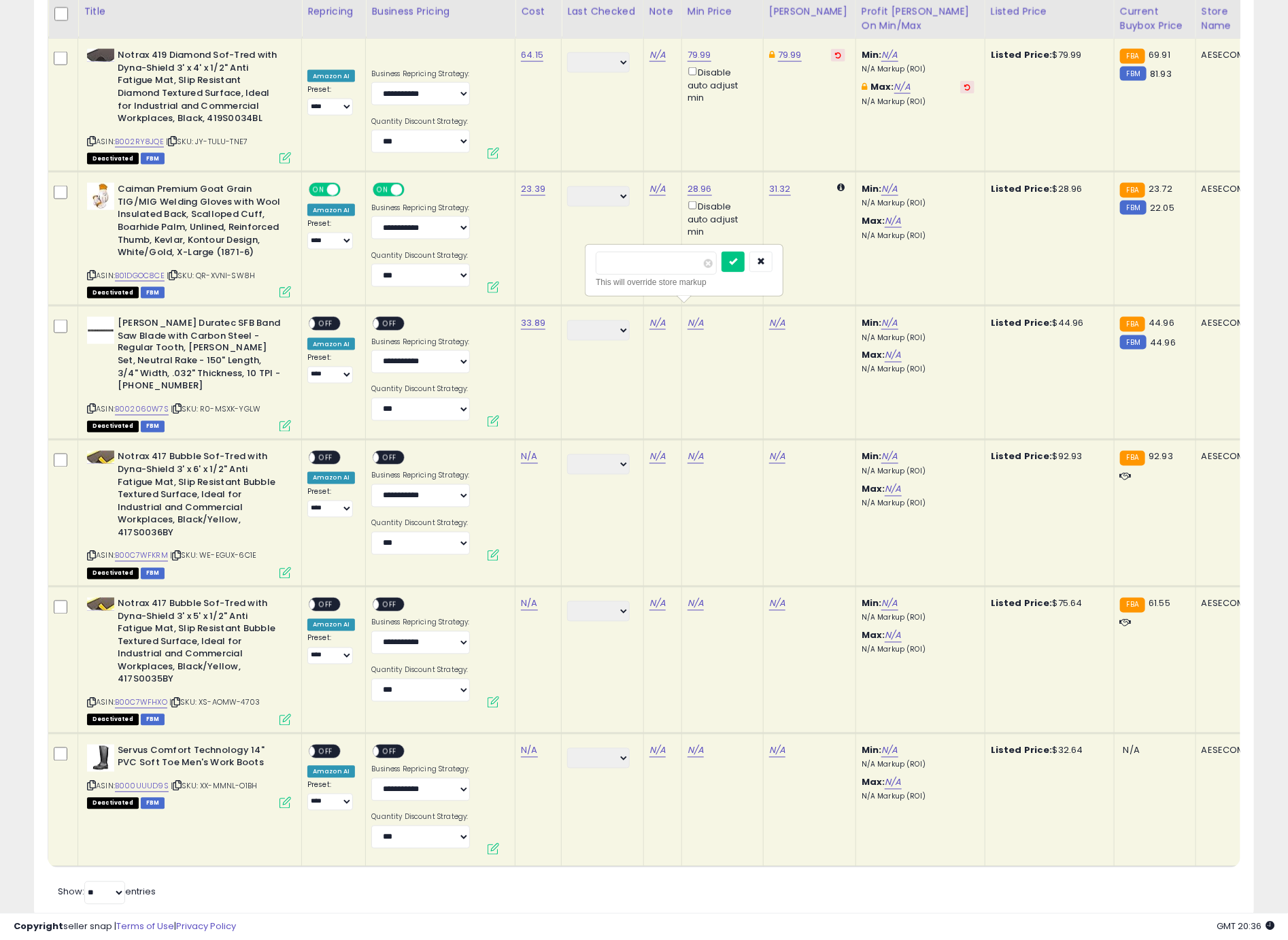
type input "*****"
click button "submit" at bounding box center [733, 262] width 23 height 21
click at [318, 318] on span "OFF" at bounding box center [326, 324] width 22 height 12
click at [384, 318] on span "OFF" at bounding box center [390, 324] width 22 height 12
click at [94, 552] on icon at bounding box center [91, 556] width 9 height 8
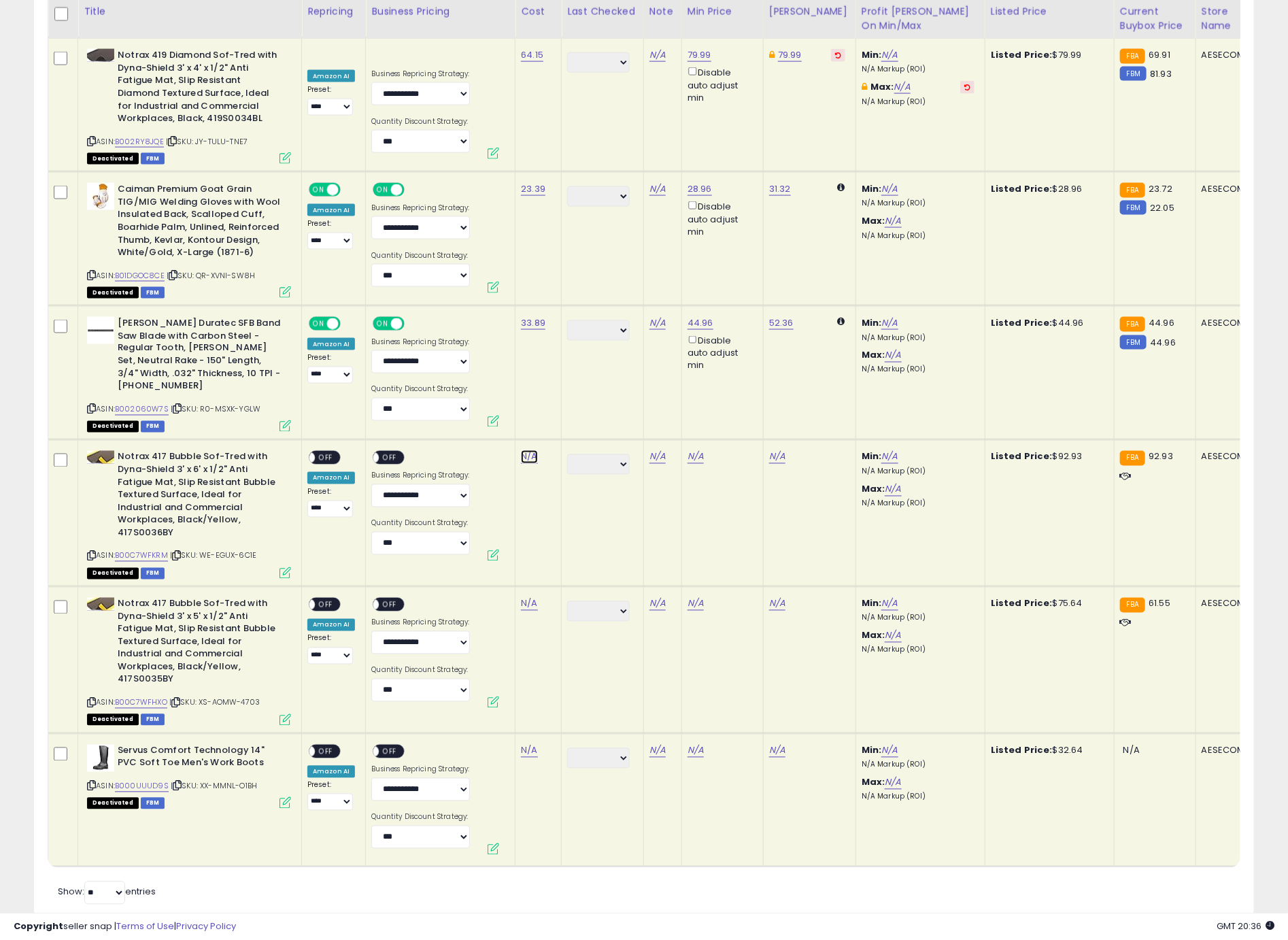
click at [527, 450] on link "N/A" at bounding box center [529, 457] width 17 height 14
type input "*****"
click button "submit" at bounding box center [568, 407] width 23 height 21
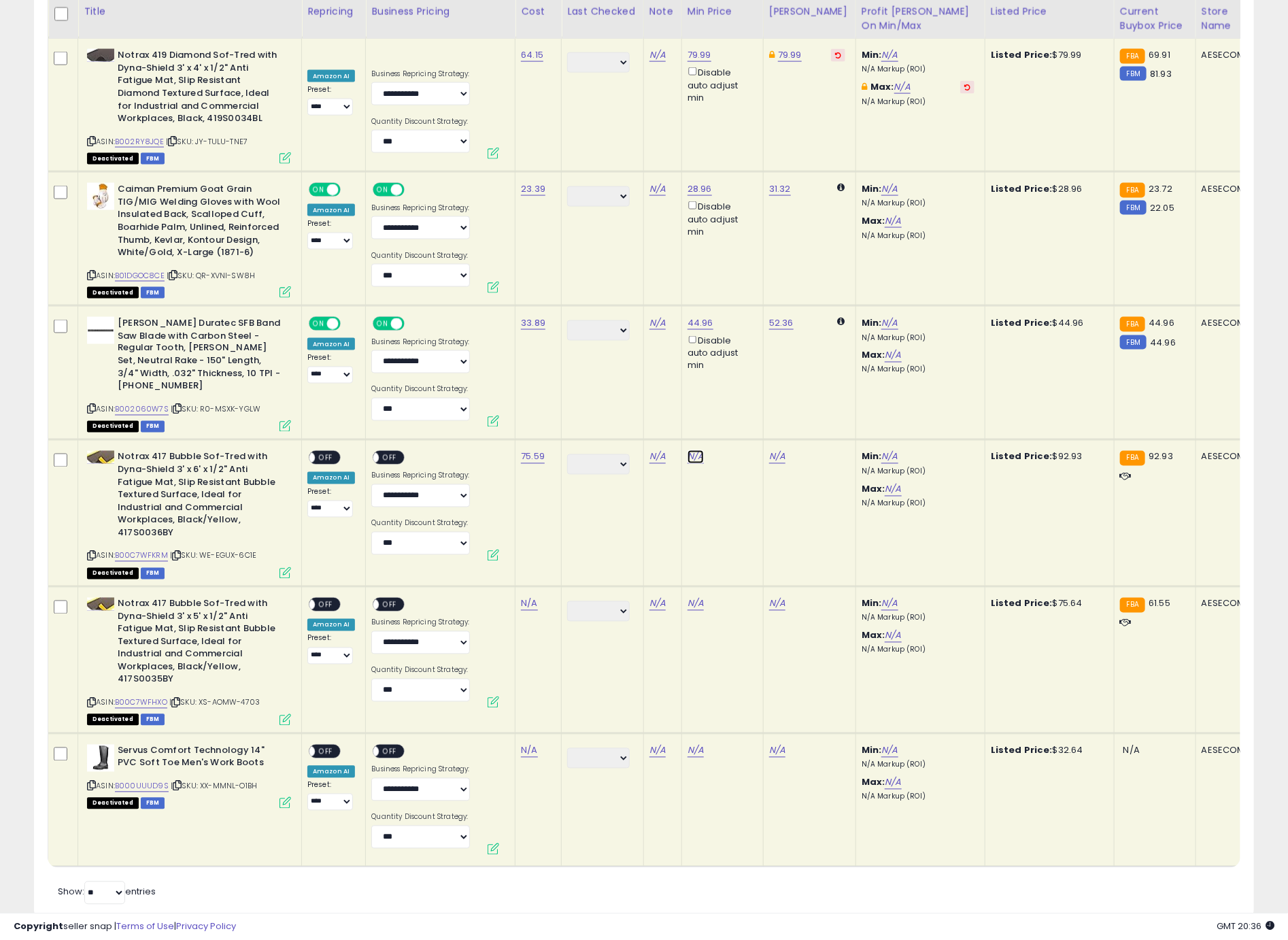
click at [694, 450] on link "N/A" at bounding box center [695, 457] width 17 height 14
type input "*****"
click button "submit" at bounding box center [733, 394] width 23 height 21
click at [331, 452] on span "OFF" at bounding box center [326, 458] width 22 height 12
click at [381, 452] on span "OFF" at bounding box center [390, 458] width 22 height 12
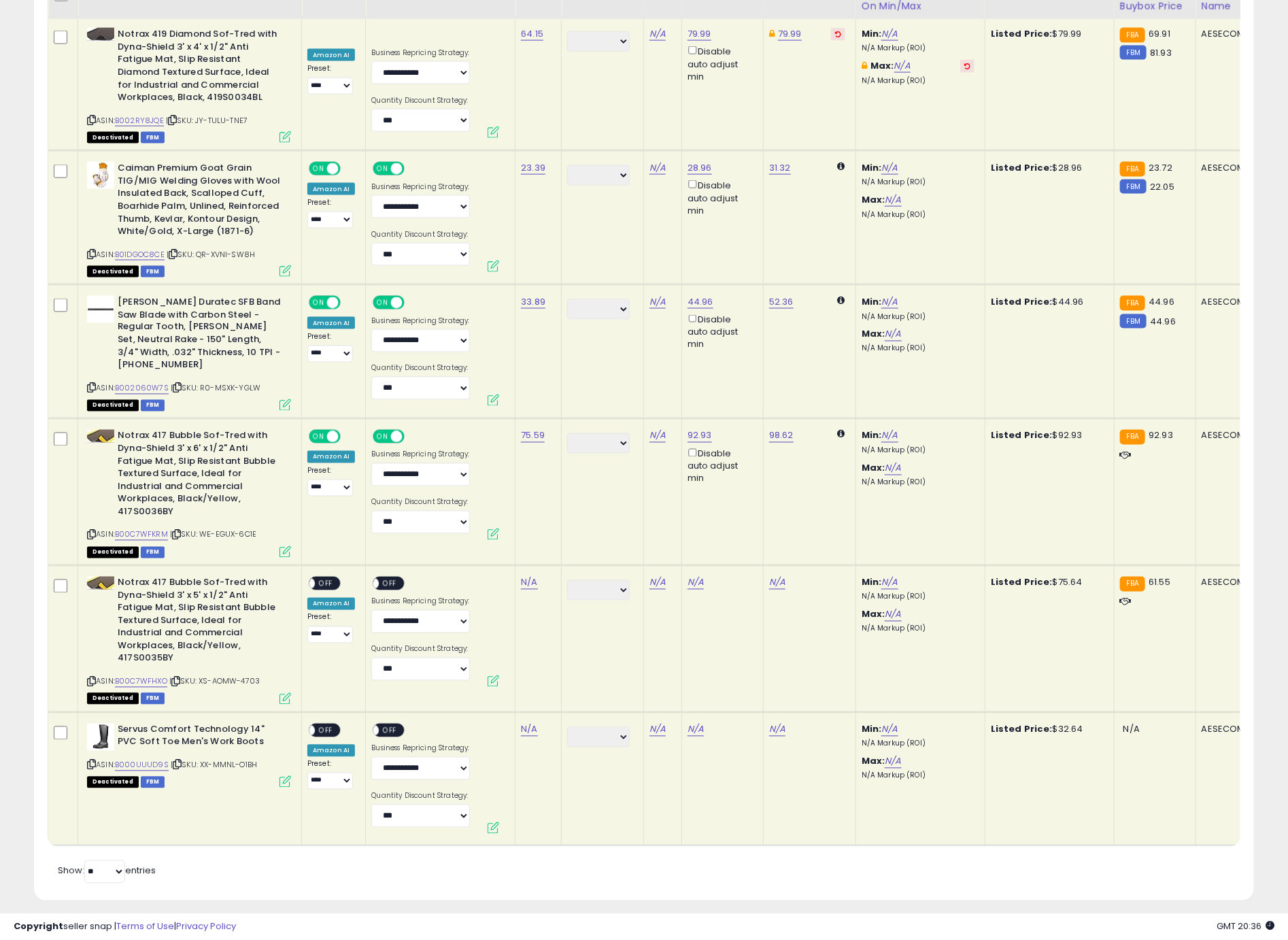
scroll to position [4029, 0]
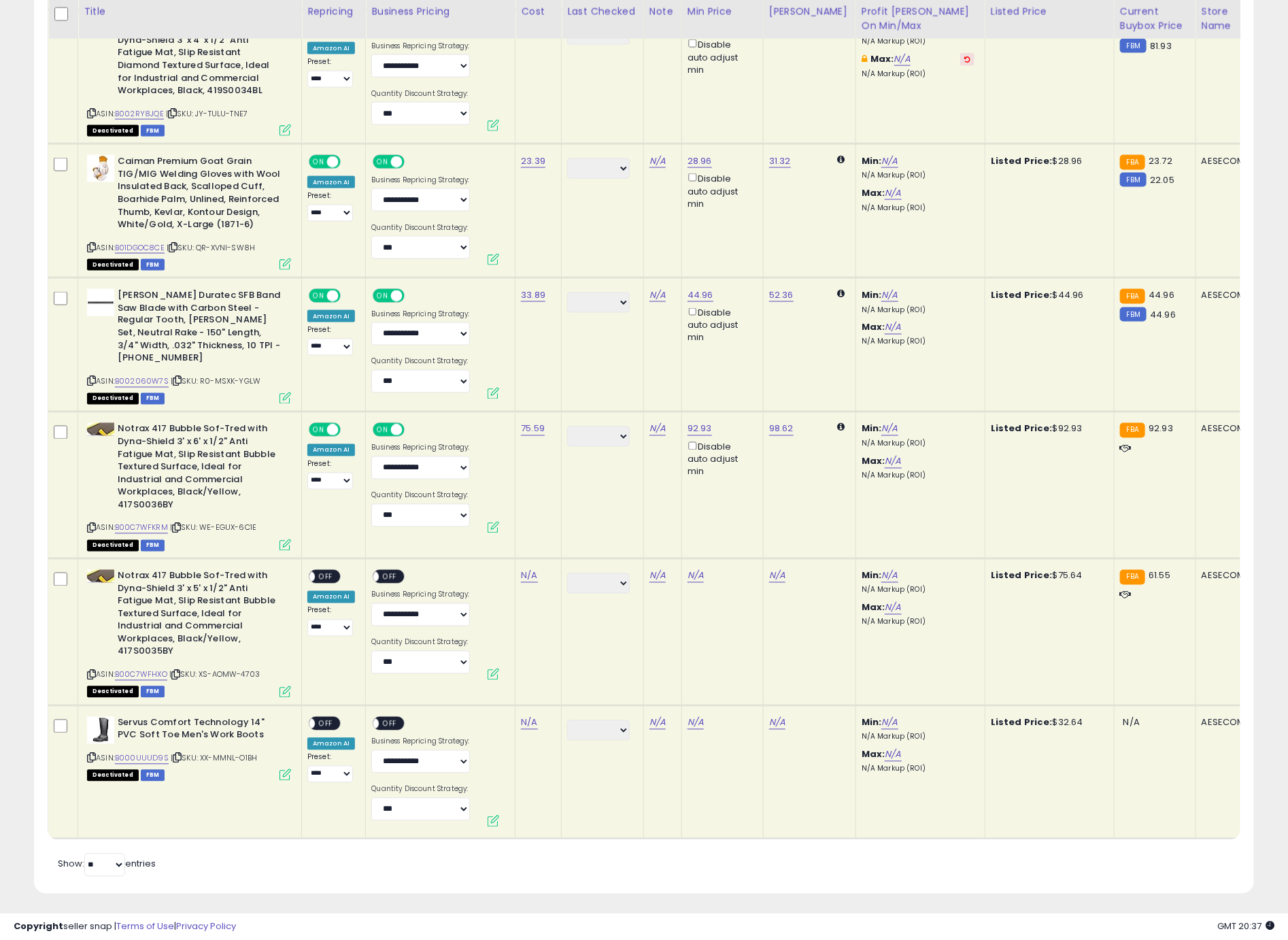
click at [91, 671] on icon at bounding box center [91, 675] width 9 height 8
click at [525, 569] on link "N/A" at bounding box center [529, 576] width 17 height 14
type input "*****"
click button "submit" at bounding box center [568, 526] width 23 height 21
click at [695, 569] on link "N/A" at bounding box center [695, 576] width 17 height 14
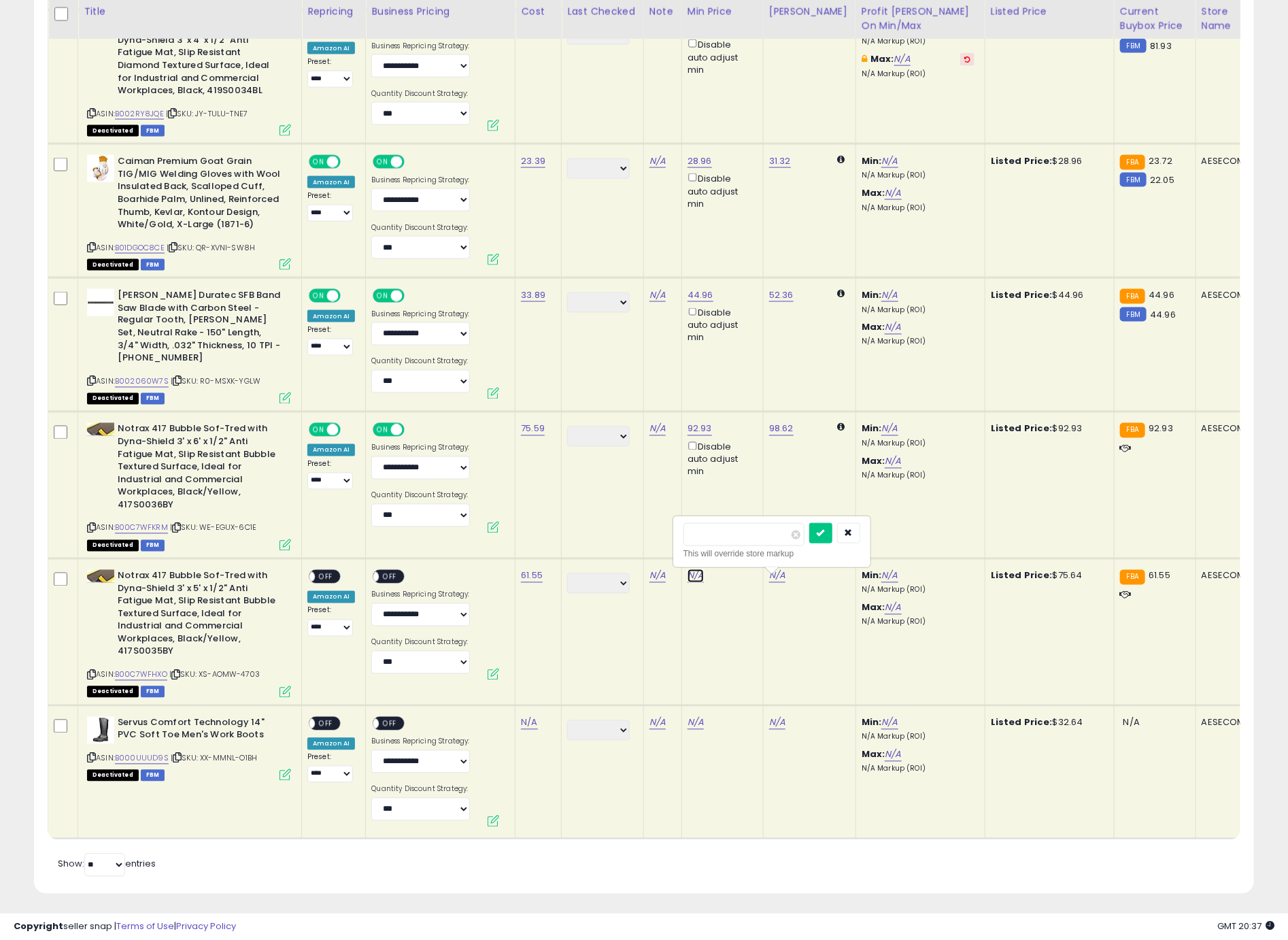
click at [694, 569] on link "N/A" at bounding box center [695, 576] width 17 height 14
type input "*****"
click button "submit" at bounding box center [733, 512] width 23 height 21
click at [325, 571] on span "OFF" at bounding box center [326, 577] width 22 height 12
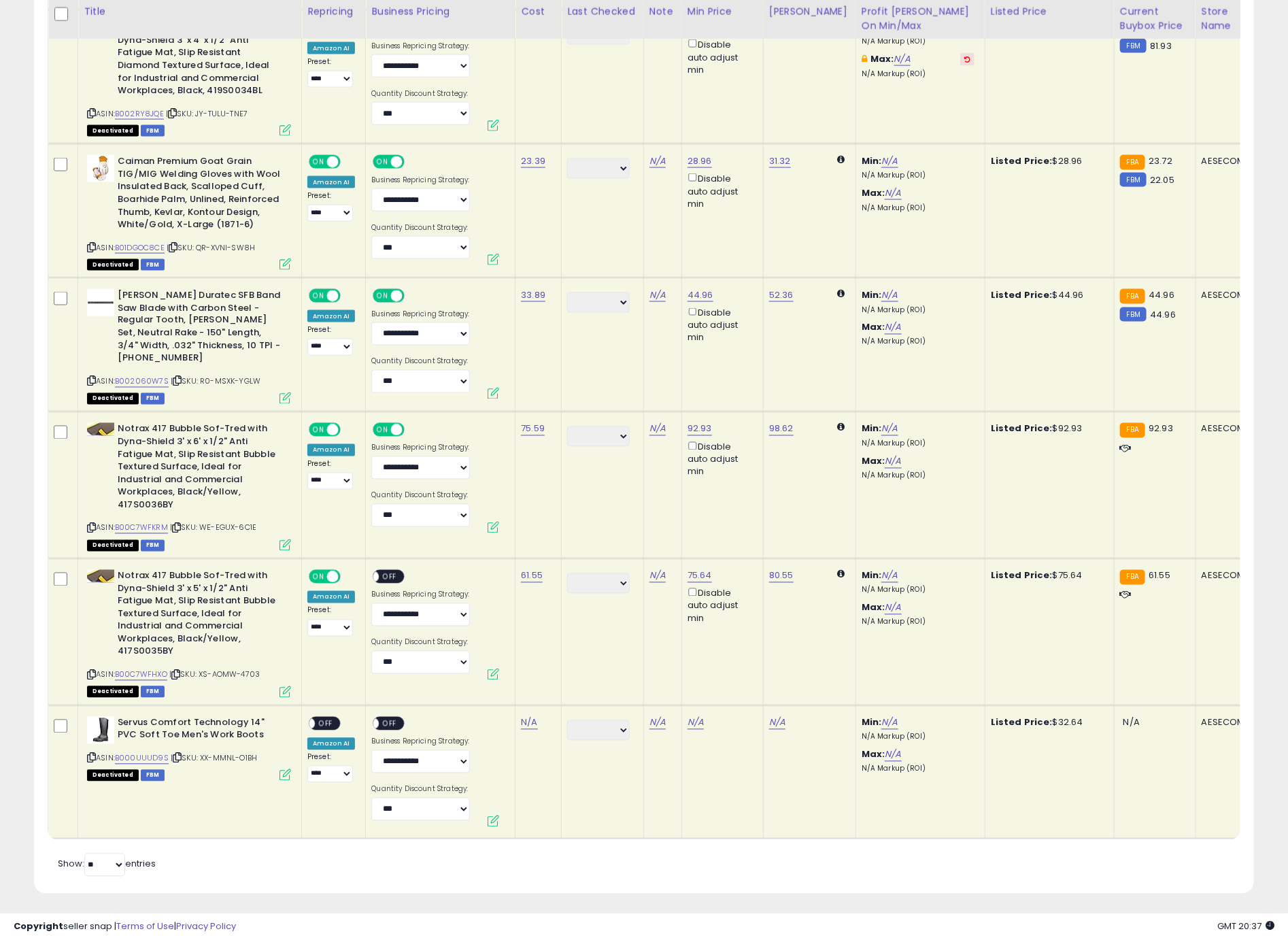
click at [384, 571] on span "OFF" at bounding box center [390, 577] width 22 height 12
click at [92, 754] on icon at bounding box center [91, 758] width 9 height 8
click at [534, 716] on link "N/A" at bounding box center [529, 722] width 17 height 14
type input "*****"
click button "submit" at bounding box center [568, 672] width 23 height 21
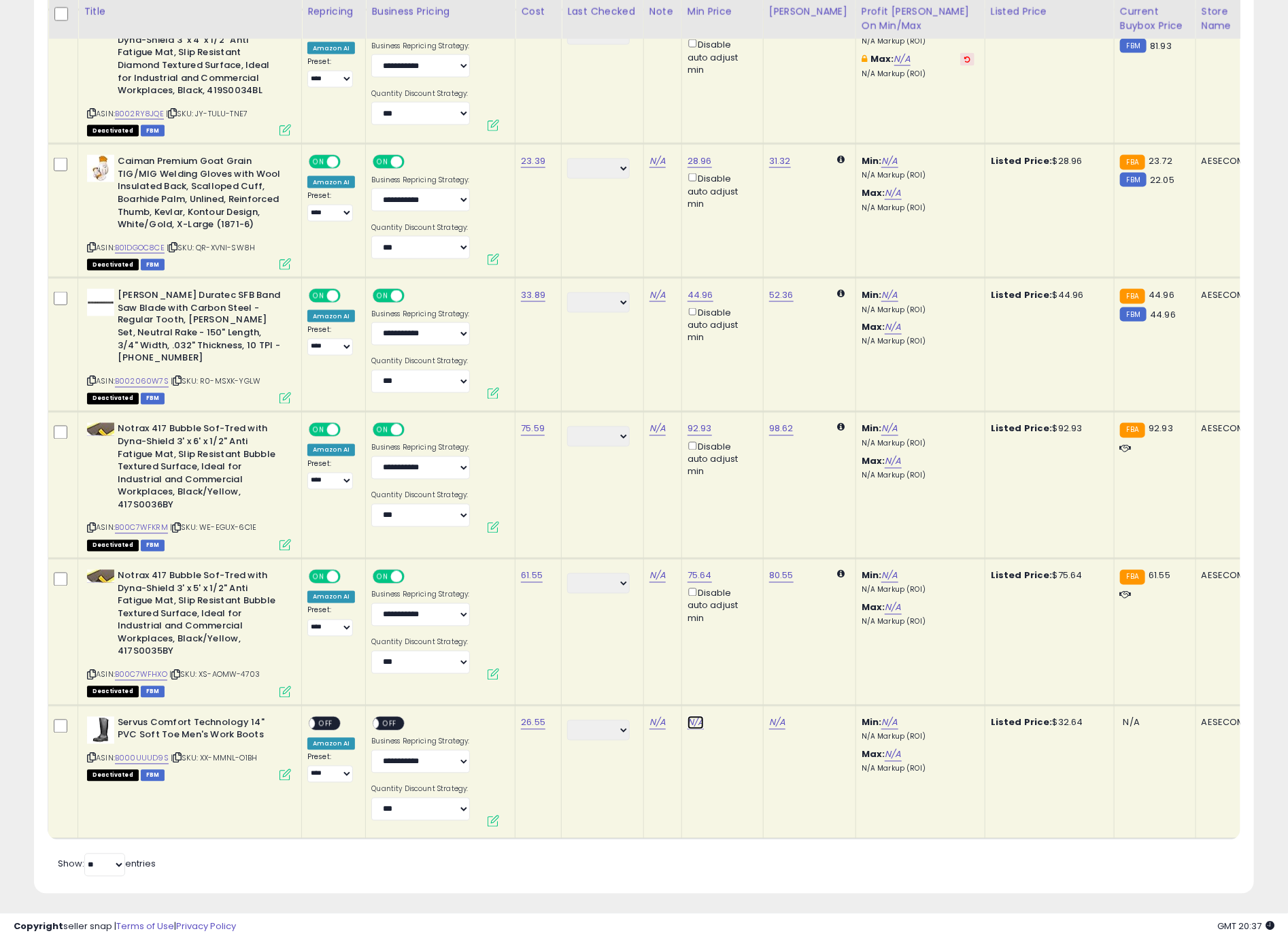
click at [698, 716] on link "N/A" at bounding box center [695, 722] width 17 height 14
type input "*****"
click button "submit" at bounding box center [733, 658] width 23 height 21
click at [334, 718] on span "OFF" at bounding box center [326, 723] width 22 height 12
click at [379, 718] on span "OFF" at bounding box center [390, 723] width 22 height 12
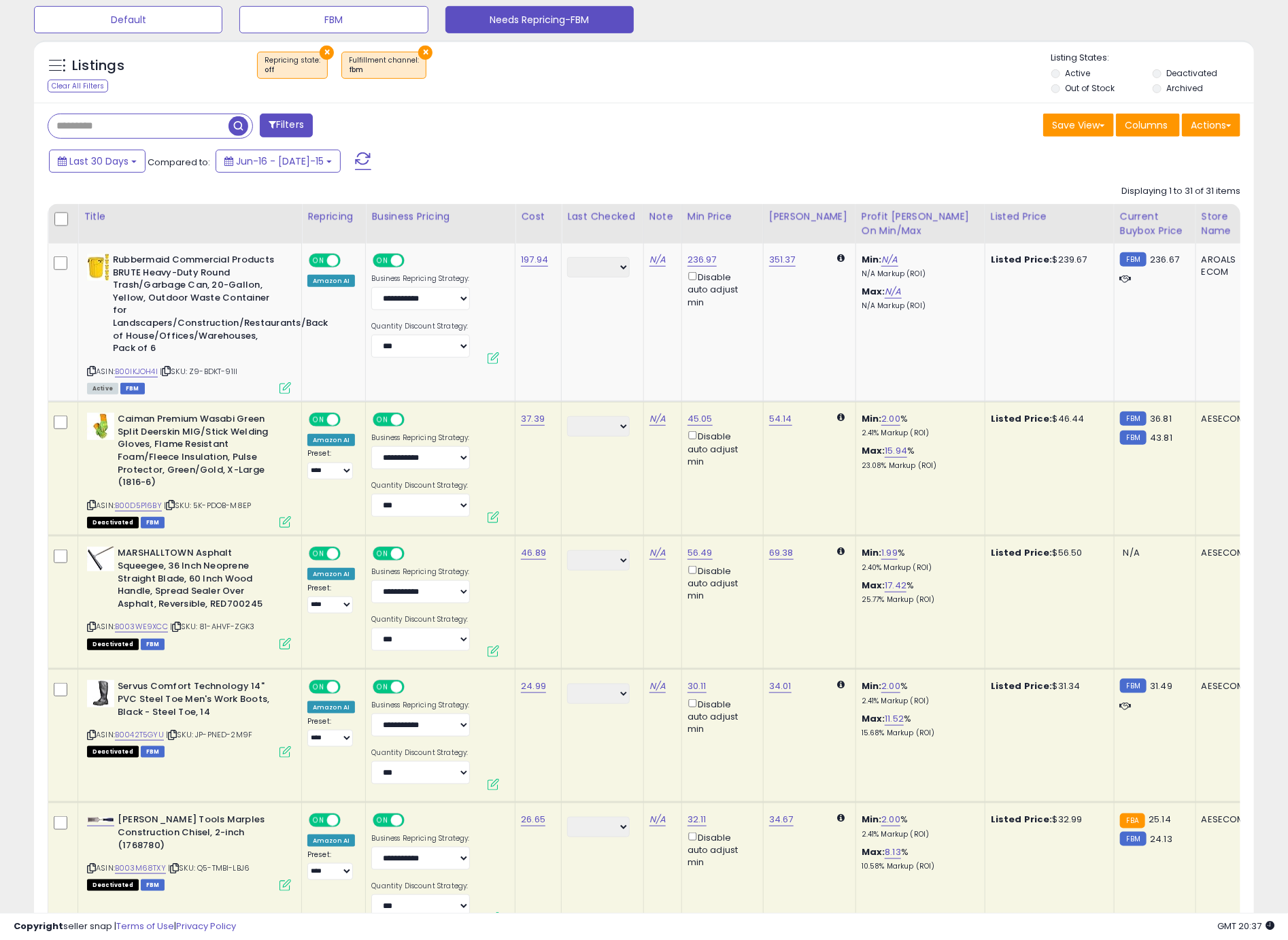
scroll to position [0, 0]
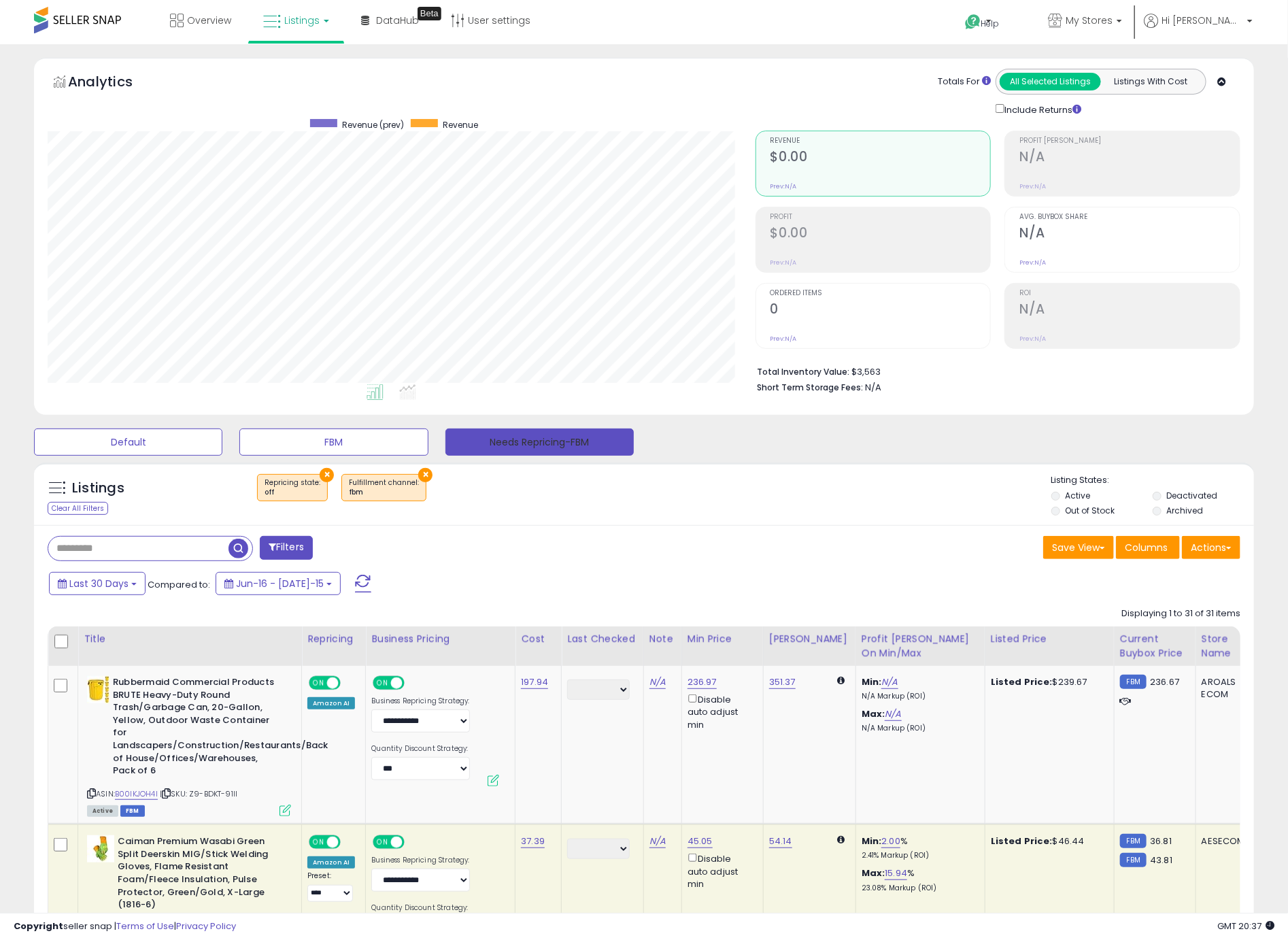
click at [491, 450] on button "Needs Repricing-FBM" at bounding box center [539, 442] width 188 height 28
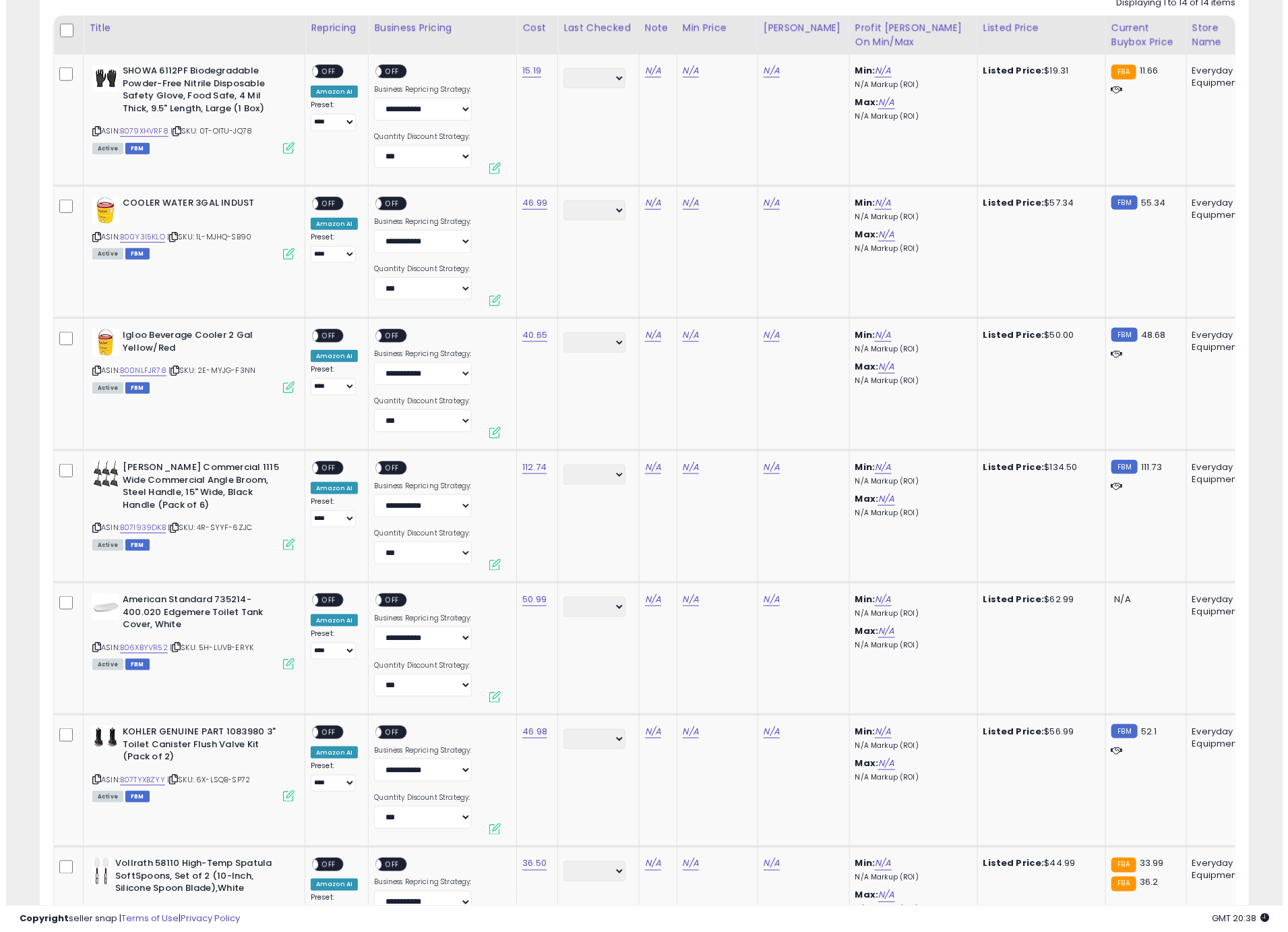
scroll to position [92, 0]
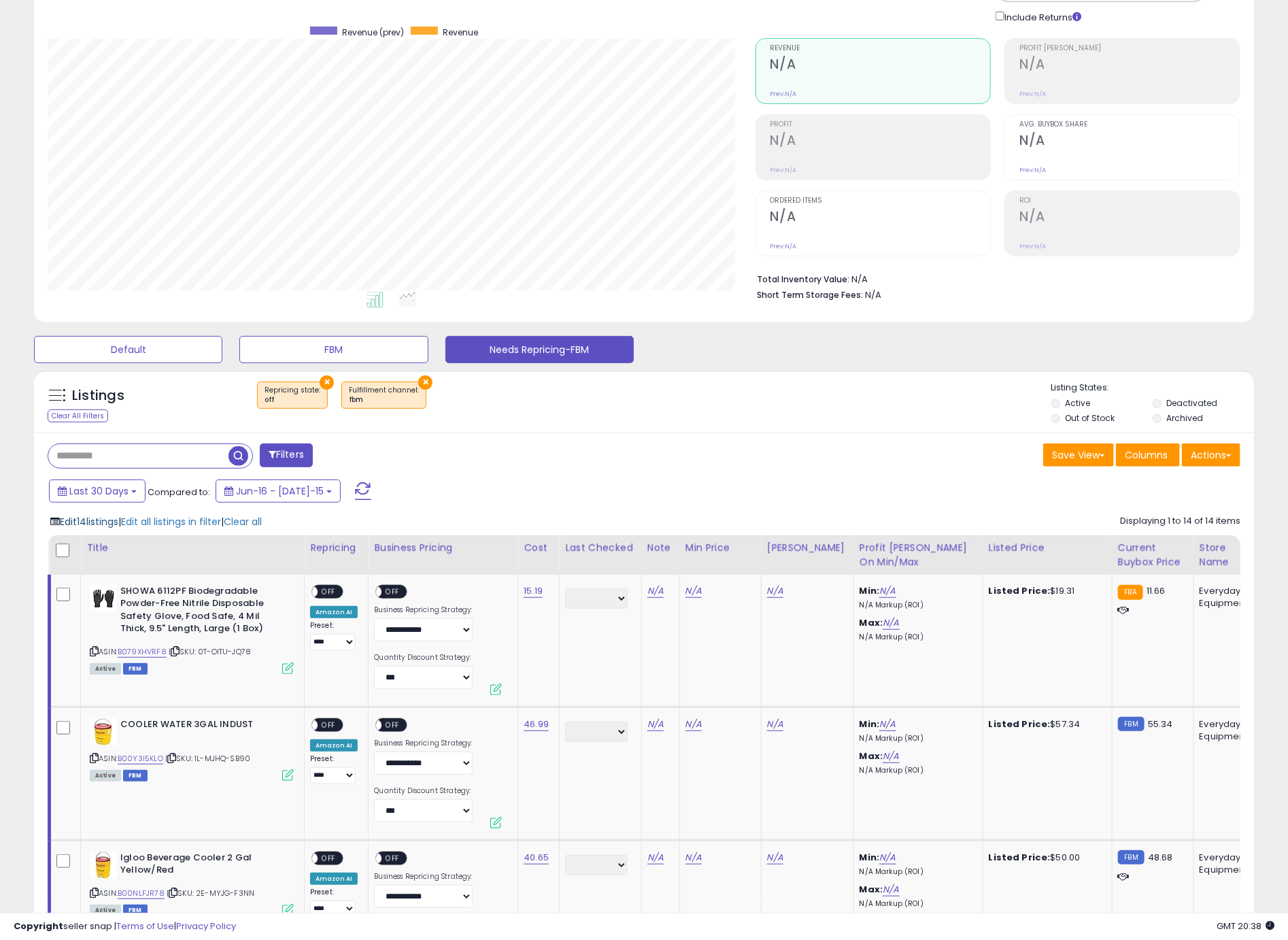
click at [93, 520] on span "Edit 14 listings" at bounding box center [89, 522] width 58 height 14
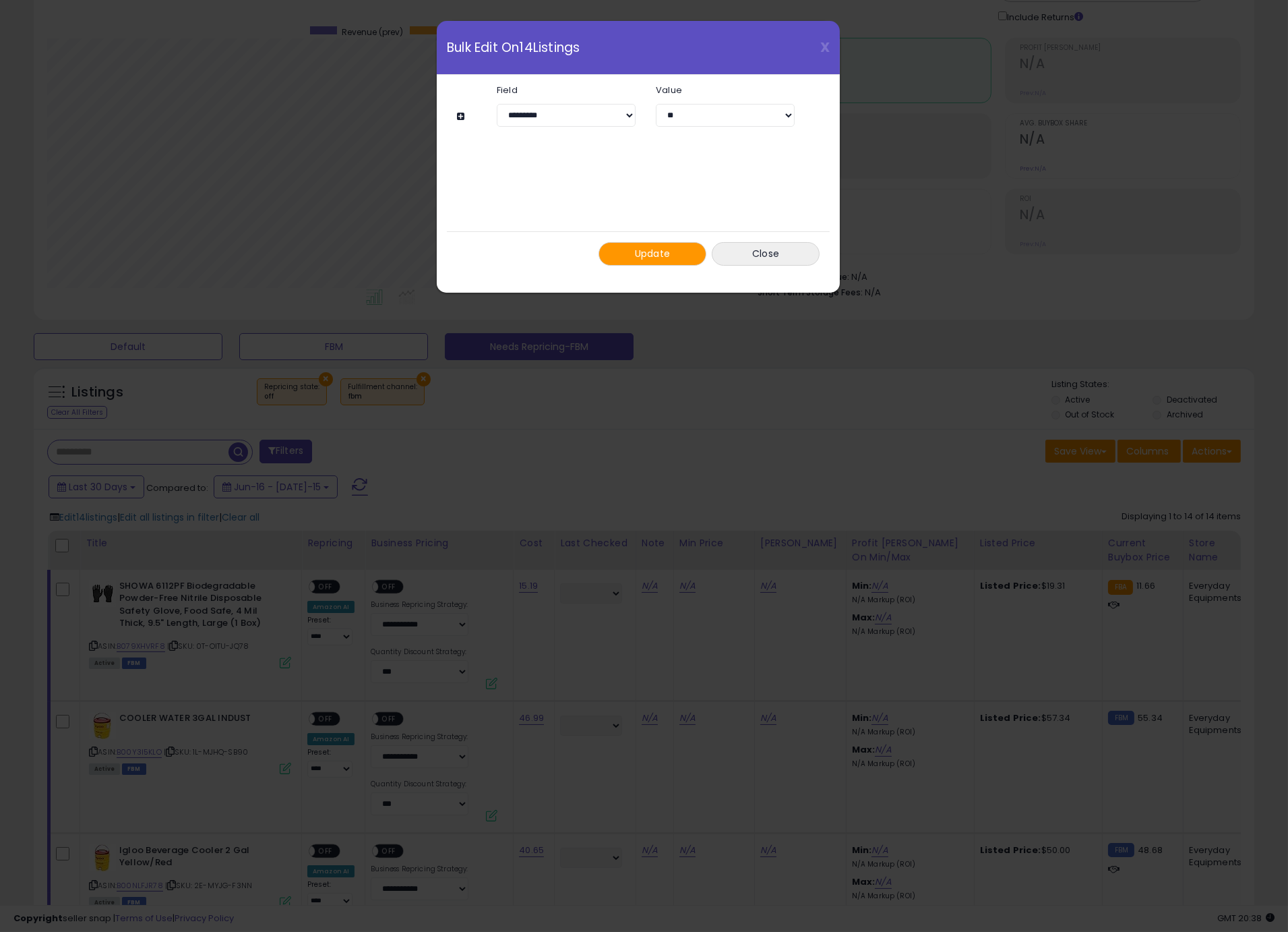
click at [455, 108] on div at bounding box center [650, 112] width 407 height 17
click at [465, 112] on button at bounding box center [463, 116] width 12 height 10
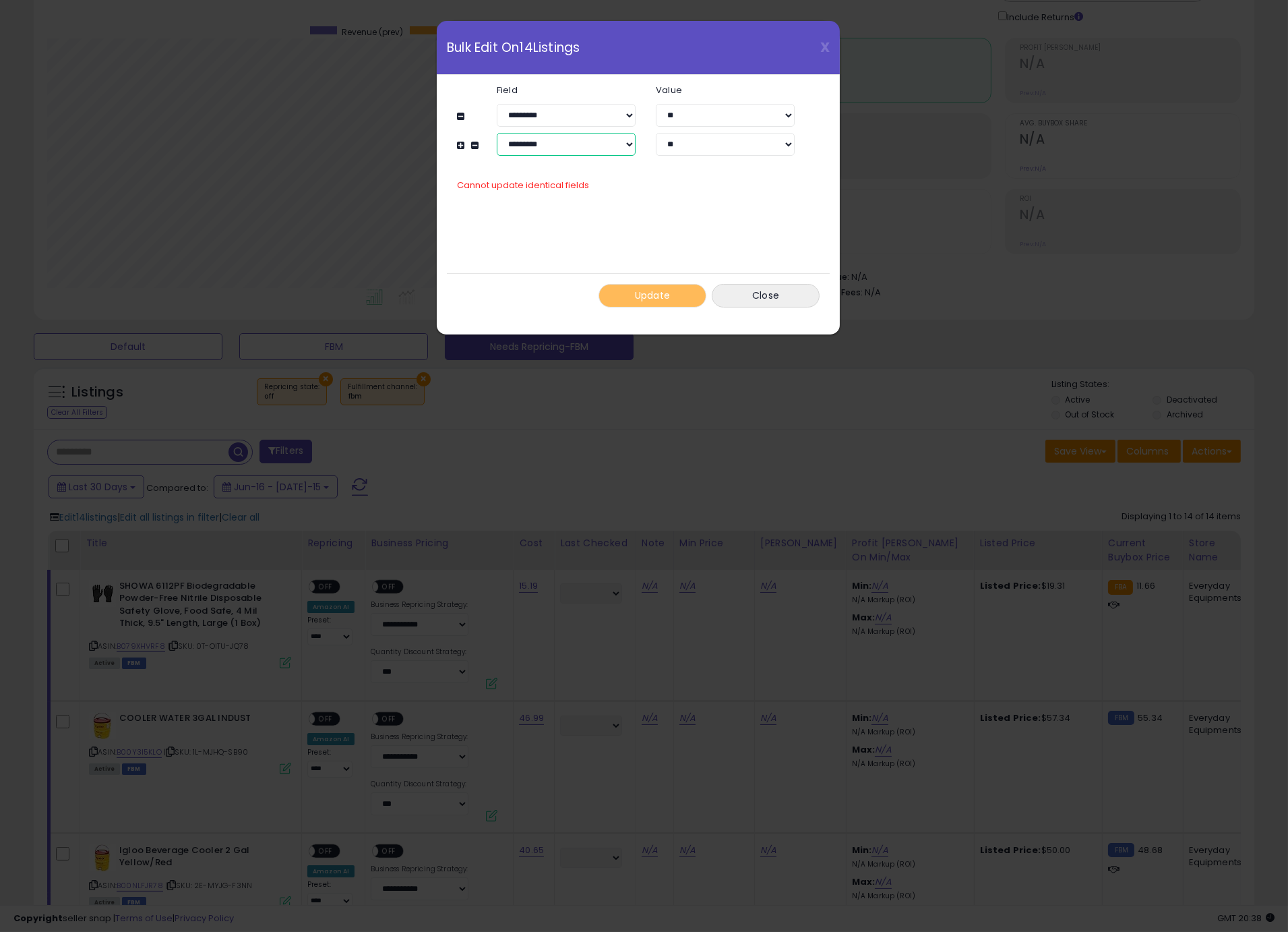
click at [540, 135] on select "**********" at bounding box center [566, 143] width 139 height 22
select select "**********"
click at [497, 133] on select "**********" at bounding box center [566, 143] width 139 height 22
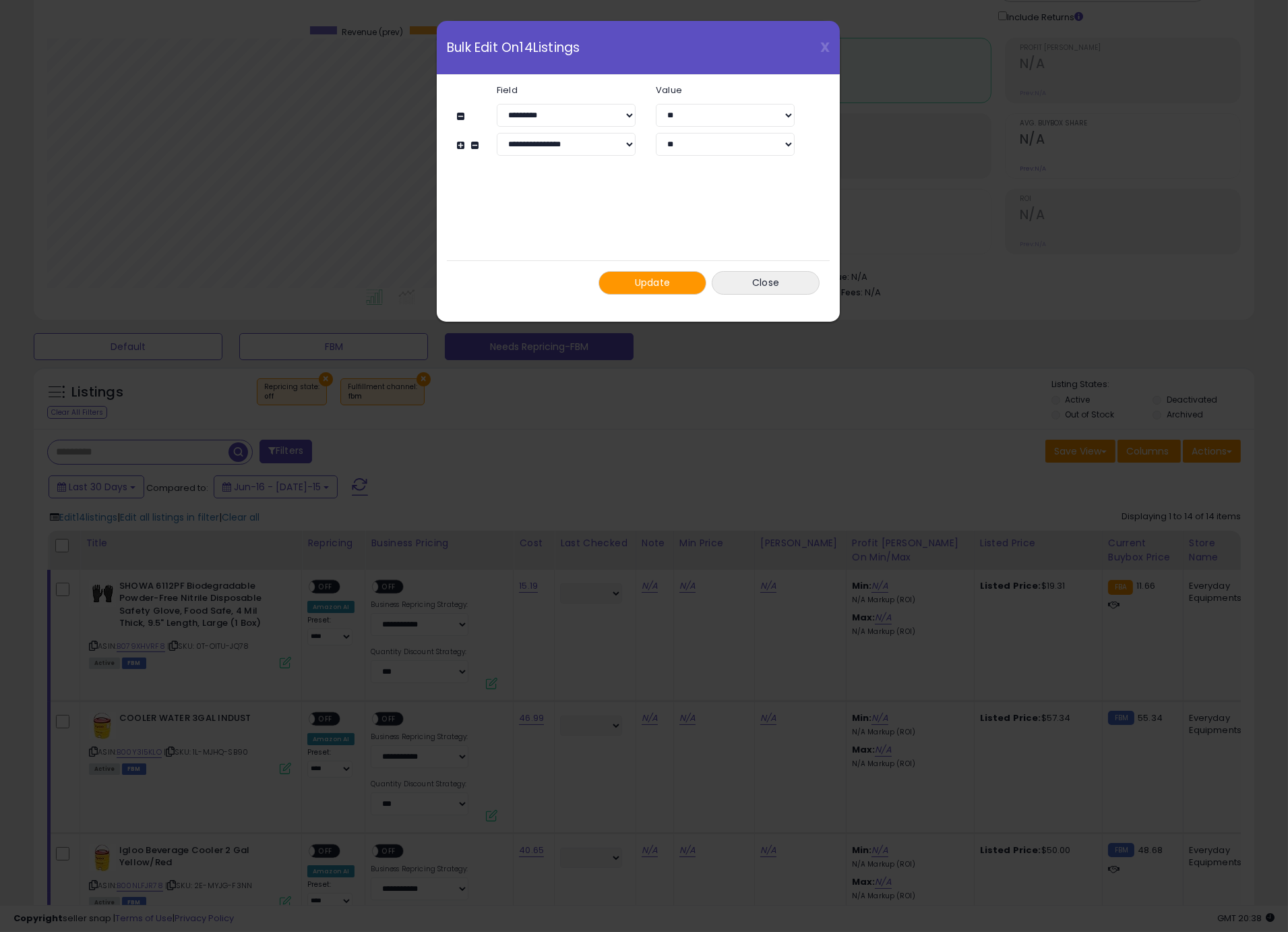
click at [624, 287] on button "Update" at bounding box center [652, 283] width 108 height 23
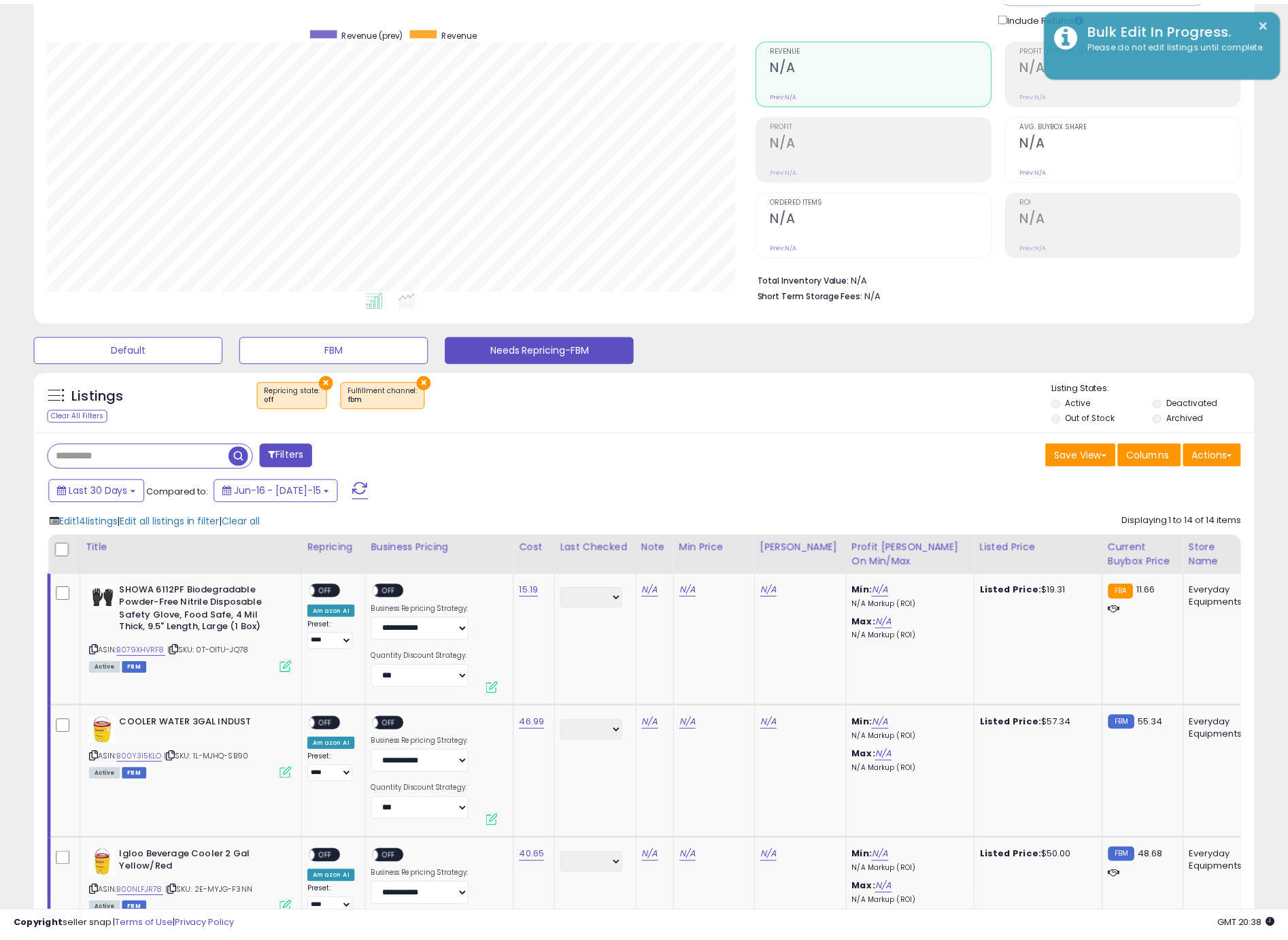
scroll to position [679596, 679454]
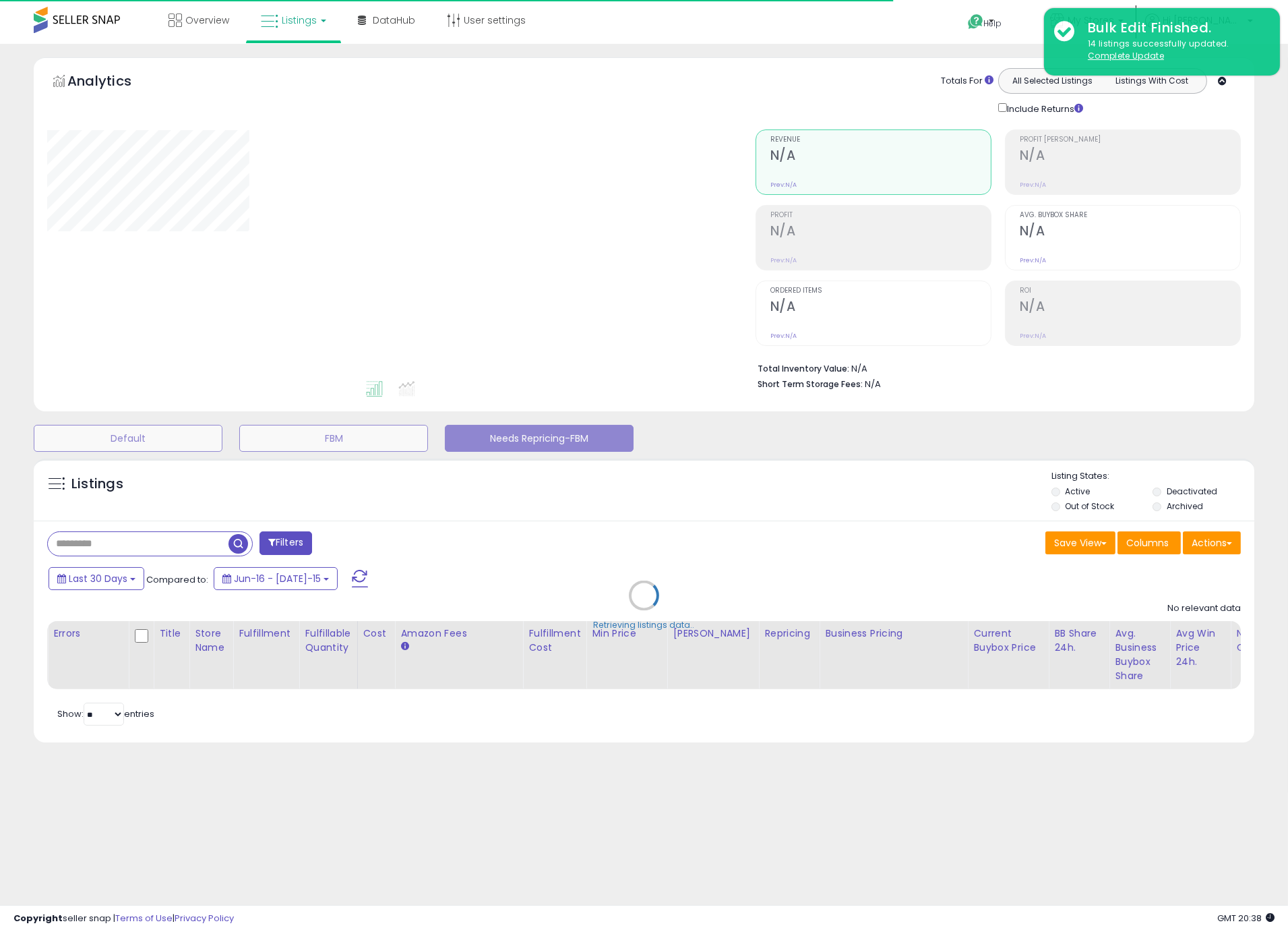
select select "**"
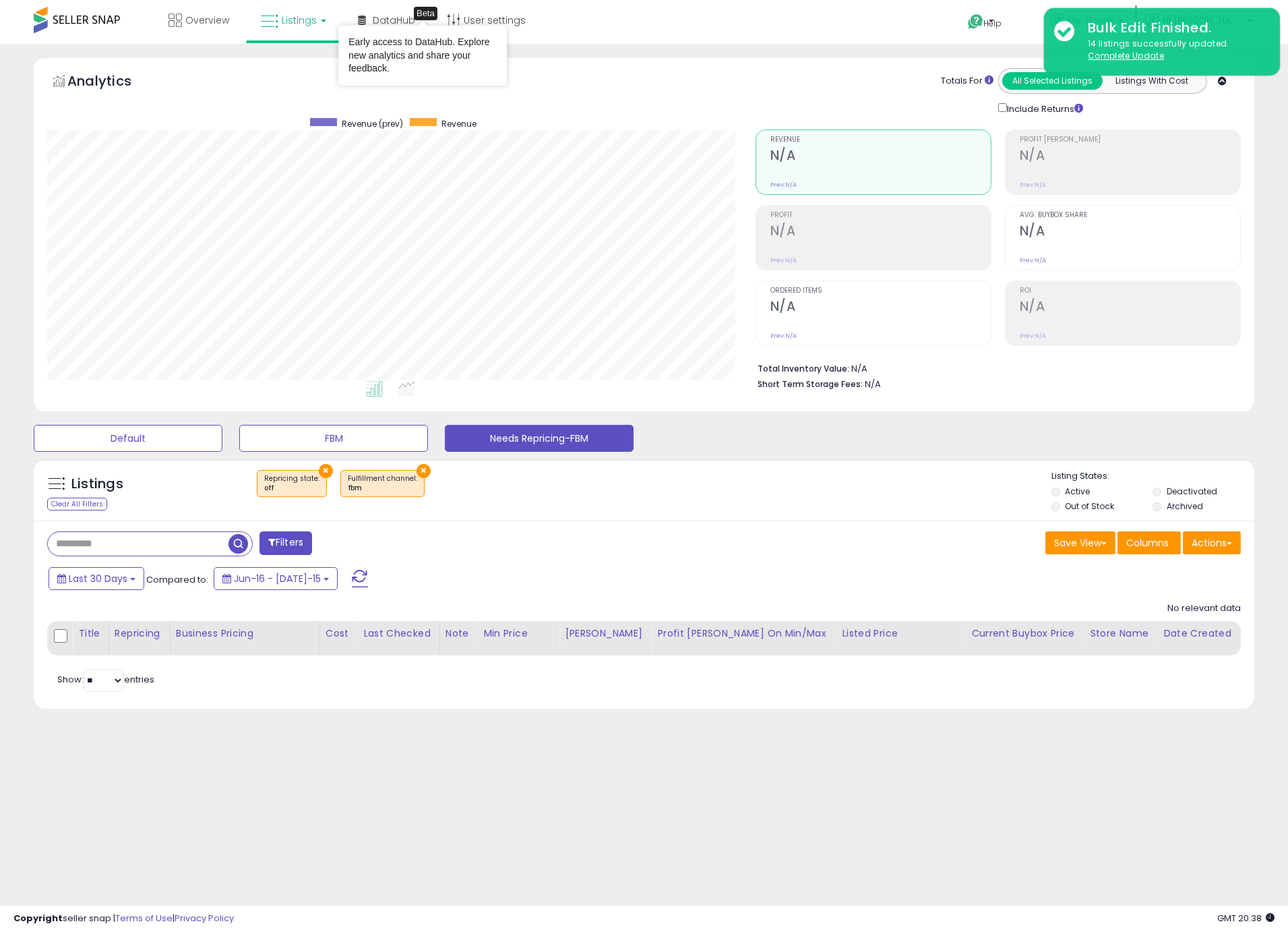
scroll to position [276, 707]
